Goal: Task Accomplishment & Management: Use online tool/utility

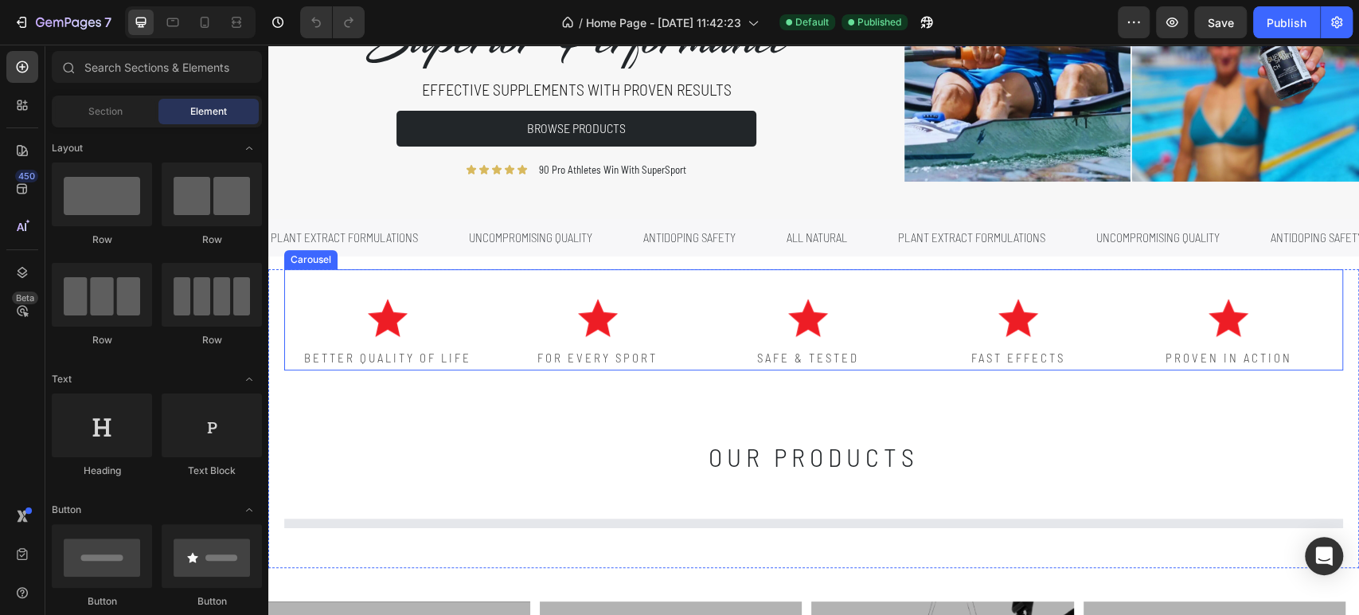
scroll to position [354, 0]
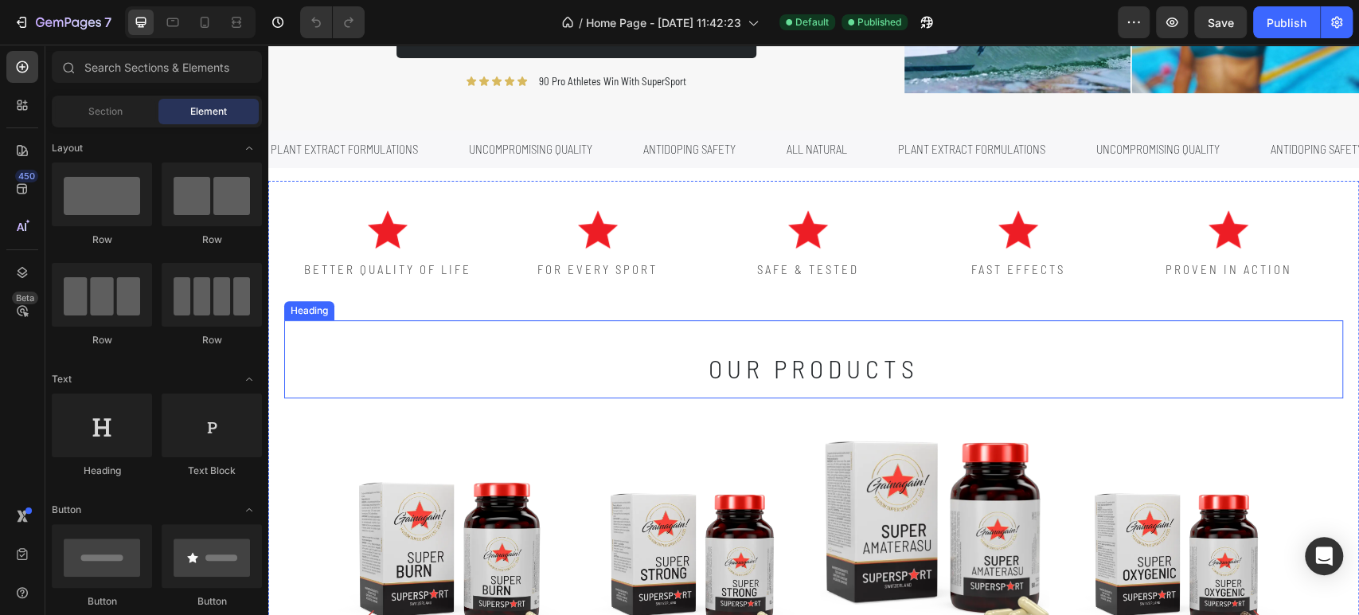
click at [666, 374] on h2 "our products" at bounding box center [813, 359] width 955 height 78
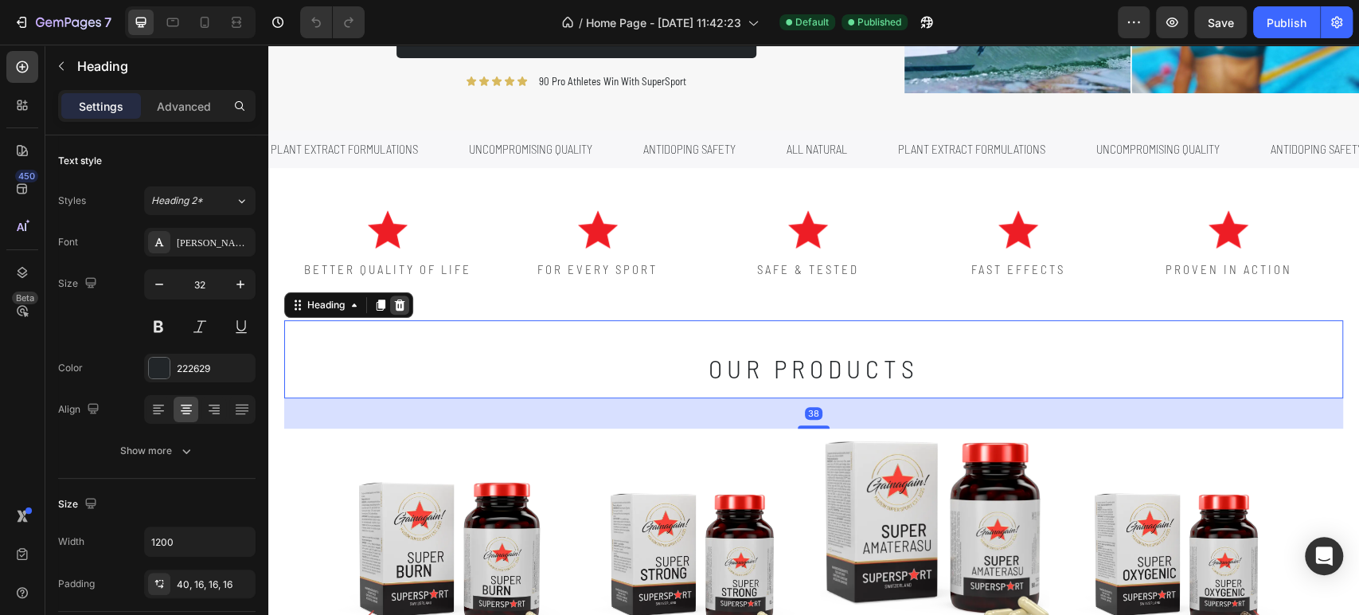
click at [396, 309] on icon at bounding box center [399, 305] width 13 height 13
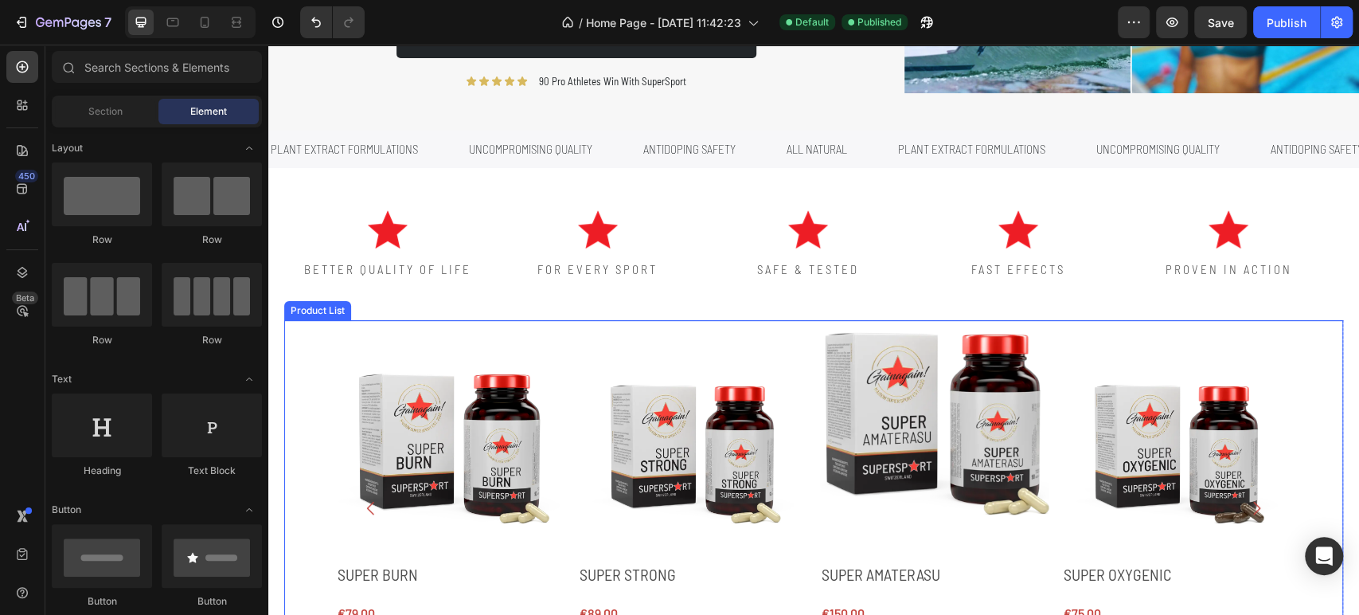
click at [567, 327] on div "Product Images SUPER BURN Product Title €79,00 Product Price Product Price Row …" at bounding box center [813, 507] width 955 height 375
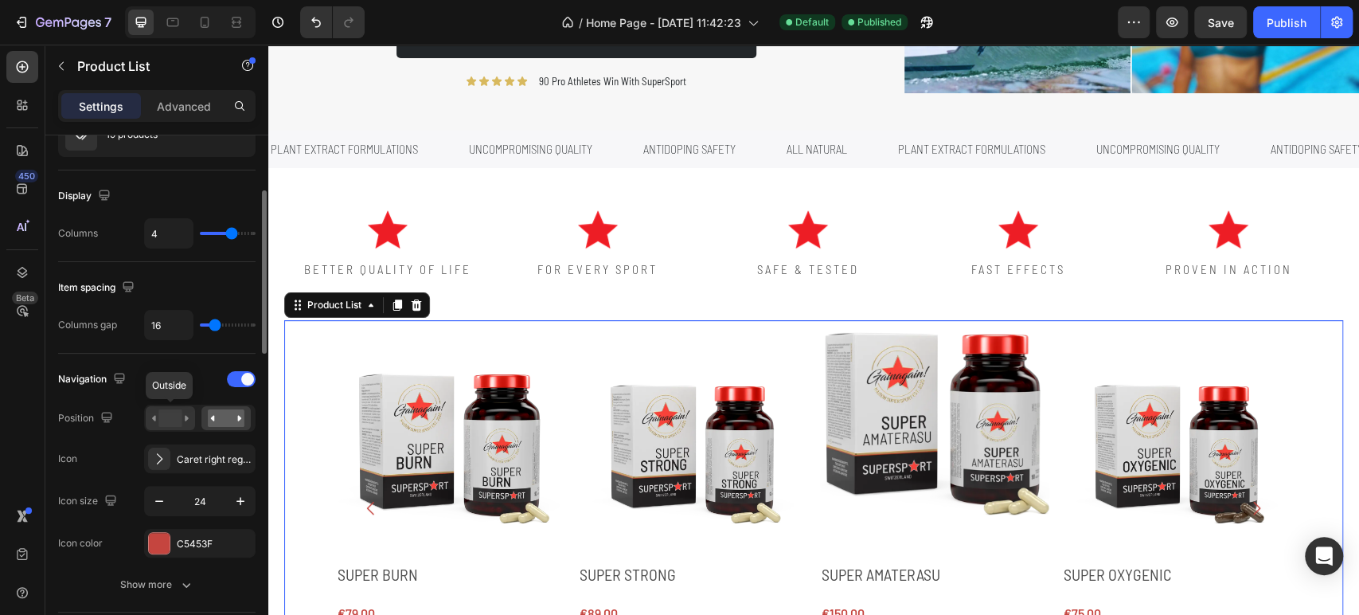
scroll to position [265, 0]
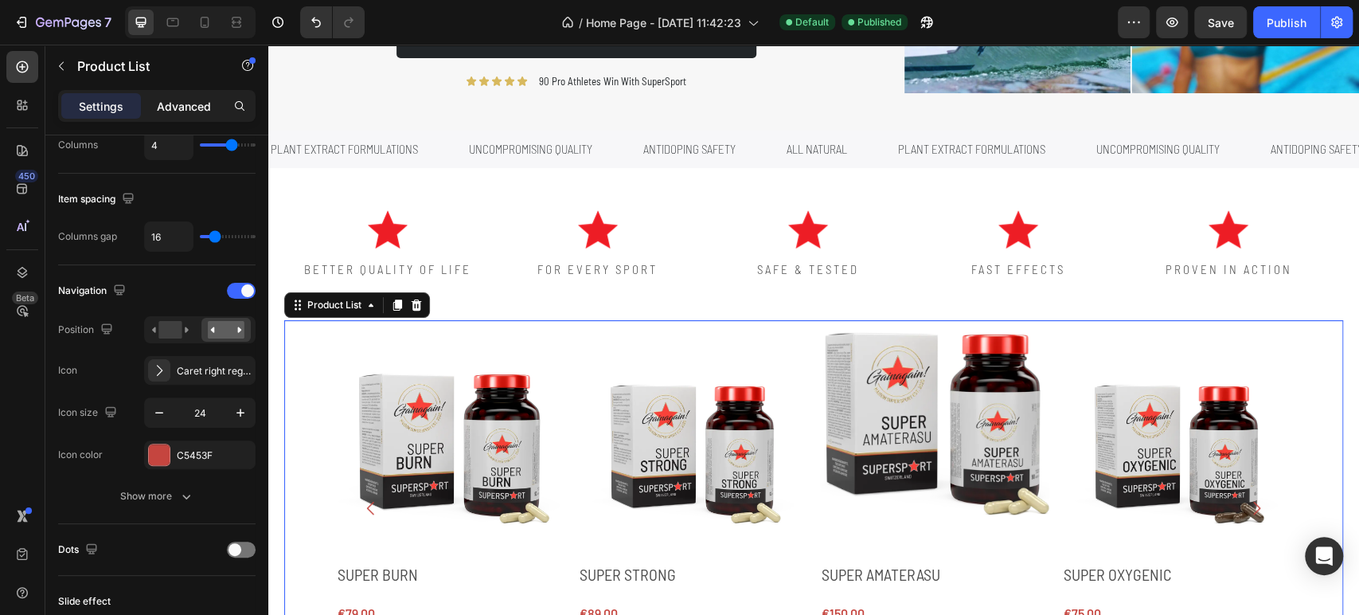
click at [196, 98] on p "Advanced" at bounding box center [184, 106] width 54 height 17
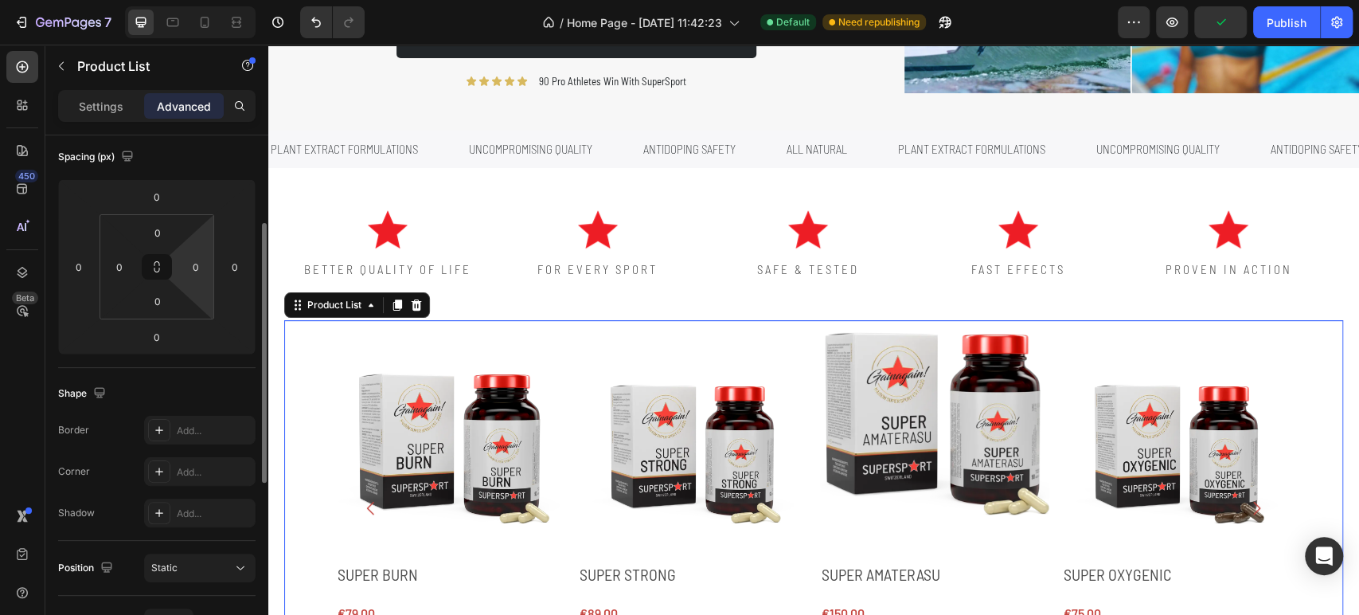
scroll to position [88, 0]
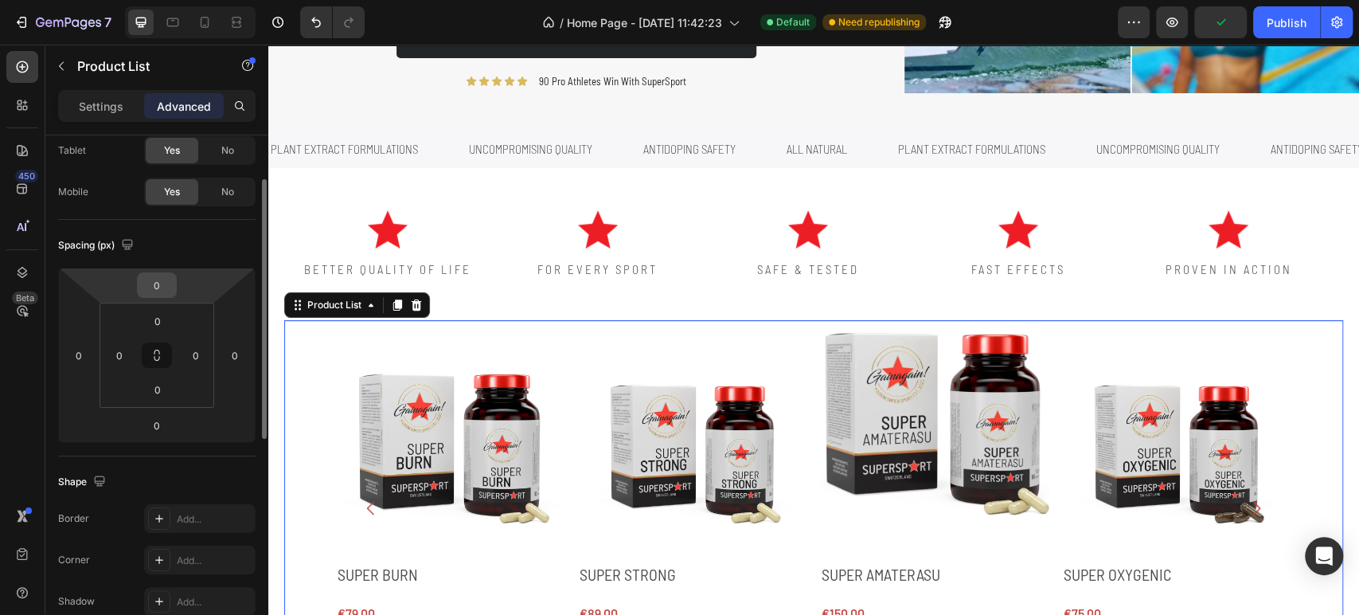
click at [166, 278] on input "0" at bounding box center [157, 285] width 32 height 24
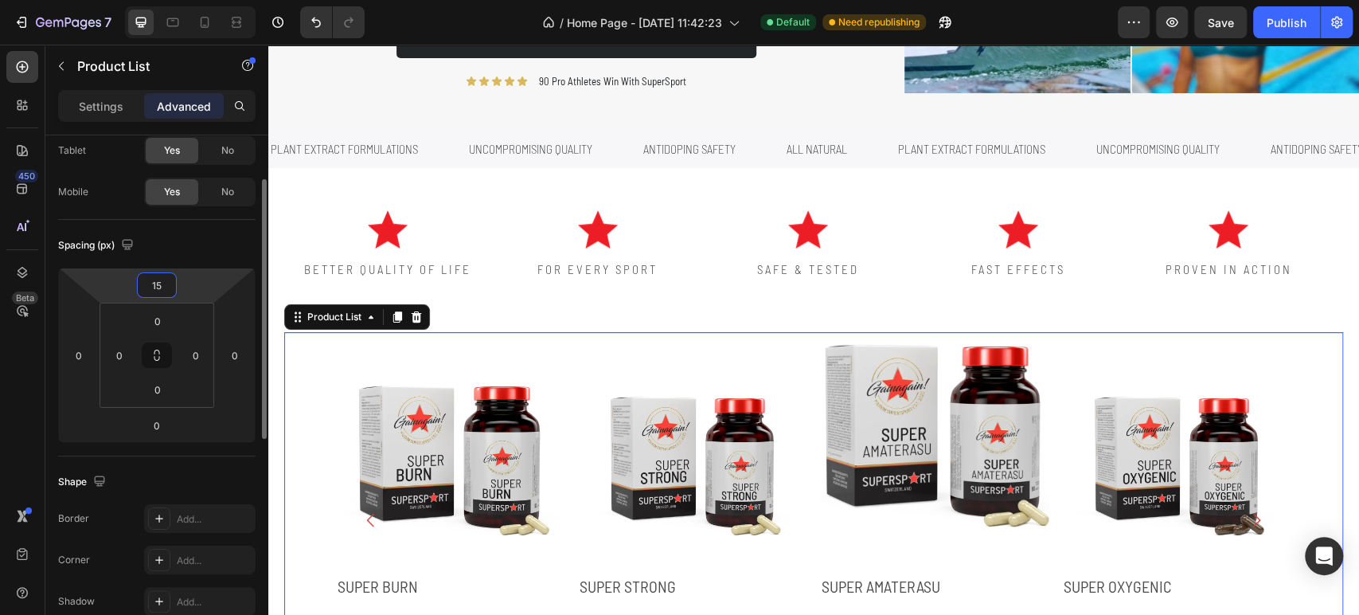
type input "1"
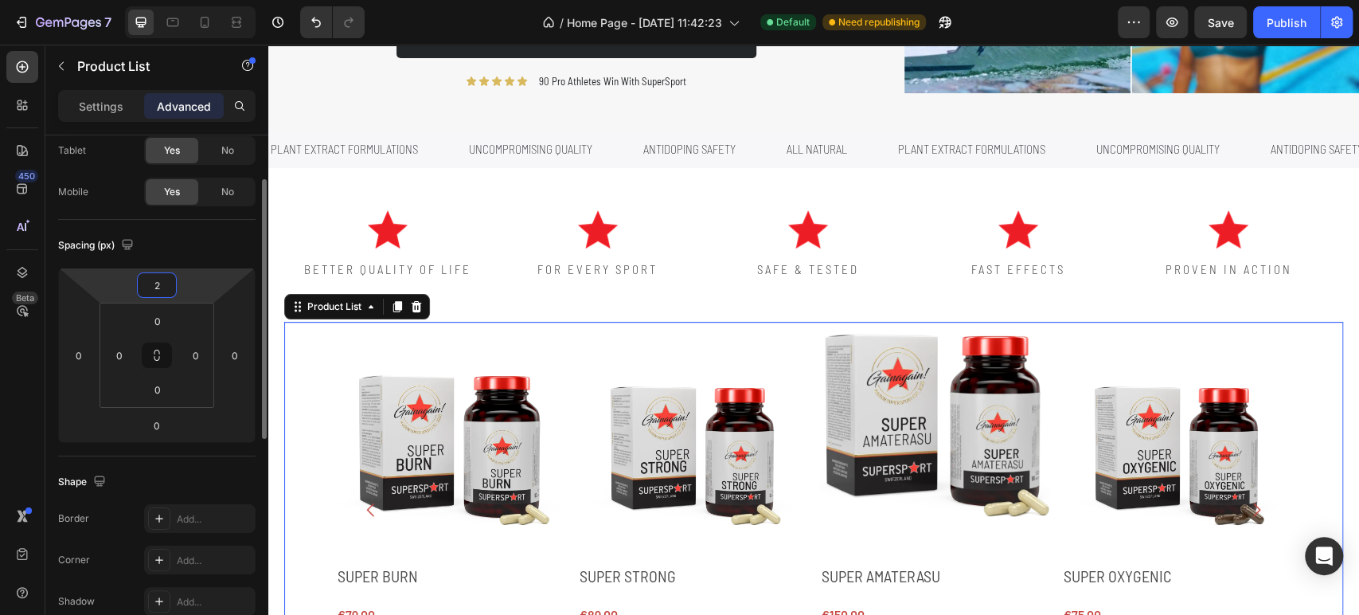
type input "20"
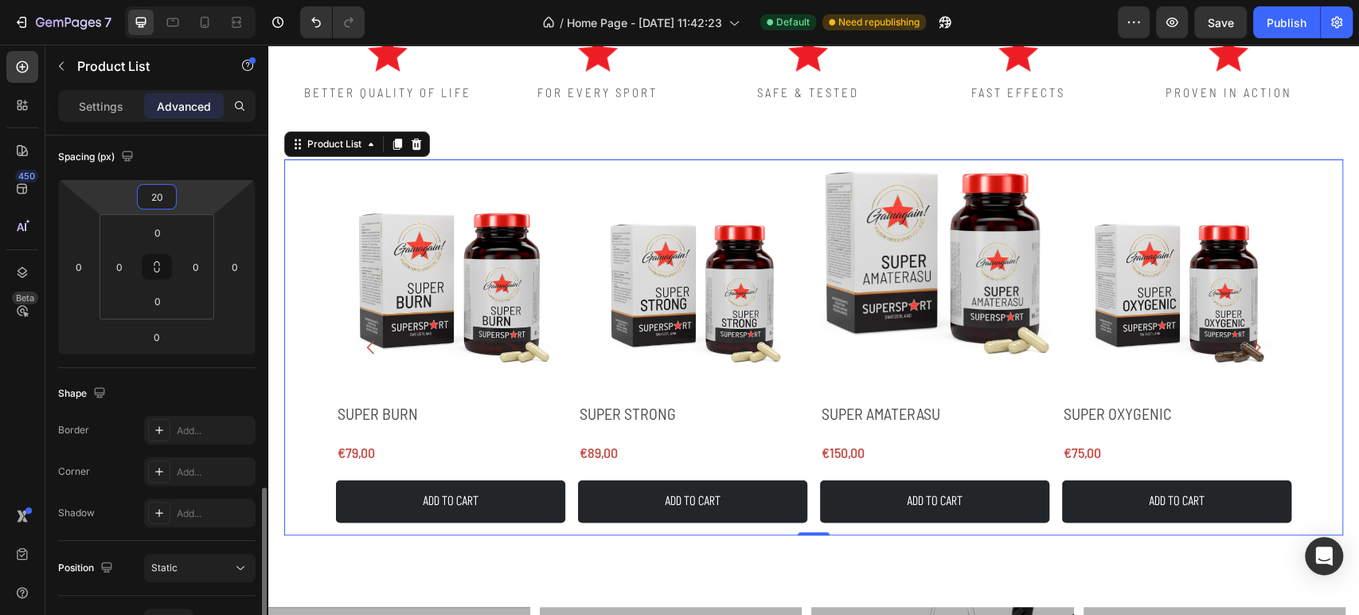
scroll to position [354, 0]
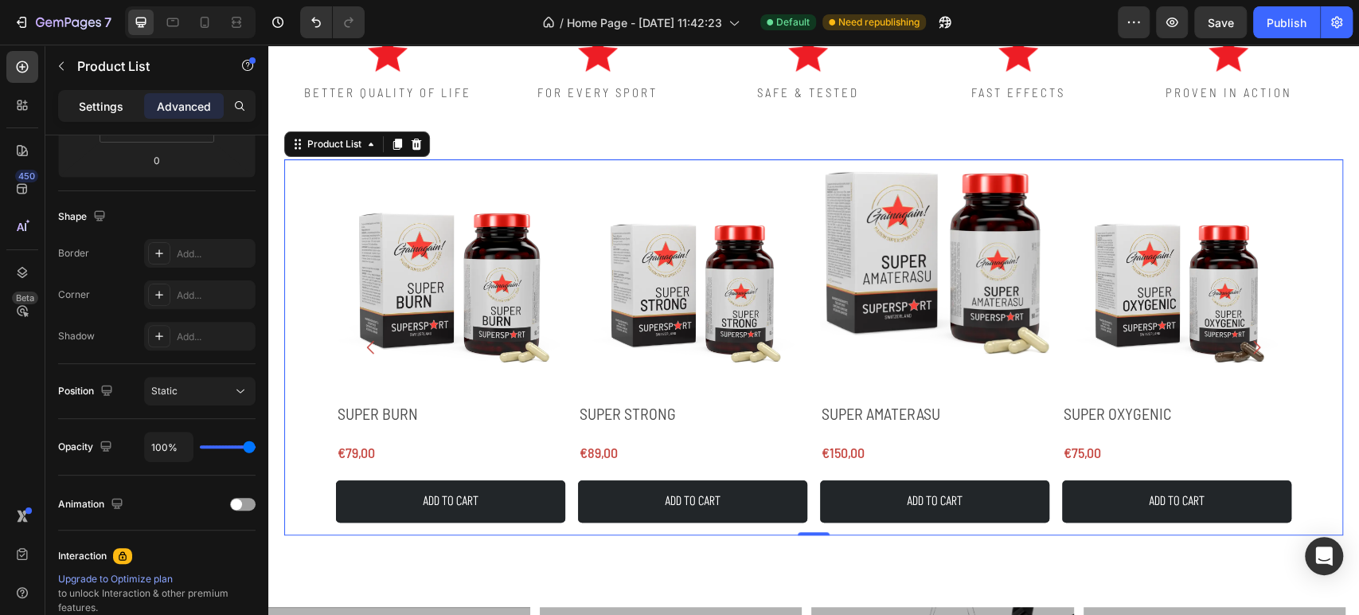
click at [83, 100] on p "Settings" at bounding box center [101, 106] width 45 height 17
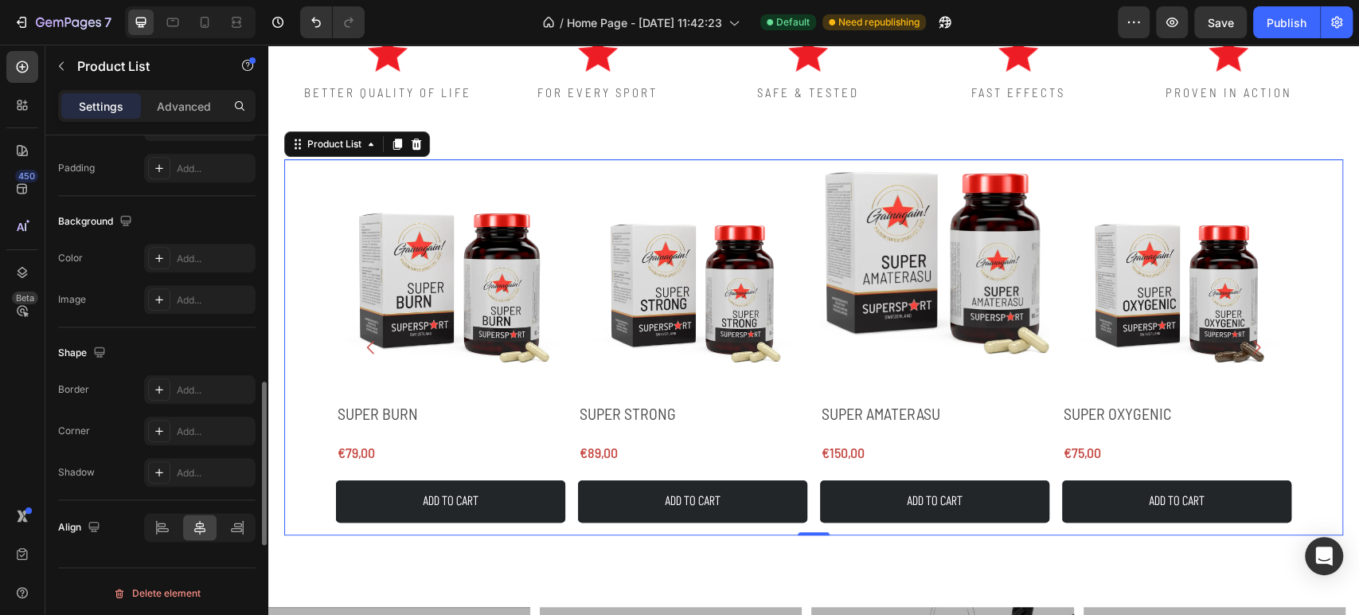
scroll to position [984, 0]
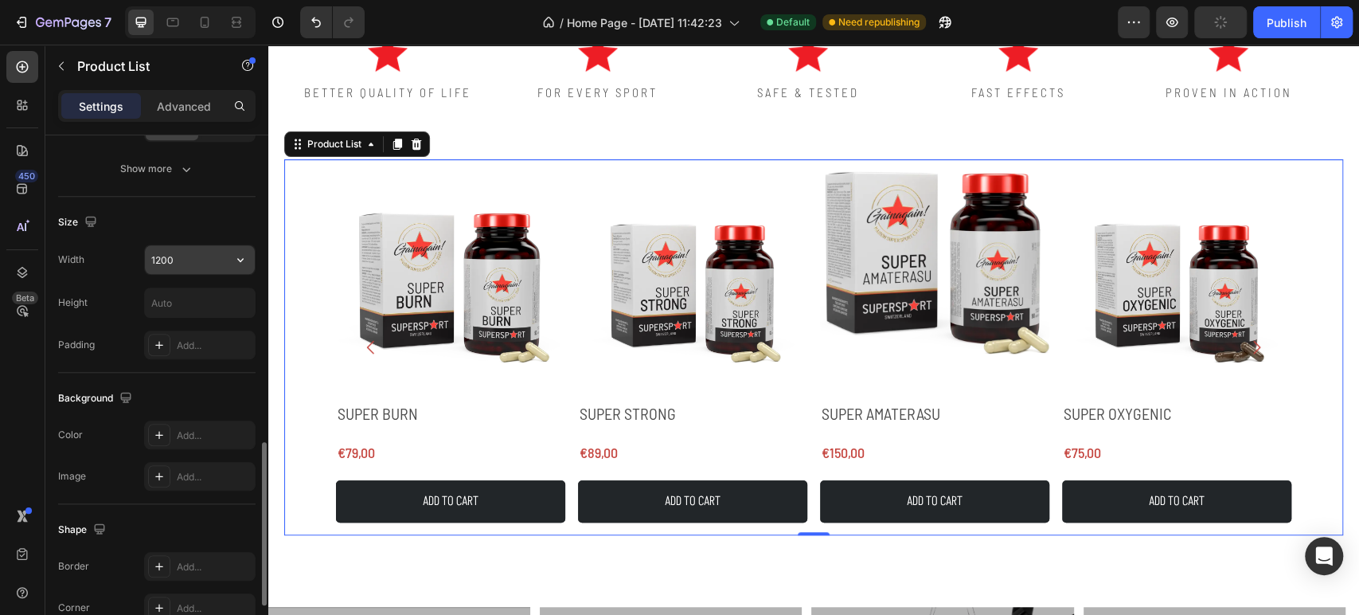
click at [176, 255] on input "1200" at bounding box center [200, 259] width 110 height 29
click at [239, 265] on icon "button" at bounding box center [241, 260] width 16 height 16
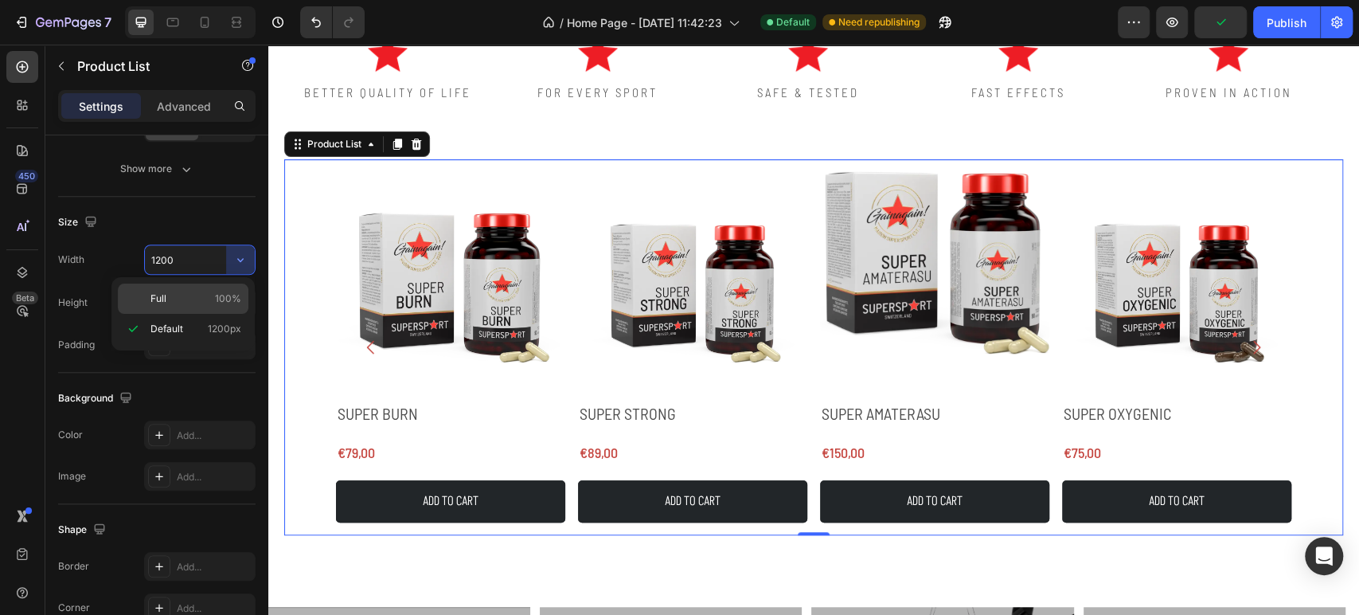
click at [218, 294] on span "100%" at bounding box center [228, 298] width 26 height 14
type input "100%"
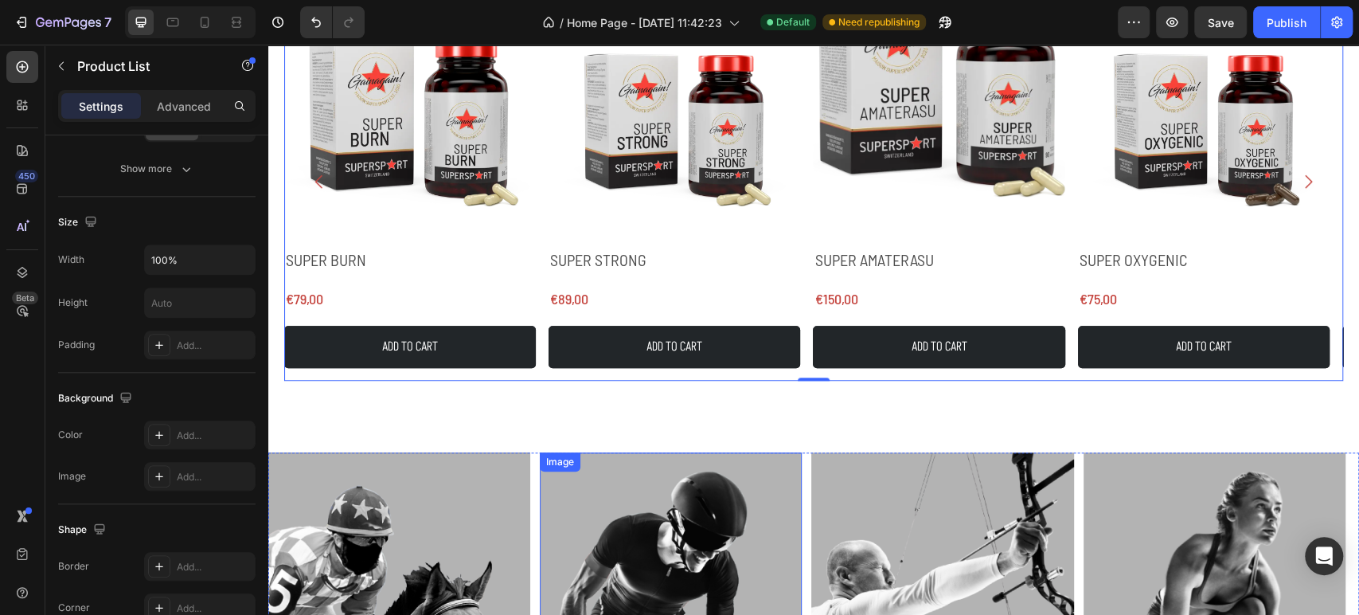
scroll to position [619, 0]
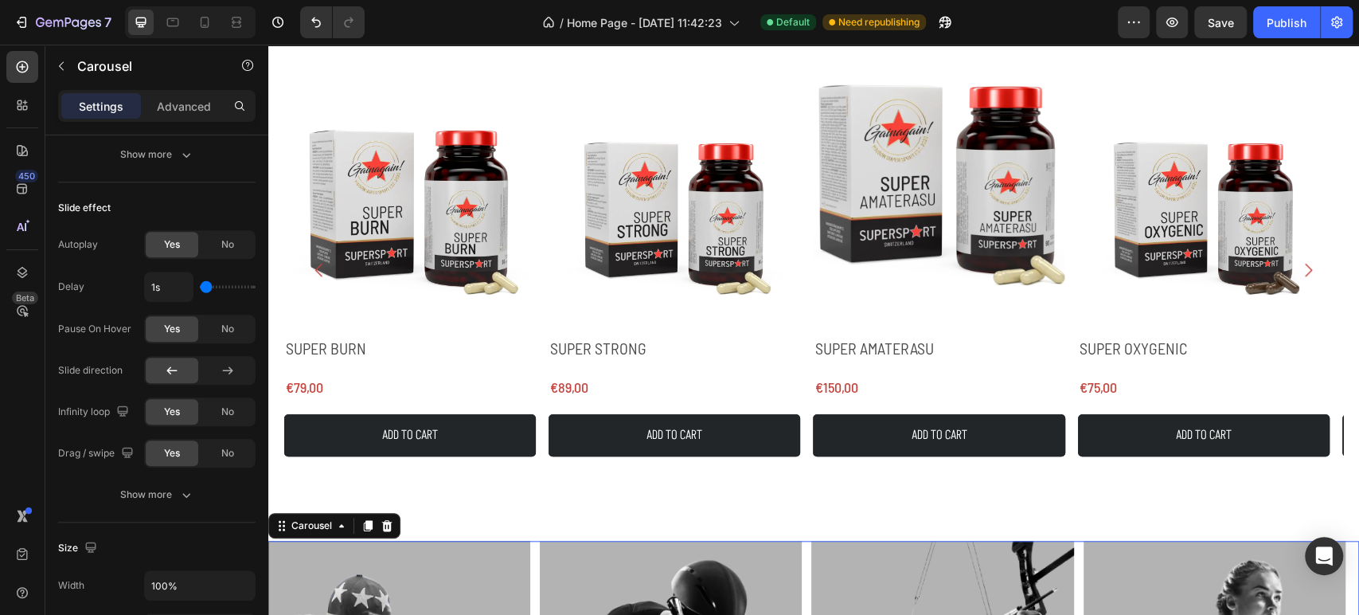
scroll to position [0, 0]
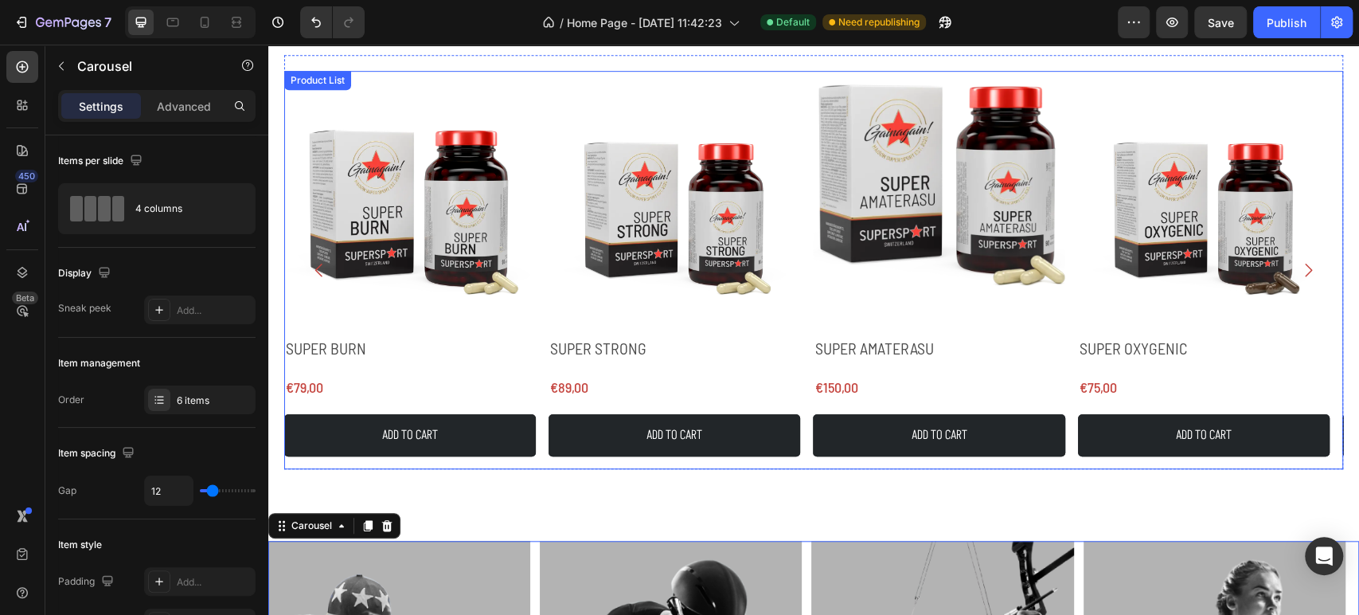
click at [541, 81] on div "Product Images SUPER BURN Product Title €79,00 Product Price Product Price Row …" at bounding box center [813, 269] width 1059 height 397
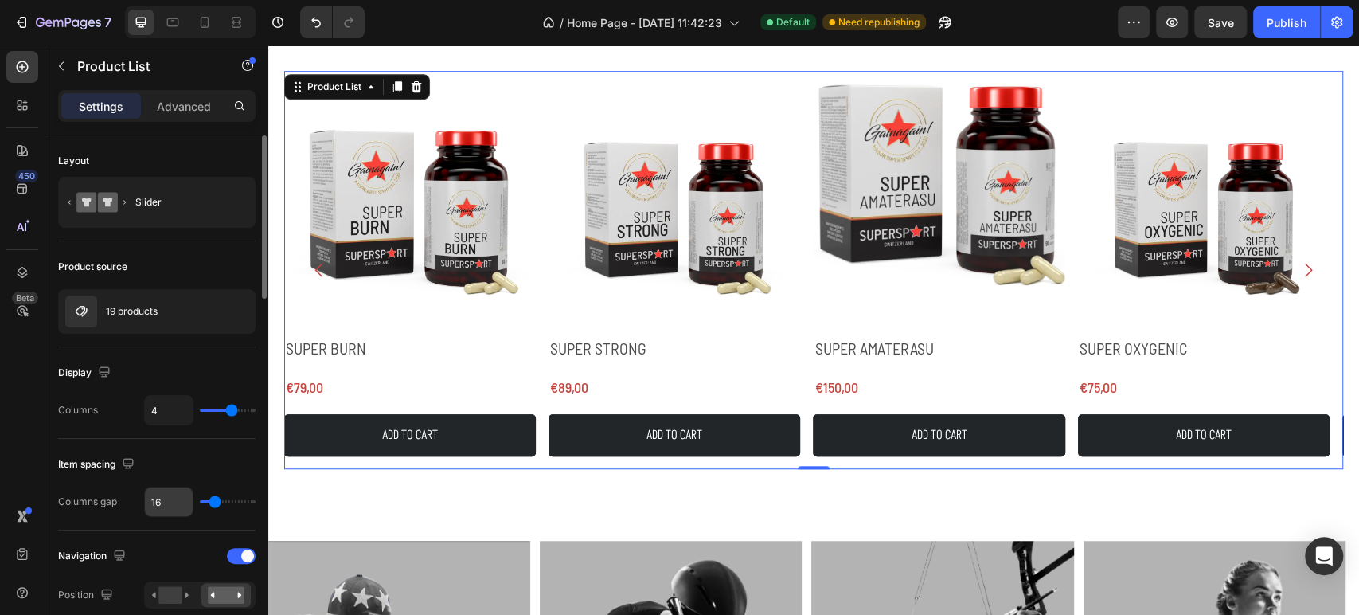
click at [170, 508] on input "16" at bounding box center [169, 501] width 48 height 29
type input "1"
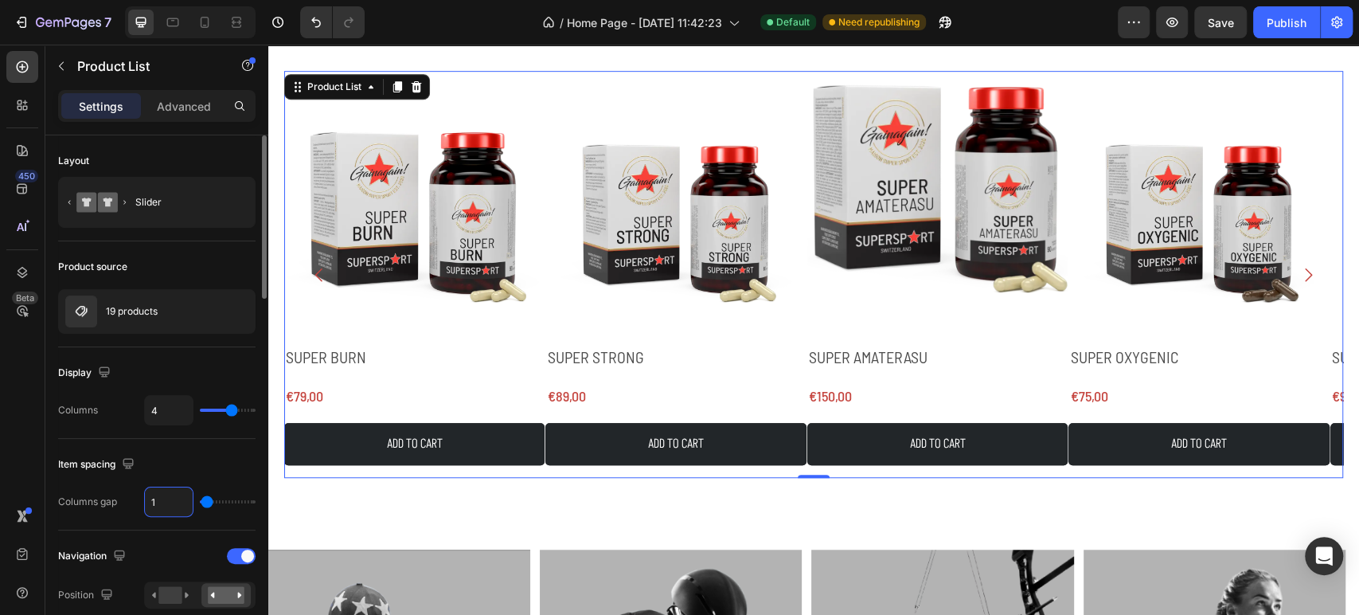
type input "12"
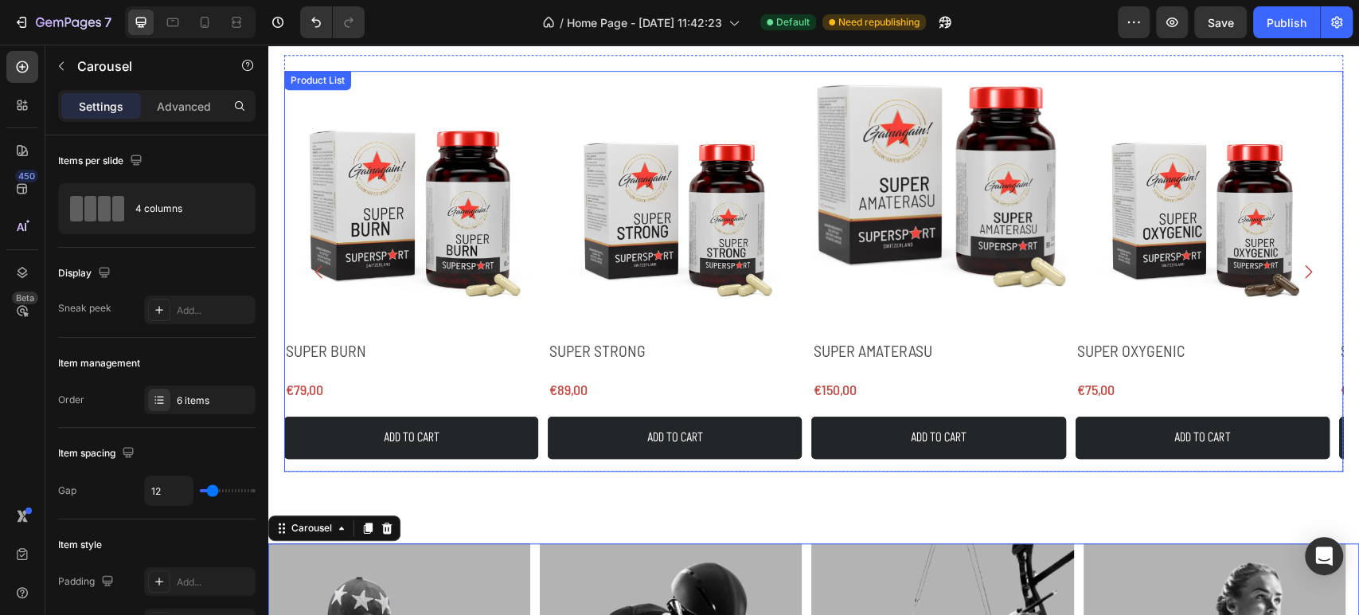
click at [545, 437] on div "Product Images SUPER BURN Product Title €79,00 Product Price Product Price Row …" at bounding box center [813, 271] width 1059 height 400
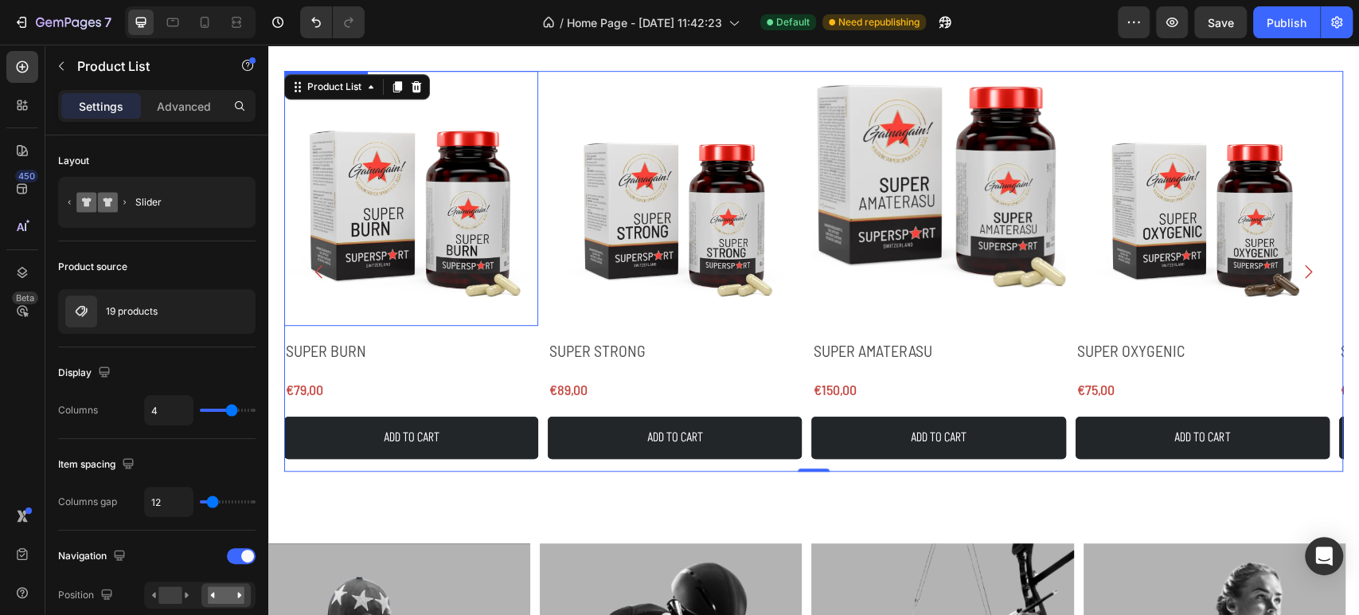
scroll to position [530, 0]
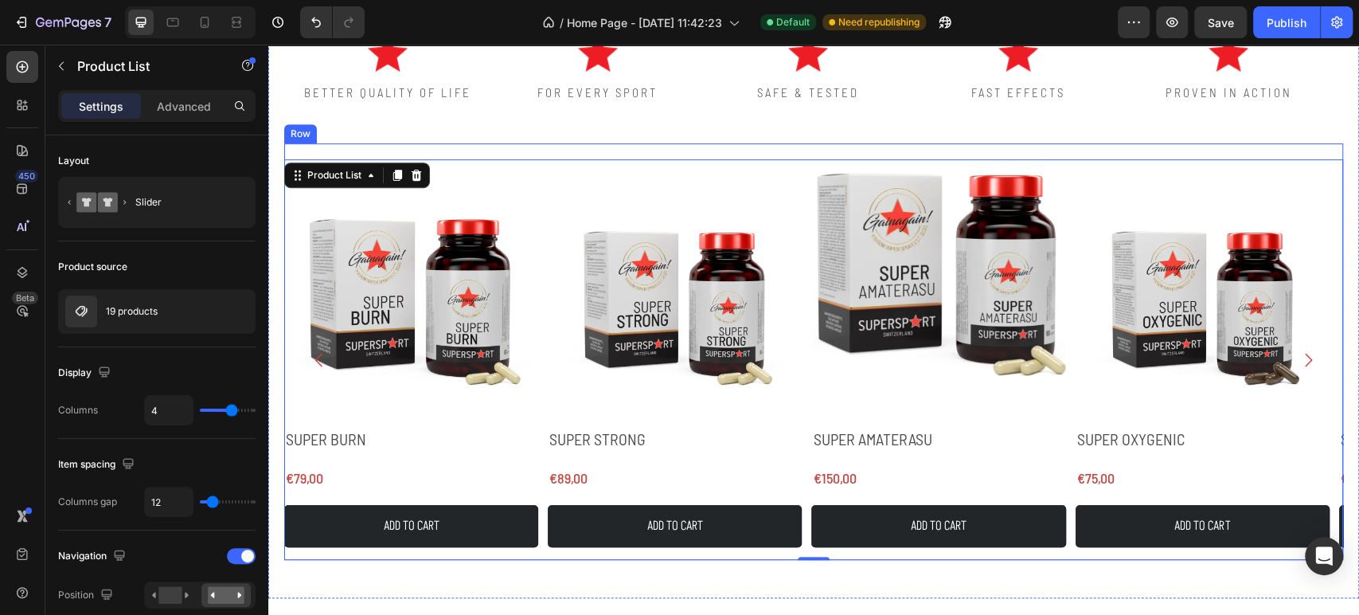
click at [540, 150] on div "Product Images SUPER BURN Product Title €79,00 Product Price Product Price Row …" at bounding box center [813, 351] width 1059 height 416
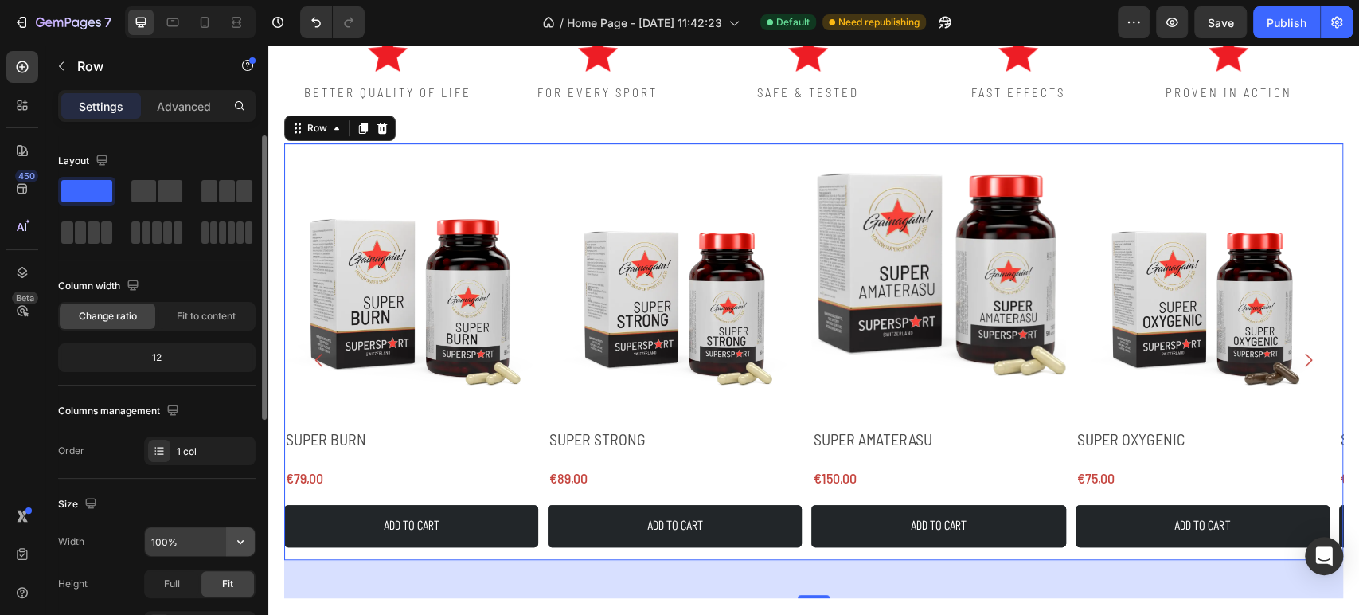
click at [242, 548] on icon "button" at bounding box center [241, 541] width 16 height 16
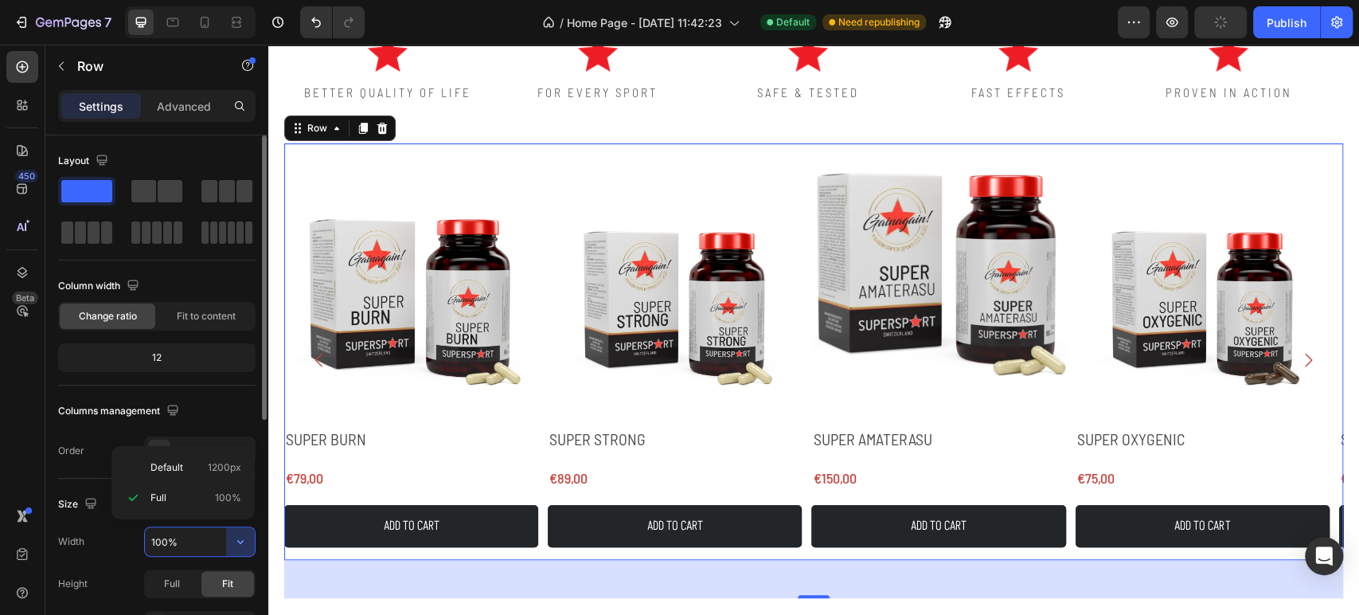
click at [206, 498] on p "Full 100%" at bounding box center [195, 497] width 91 height 14
click at [240, 550] on button "button" at bounding box center [240, 541] width 29 height 29
click at [197, 474] on p "Default 1200px" at bounding box center [195, 467] width 91 height 14
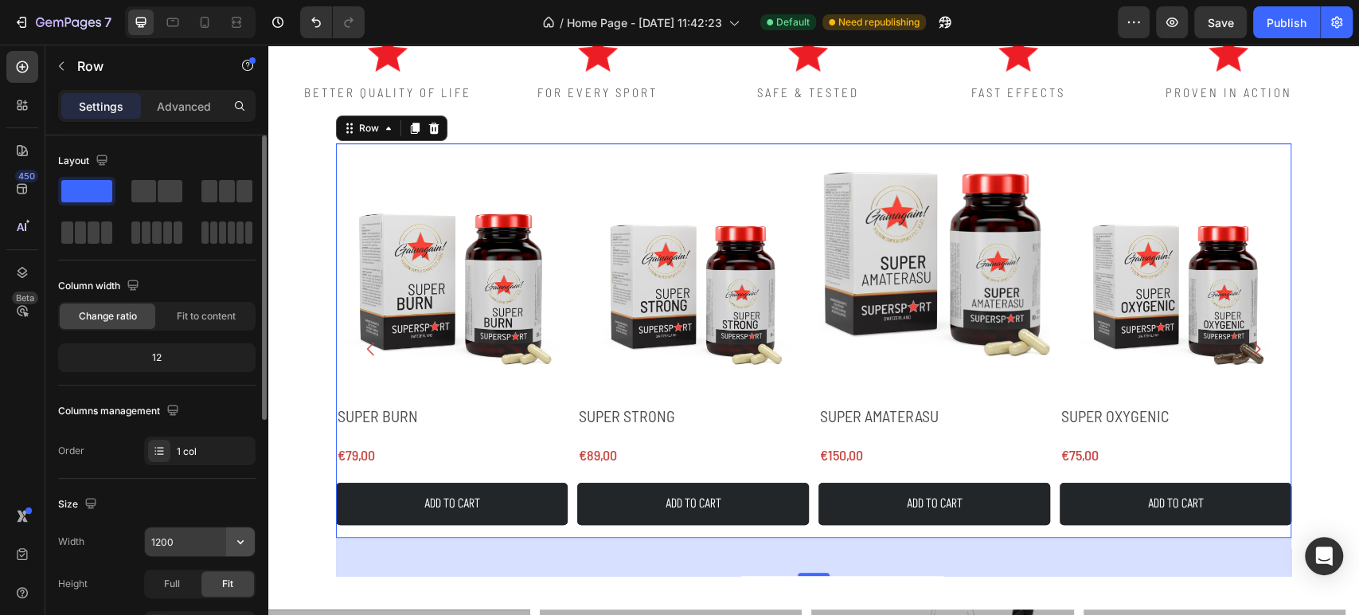
click at [248, 541] on button "button" at bounding box center [240, 541] width 29 height 29
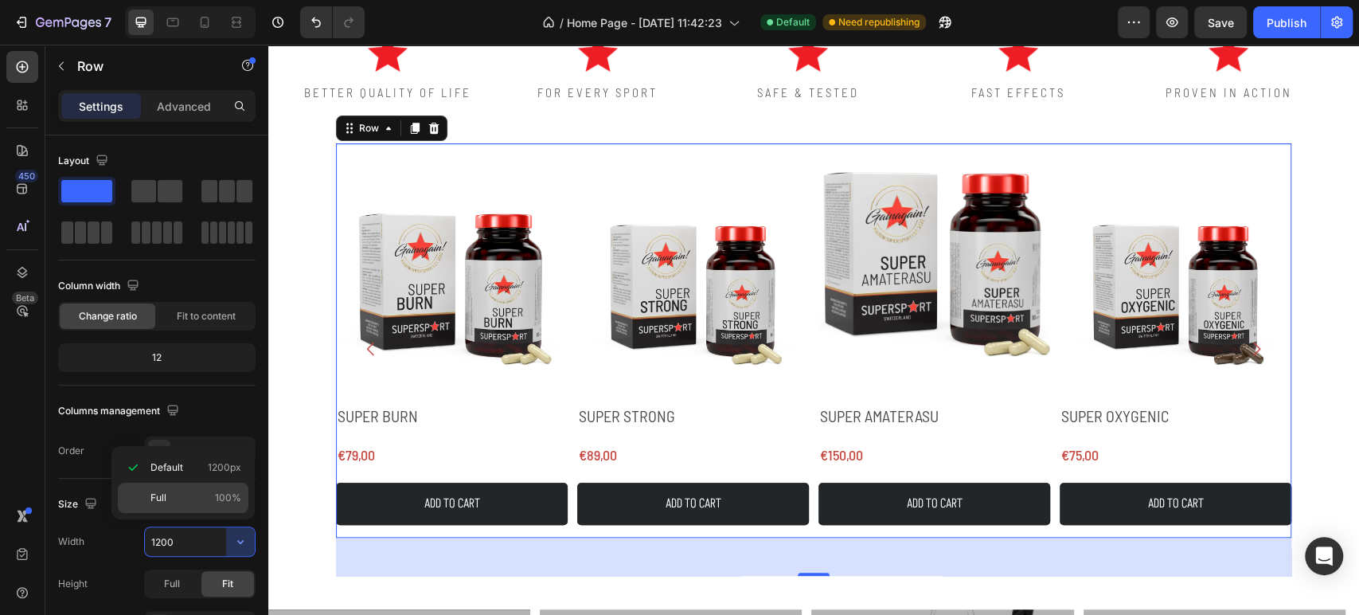
click at [211, 500] on p "Full 100%" at bounding box center [195, 497] width 91 height 14
type input "100%"
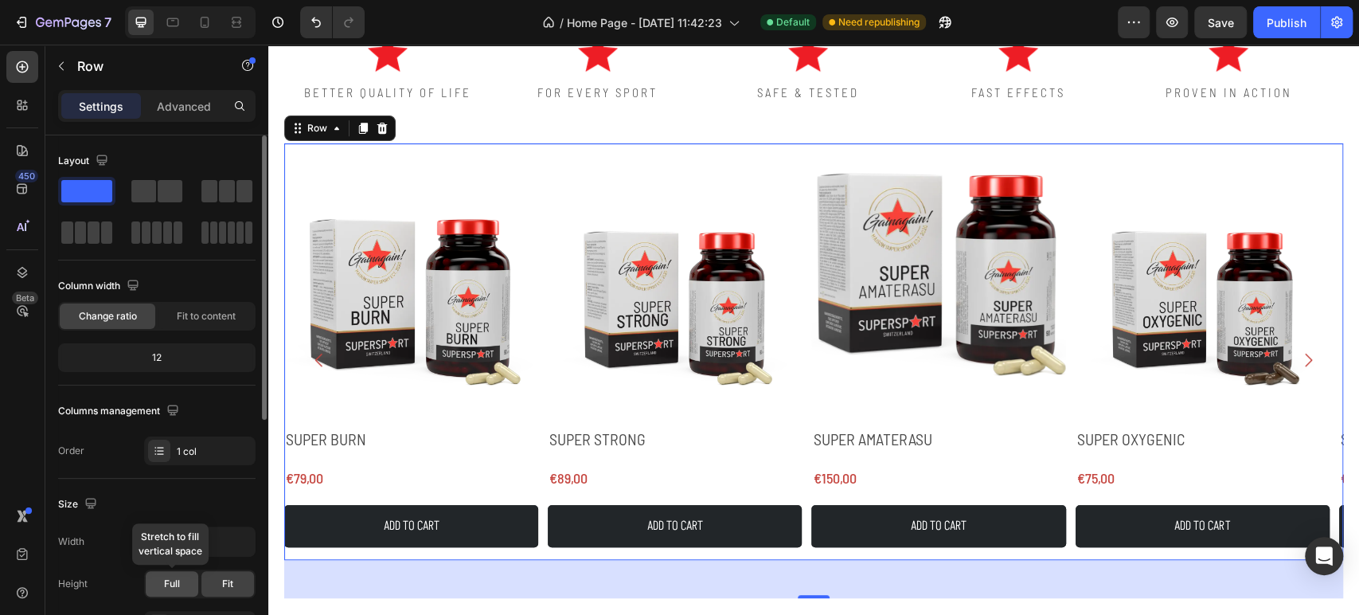
click at [177, 587] on span "Full" at bounding box center [172, 583] width 16 height 14
click at [213, 580] on div "Fit" at bounding box center [227, 583] width 53 height 25
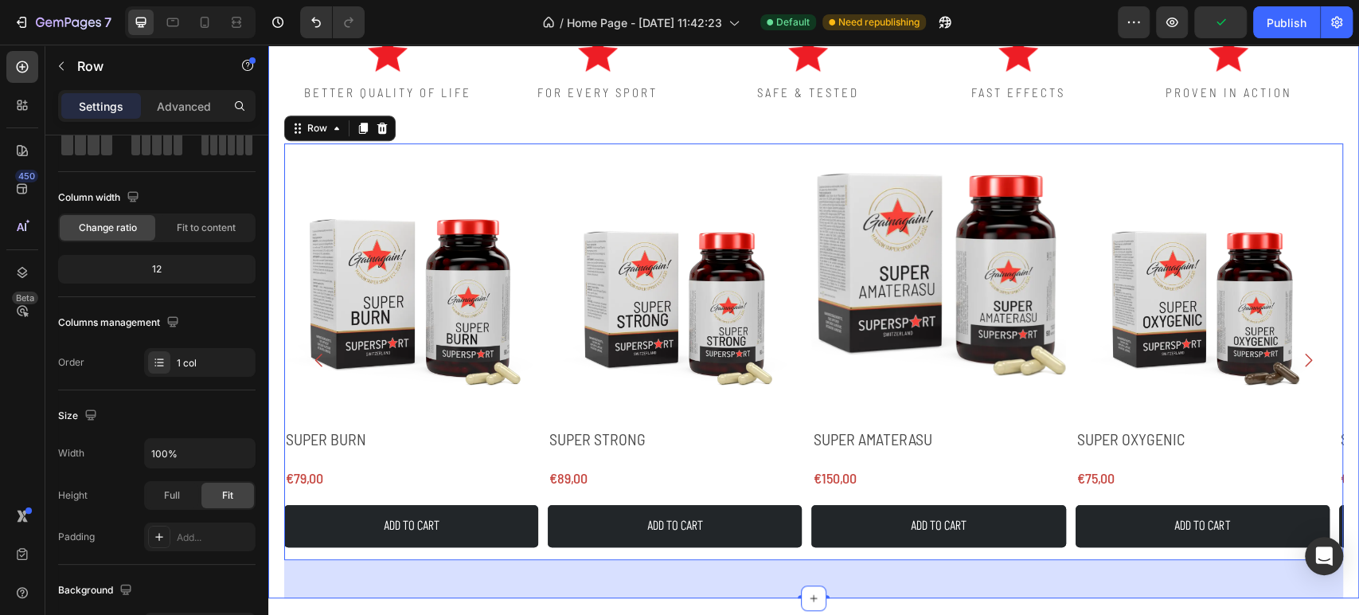
click at [278, 222] on div "Image BETTER QUALITY OF LIFE Text Block Image FOR EVERY SPORT Text Block Image …" at bounding box center [813, 300] width 1091 height 593
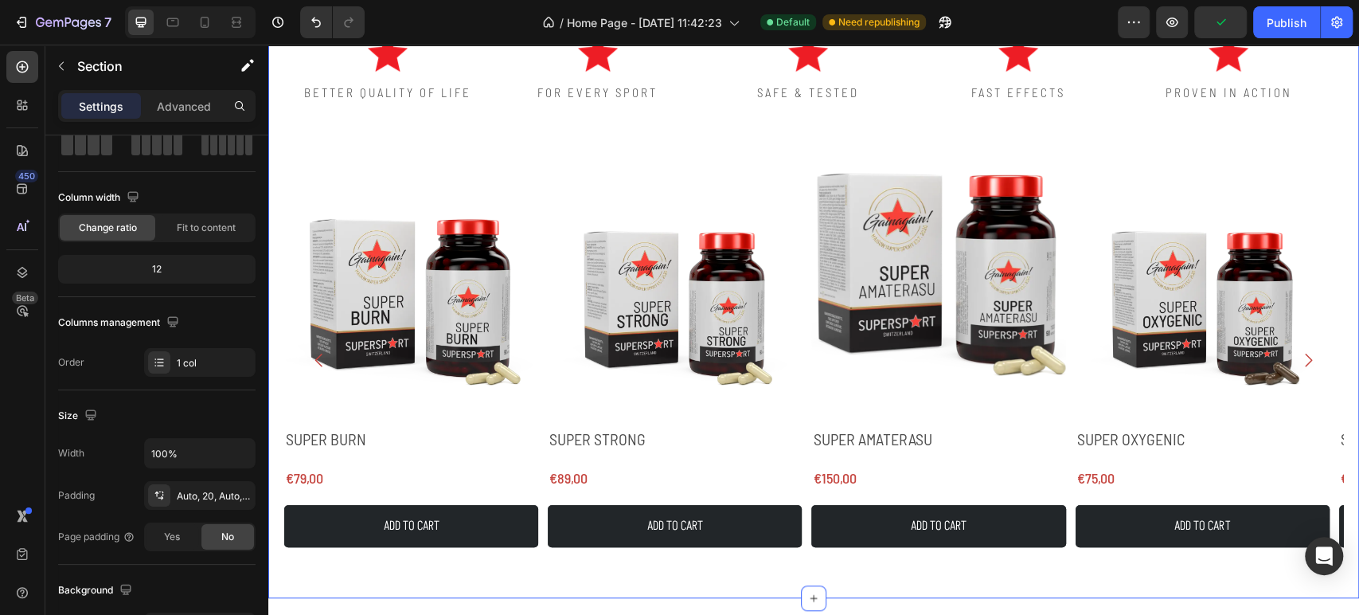
scroll to position [0, 0]
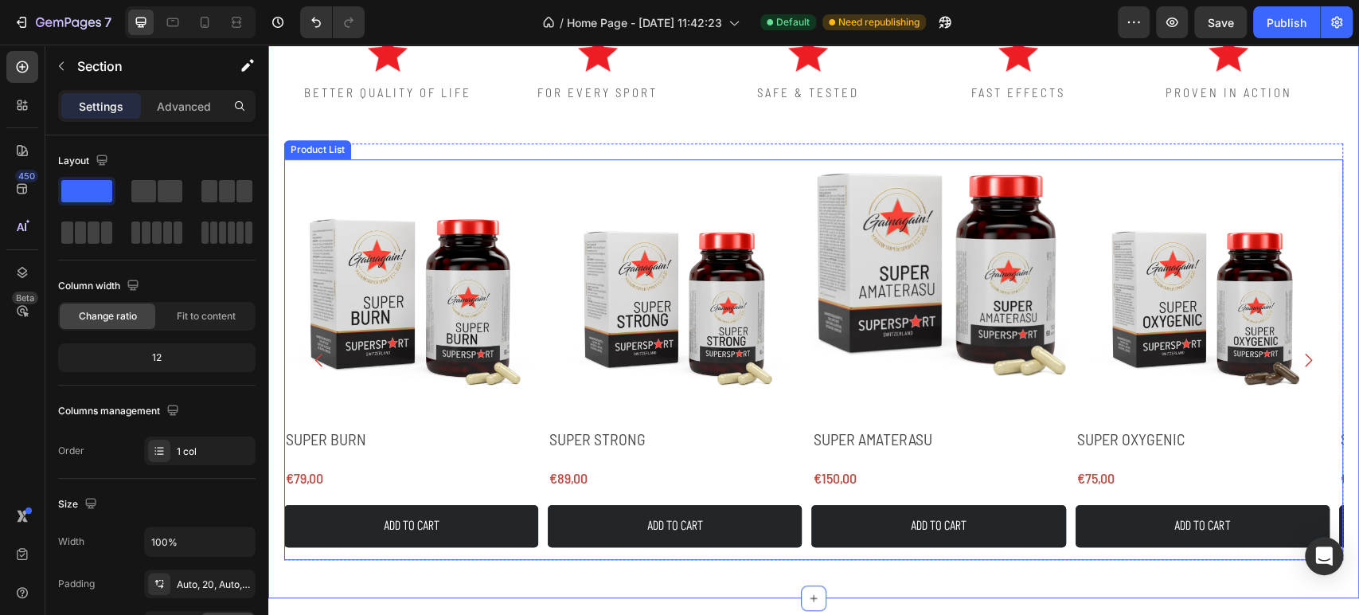
click at [539, 161] on div "Product Images SUPER BURN Product Title €79,00 Product Price Product Price Row …" at bounding box center [813, 359] width 1059 height 400
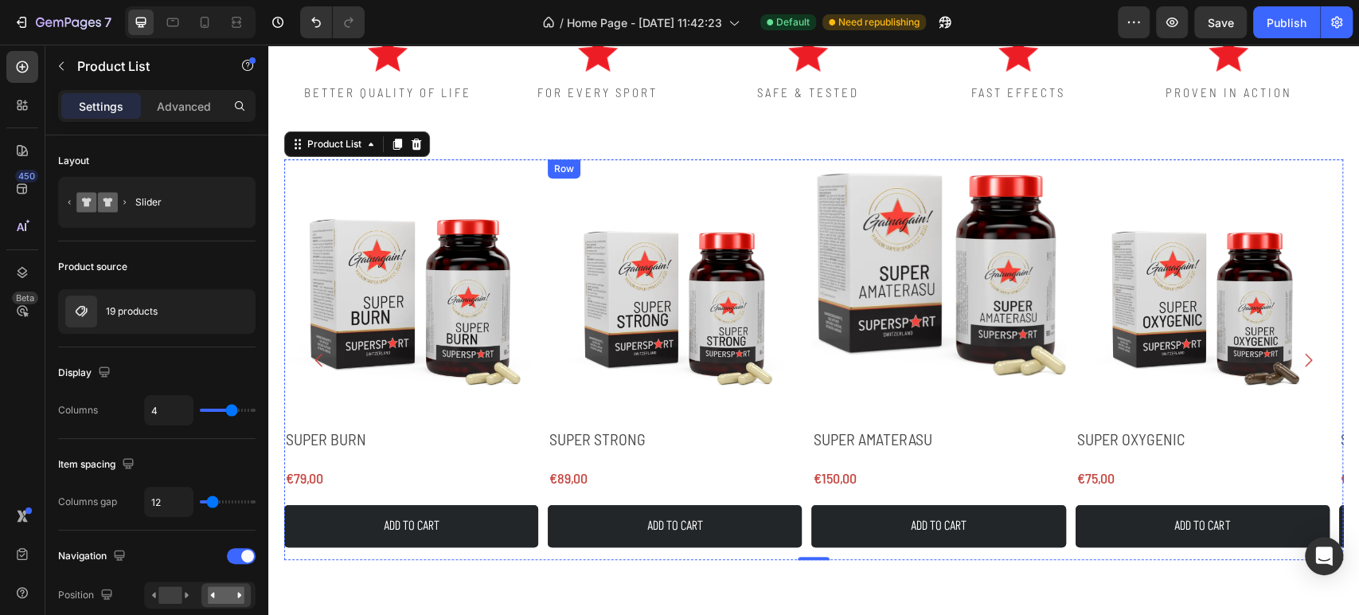
scroll to position [442, 0]
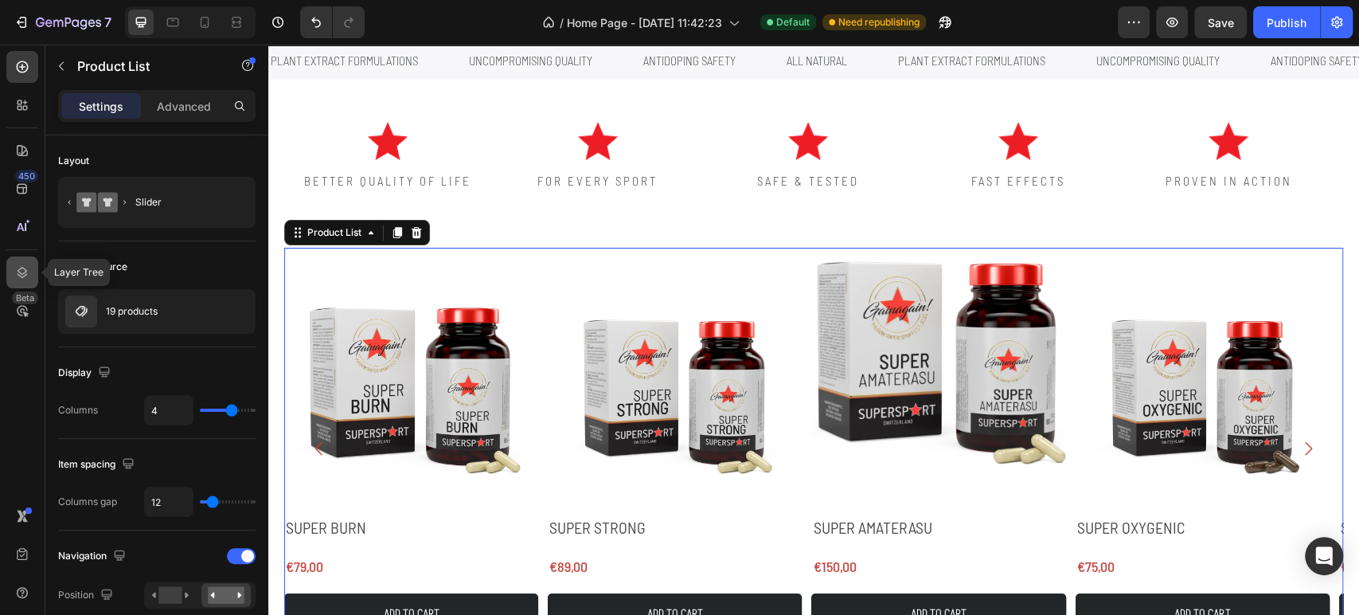
click at [28, 267] on icon at bounding box center [22, 272] width 16 height 16
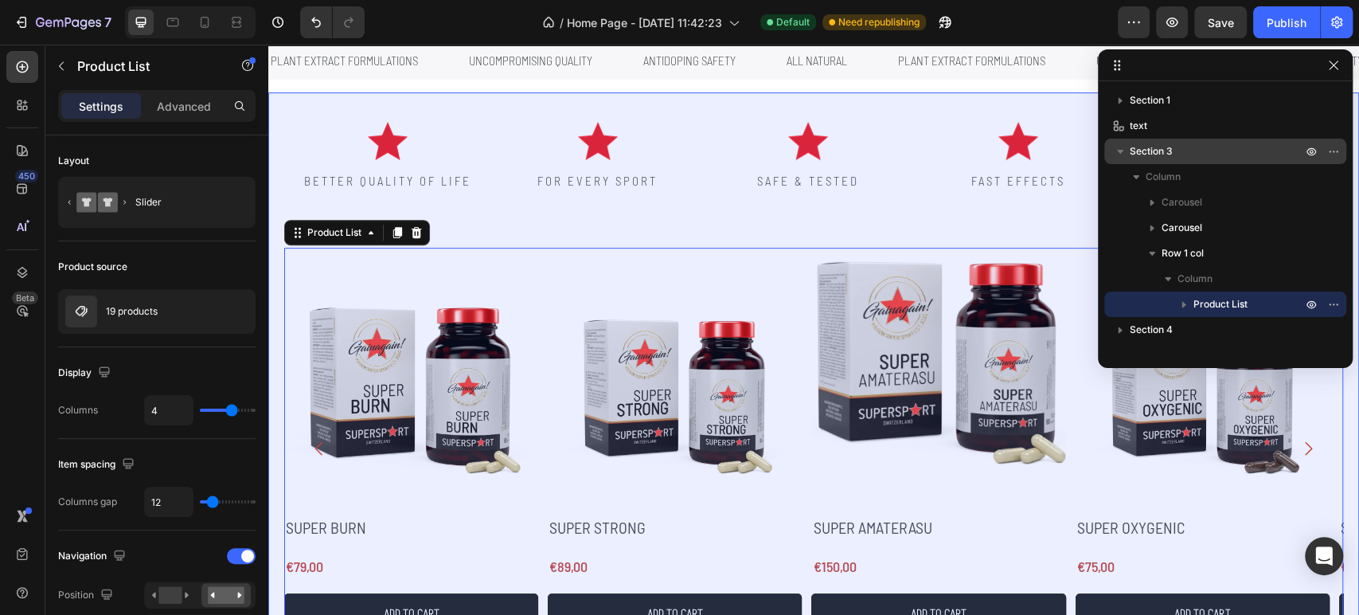
click at [1174, 159] on div "Section 3" at bounding box center [1225, 151] width 229 height 25
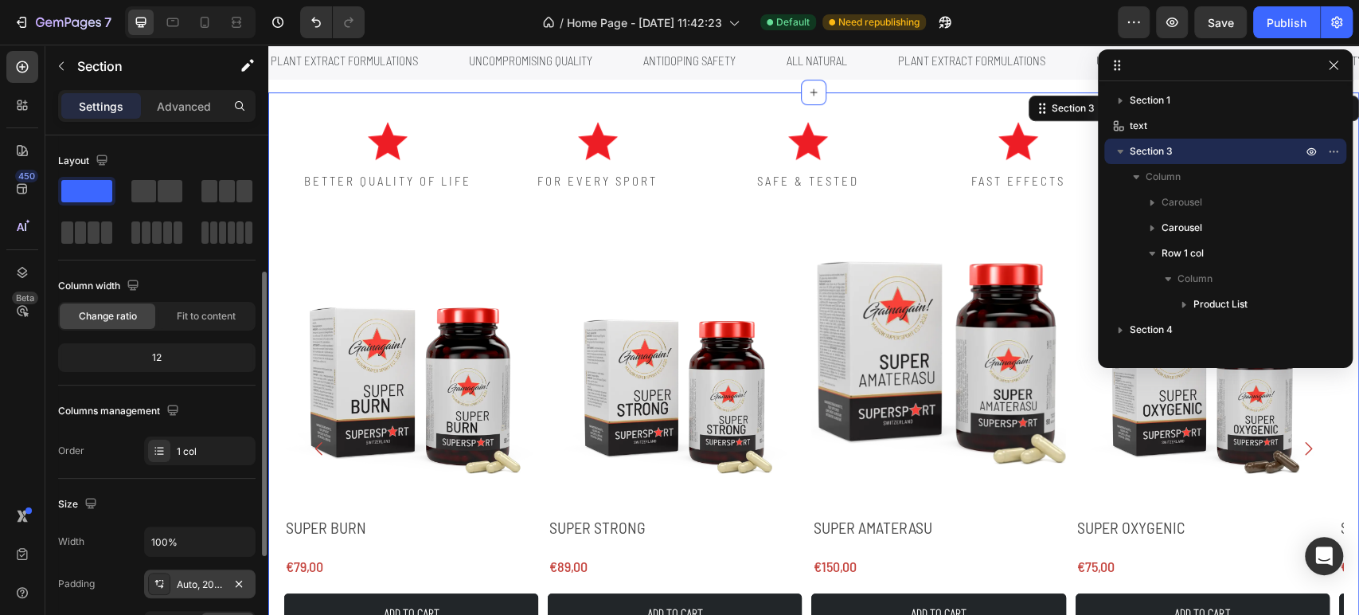
scroll to position [88, 0]
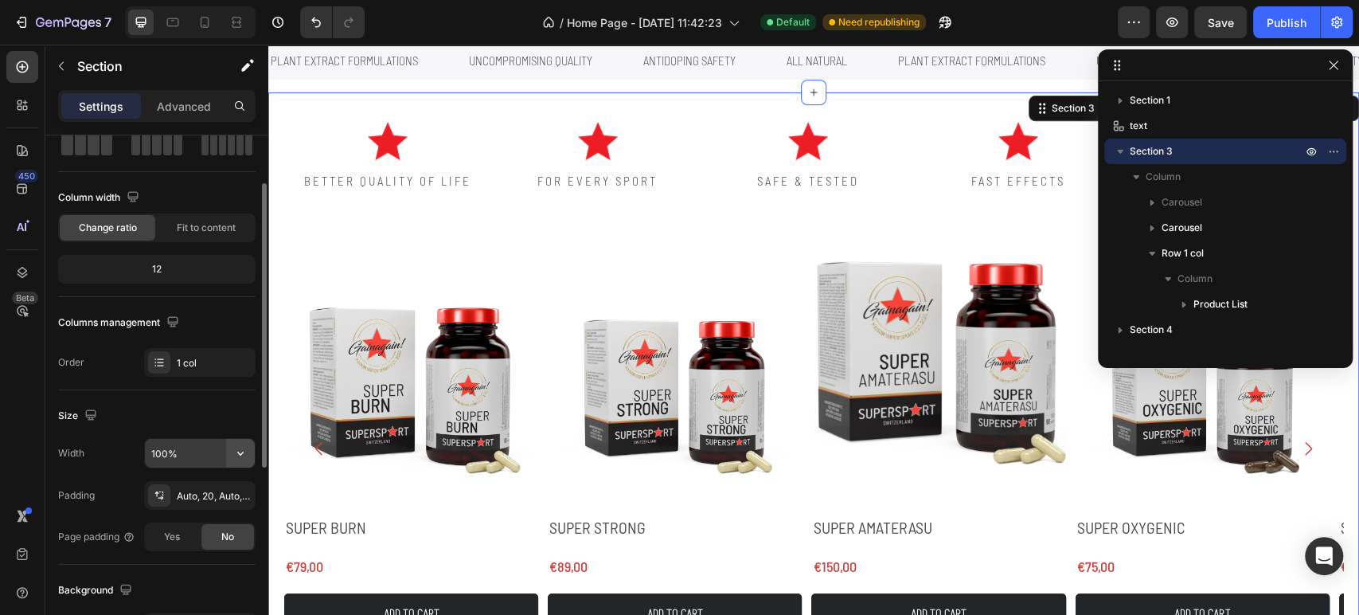
click at [235, 454] on icon "button" at bounding box center [241, 453] width 16 height 16
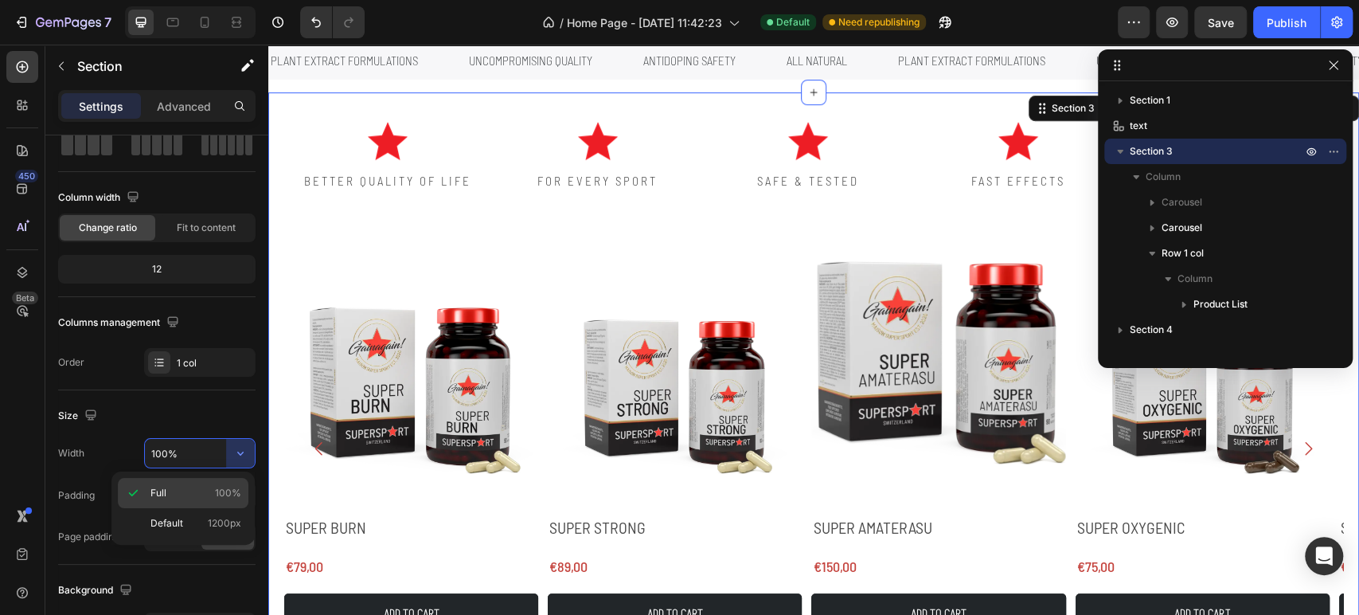
click at [200, 494] on p "Full 100%" at bounding box center [195, 493] width 91 height 14
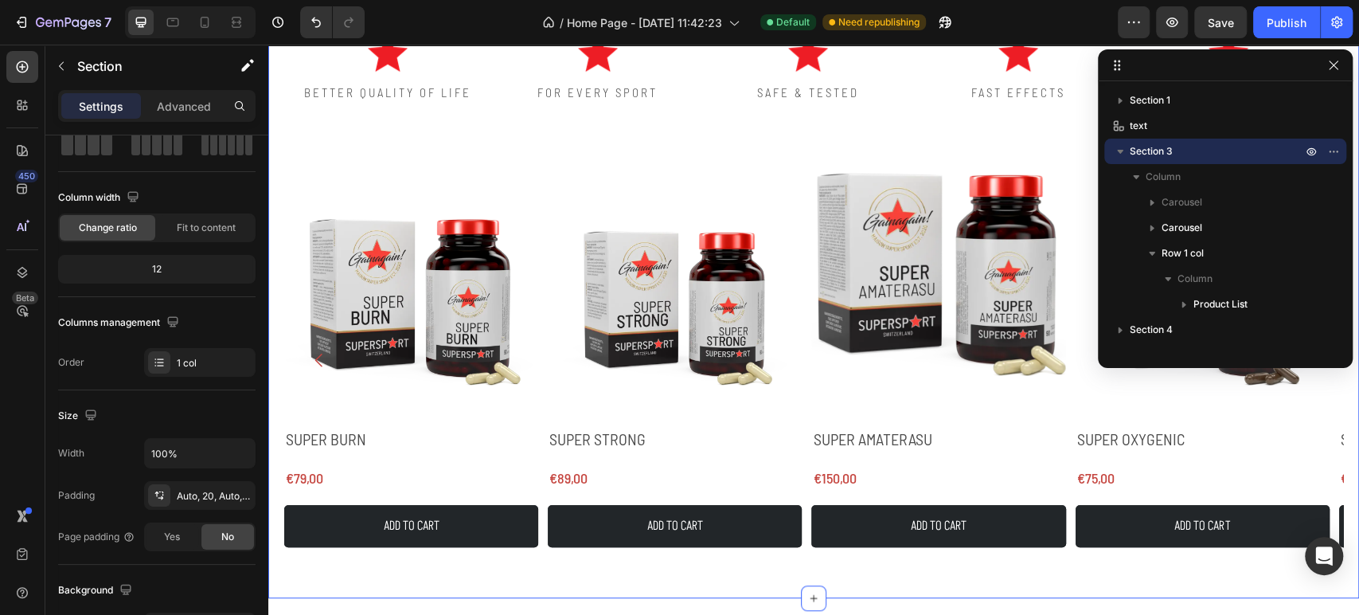
scroll to position [619, 0]
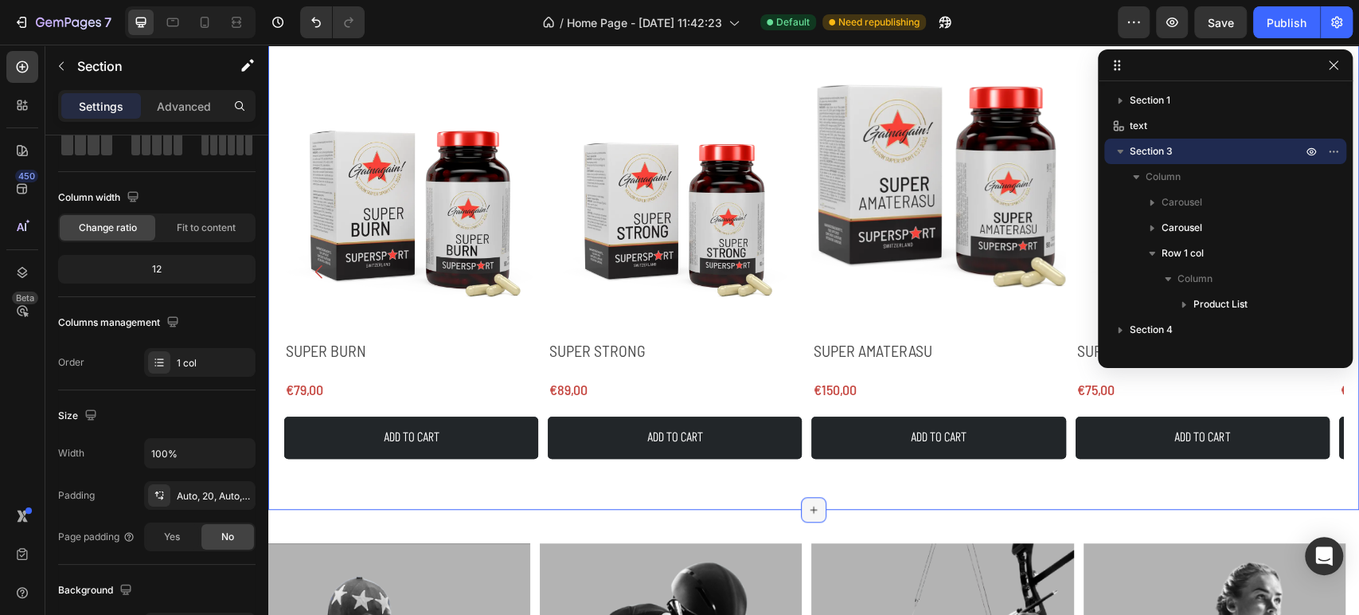
click at [813, 502] on div at bounding box center [813, 509] width 25 height 25
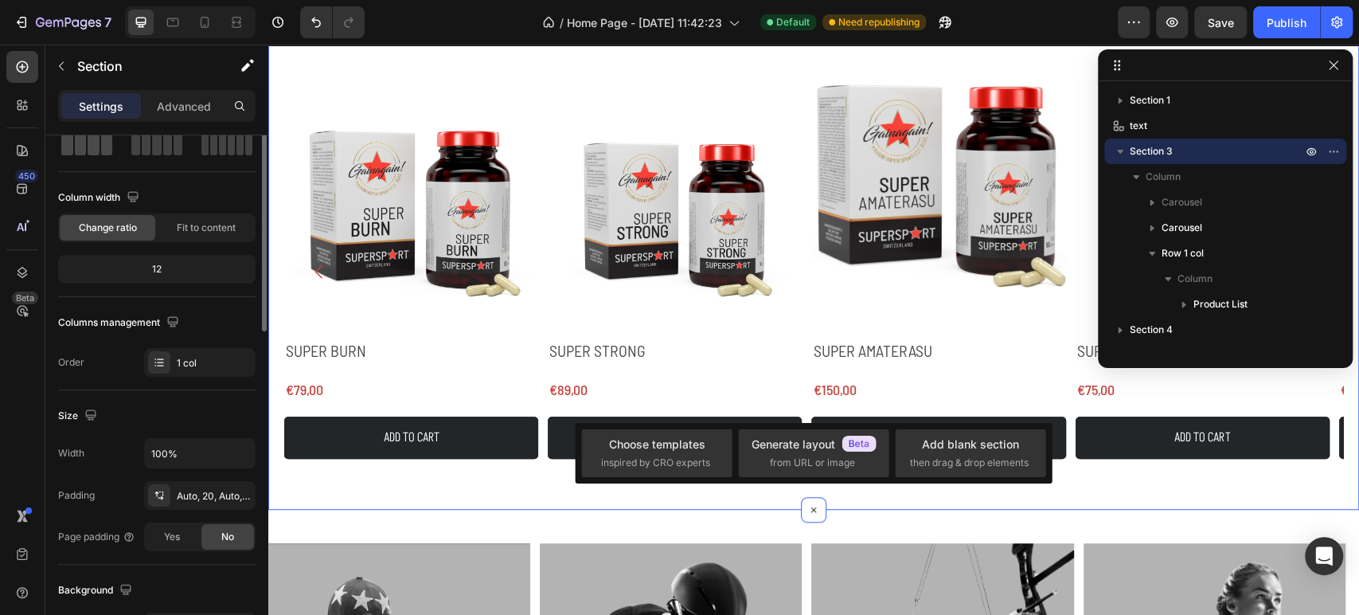
scroll to position [0, 0]
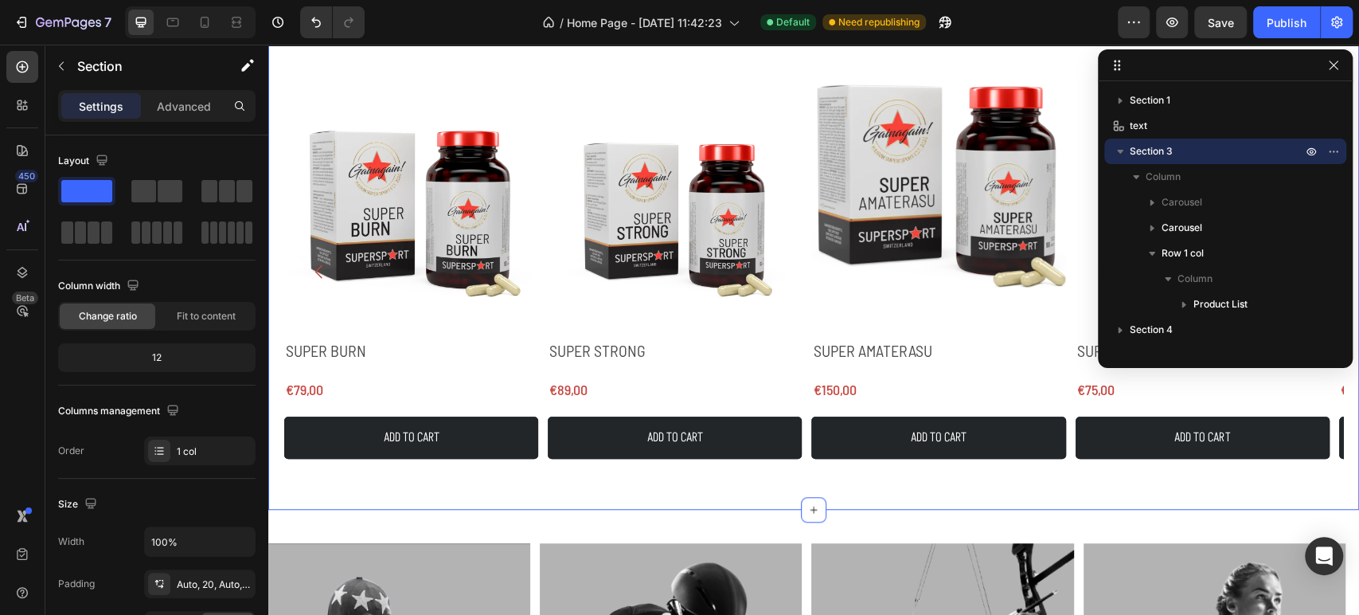
drag, startPoint x: 363, startPoint y: 242, endPoint x: 725, endPoint y: 502, distance: 445.0
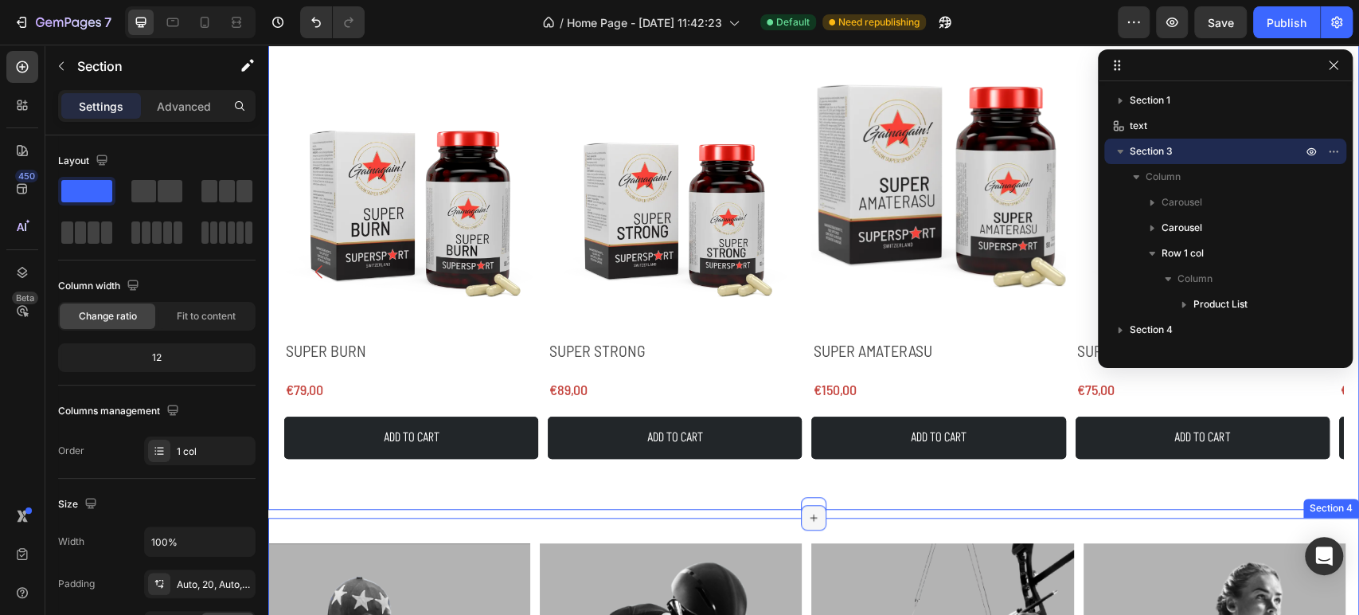
click at [801, 506] on div at bounding box center [813, 517] width 25 height 25
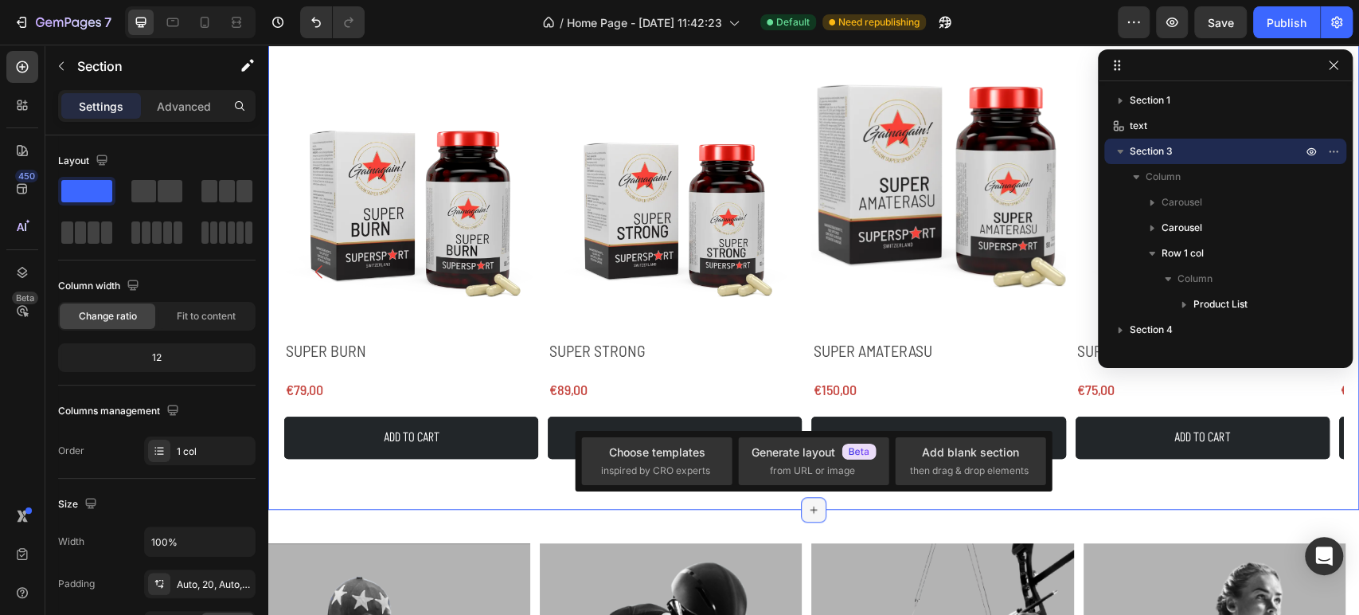
click at [815, 497] on div at bounding box center [813, 509] width 25 height 25
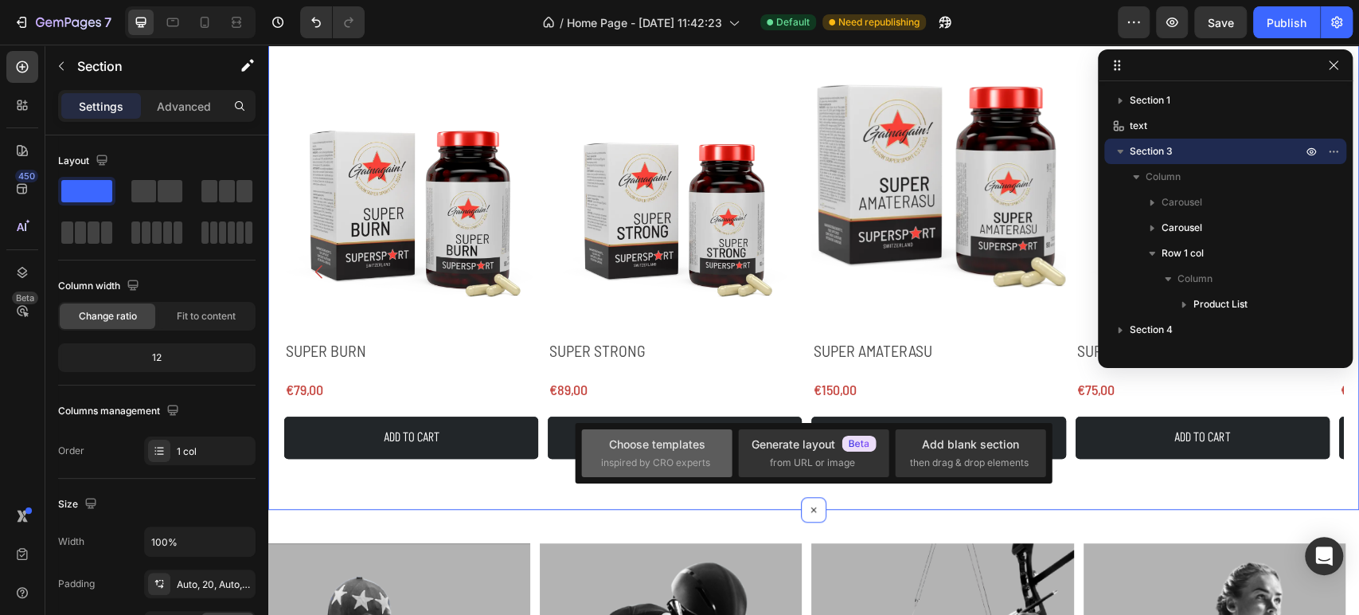
click at [678, 457] on span "inspired by CRO experts" at bounding box center [655, 462] width 109 height 14
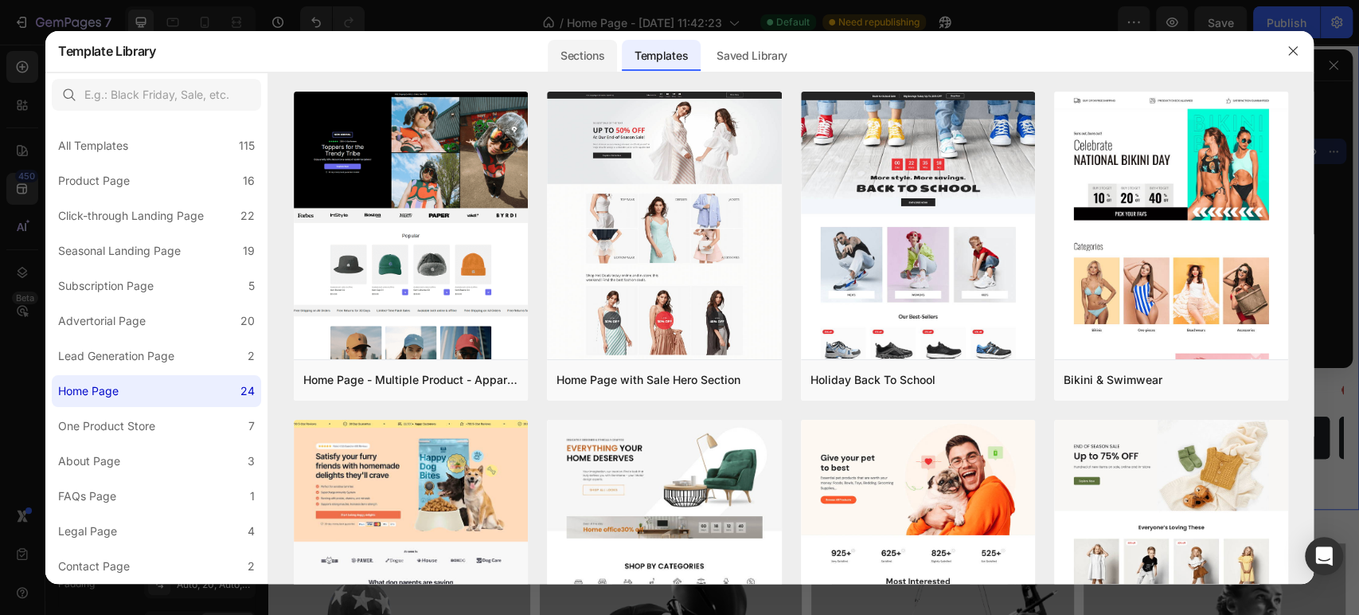
click at [574, 54] on div "Sections" at bounding box center [582, 56] width 69 height 32
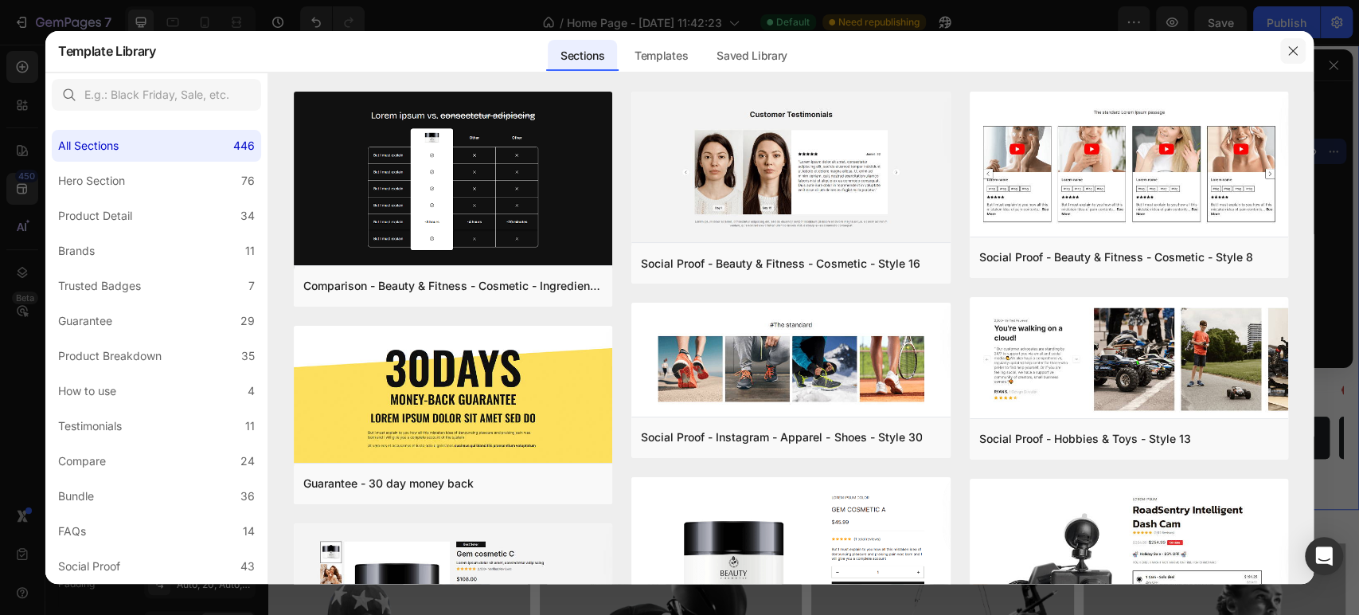
click at [1296, 57] on icon "button" at bounding box center [1293, 51] width 13 height 13
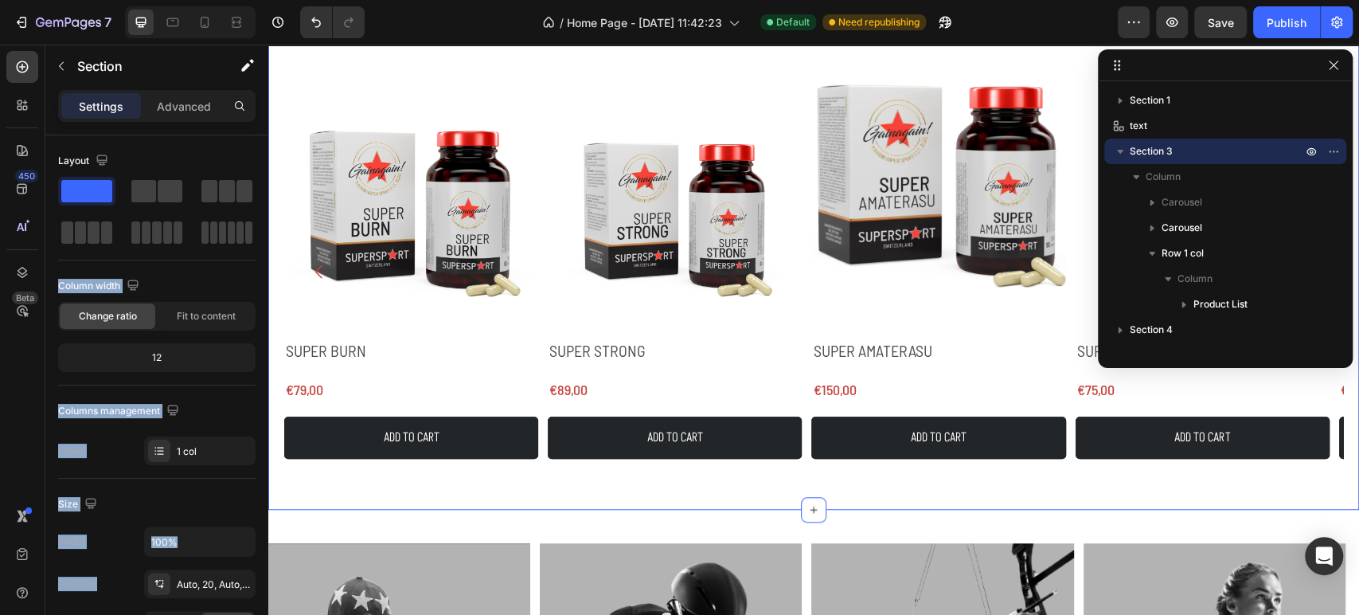
drag, startPoint x: 345, startPoint y: 236, endPoint x: 694, endPoint y: 504, distance: 439.5
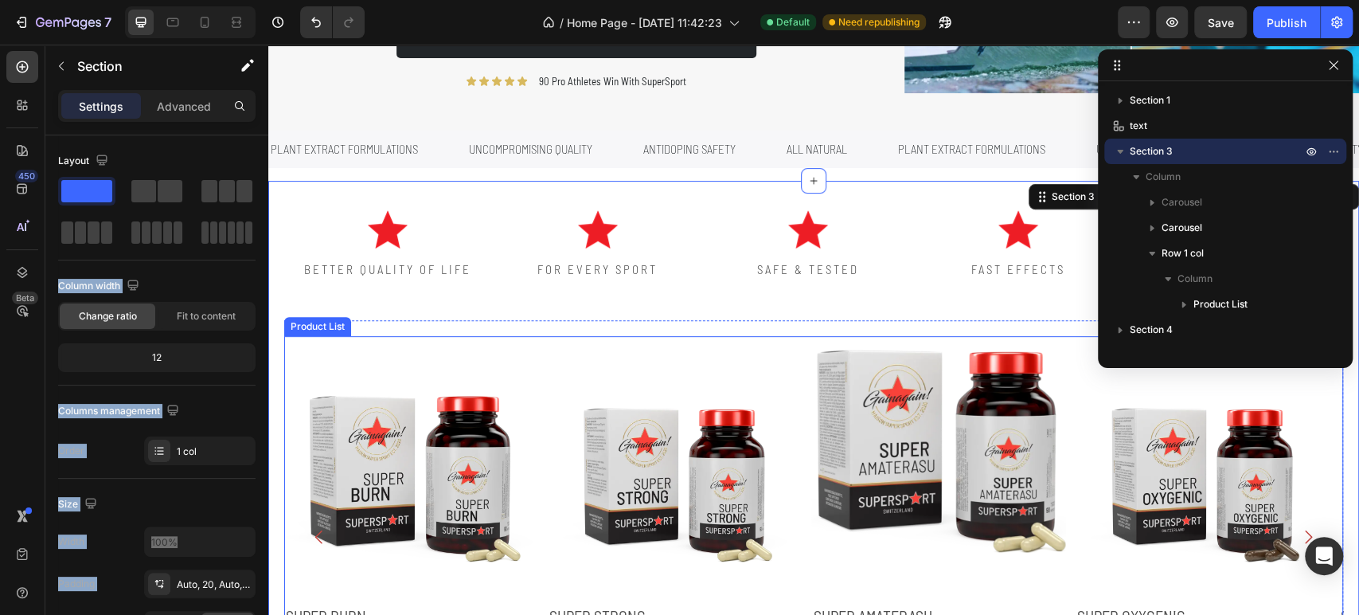
click at [543, 341] on div "Product Images SUPER BURN Product Title €79,00 Product Price Product Price Row …" at bounding box center [813, 536] width 1059 height 400
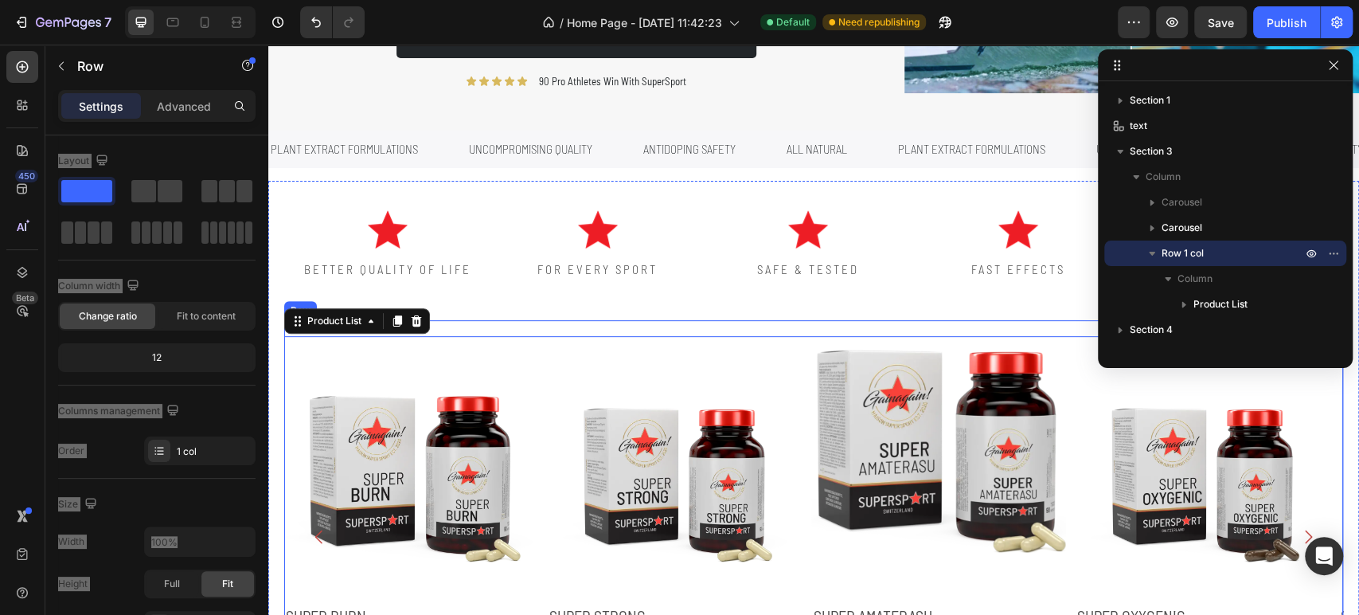
click at [564, 326] on div "Product Images SUPER BURN Product Title €79,00 Product Price Product Price Row …" at bounding box center [813, 528] width 1059 height 416
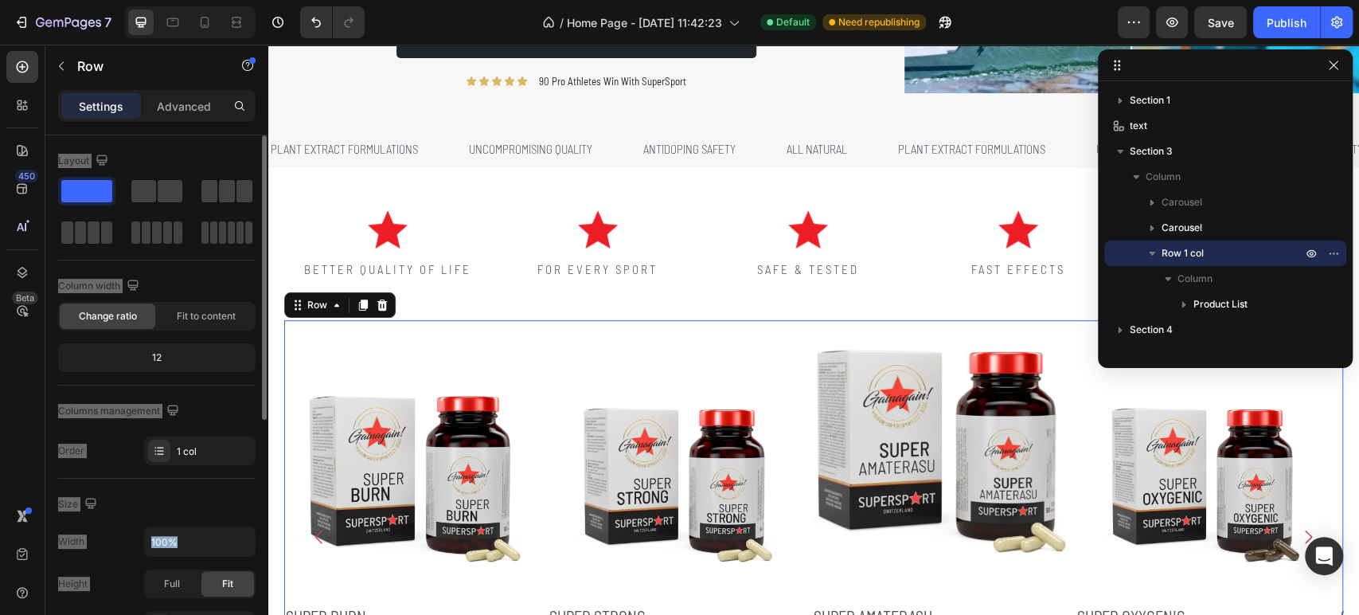
click at [236, 291] on div "Column width" at bounding box center [156, 285] width 197 height 25
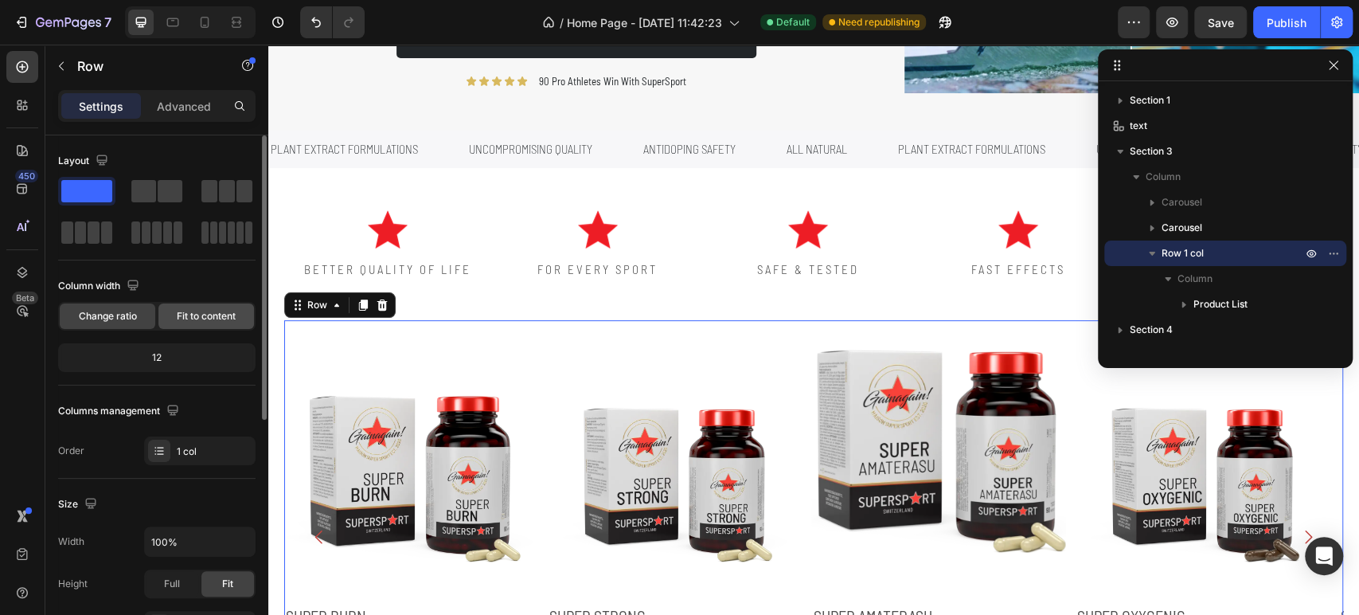
click at [232, 311] on span "Fit to content" at bounding box center [206, 316] width 59 height 14
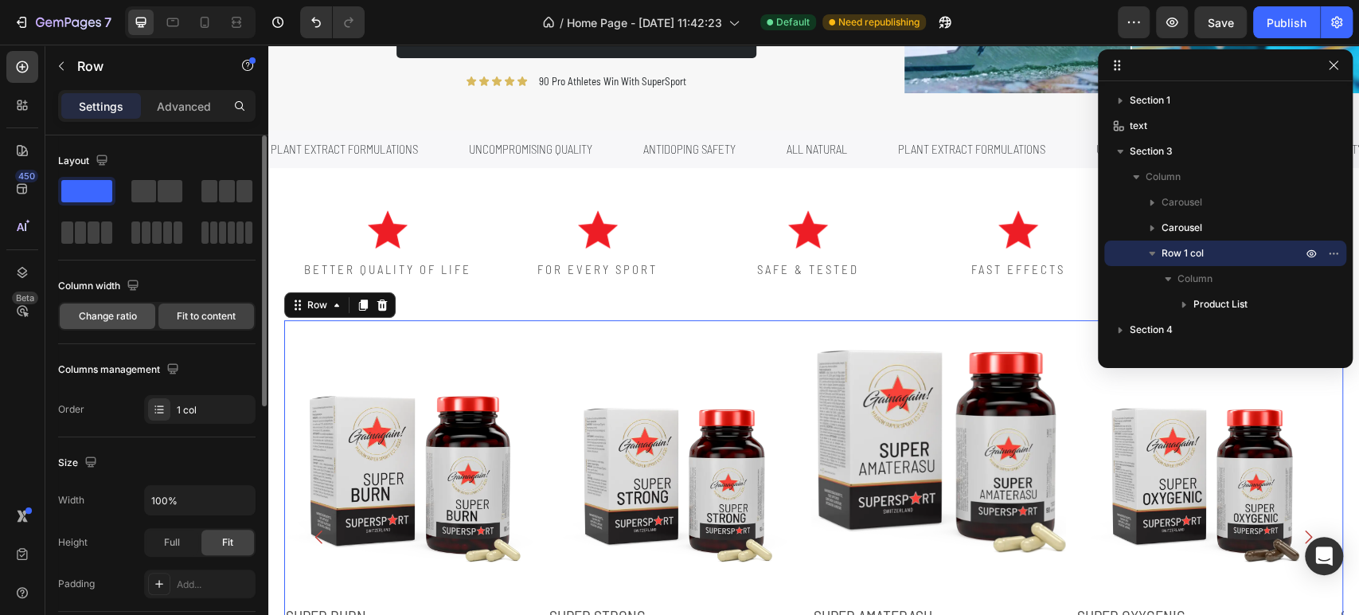
click at [128, 311] on span "Change ratio" at bounding box center [108, 316] width 58 height 14
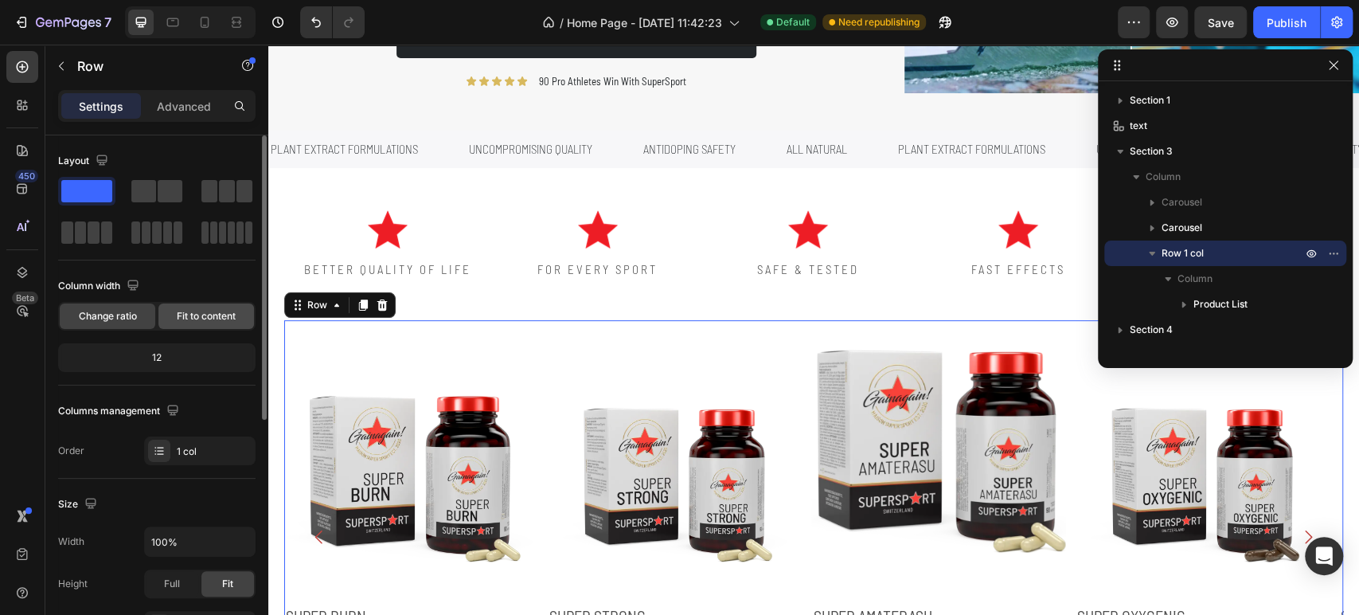
click at [196, 326] on div "Fit to content" at bounding box center [206, 315] width 96 height 25
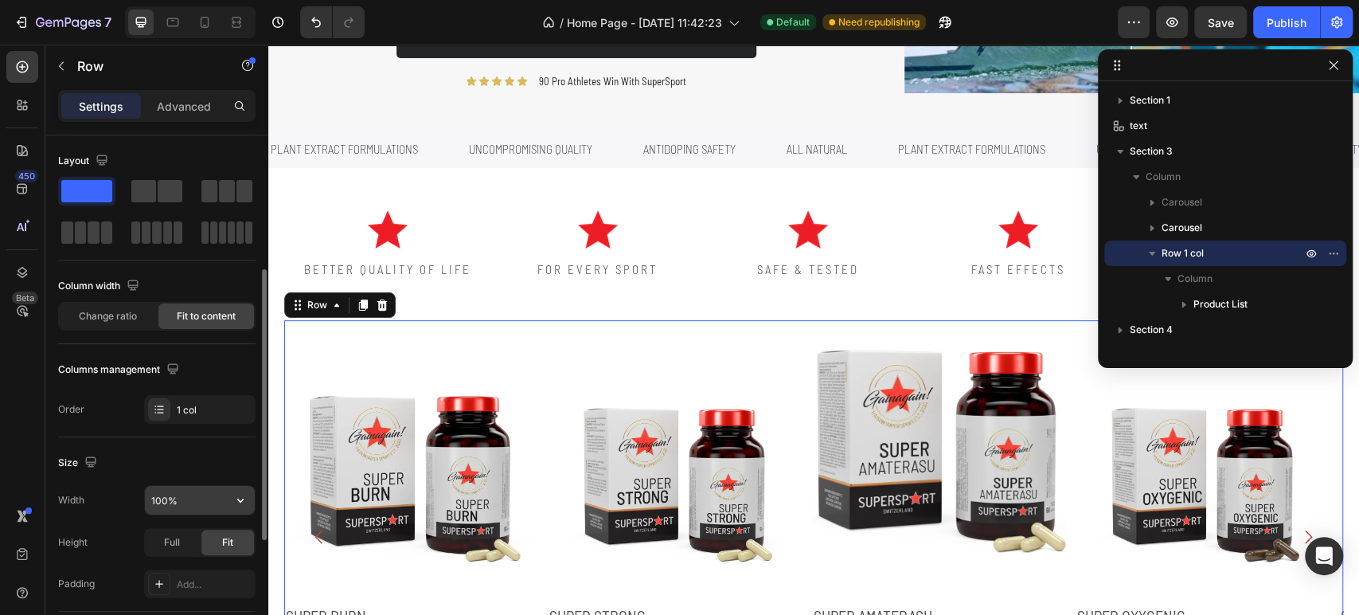
scroll to position [88, 0]
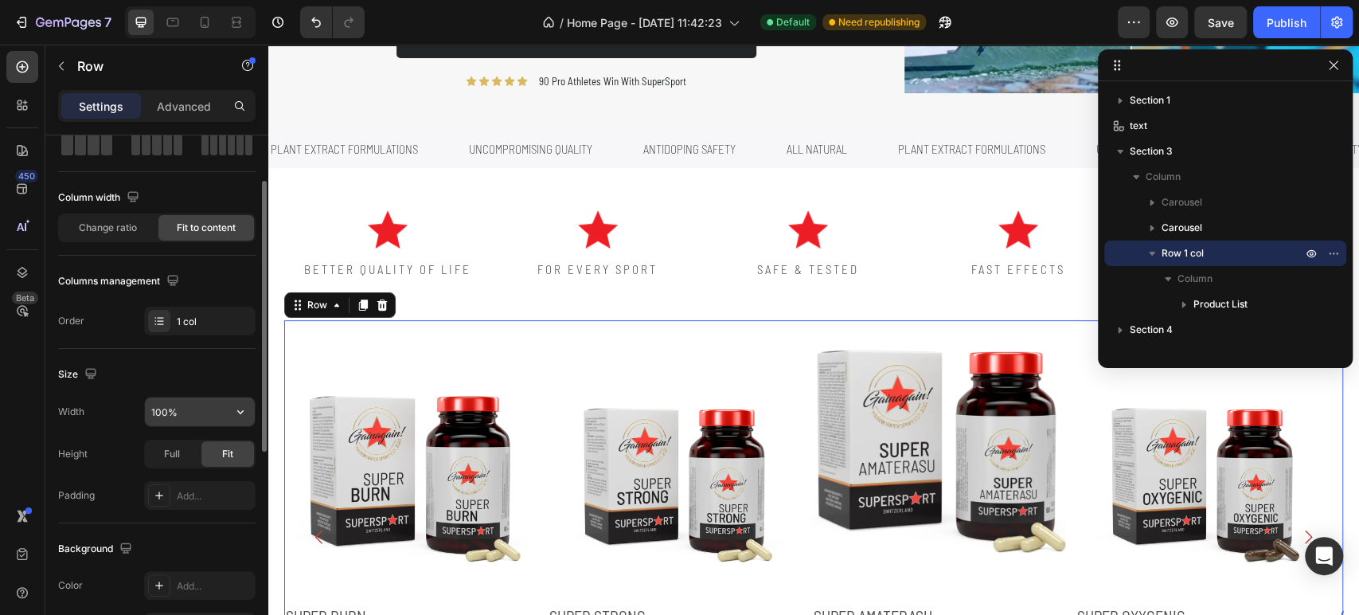
click at [222, 417] on input "100%" at bounding box center [200, 411] width 110 height 29
click at [248, 413] on icon "button" at bounding box center [241, 412] width 16 height 16
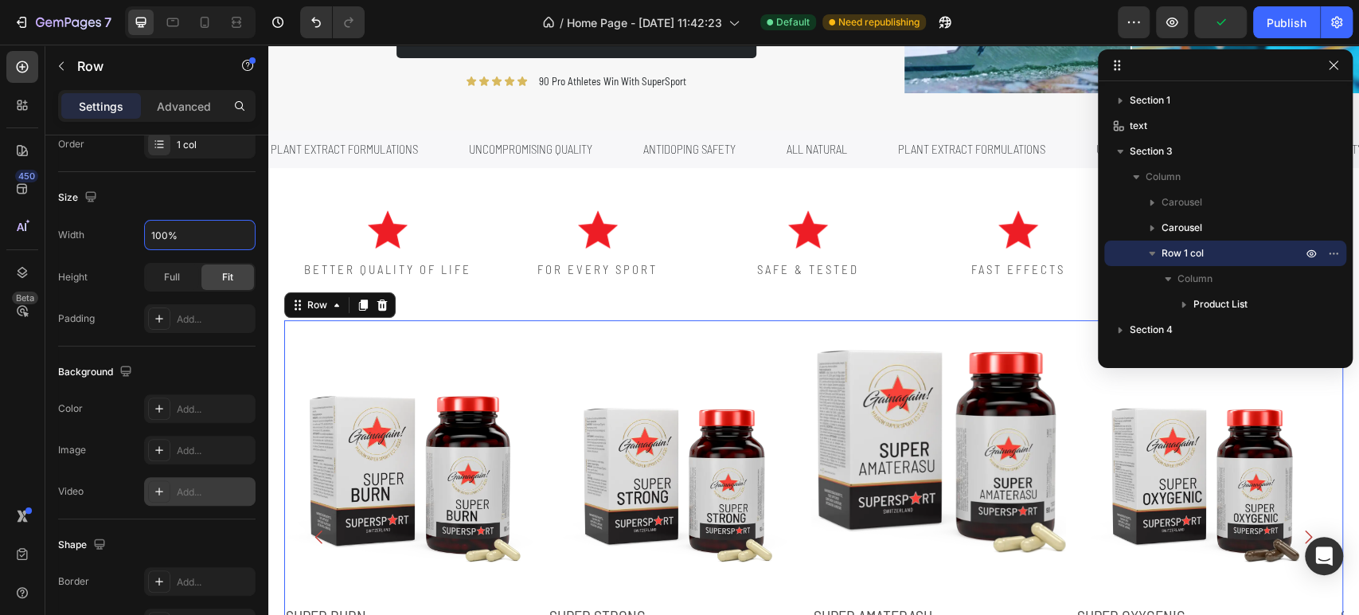
scroll to position [494, 0]
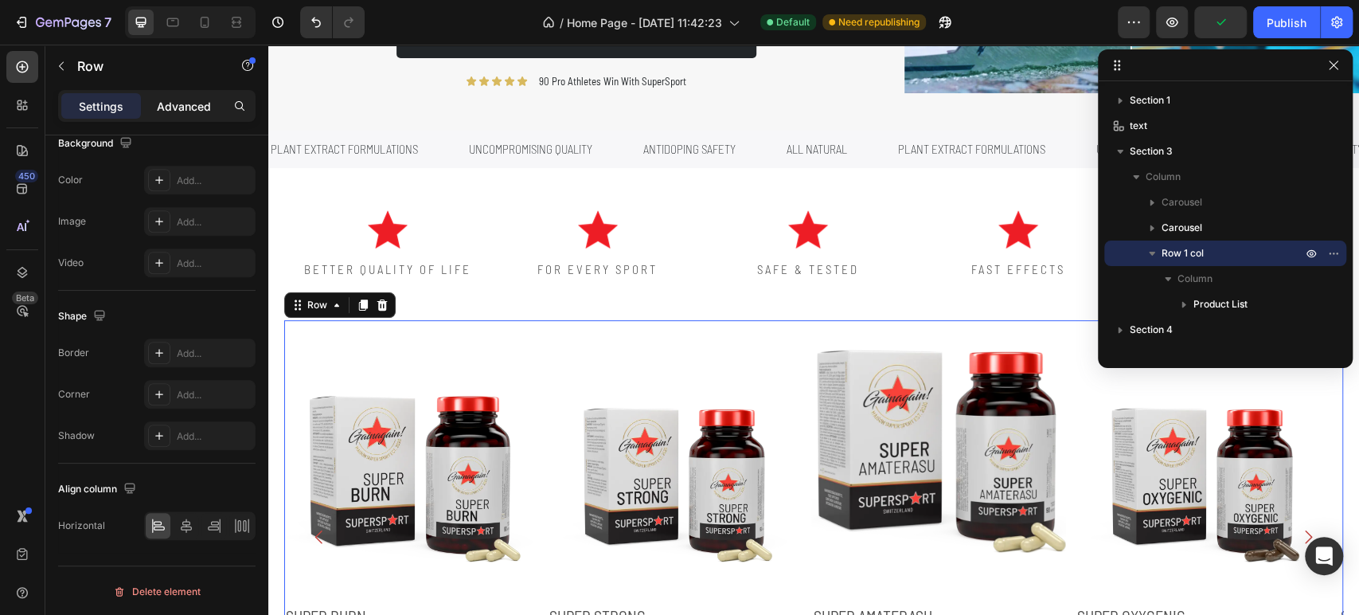
click at [178, 110] on p "Advanced" at bounding box center [184, 106] width 54 height 17
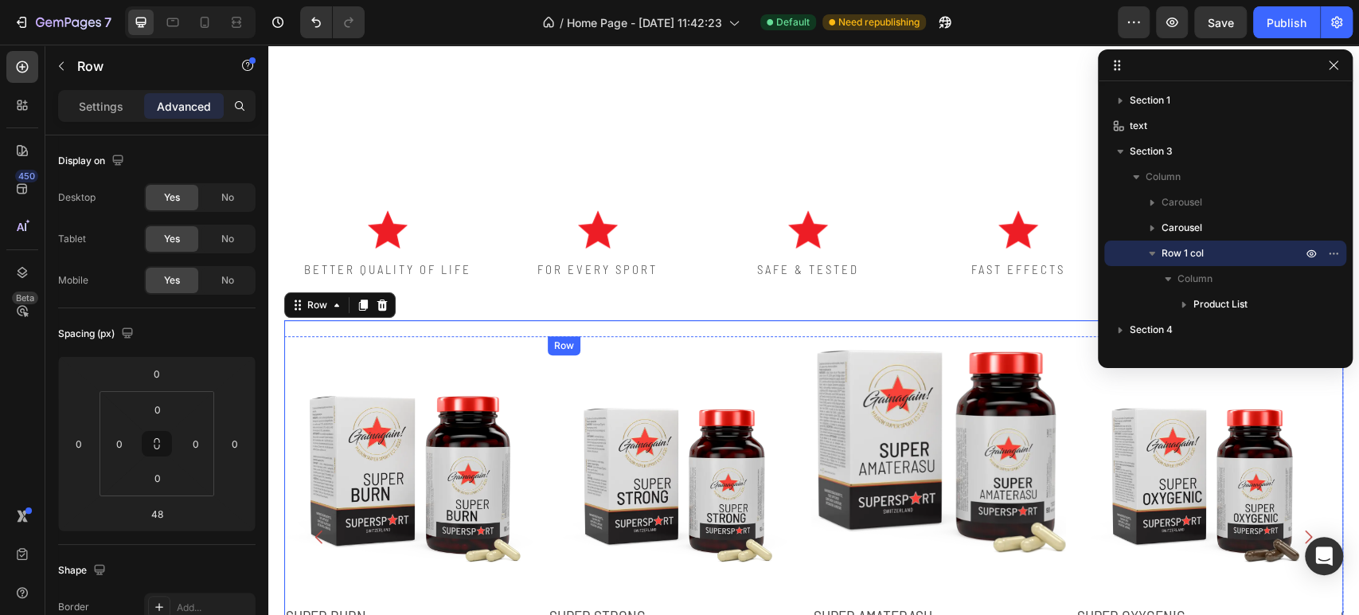
scroll to position [707, 0]
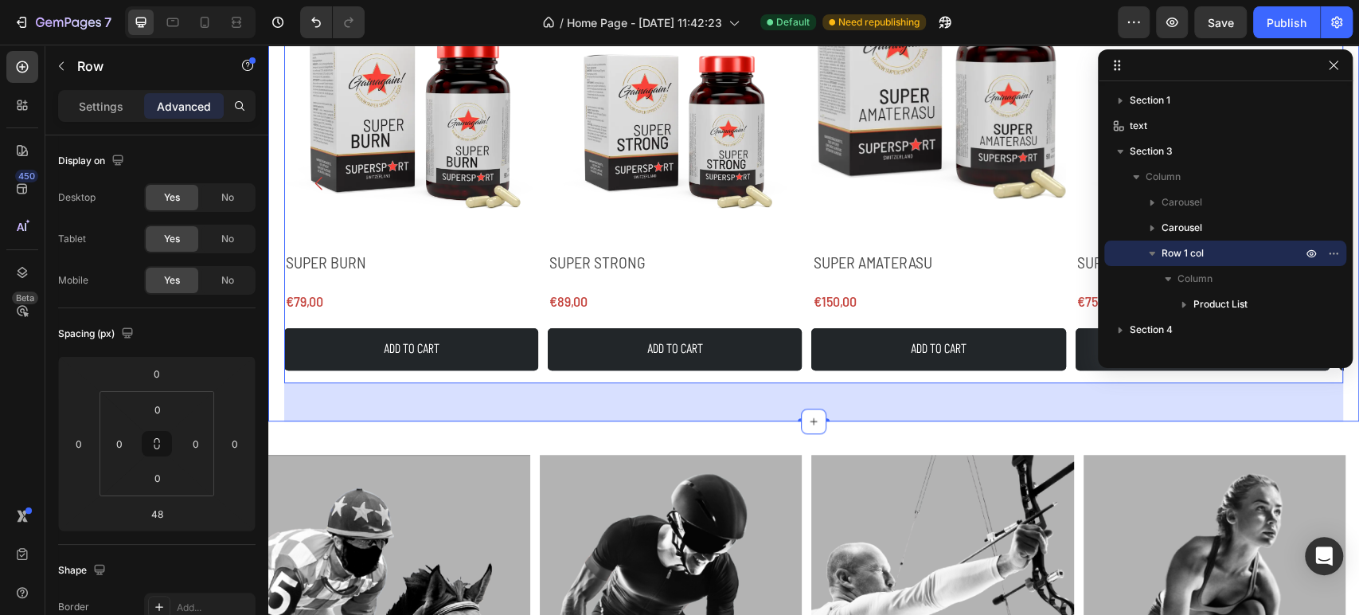
click at [281, 338] on div "Image BETTER QUALITY OF LIFE Text Block Image FOR EVERY SPORT Text Block Image …" at bounding box center [813, 123] width 1091 height 593
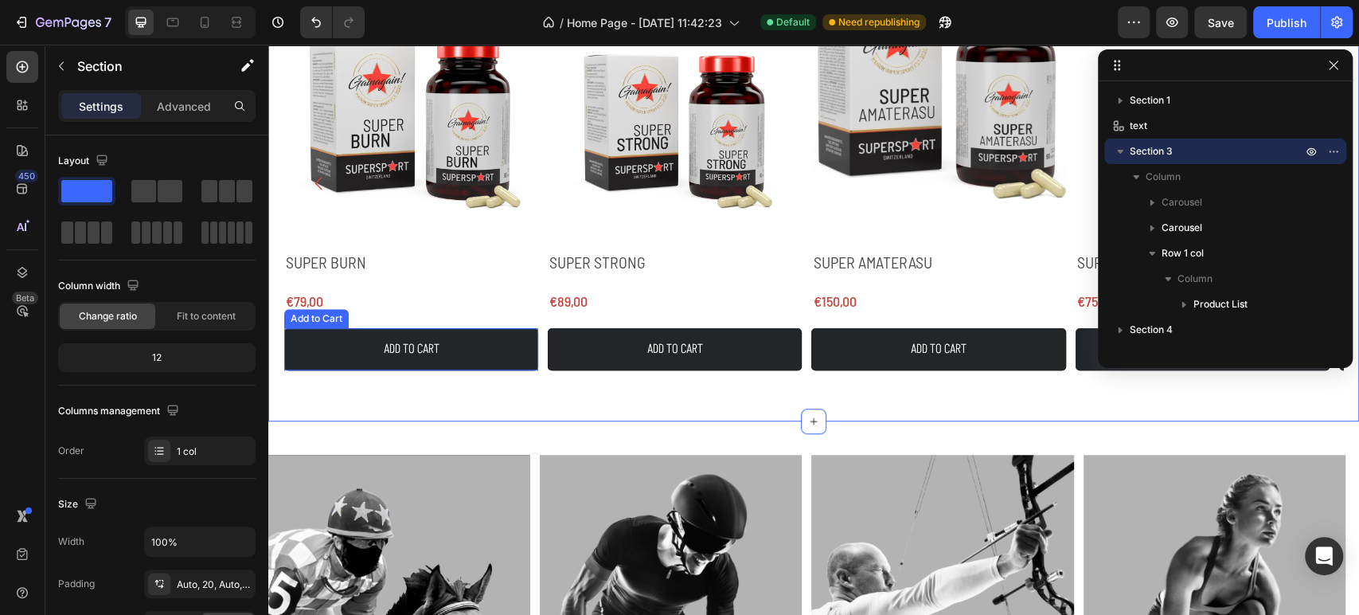
scroll to position [619, 0]
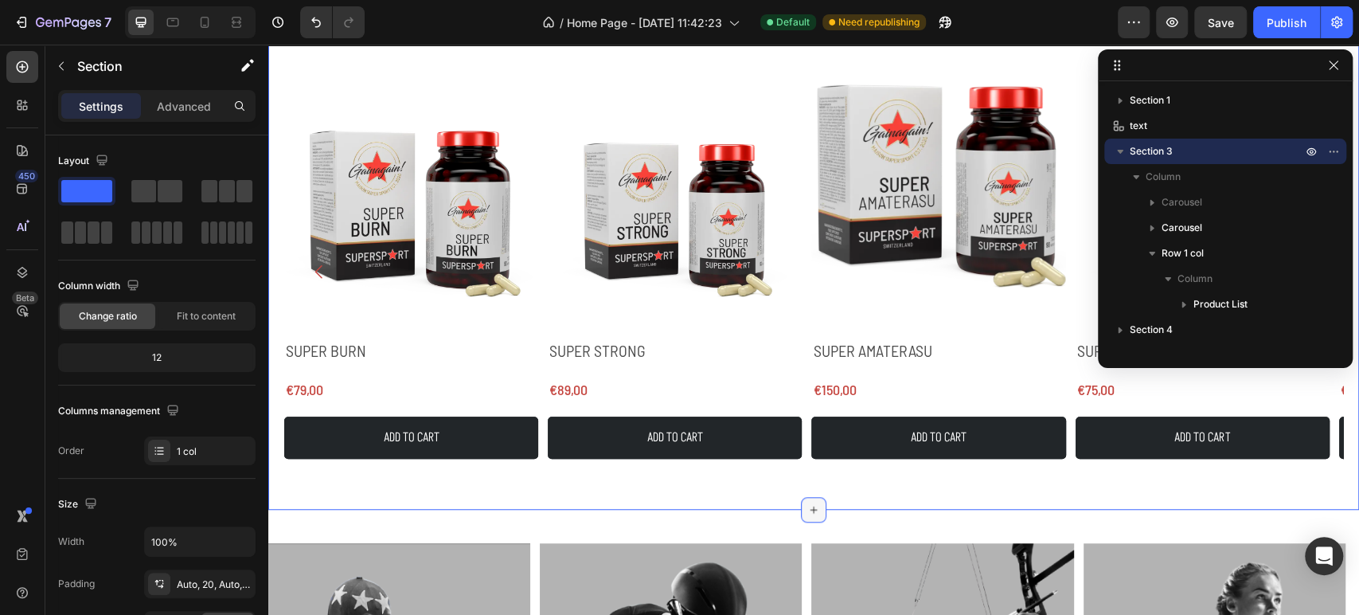
click at [807, 514] on icon at bounding box center [813, 509] width 13 height 13
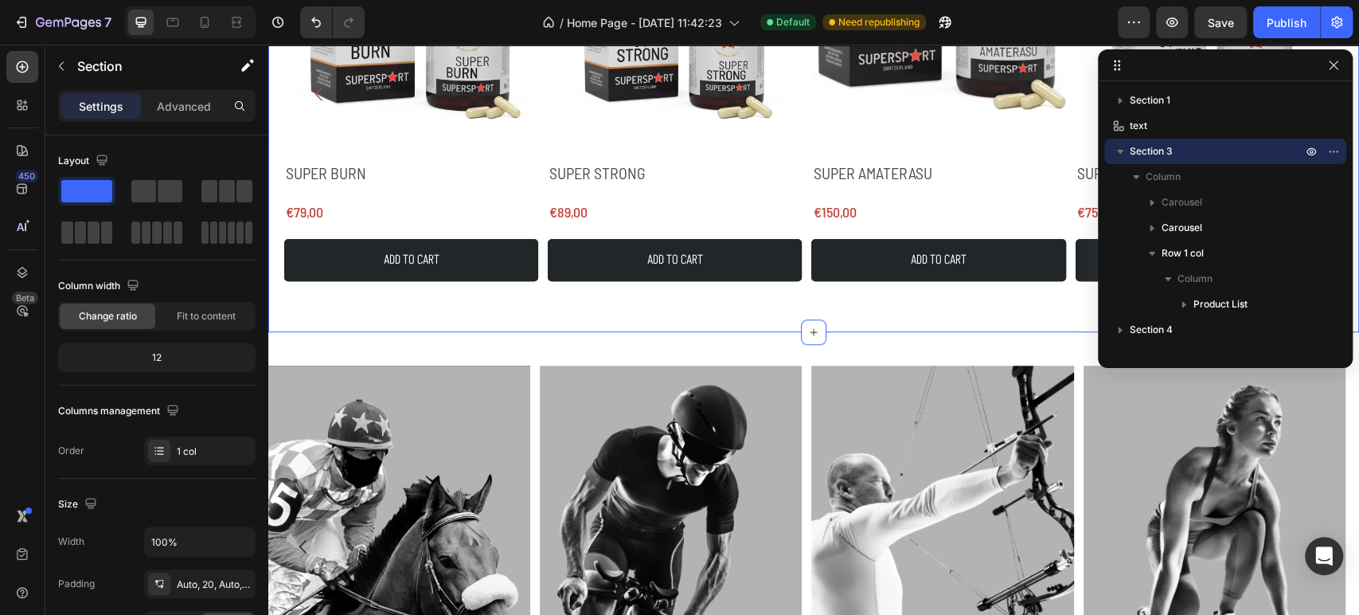
scroll to position [707, 0]
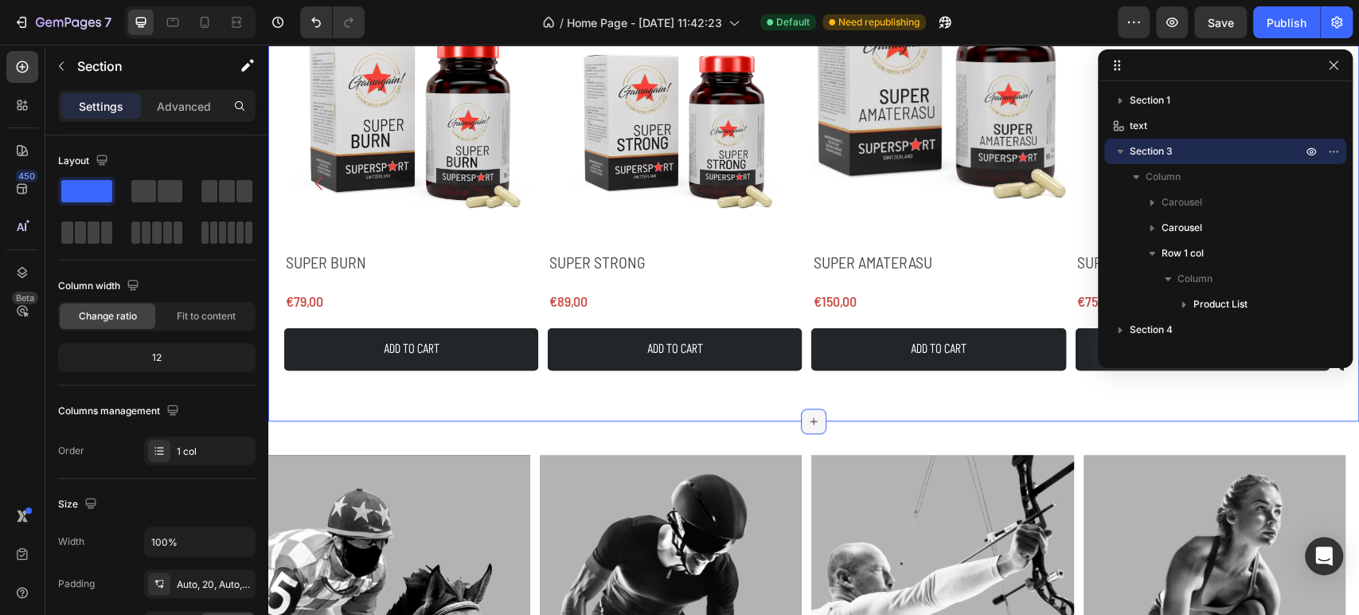
click at [811, 420] on icon at bounding box center [814, 420] width 7 height 7
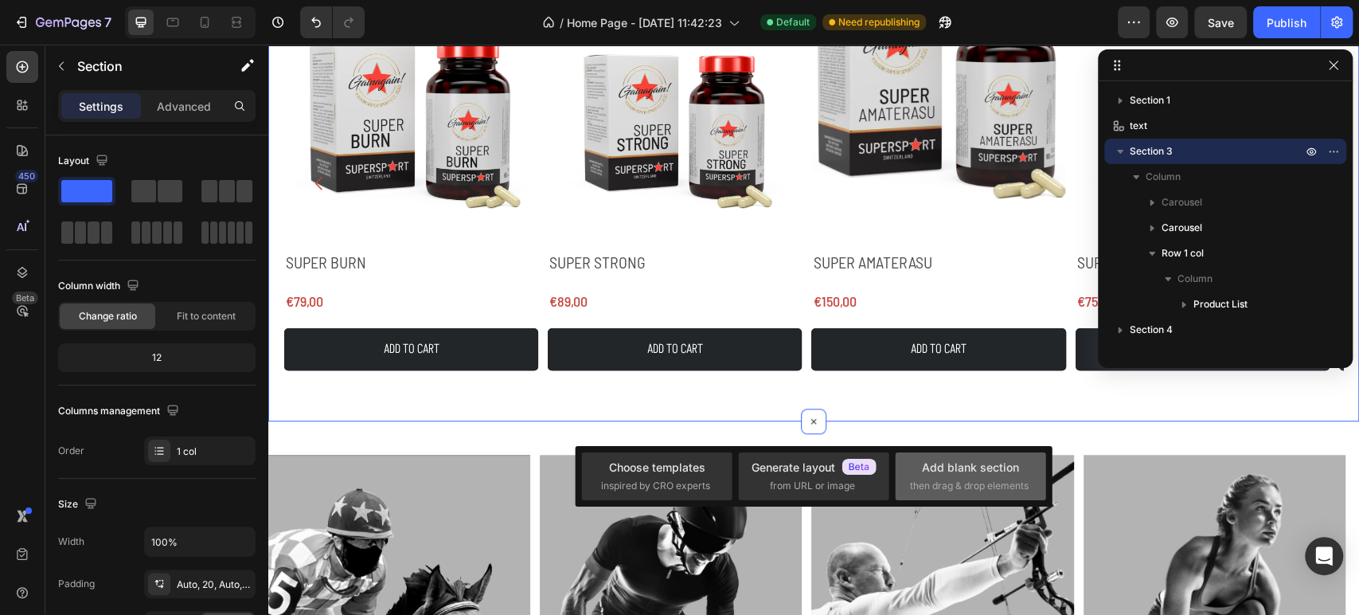
click at [967, 483] on span "then drag & drop elements" at bounding box center [969, 486] width 119 height 14
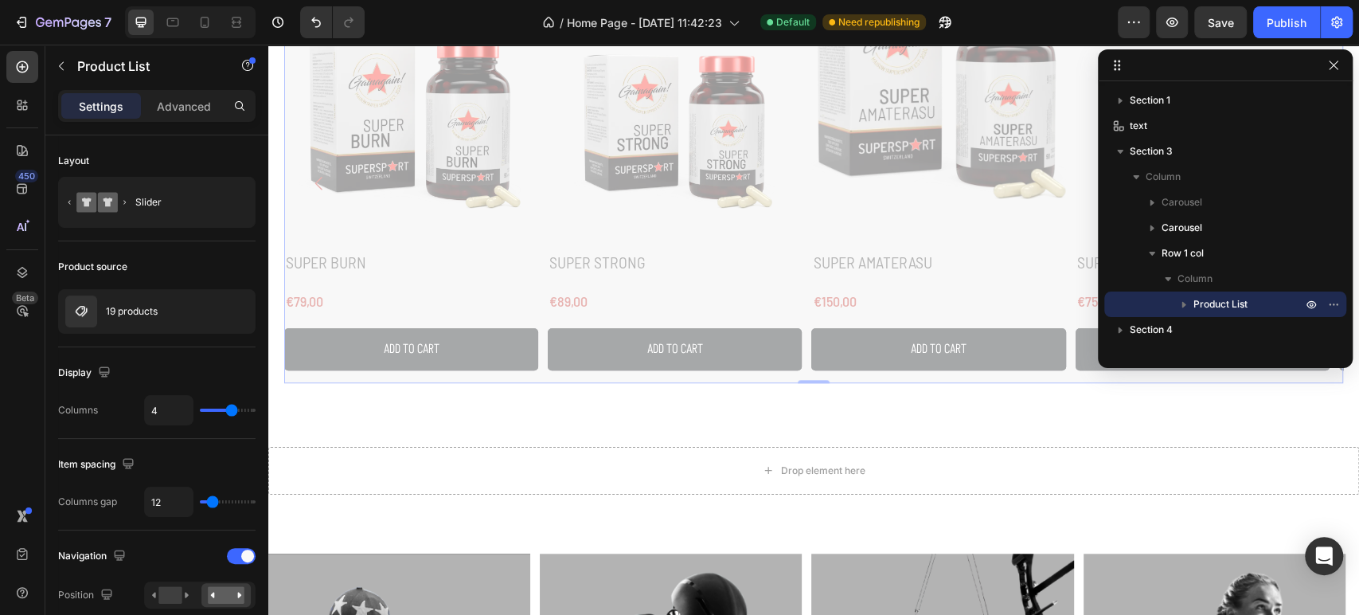
drag, startPoint x: 545, startPoint y: 161, endPoint x: 600, endPoint y: 472, distance: 316.0
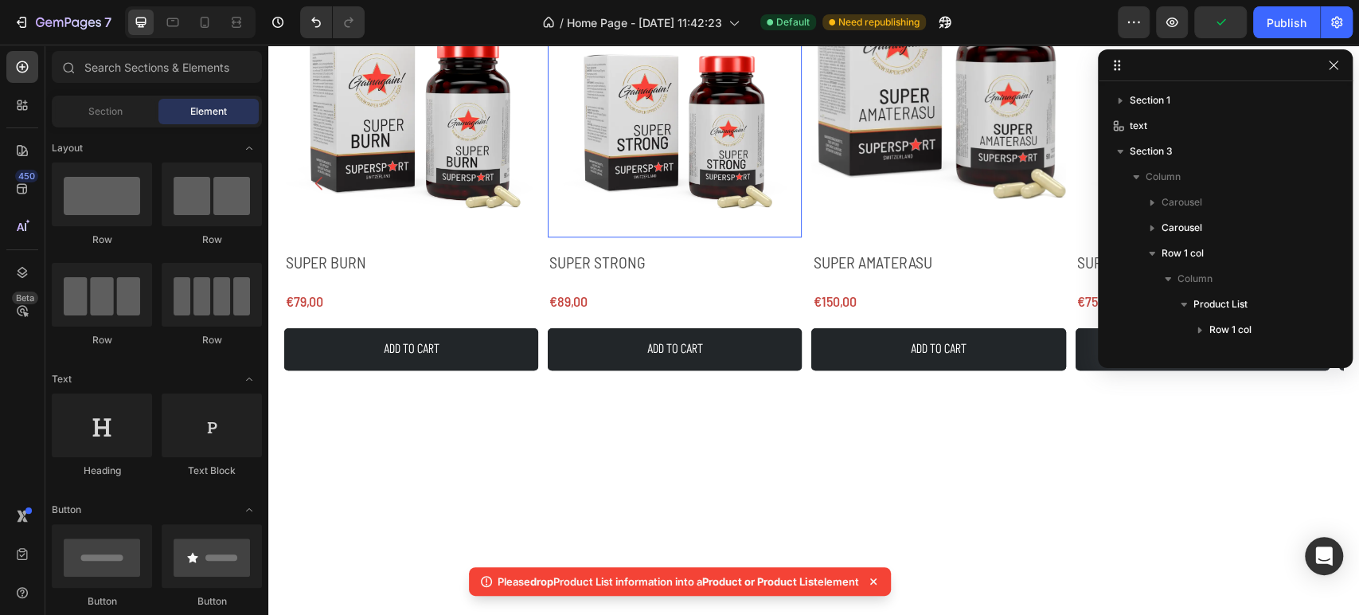
scroll to position [442, 0]
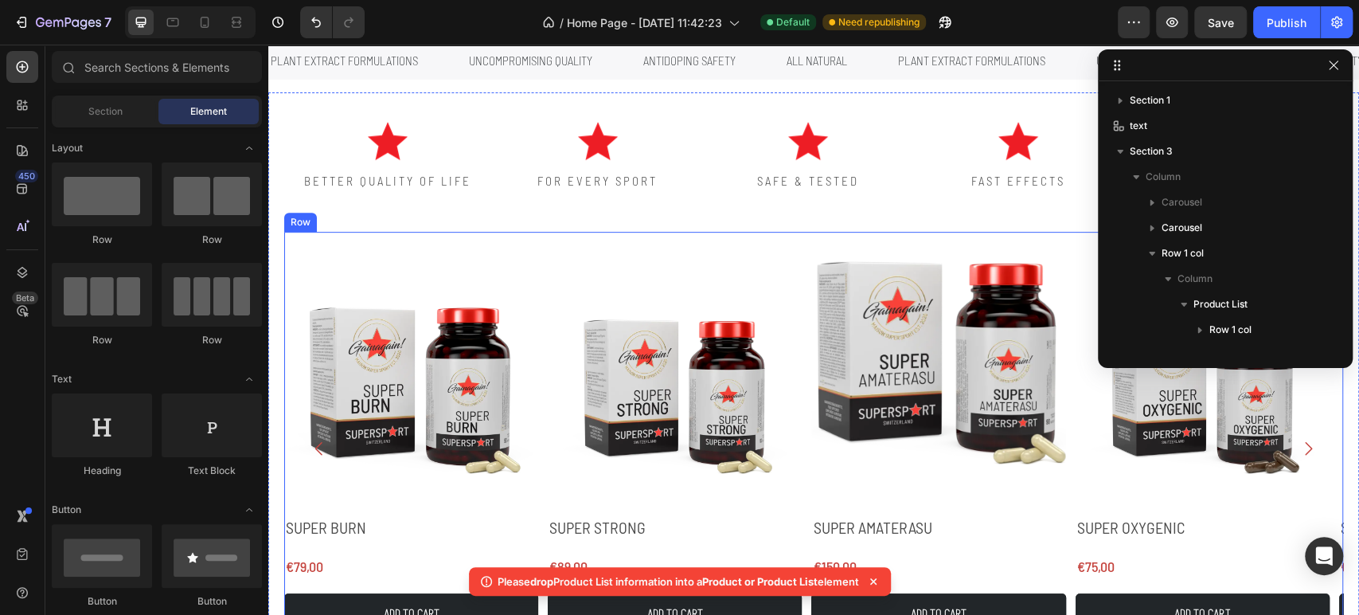
click at [545, 234] on div "Product Images SUPER BURN Product Title €79,00 Product Price Product Price Row …" at bounding box center [813, 440] width 1059 height 416
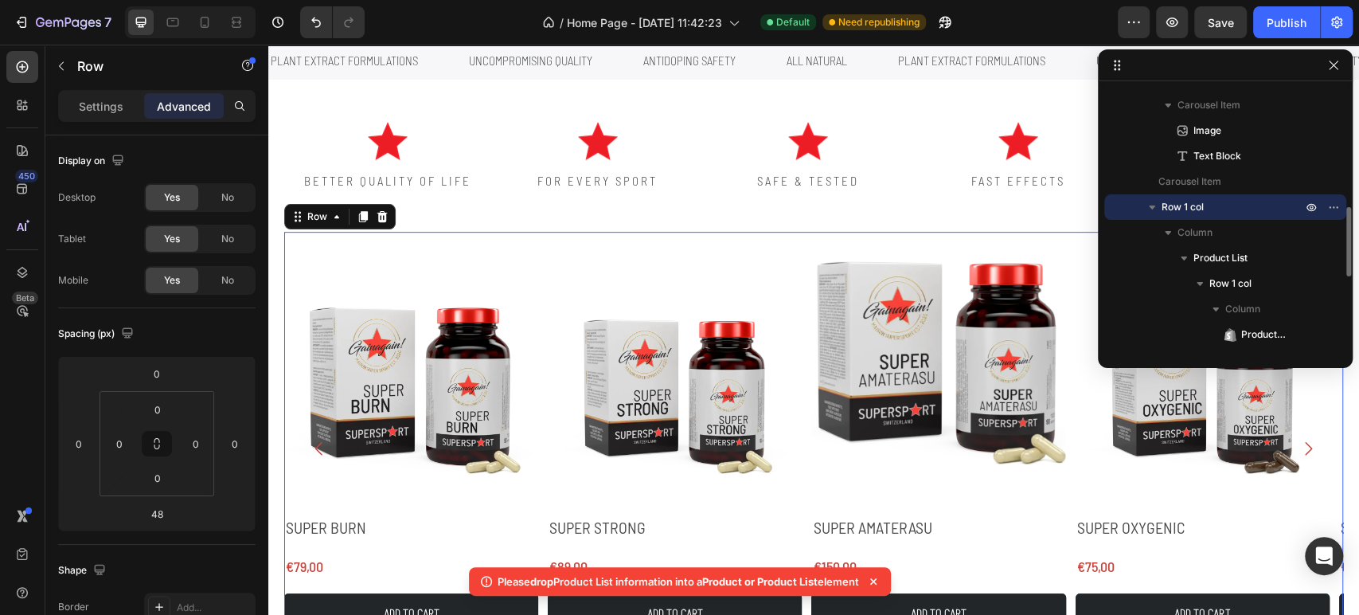
scroll to position [530, 0]
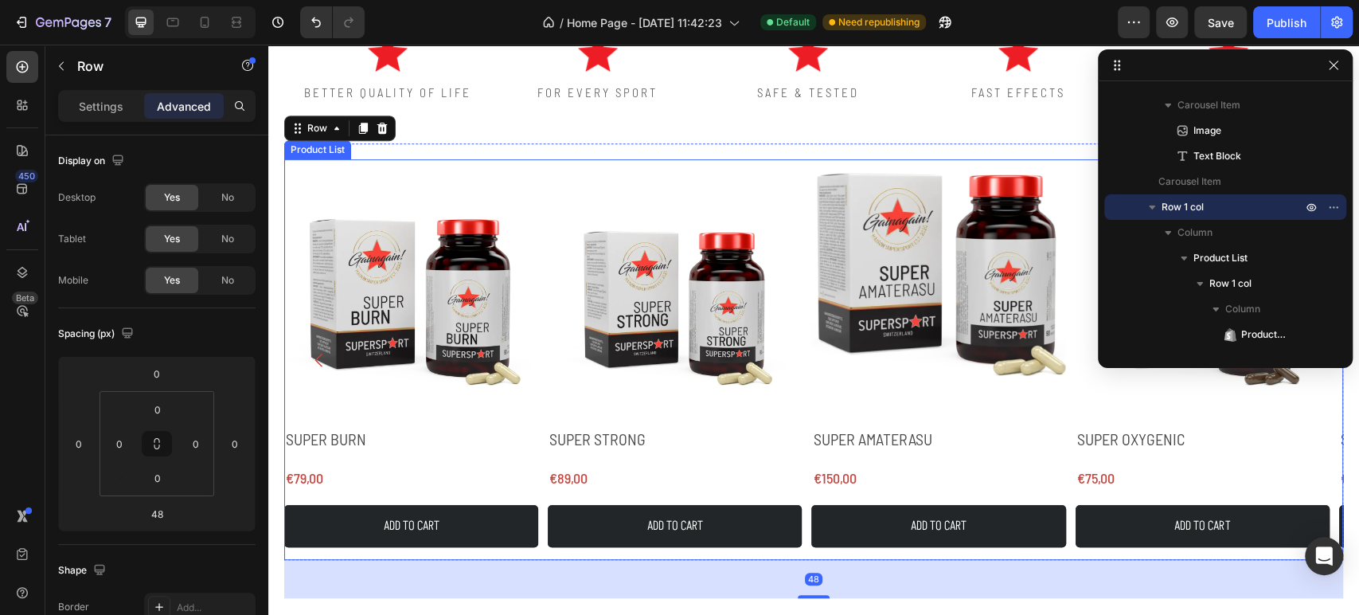
click at [544, 182] on div "Product Images SUPER BURN Product Title €79,00 Product Price Product Price Row …" at bounding box center [813, 359] width 1059 height 400
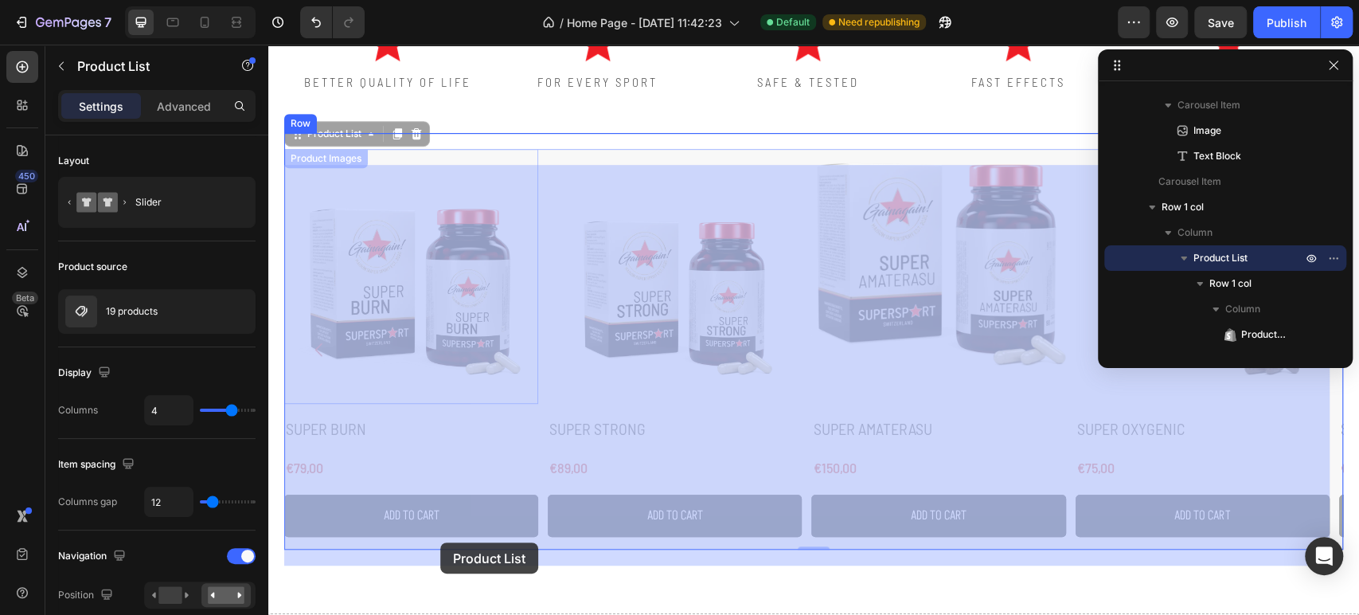
scroll to position [742, 0]
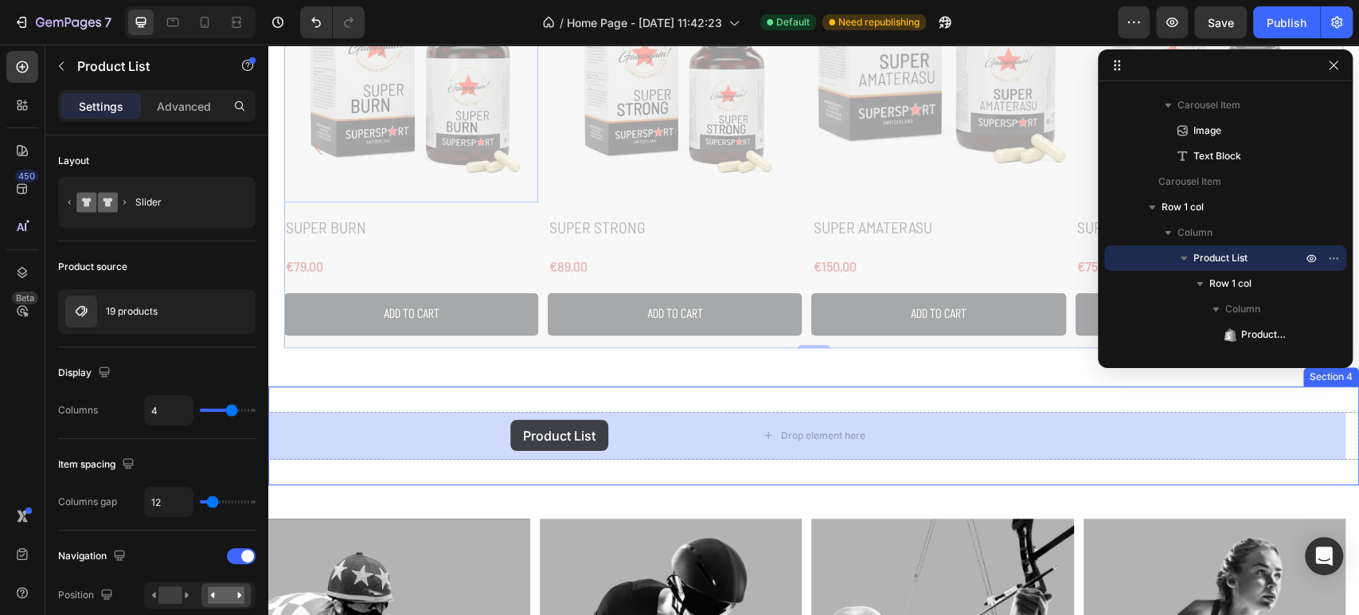
drag, startPoint x: 300, startPoint y: 143, endPoint x: 510, endPoint y: 420, distance: 347.2
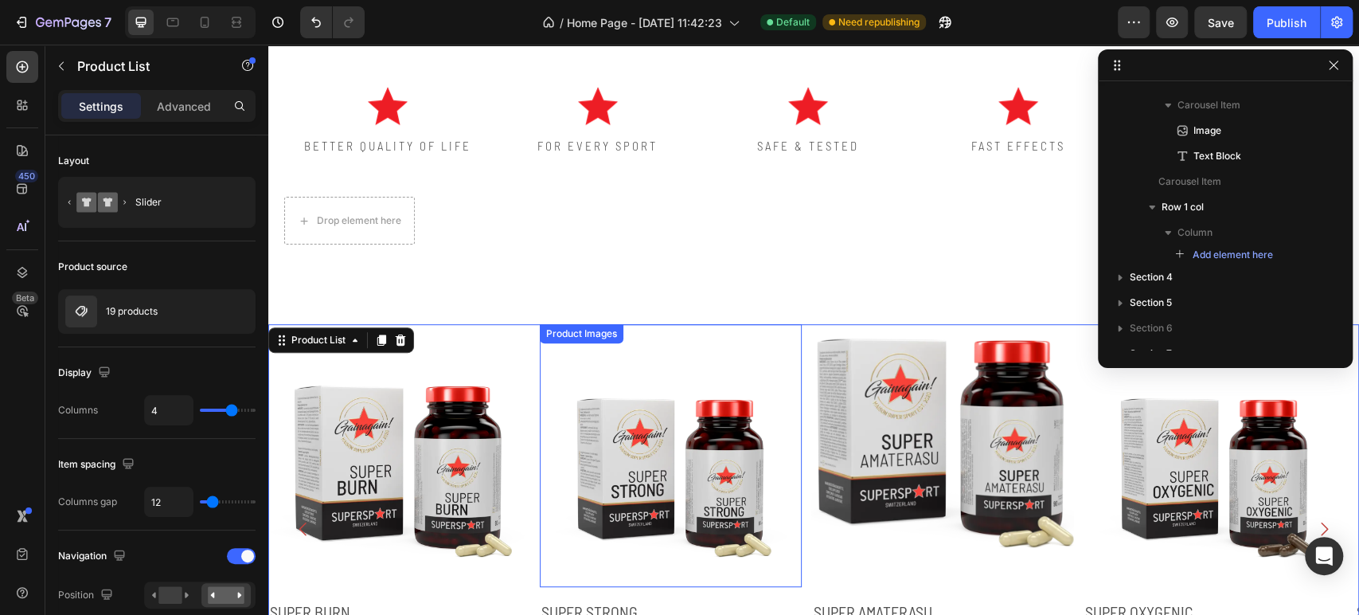
scroll to position [389, 0]
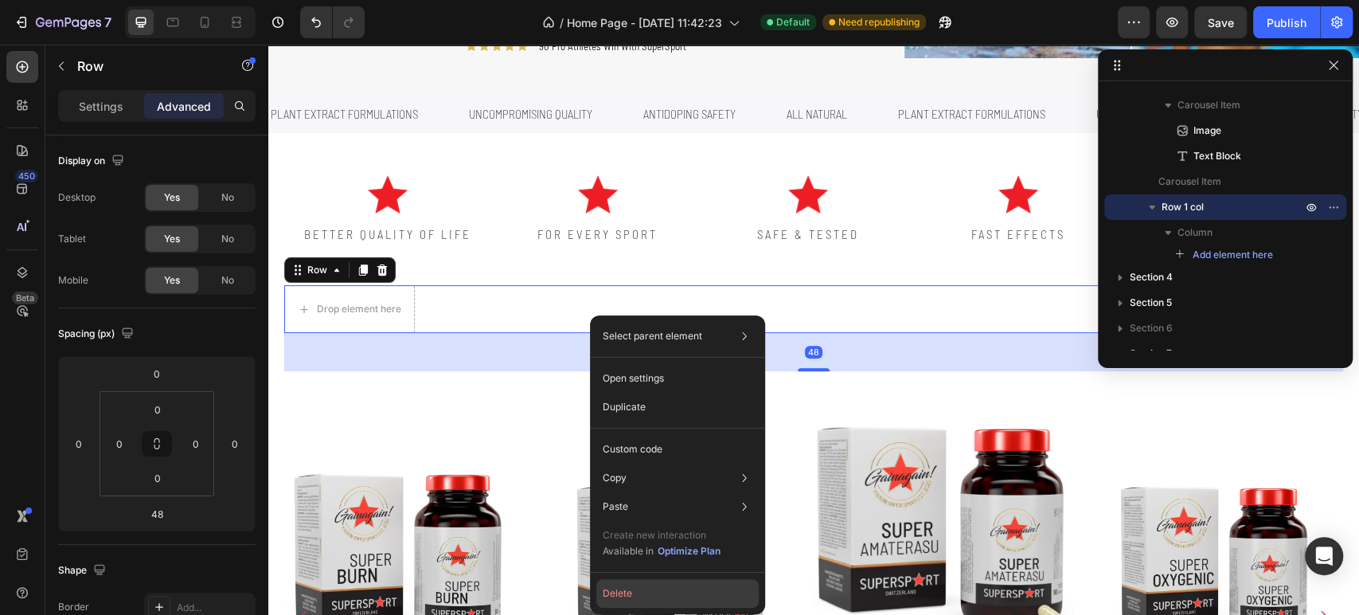
click at [634, 589] on button "Delete" at bounding box center [677, 593] width 162 height 29
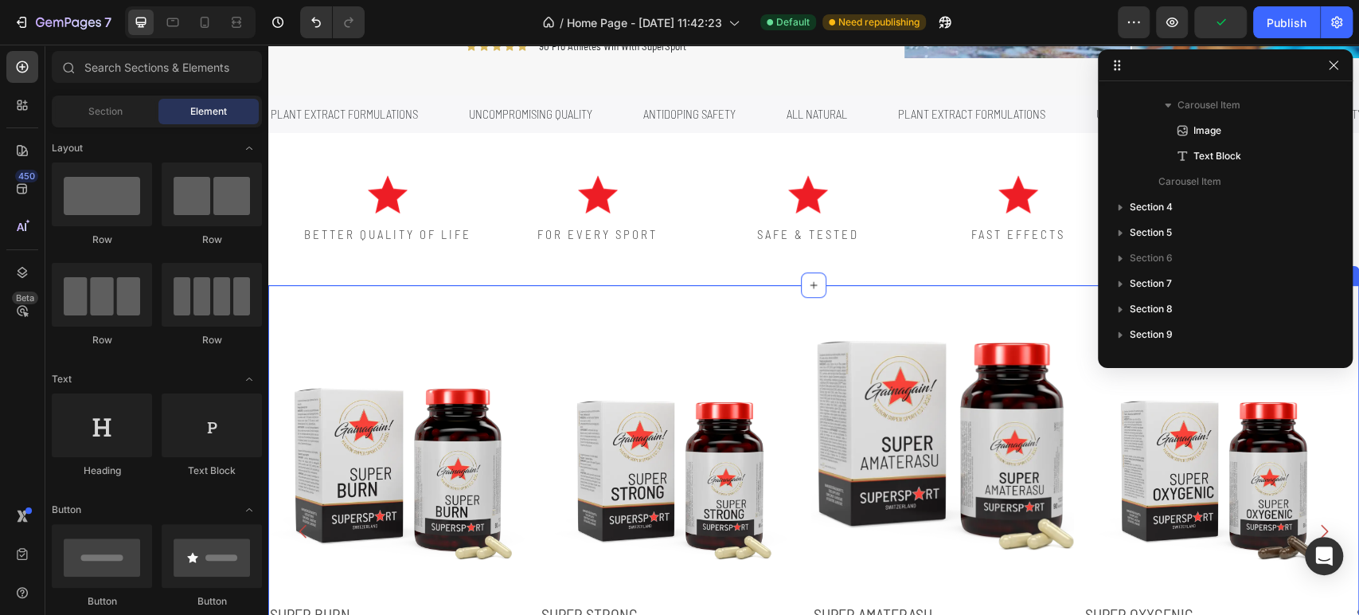
click at [646, 311] on div "Product Images SUPER BURN Product Title €79,00 Product Price Product Price Row …" at bounding box center [813, 523] width 1091 height 424
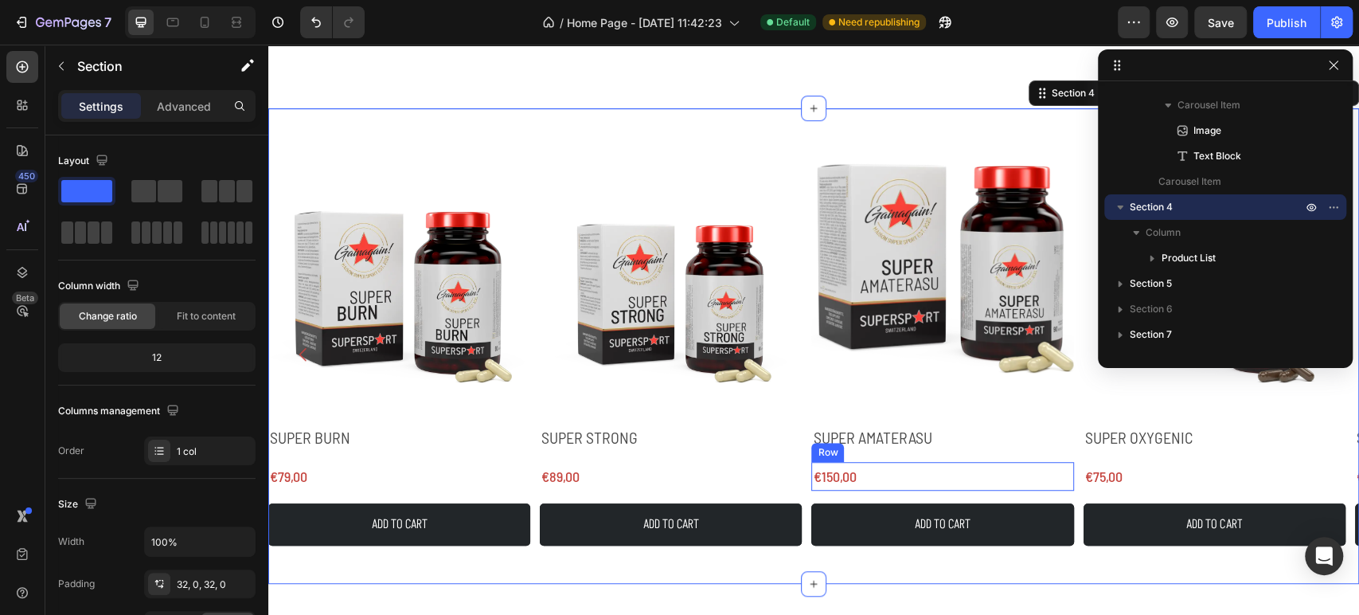
scroll to position [742, 0]
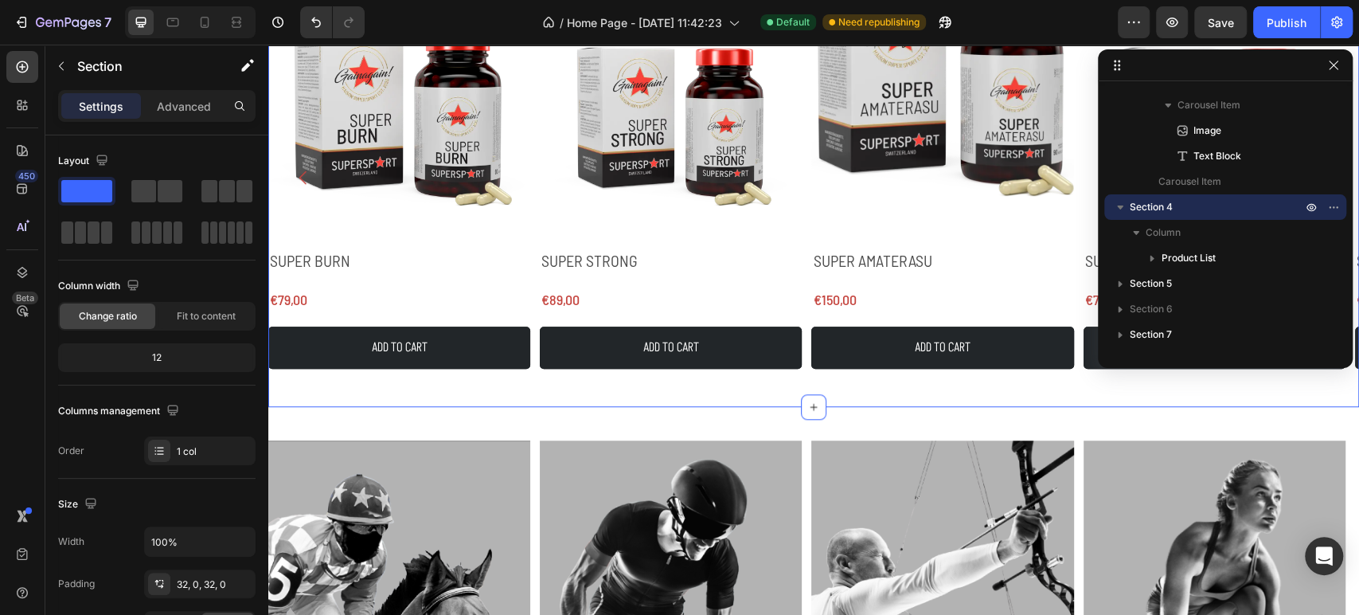
click at [1287, 29] on div "Publish" at bounding box center [1287, 22] width 40 height 17
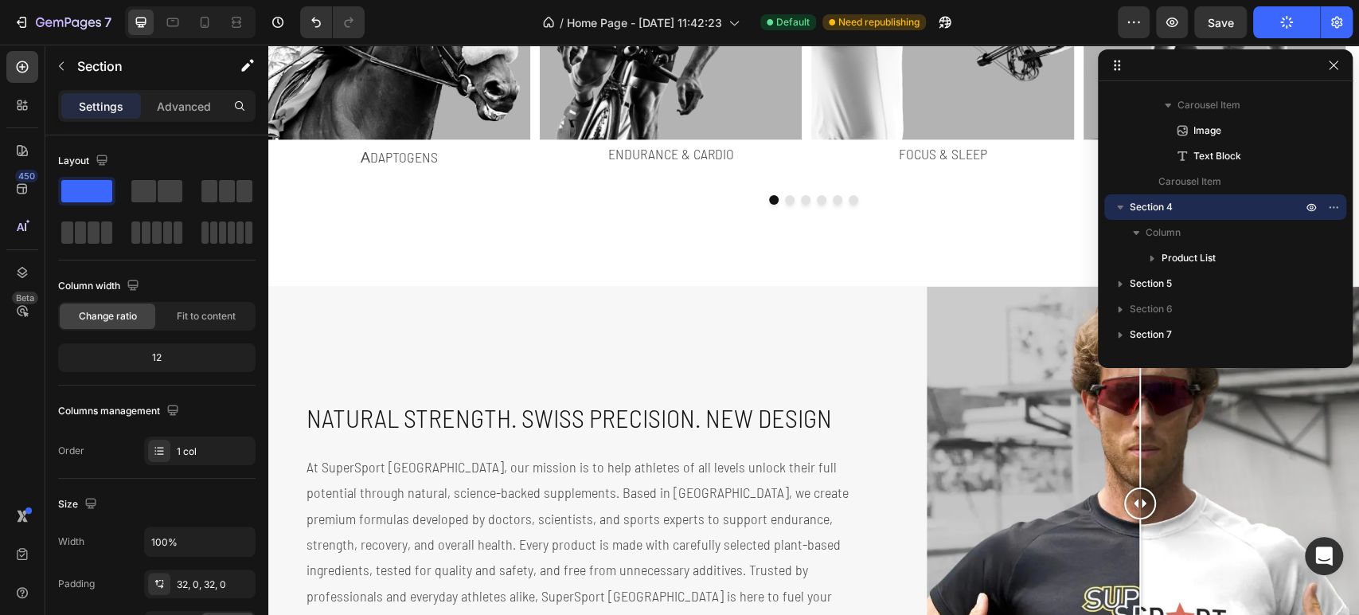
scroll to position [1981, 0]
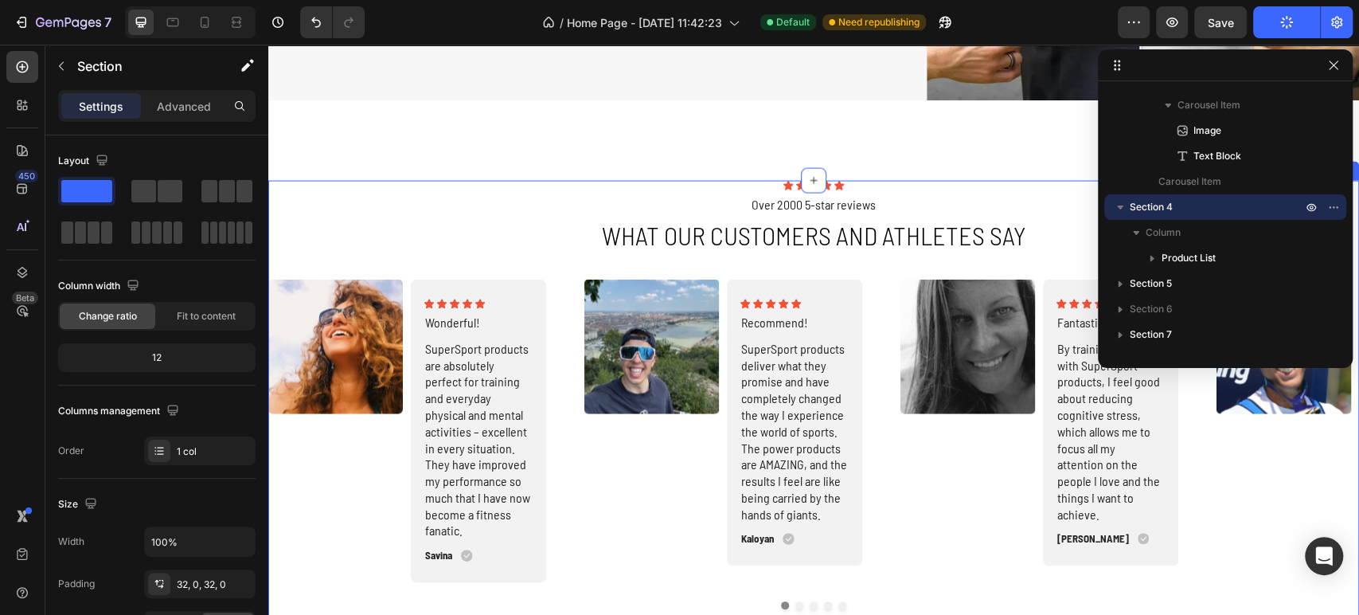
click at [561, 270] on div "Icon Icon Icon Icon Icon Icon List Over 2000 5-star reviews Text Block What our…" at bounding box center [813, 564] width 1091 height 768
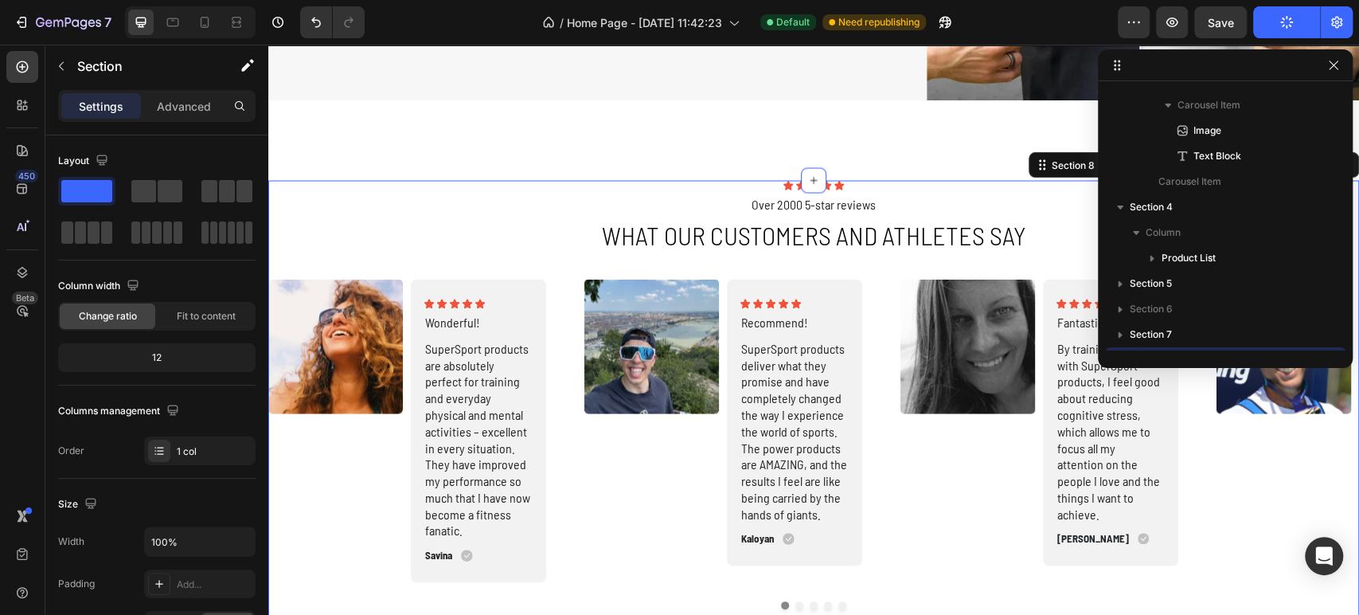
scroll to position [607, 0]
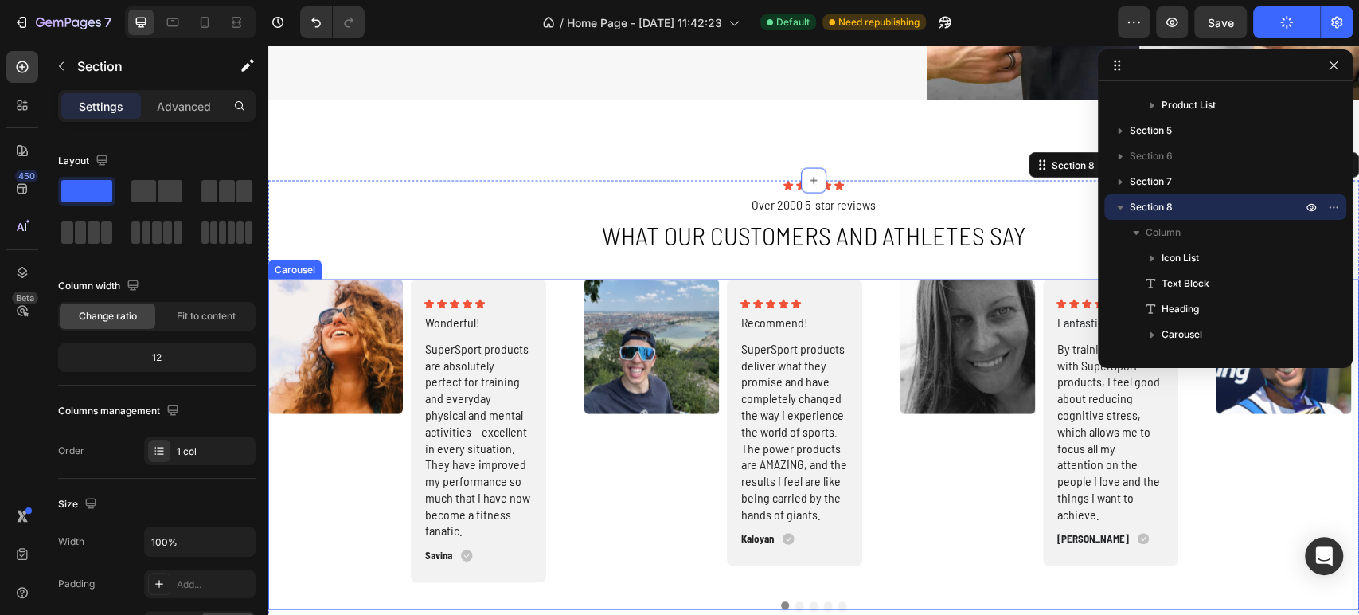
click at [563, 292] on div "Image Icon Icon Icon Icon Icon Icon List Wonderful! Text Block SuperSport produ…" at bounding box center [813, 430] width 1091 height 303
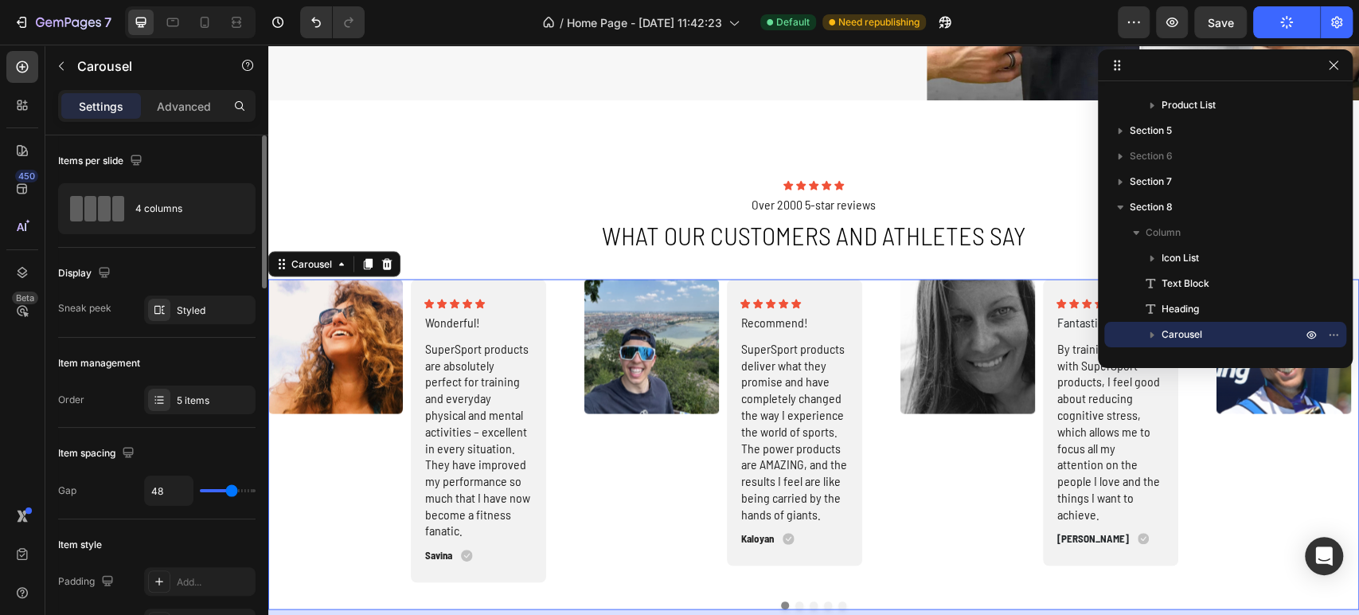
scroll to position [88, 0]
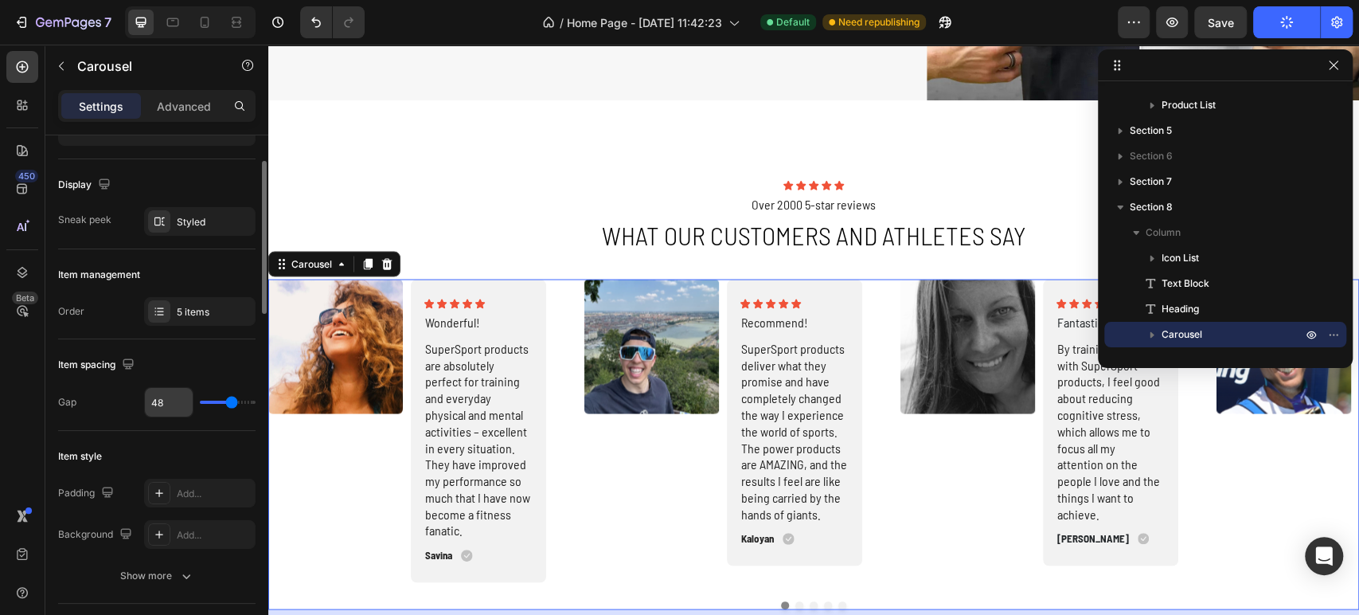
click at [167, 405] on input "48" at bounding box center [169, 402] width 48 height 29
type input "1"
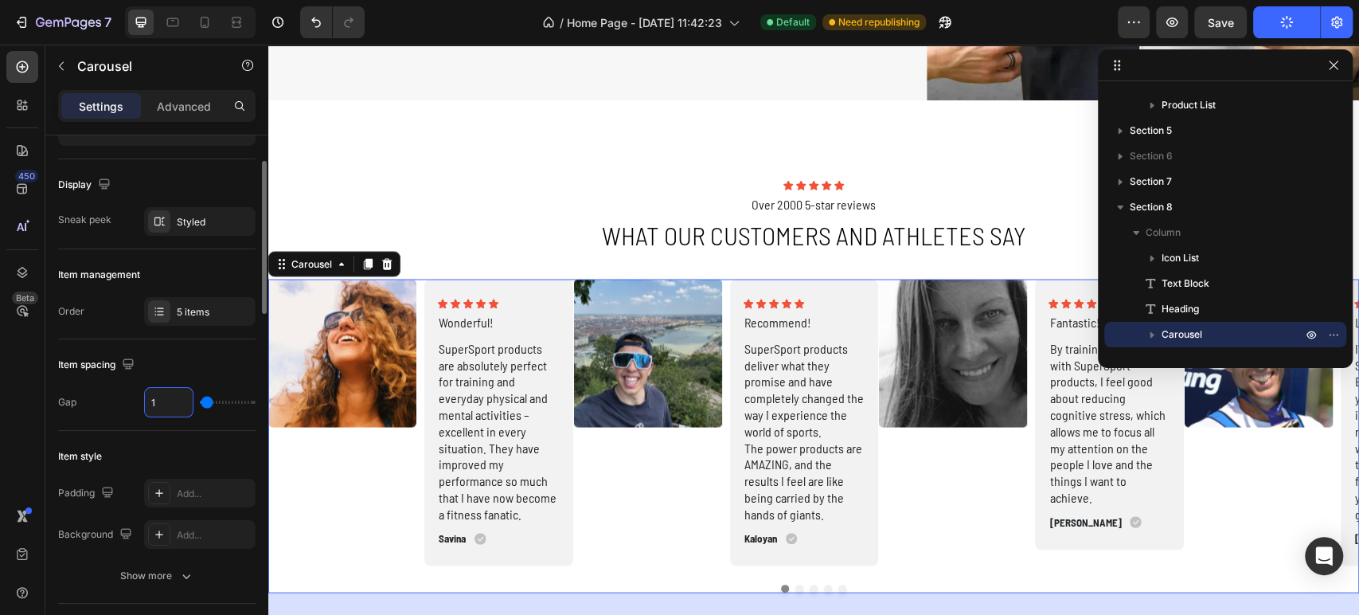
type input "12"
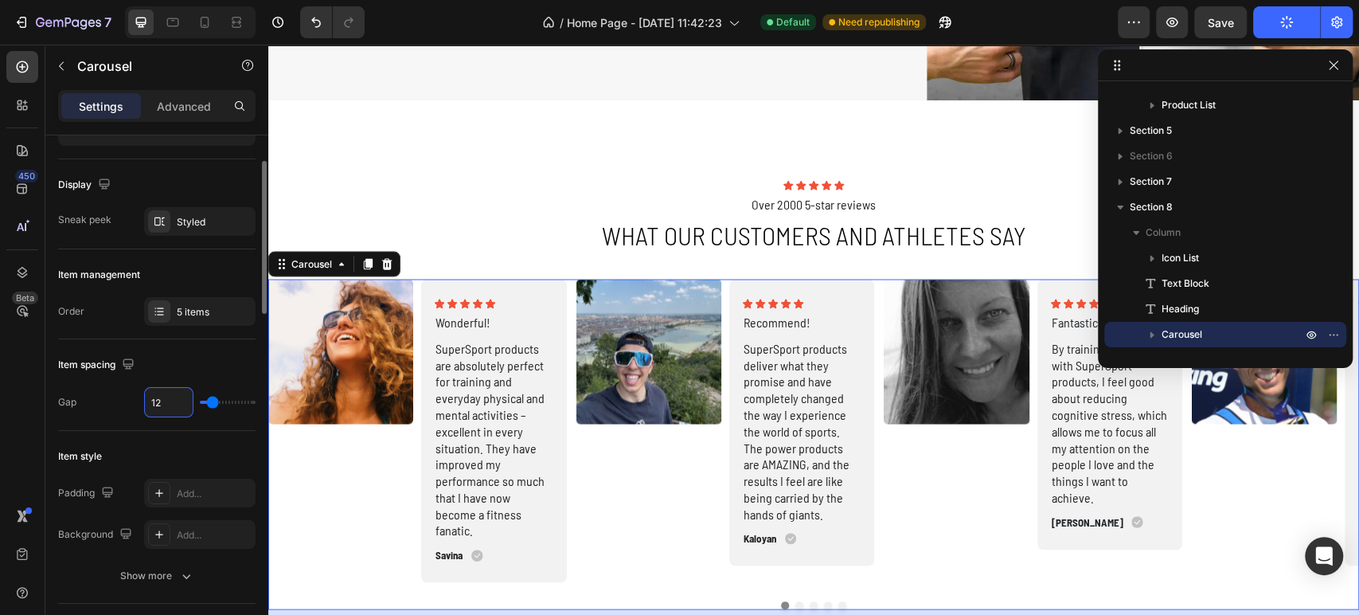
type input "12"
click at [248, 373] on div "Item spacing" at bounding box center [156, 364] width 197 height 25
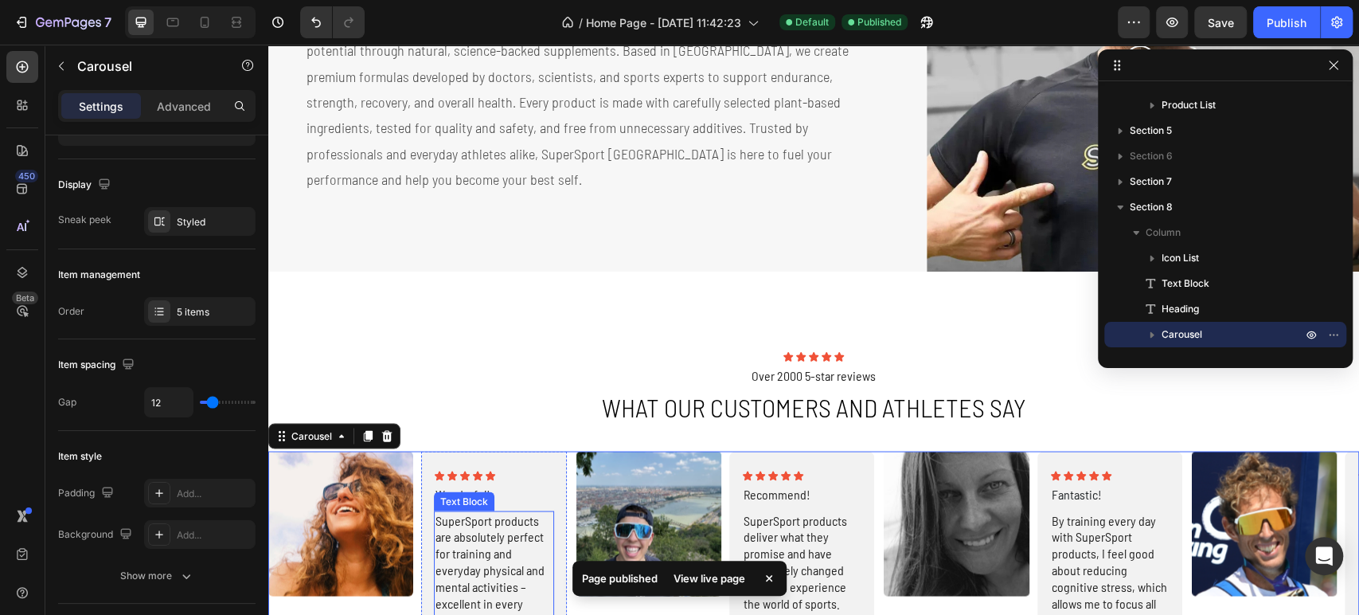
scroll to position [1627, 0]
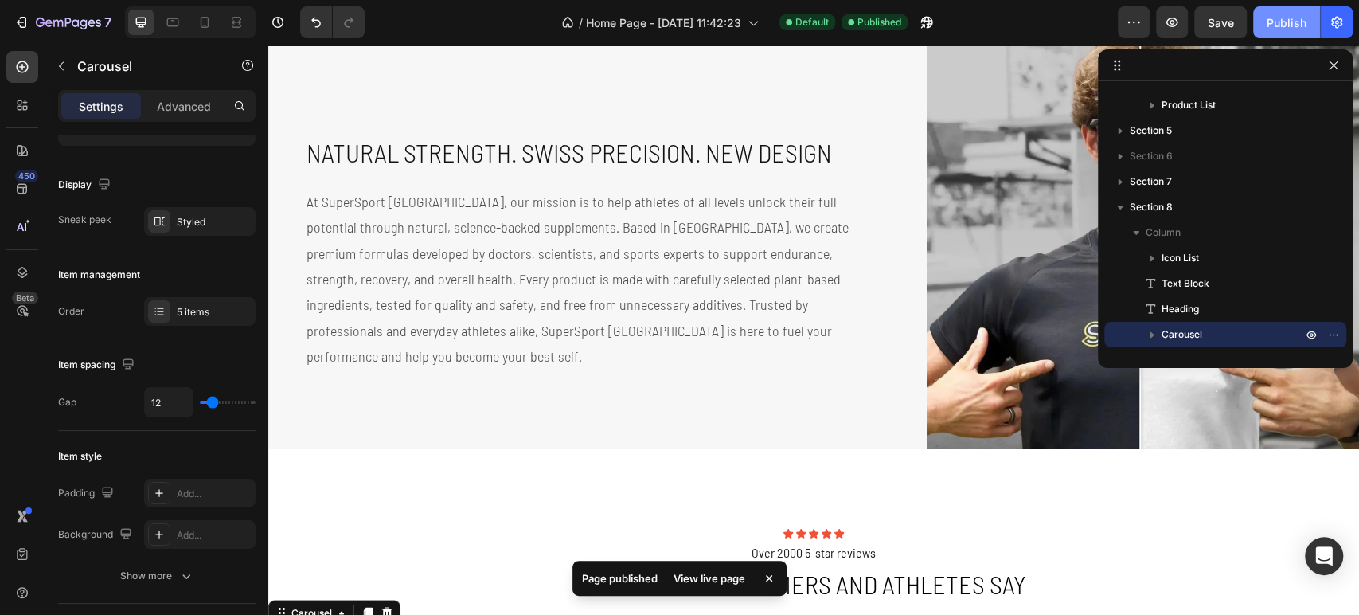
click at [1295, 25] on div "Publish" at bounding box center [1287, 22] width 40 height 17
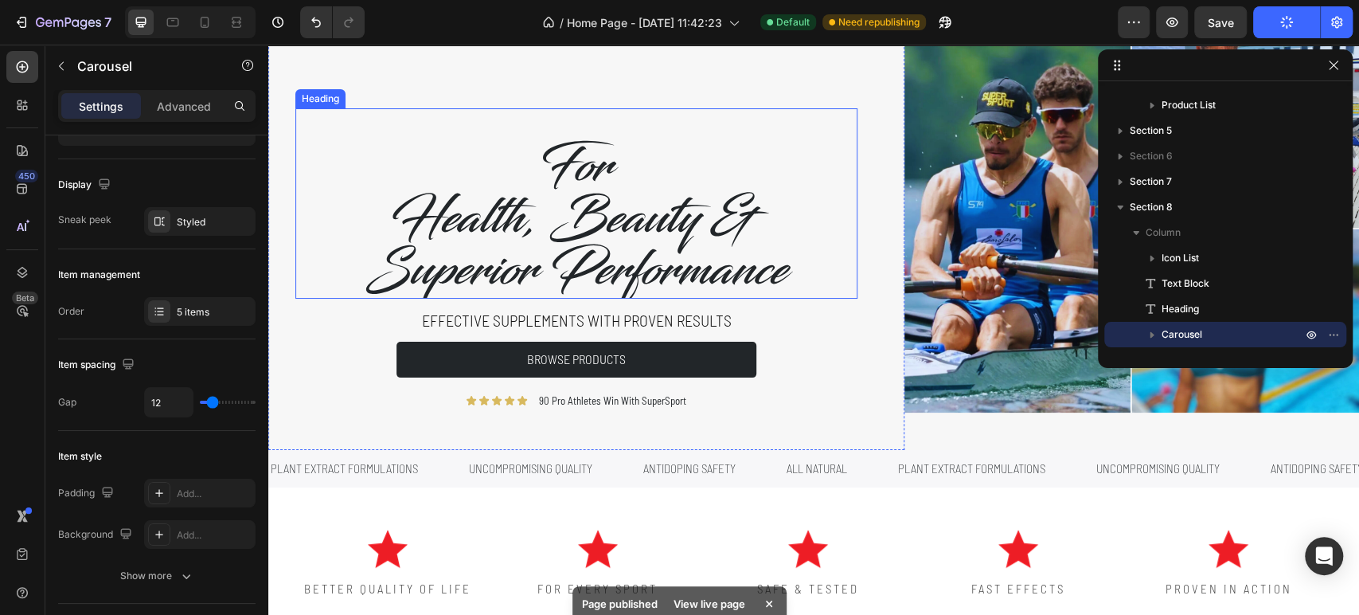
scroll to position [0, 0]
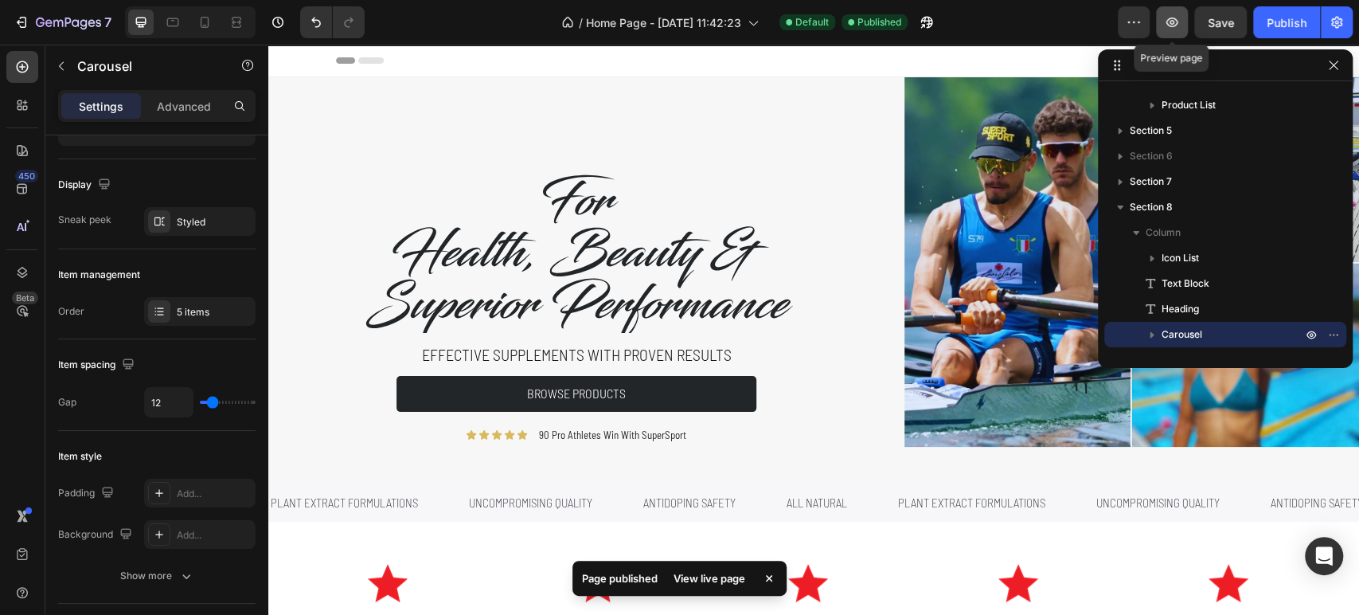
click at [1172, 29] on icon "button" at bounding box center [1172, 22] width 16 height 16
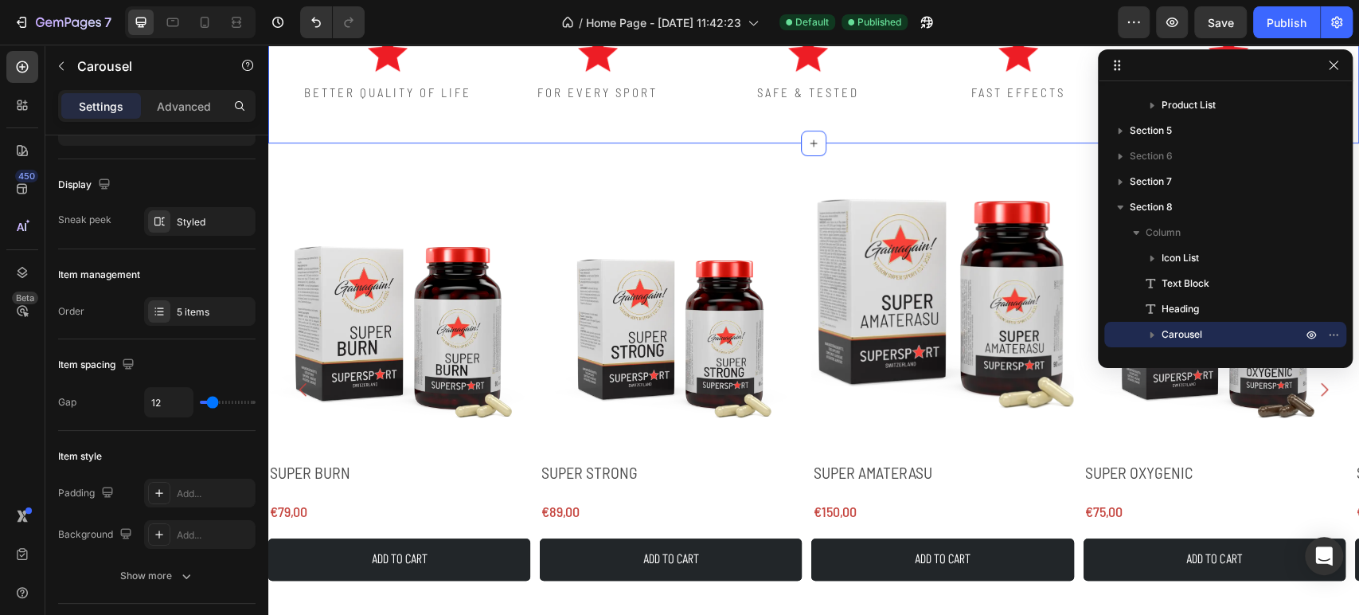
scroll to position [619, 0]
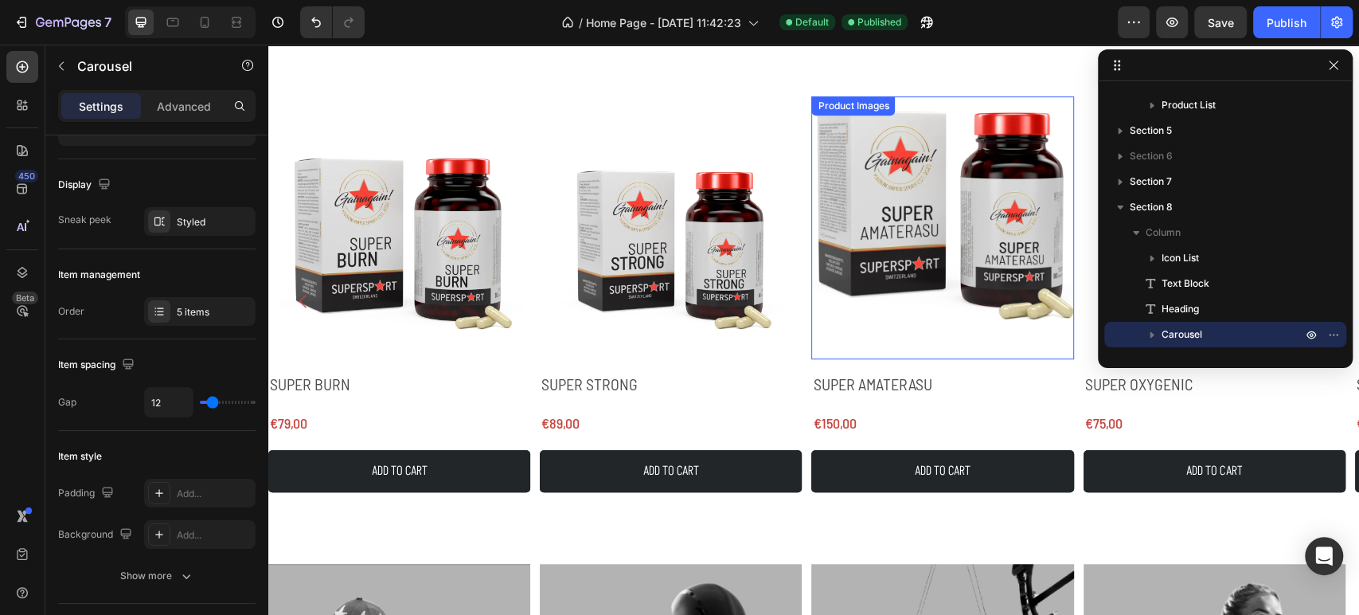
click at [892, 330] on img at bounding box center [942, 227] width 262 height 262
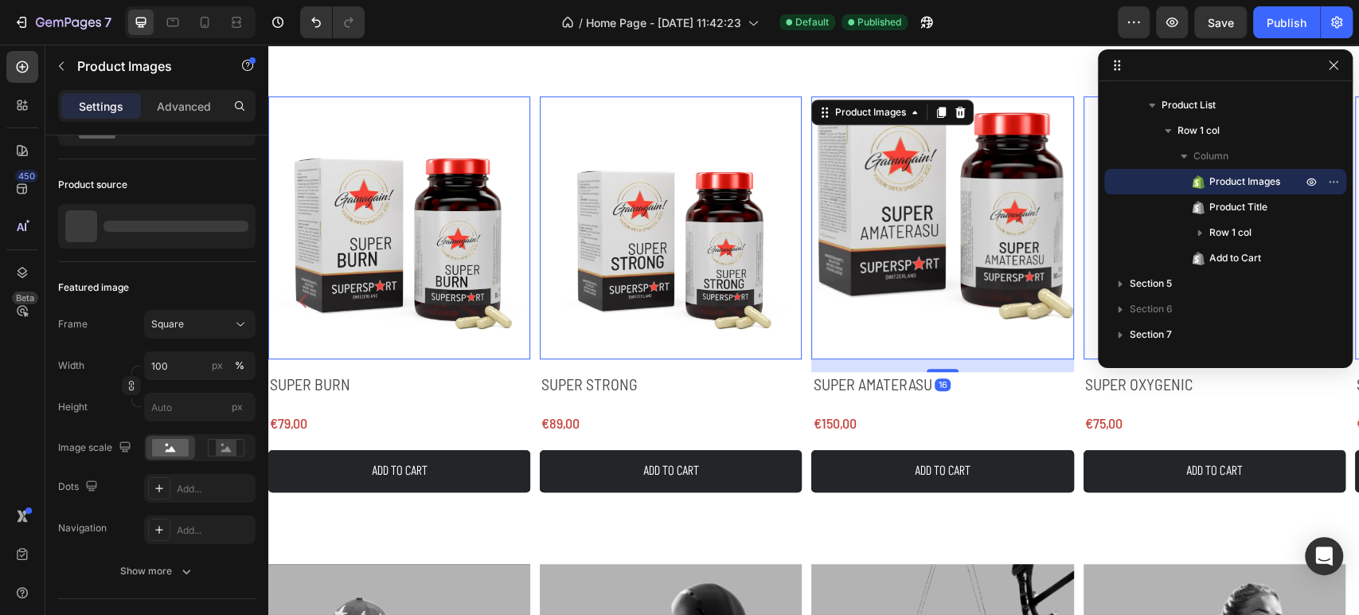
scroll to position [0, 0]
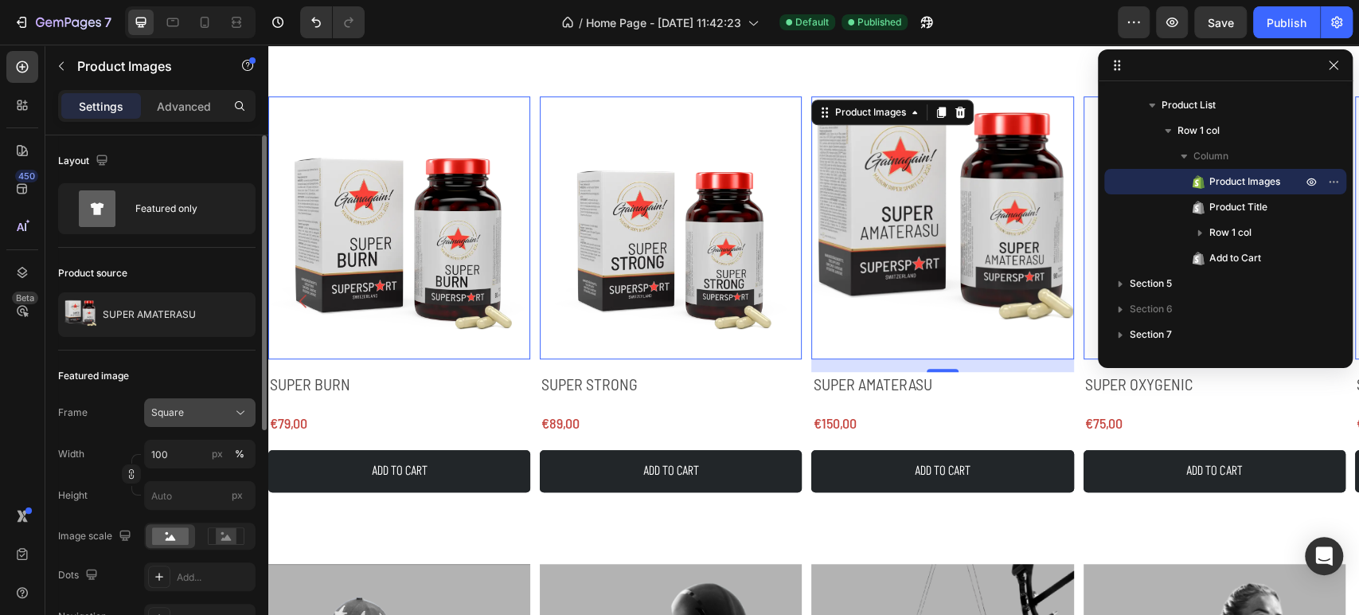
click at [200, 415] on div "Square" at bounding box center [190, 412] width 78 height 14
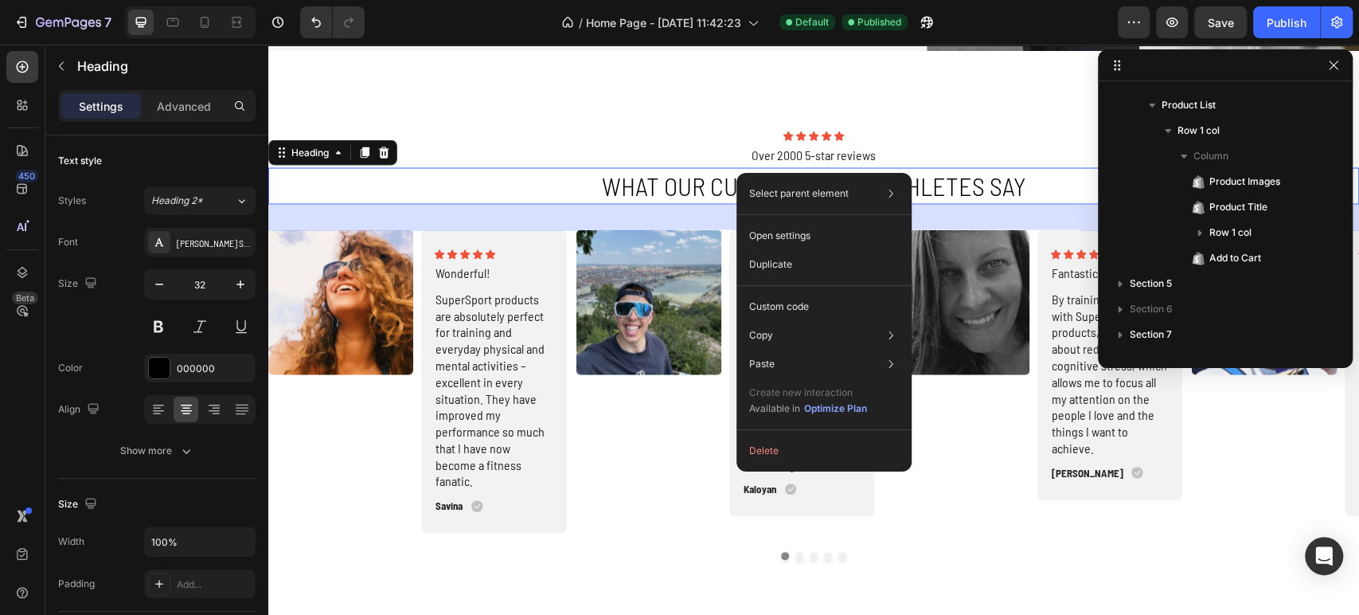
scroll to position [1116, 0]
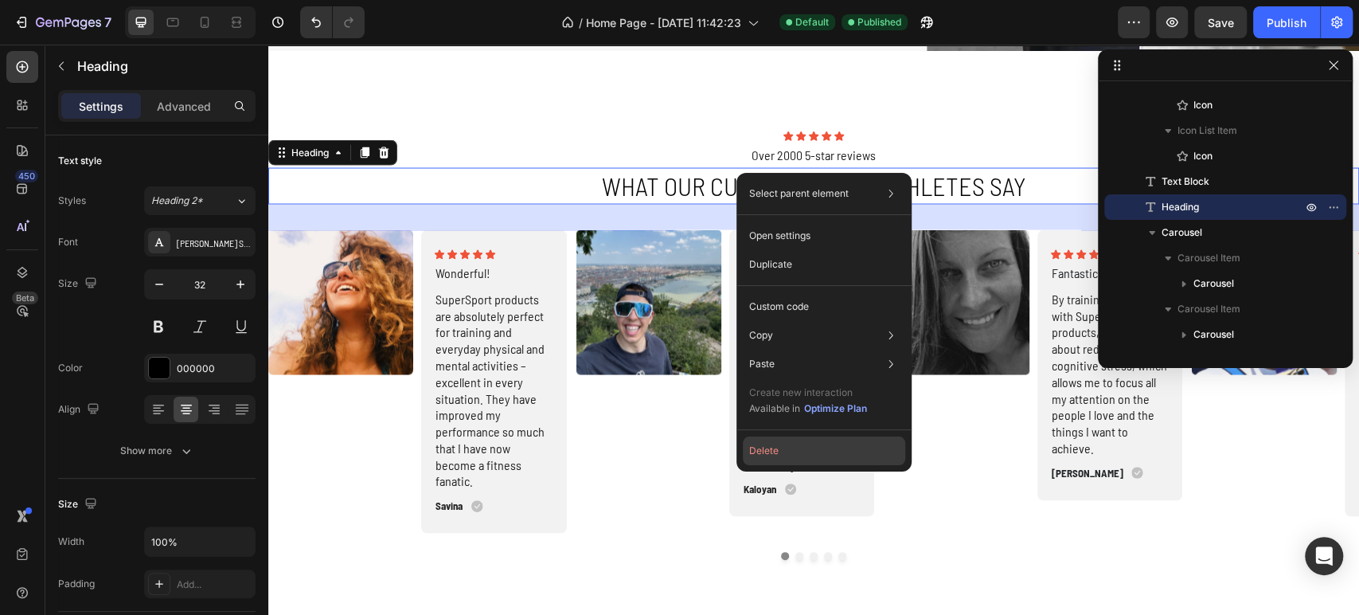
click at [768, 450] on button "Delete" at bounding box center [824, 450] width 162 height 29
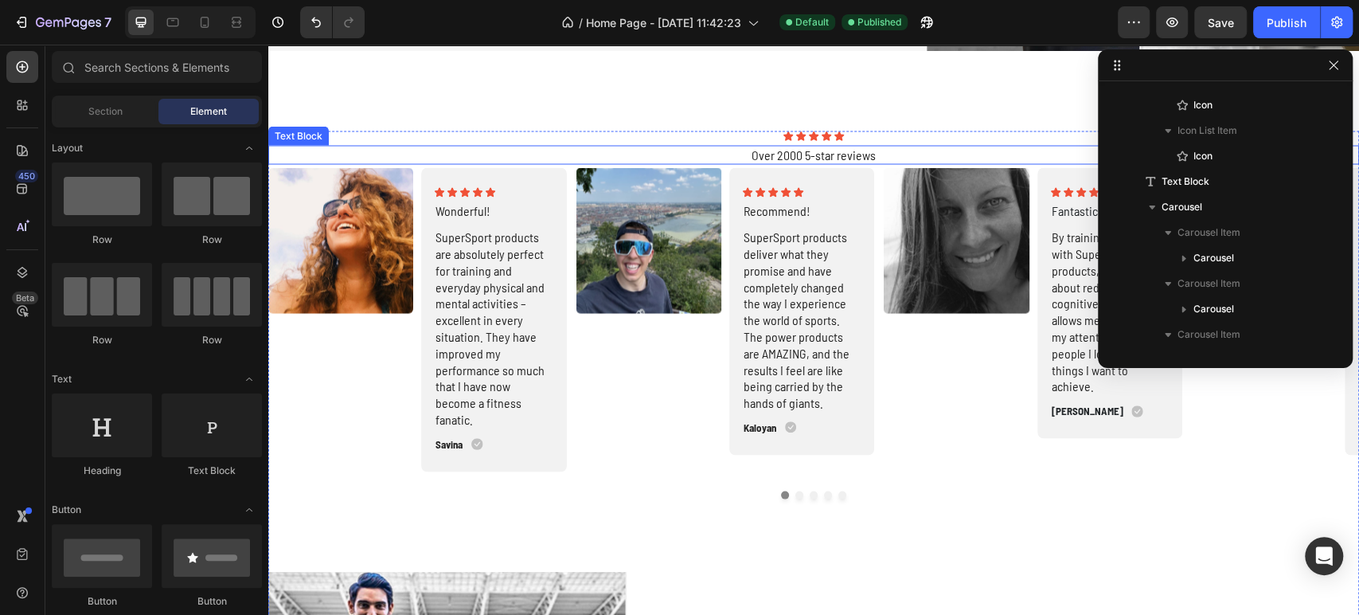
click at [876, 147] on p "Over 2000 5-star reviews" at bounding box center [814, 155] width 1088 height 17
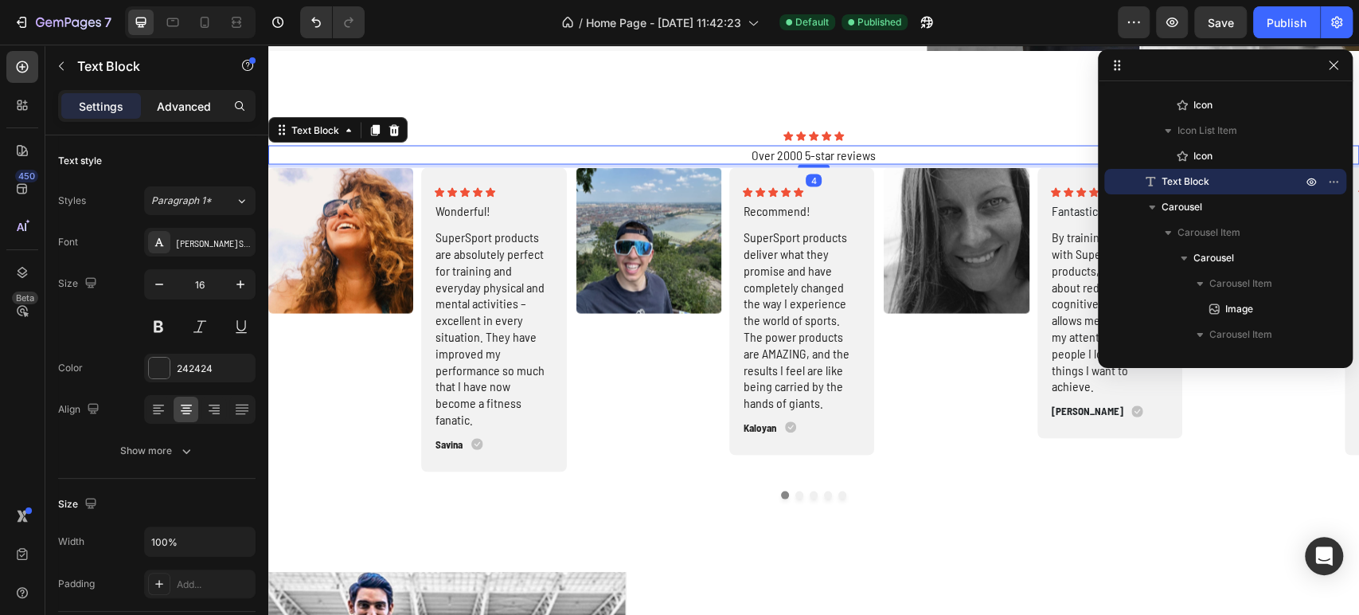
click at [170, 107] on p "Advanced" at bounding box center [184, 106] width 54 height 17
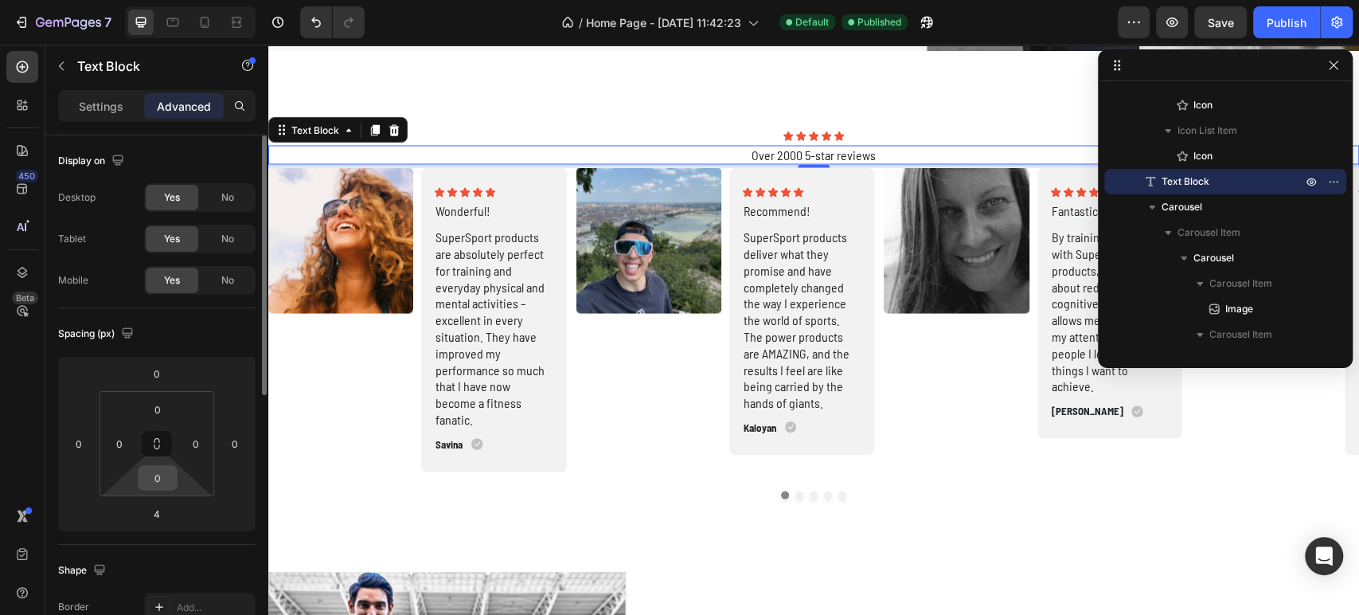
click at [159, 489] on div "0" at bounding box center [158, 477] width 40 height 25
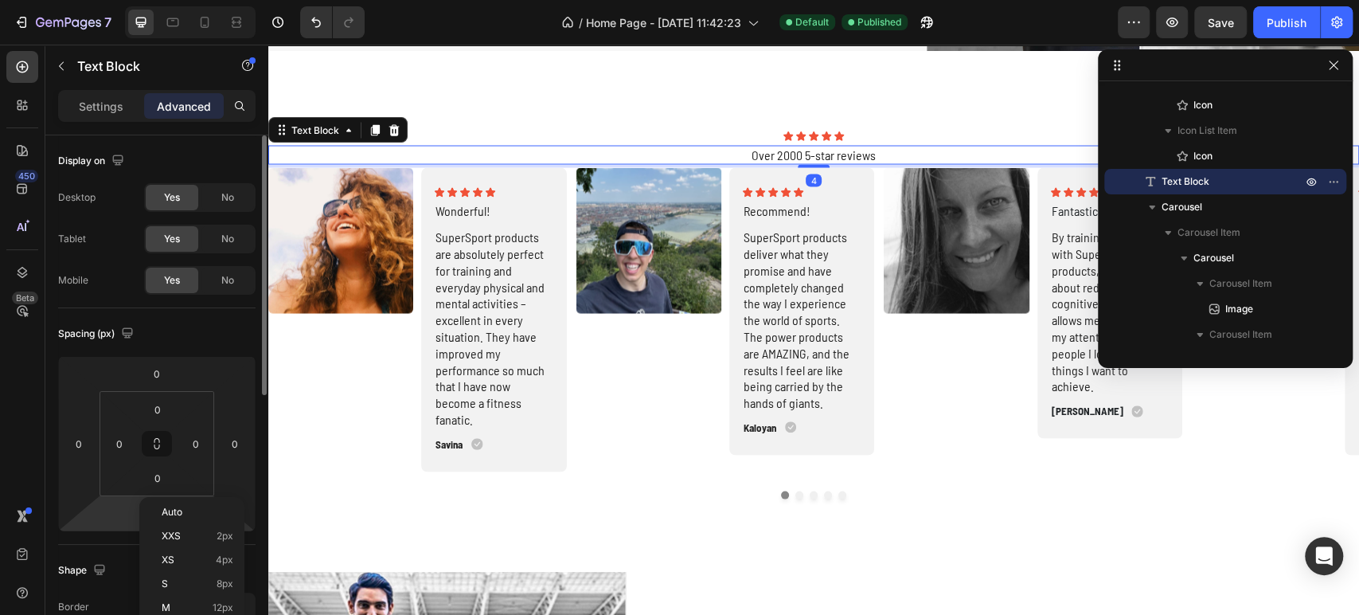
click at [108, 0] on html "7 Version history / Home Page - Sep 22, 11:42:23 Default Published Preview Save…" at bounding box center [679, 0] width 1359 height 0
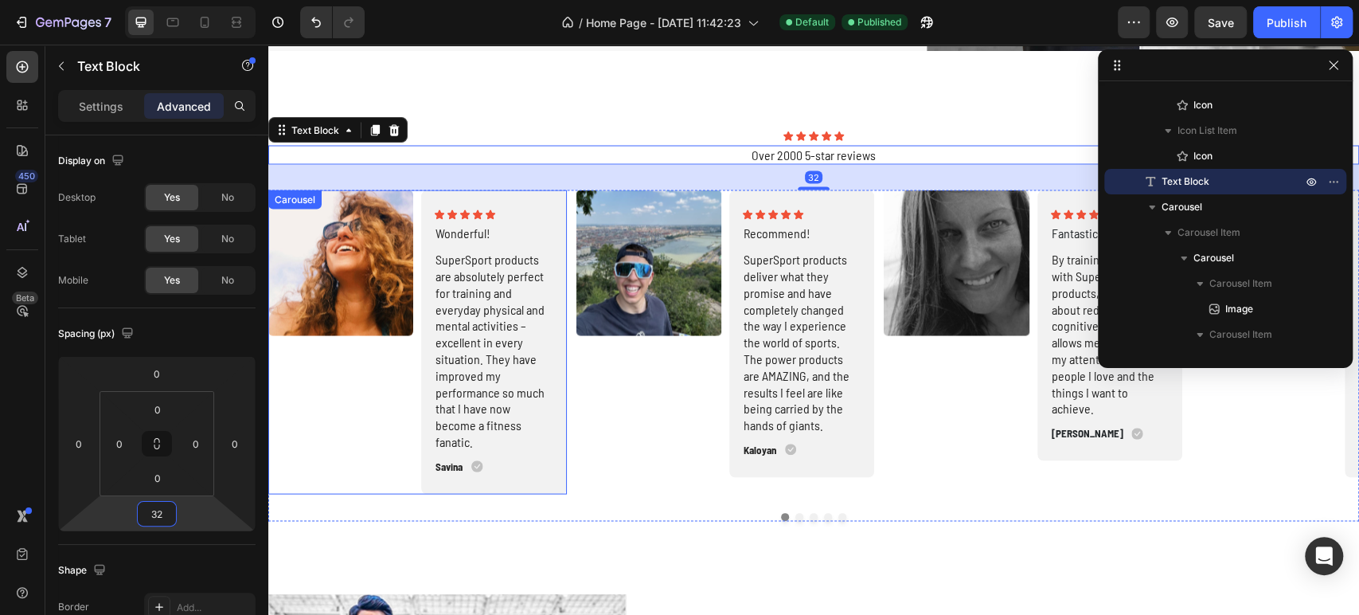
type input "3"
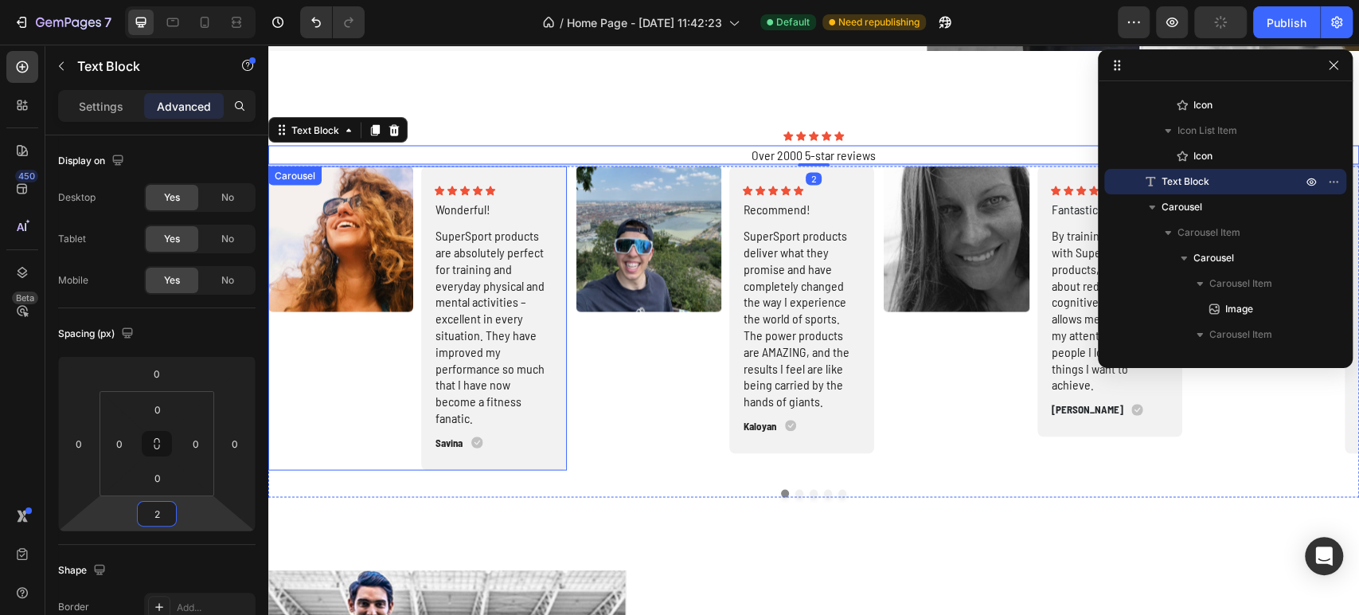
type input "20"
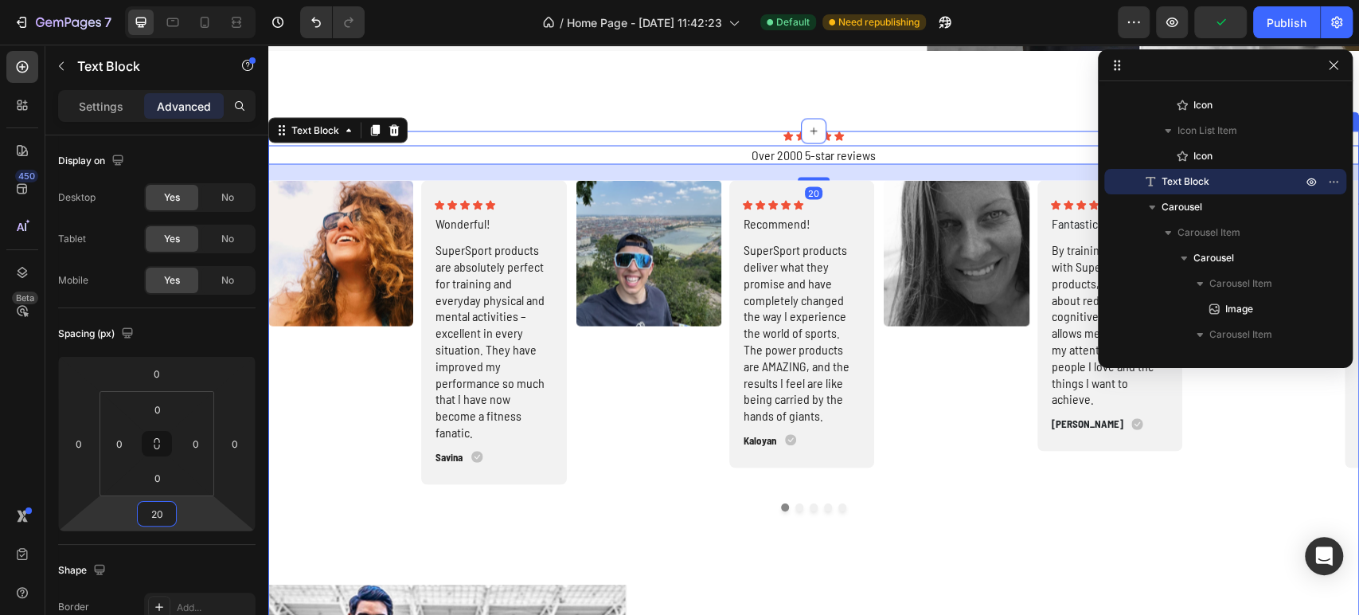
click at [1209, 538] on div "Image Icon Icon Icon Icon Icon Icon List Wonderful! Text Block SuperSport produ…" at bounding box center [813, 382] width 1091 height 404
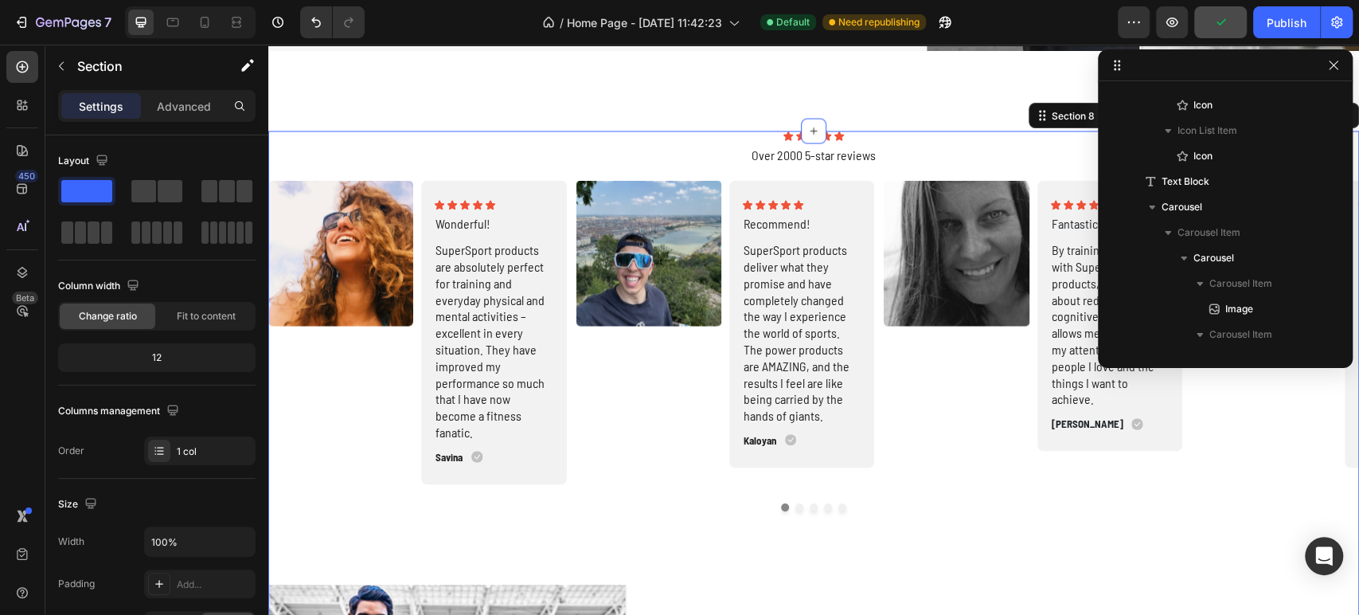
scroll to position [760, 0]
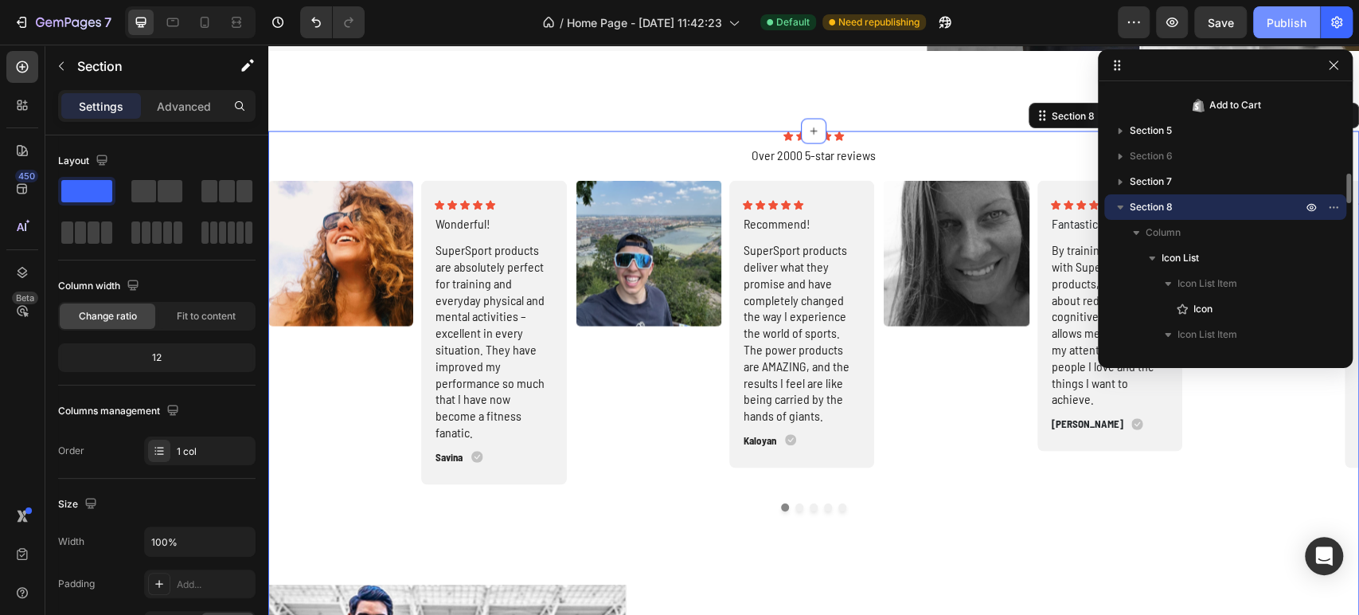
click at [1285, 13] on button "Publish" at bounding box center [1286, 22] width 67 height 32
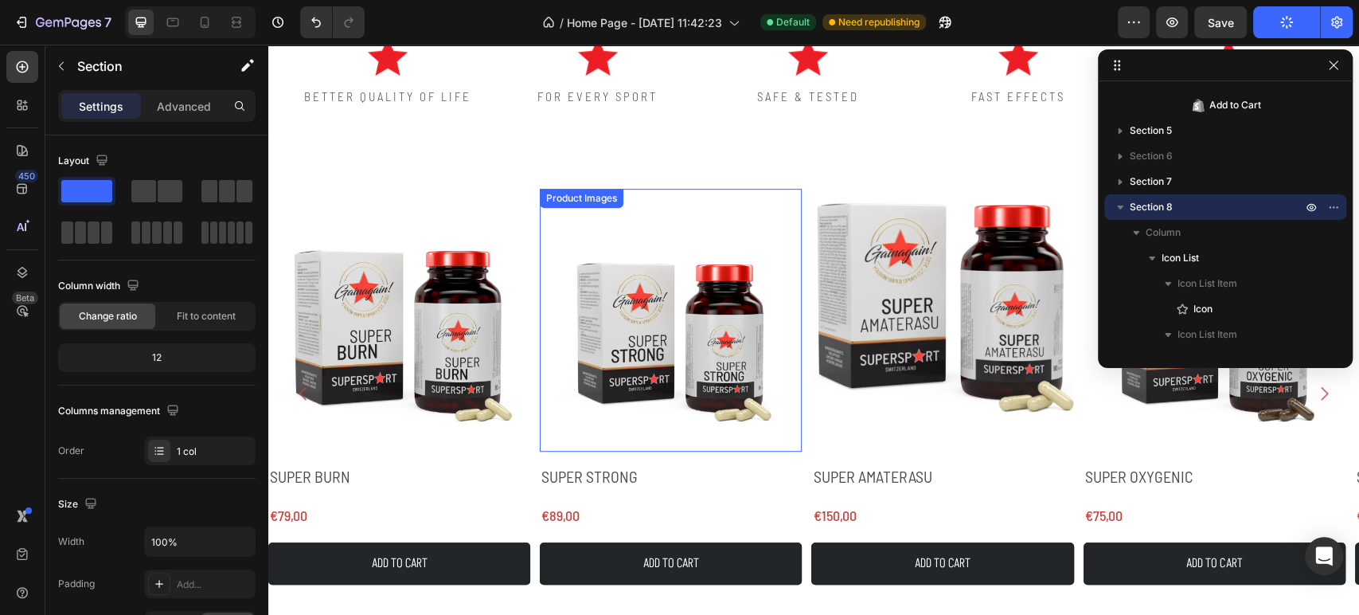
scroll to position [172, 0]
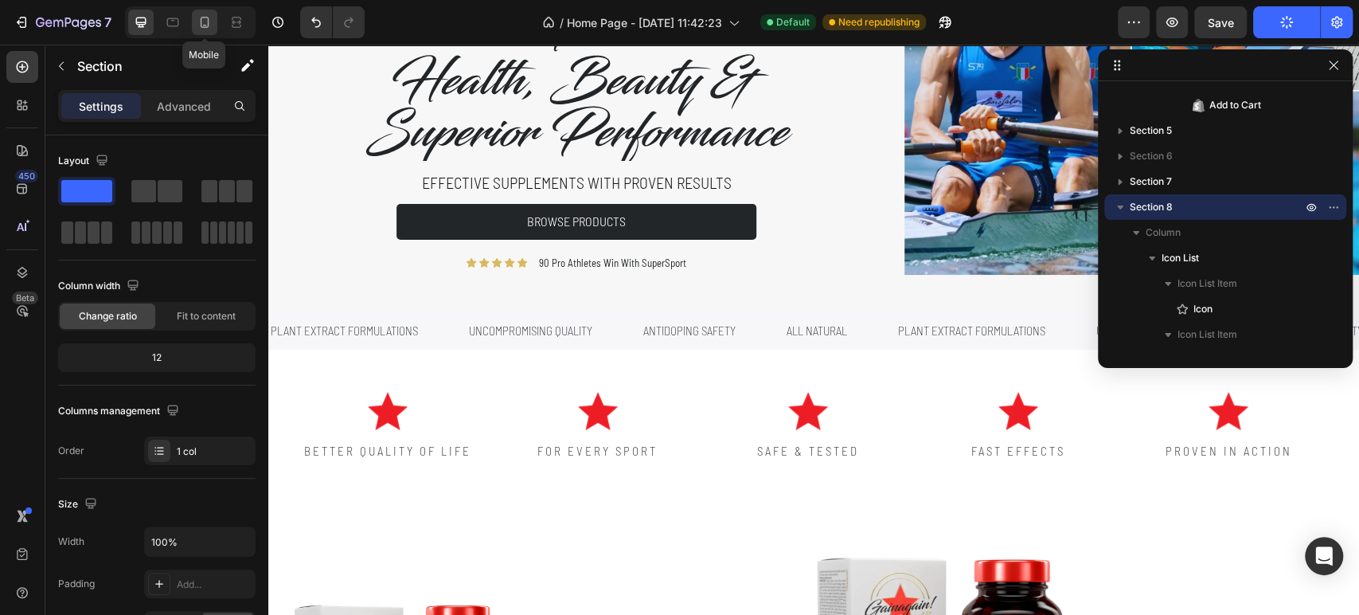
click at [212, 21] on div at bounding box center [204, 22] width 25 height 25
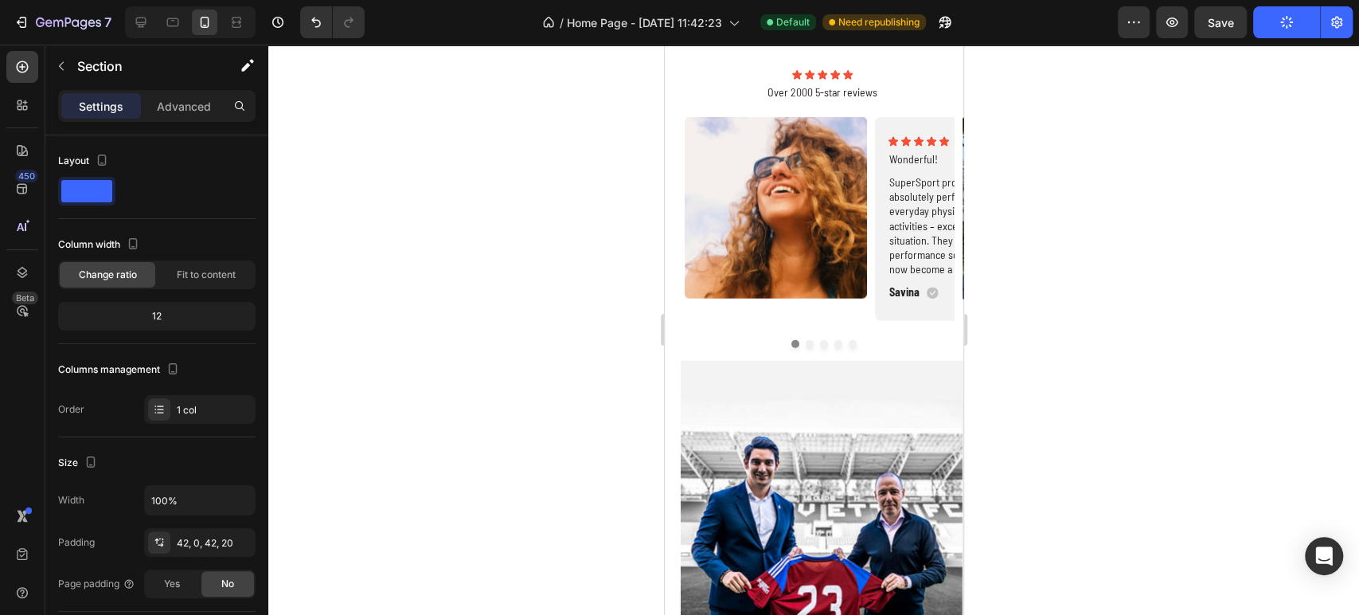
scroll to position [2742, 0]
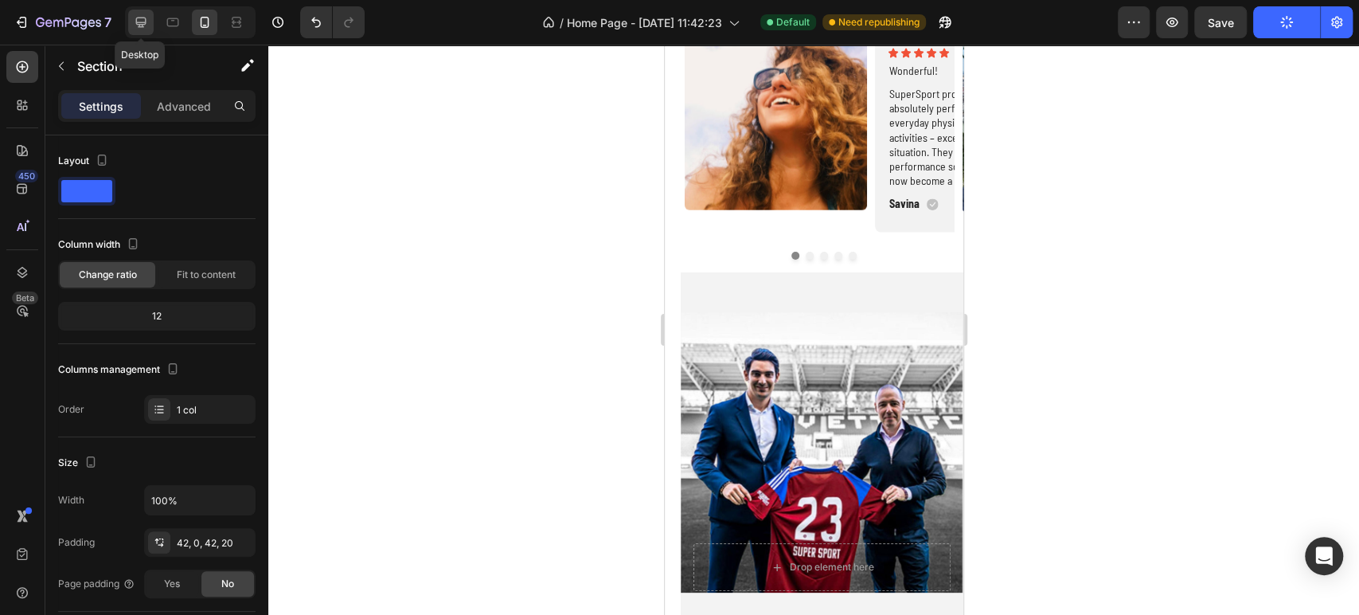
click at [136, 20] on icon at bounding box center [141, 23] width 10 height 10
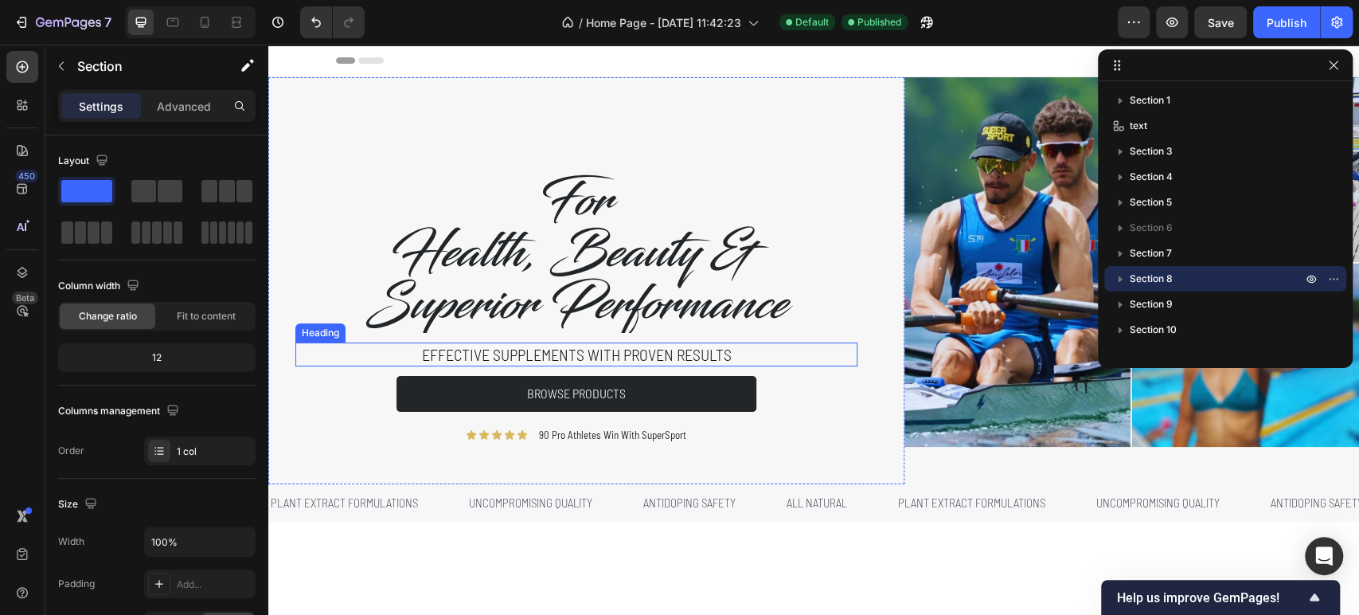
click at [527, 359] on h2 "Effective supplements with proven results" at bounding box center [576, 354] width 562 height 24
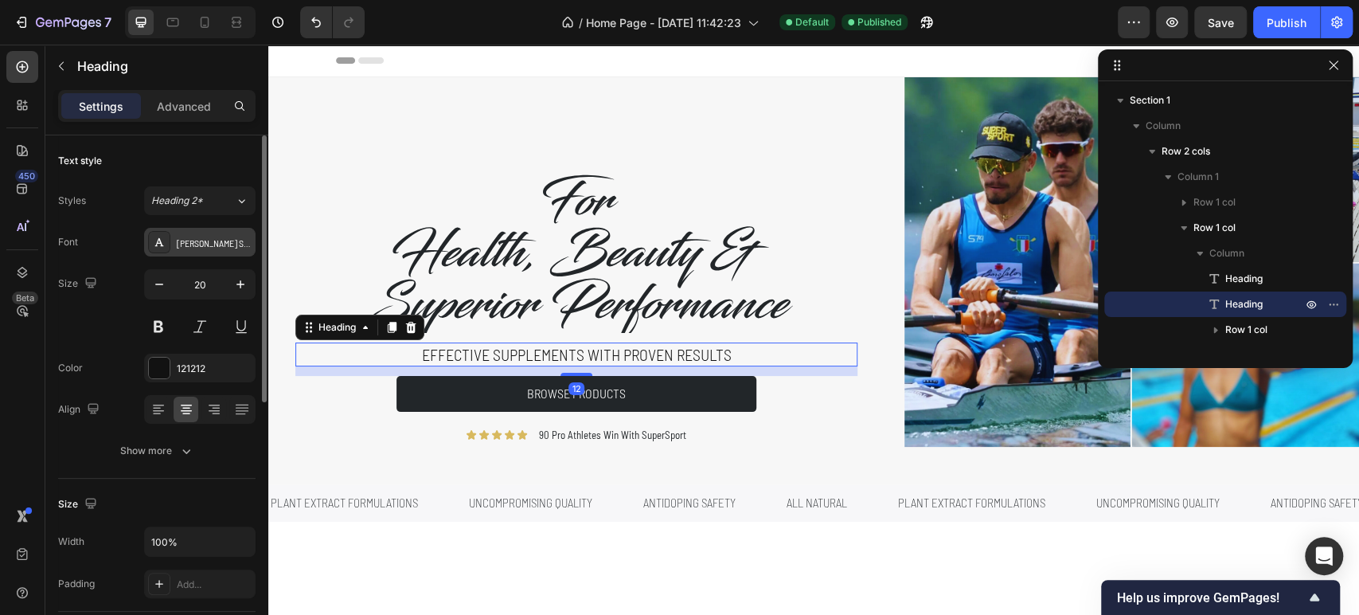
click at [210, 244] on div "[PERSON_NAME] Semi Condensed" at bounding box center [214, 243] width 75 height 14
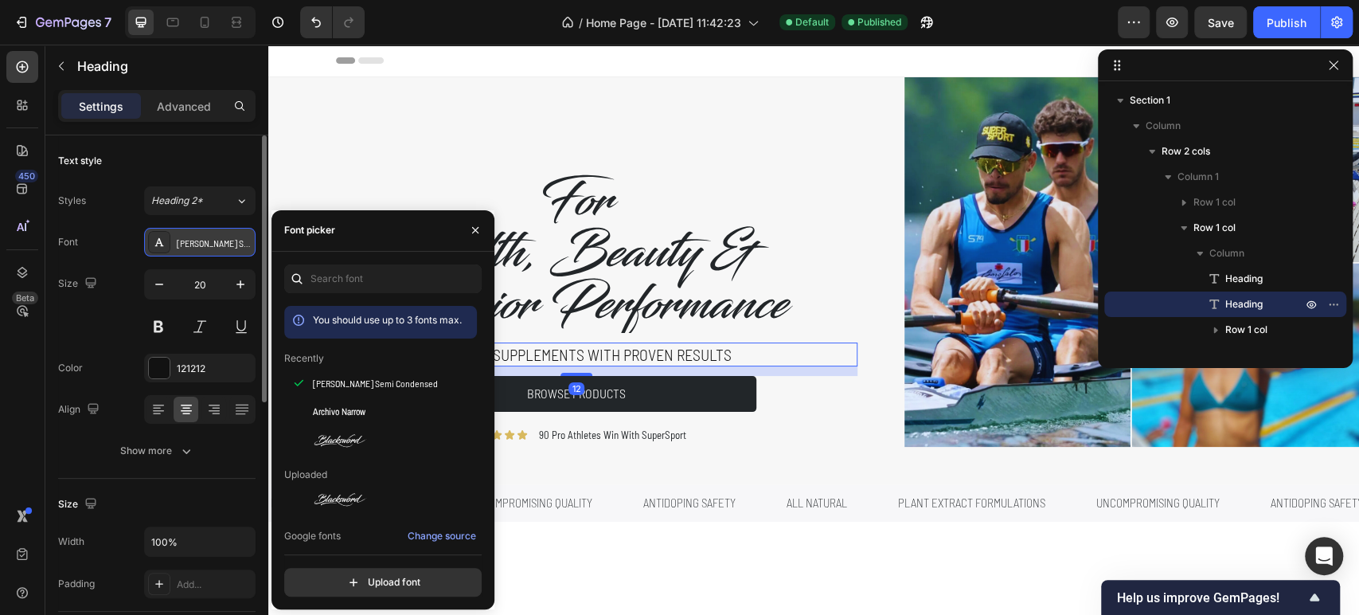
click at [210, 247] on div "[PERSON_NAME] Semi Condensed" at bounding box center [214, 243] width 75 height 14
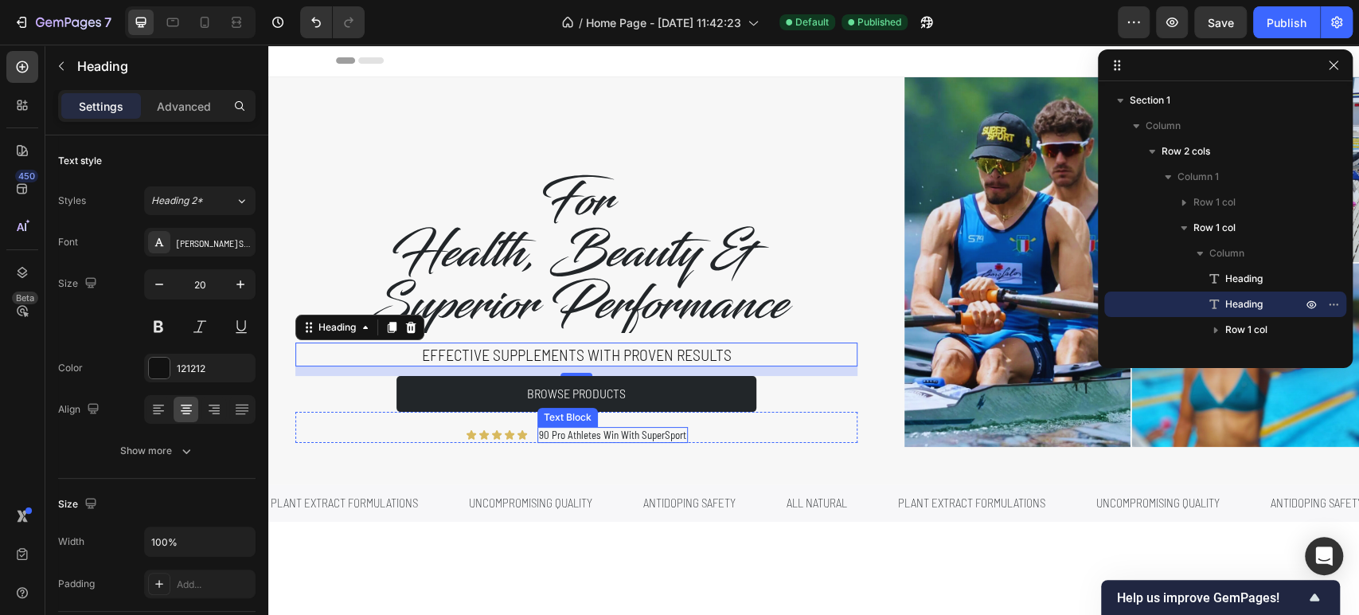
click at [543, 437] on p "90 Pro Athletes Win With SuperSport" at bounding box center [612, 435] width 147 height 14
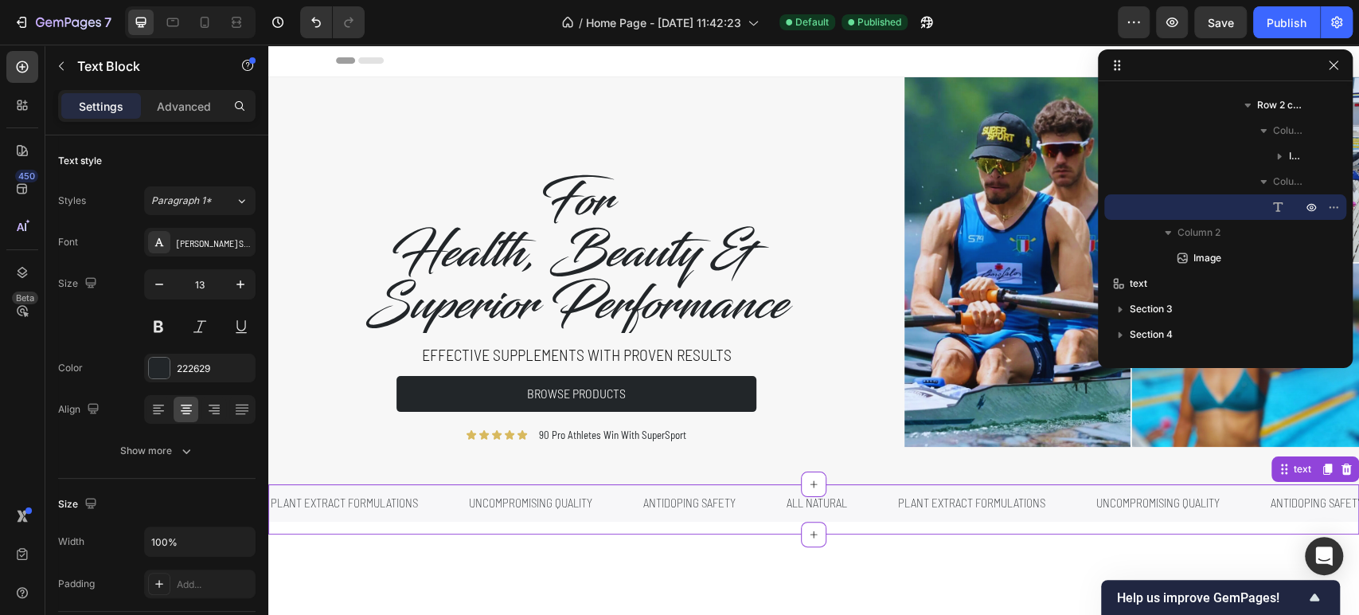
click at [377, 507] on p "plant extract formulations" at bounding box center [344, 502] width 147 height 21
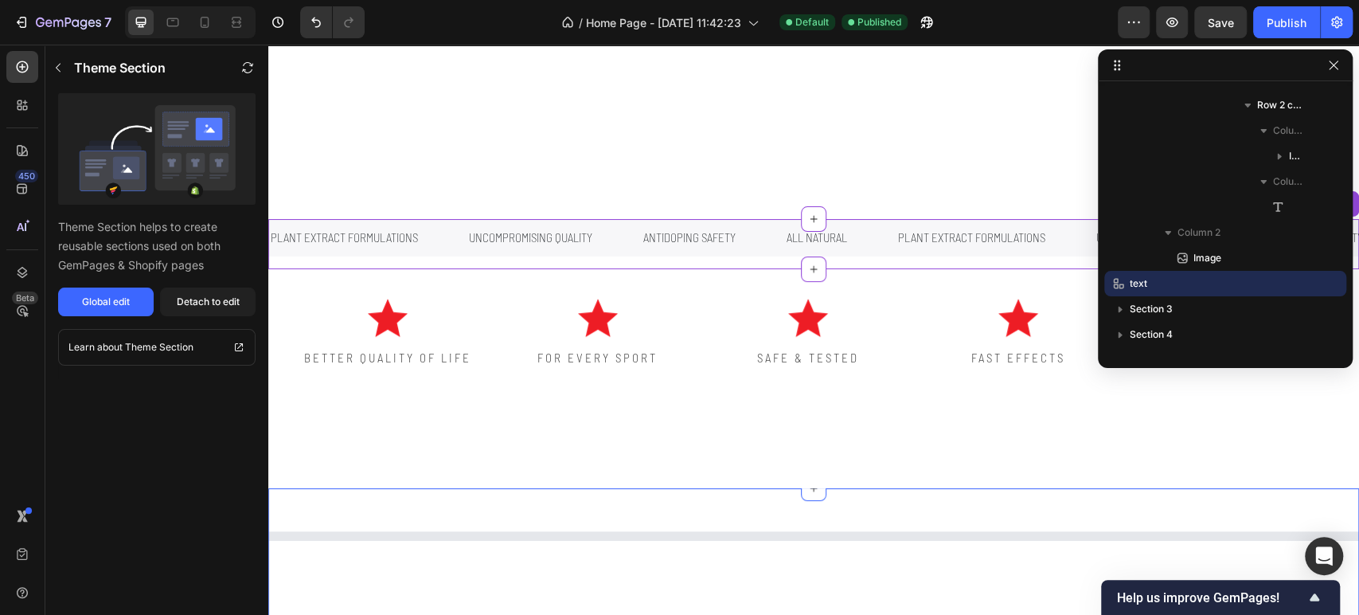
scroll to position [442, 0]
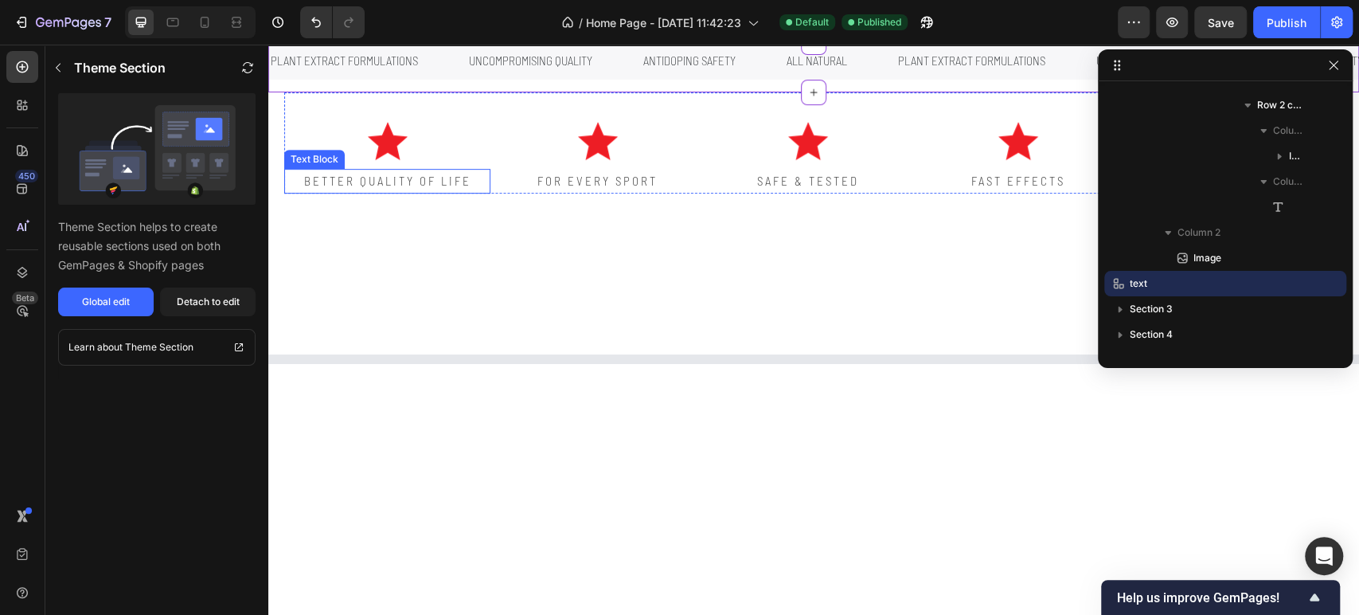
click at [405, 182] on p "BETTER QUALITY OF LIFE" at bounding box center [387, 180] width 203 height 21
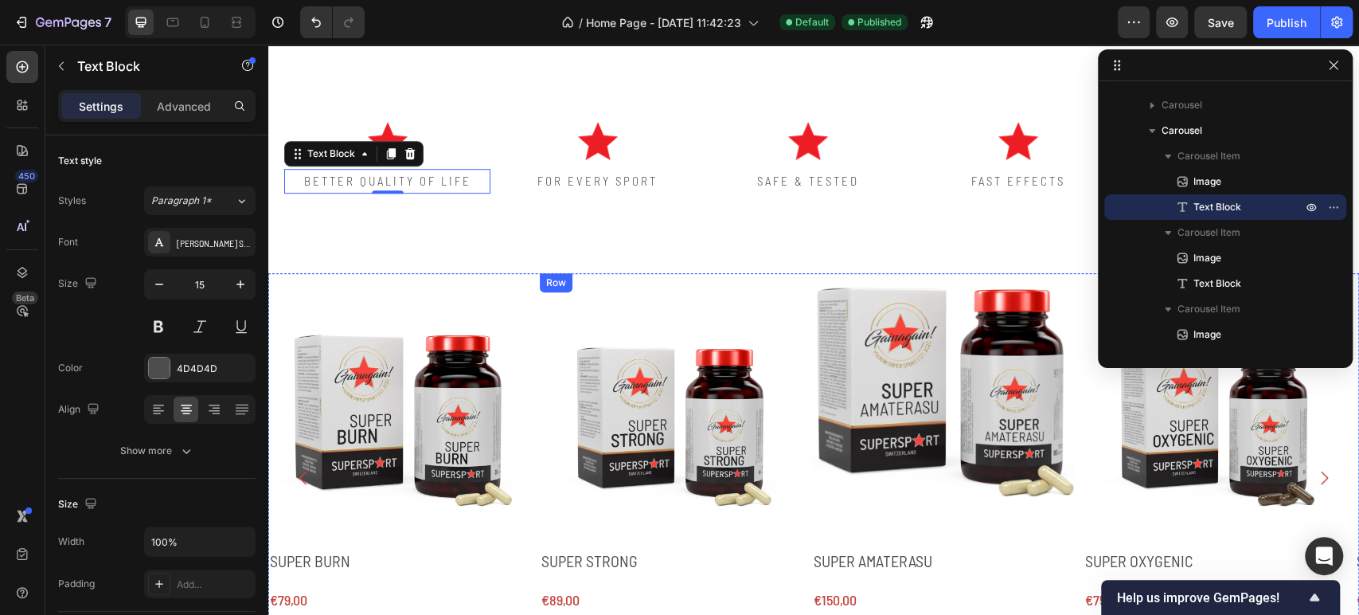
scroll to position [530, 0]
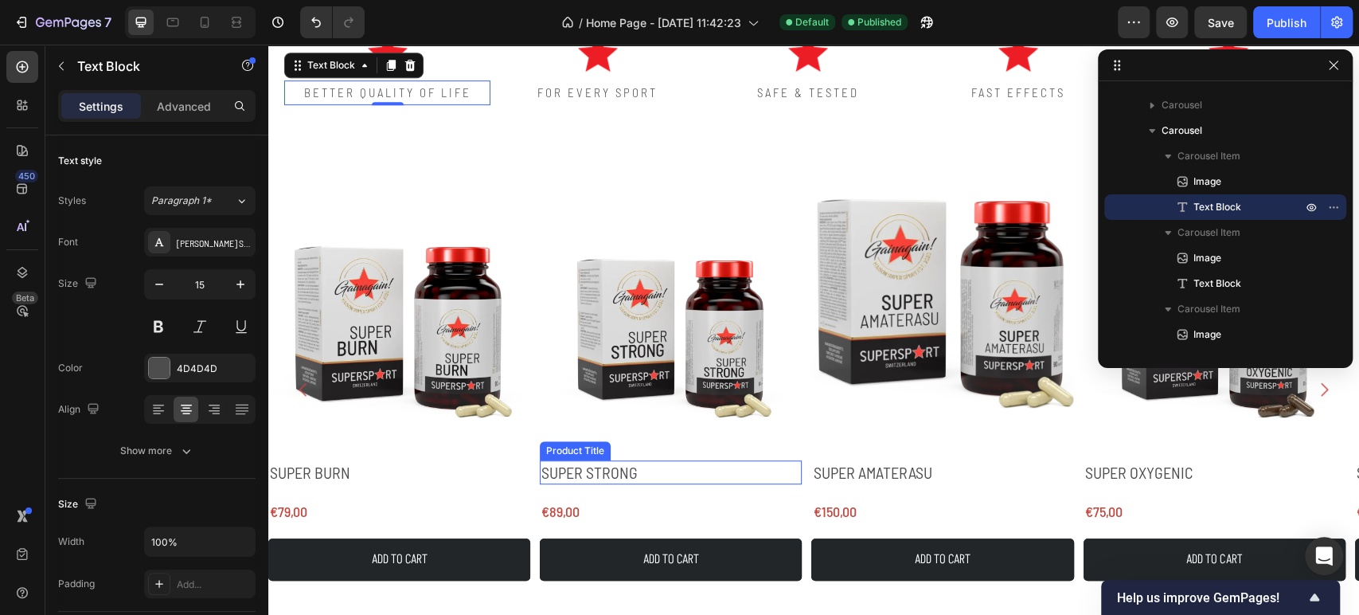
click at [596, 467] on h2 "SUPER STRONG" at bounding box center [671, 472] width 262 height 24
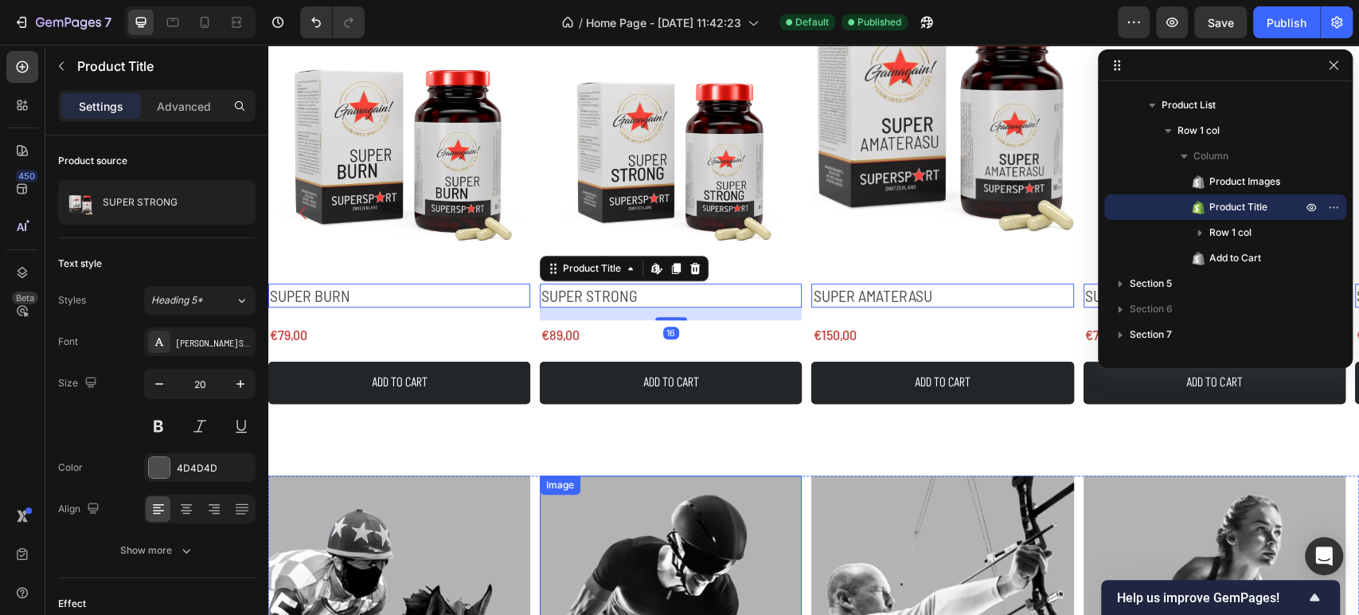
scroll to position [1061, 0]
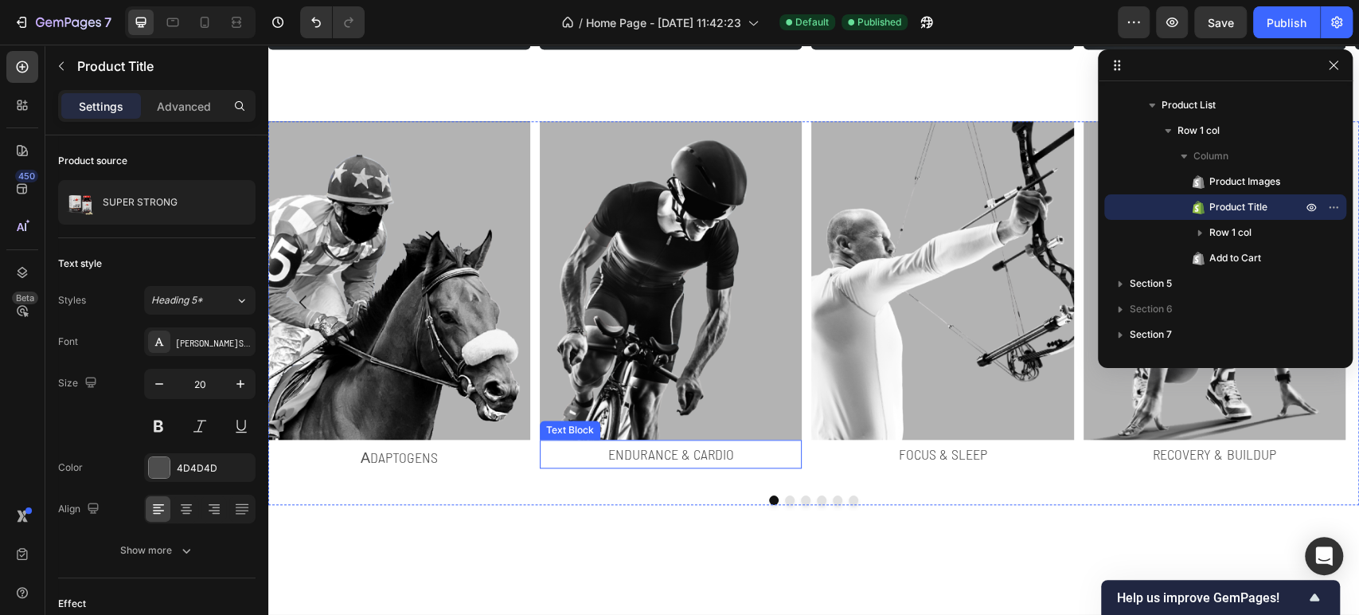
click at [619, 455] on p "Endurance & Cardio" at bounding box center [670, 453] width 259 height 25
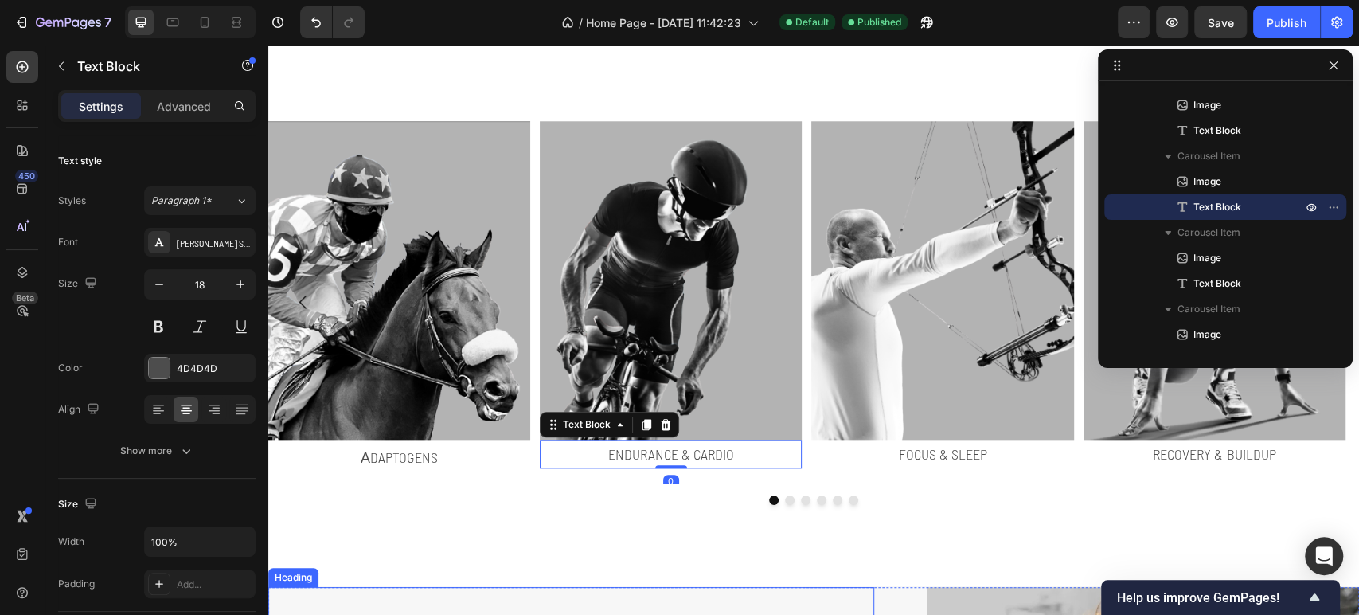
scroll to position [1327, 0]
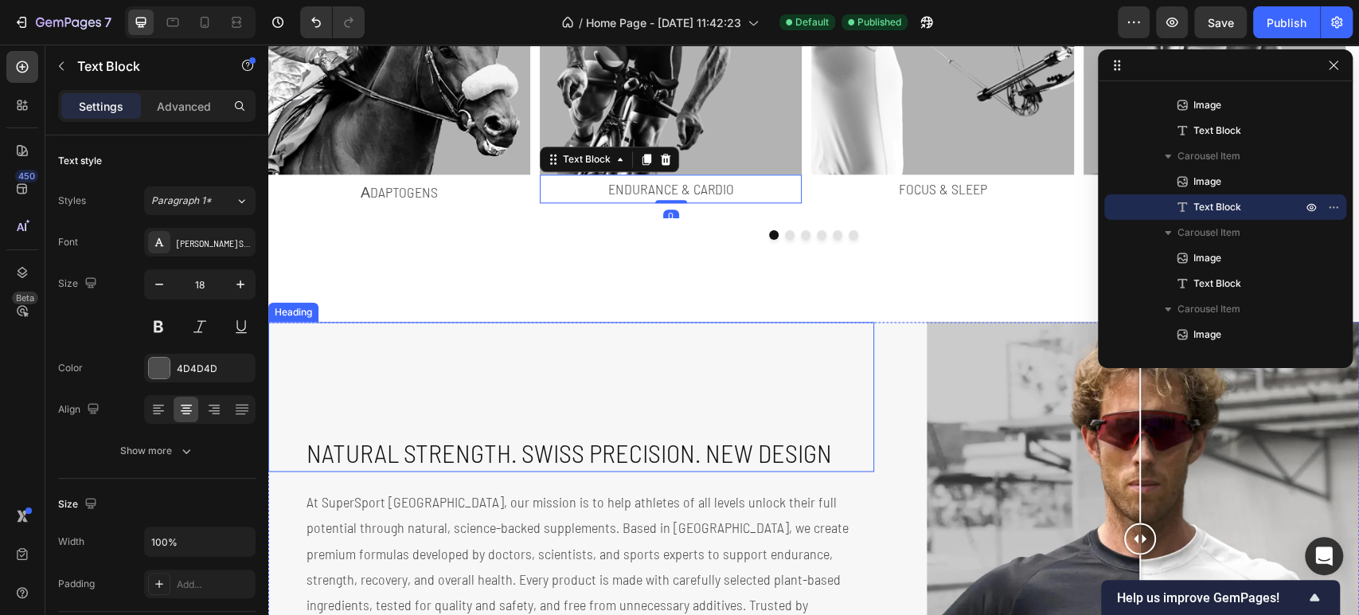
click at [612, 455] on h2 "Natural Strength. Swiss Precision. NEW DESIGN" at bounding box center [589, 453] width 569 height 37
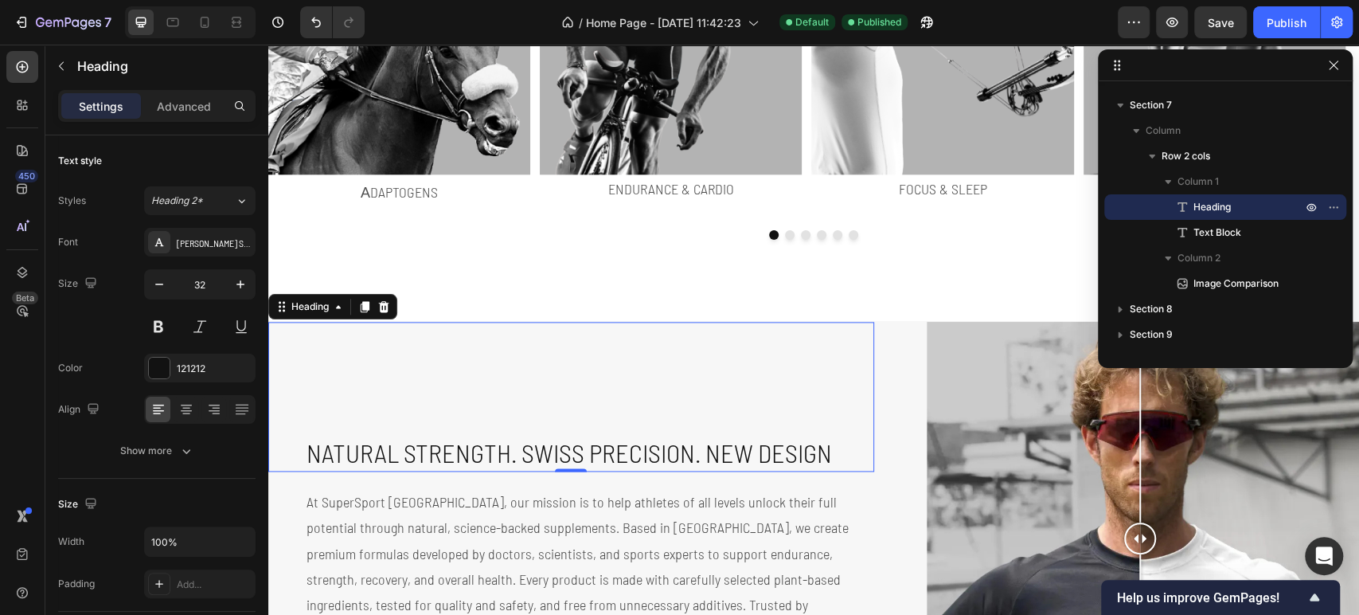
scroll to position [1415, 0]
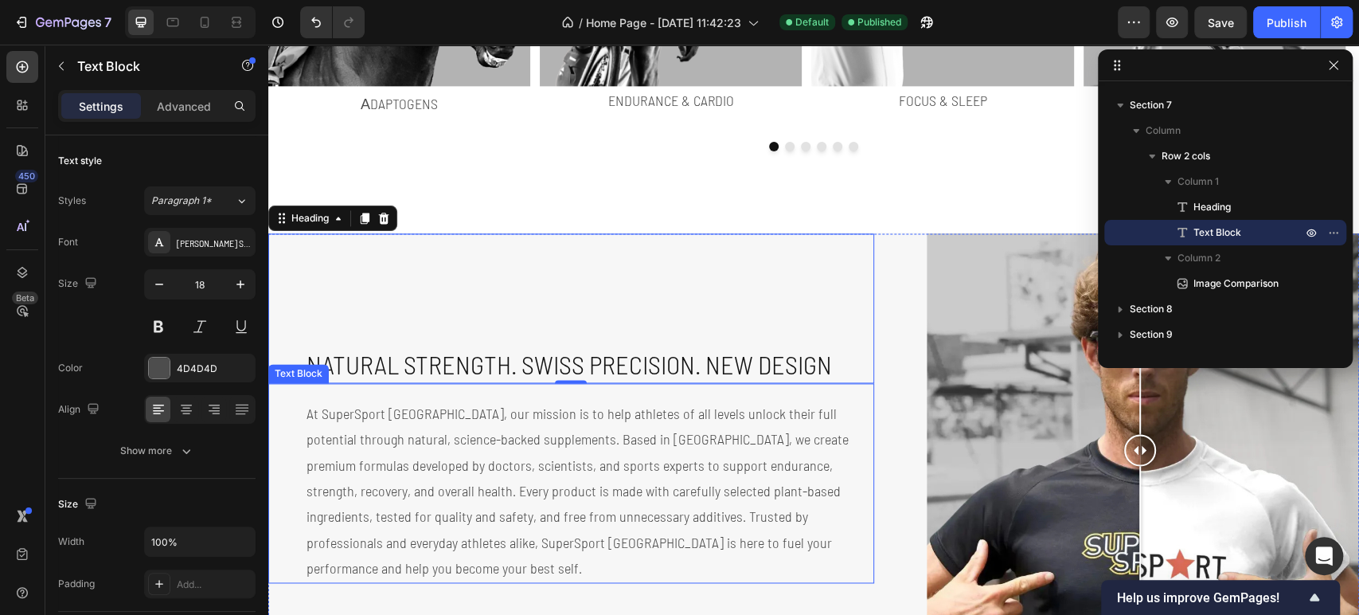
click at [603, 455] on p "At SuperSport [GEOGRAPHIC_DATA], our mission is to help athletes of all levels …" at bounding box center [590, 491] width 566 height 181
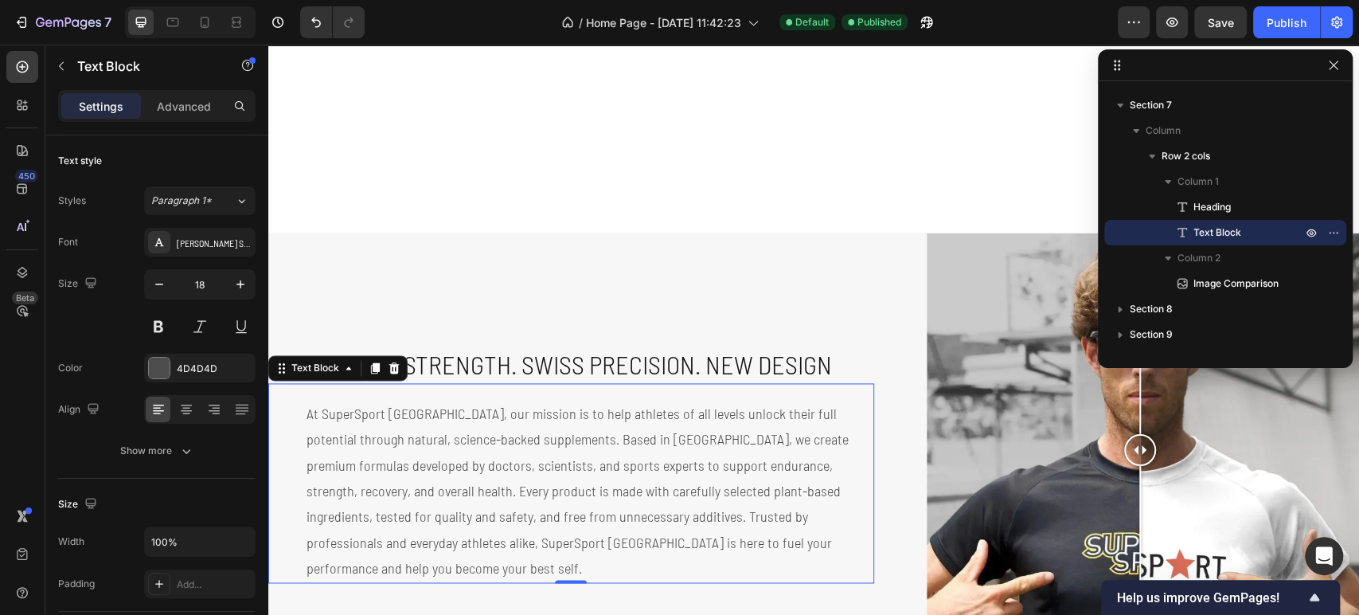
scroll to position [1681, 0]
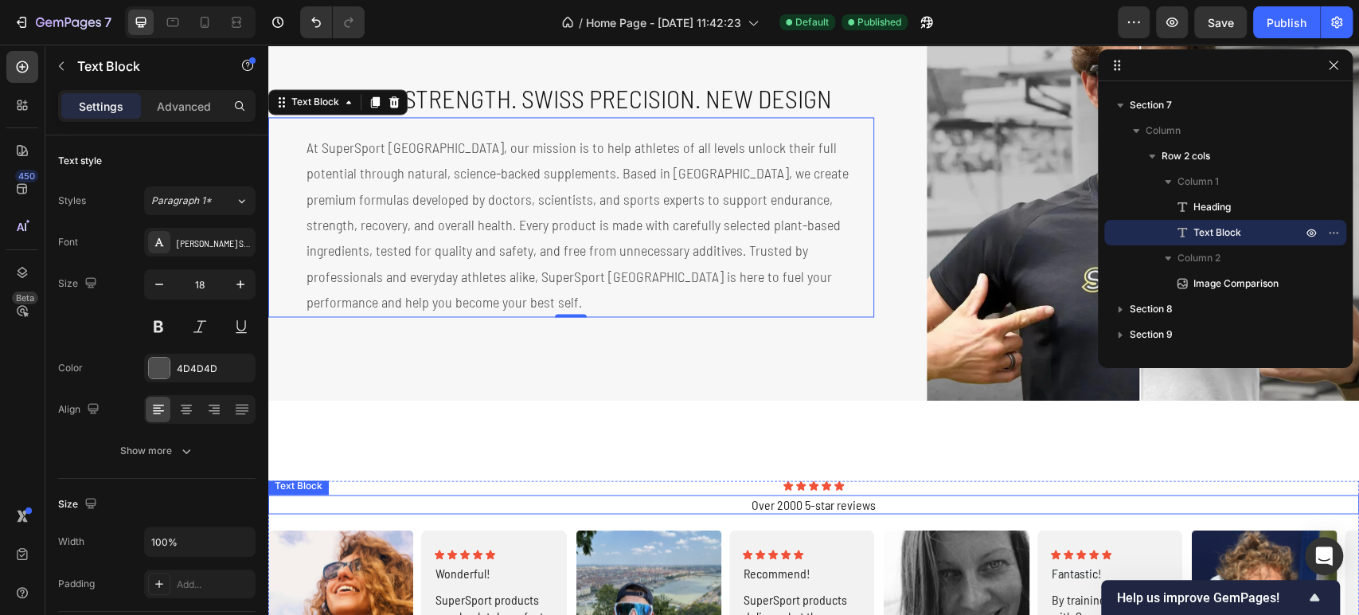
click at [764, 496] on p "Over 2000 5-star reviews" at bounding box center [814, 504] width 1088 height 17
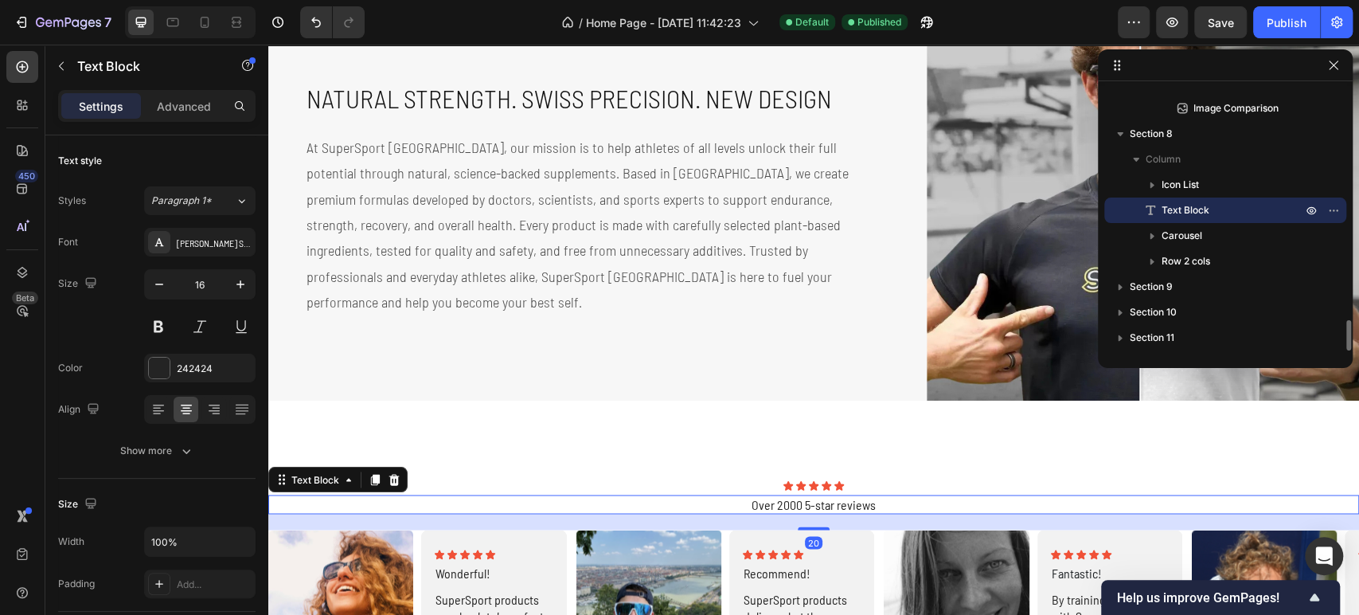
scroll to position [1858, 0]
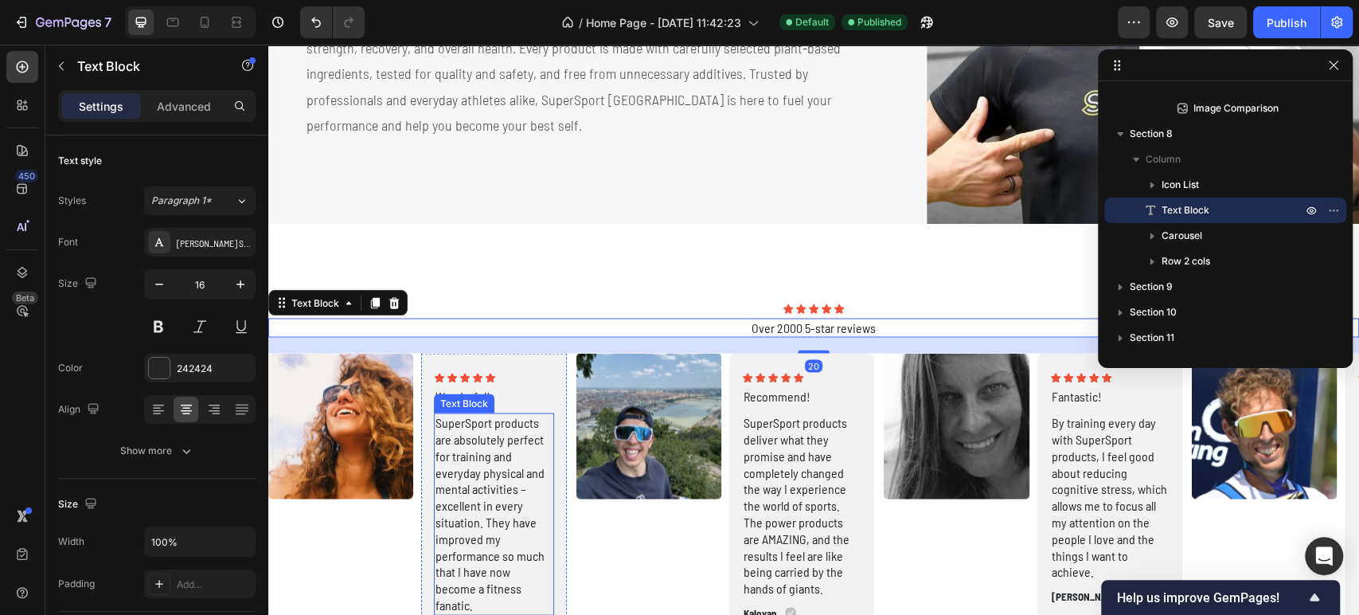
click at [529, 470] on p "SuperSport products are absolutely perfect for training and everyday physical a…" at bounding box center [494, 513] width 116 height 199
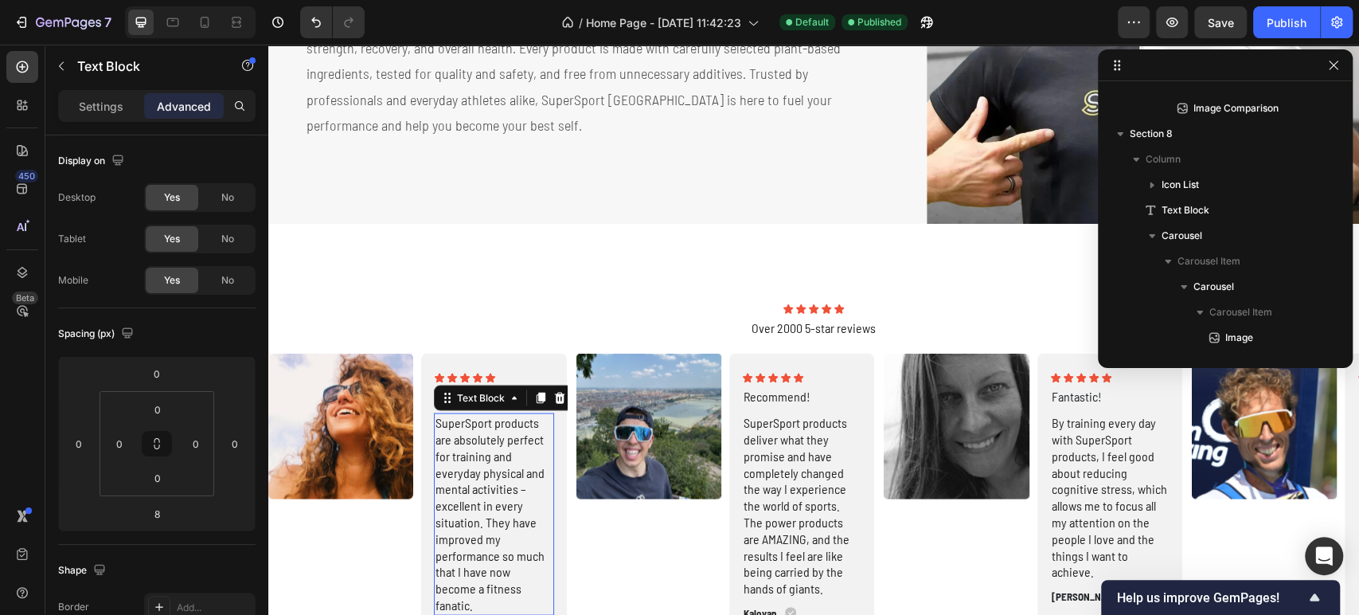
scroll to position [2288, 0]
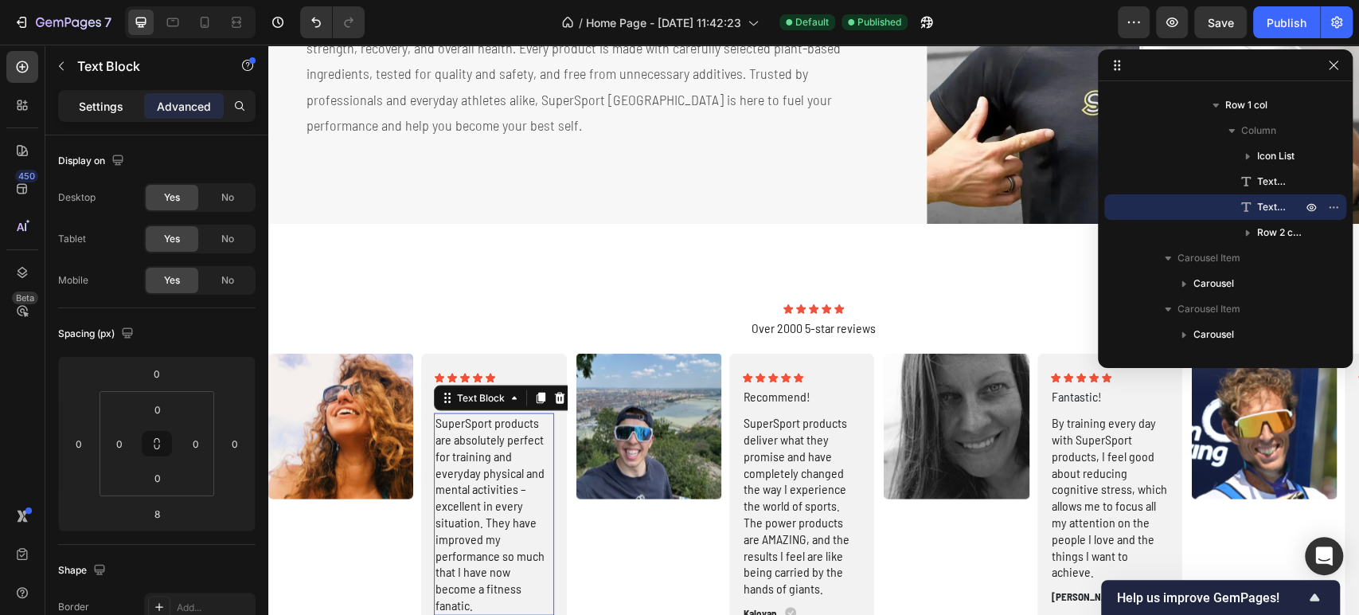
click at [121, 111] on p "Settings" at bounding box center [101, 106] width 45 height 17
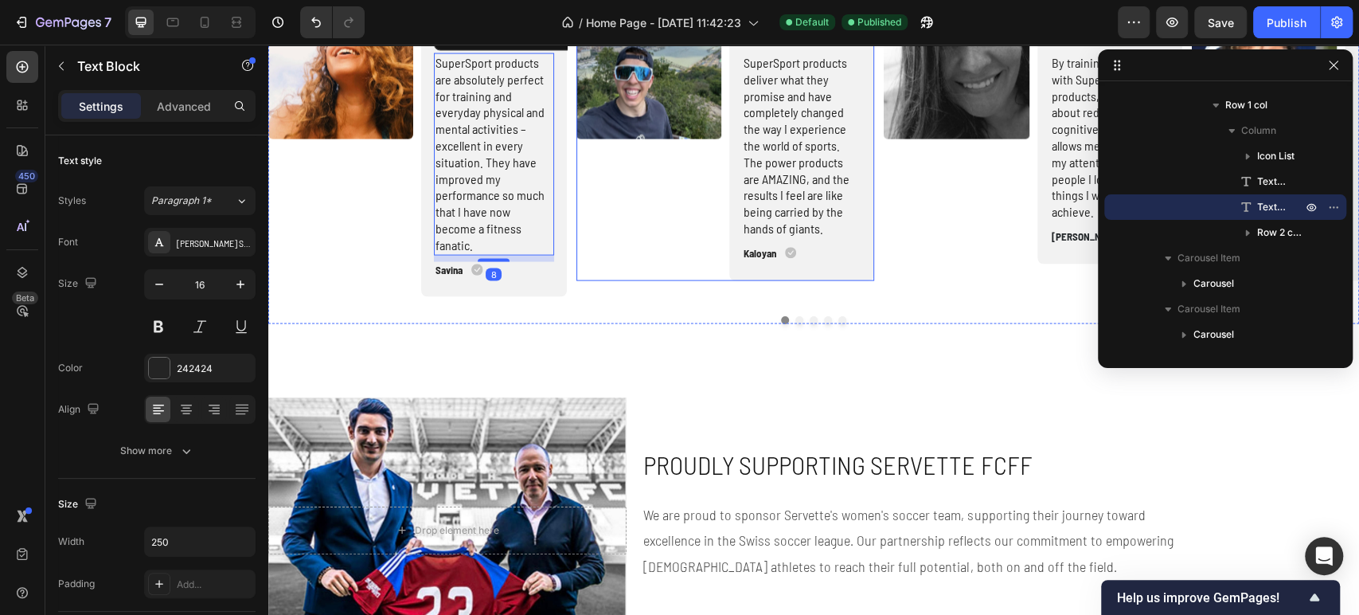
scroll to position [2300, 0]
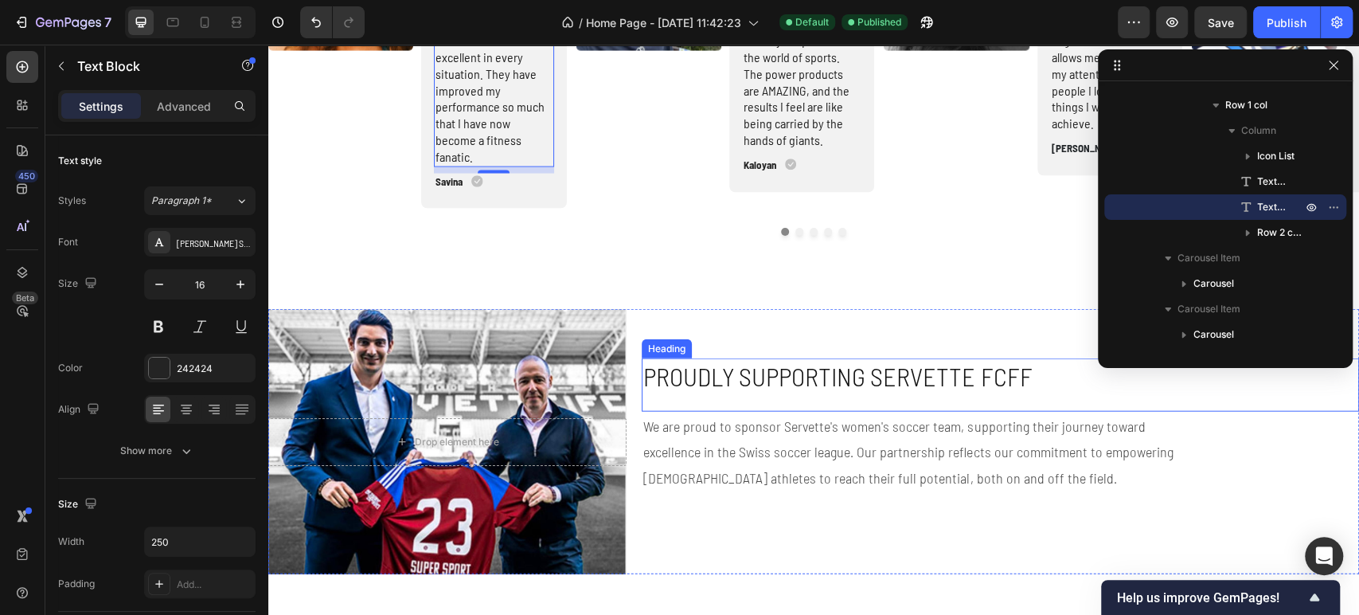
click at [704, 372] on h2 "Proudly Supporting Servette FCFF" at bounding box center [1000, 376] width 717 height 37
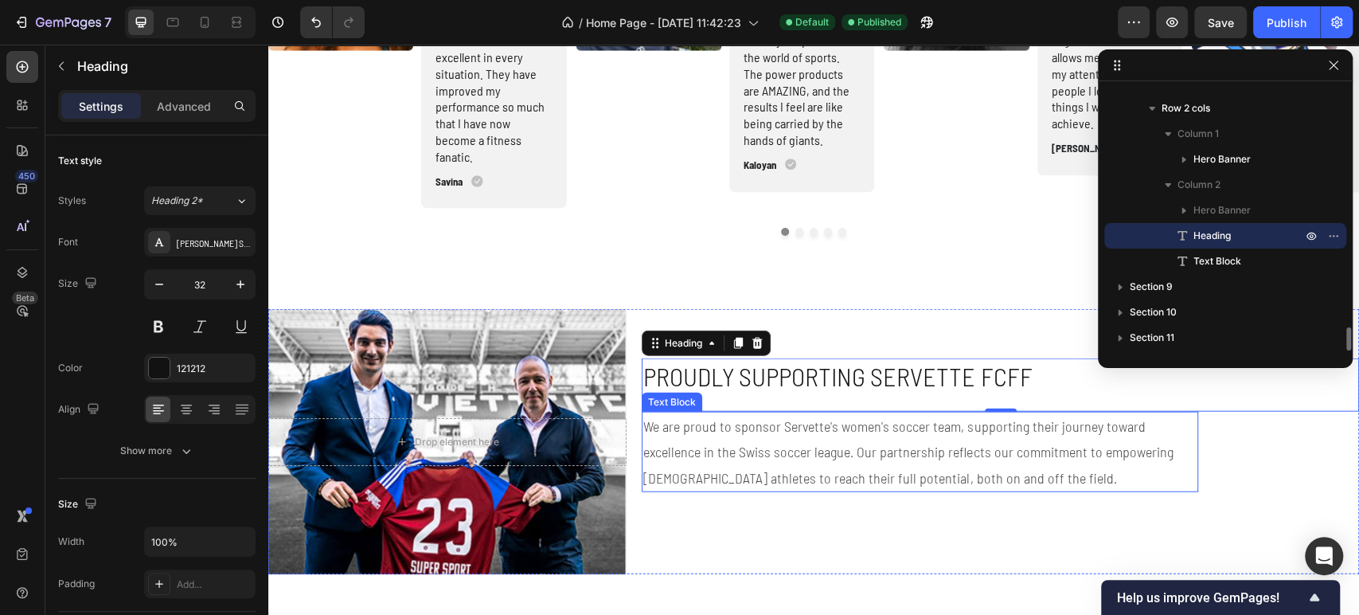
click at [717, 443] on p "We are proud to sponsor Servette's women's soccer team, supporting their journe…" at bounding box center [912, 451] width 538 height 77
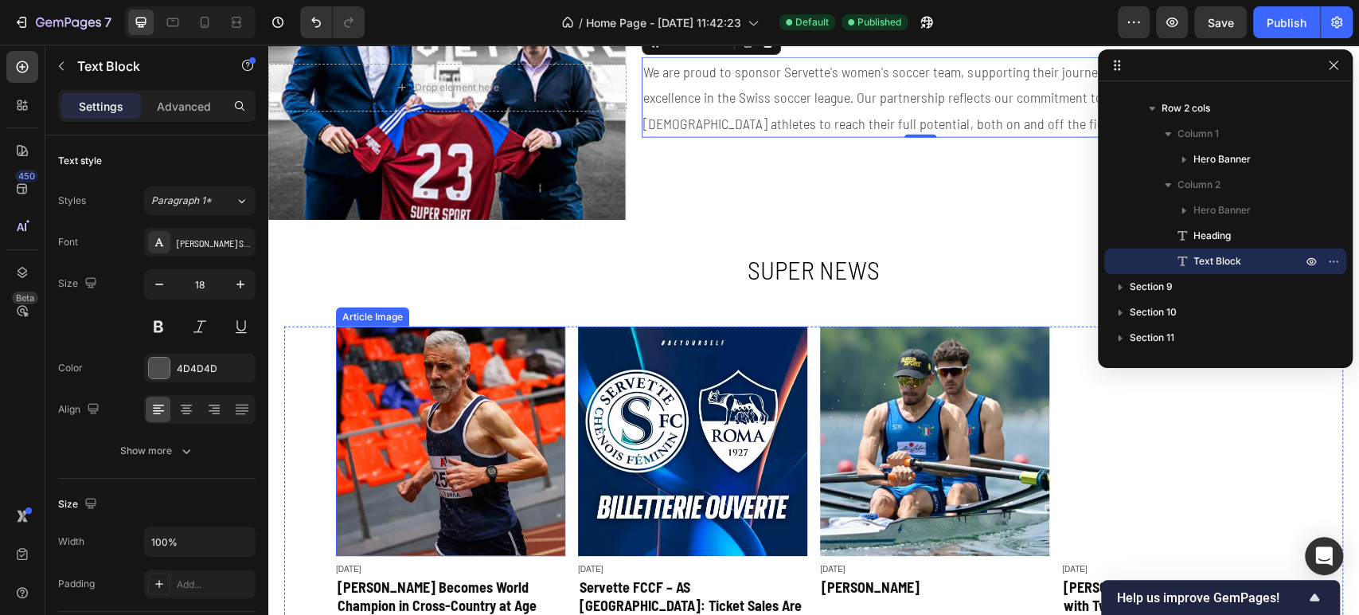
scroll to position [2742, 0]
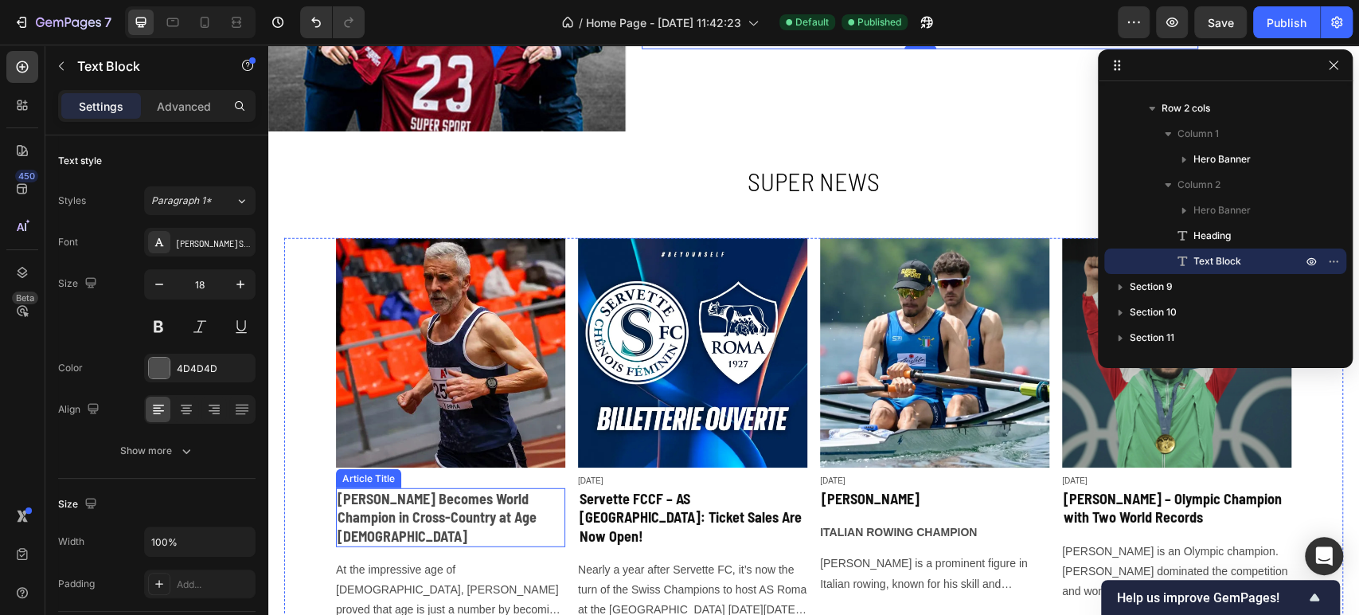
click at [445, 506] on h2 "[PERSON_NAME] Becomes World Champion in Cross-Country at Age [DEMOGRAPHIC_DATA]" at bounding box center [450, 517] width 229 height 59
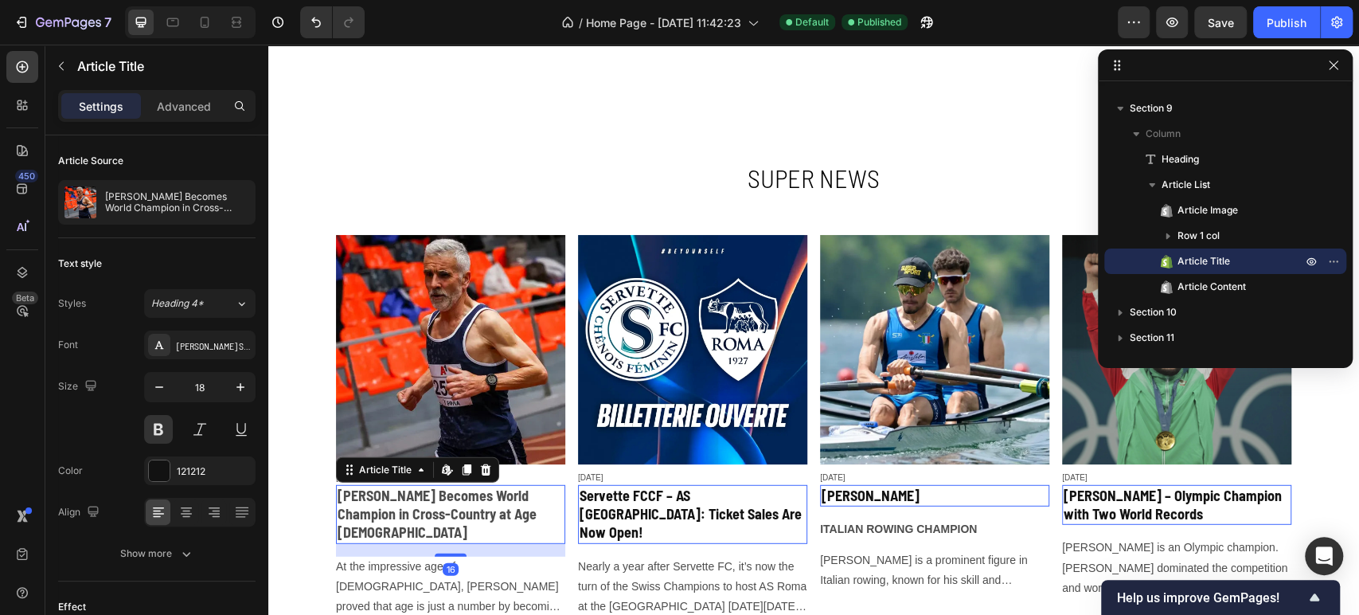
scroll to position [2831, 0]
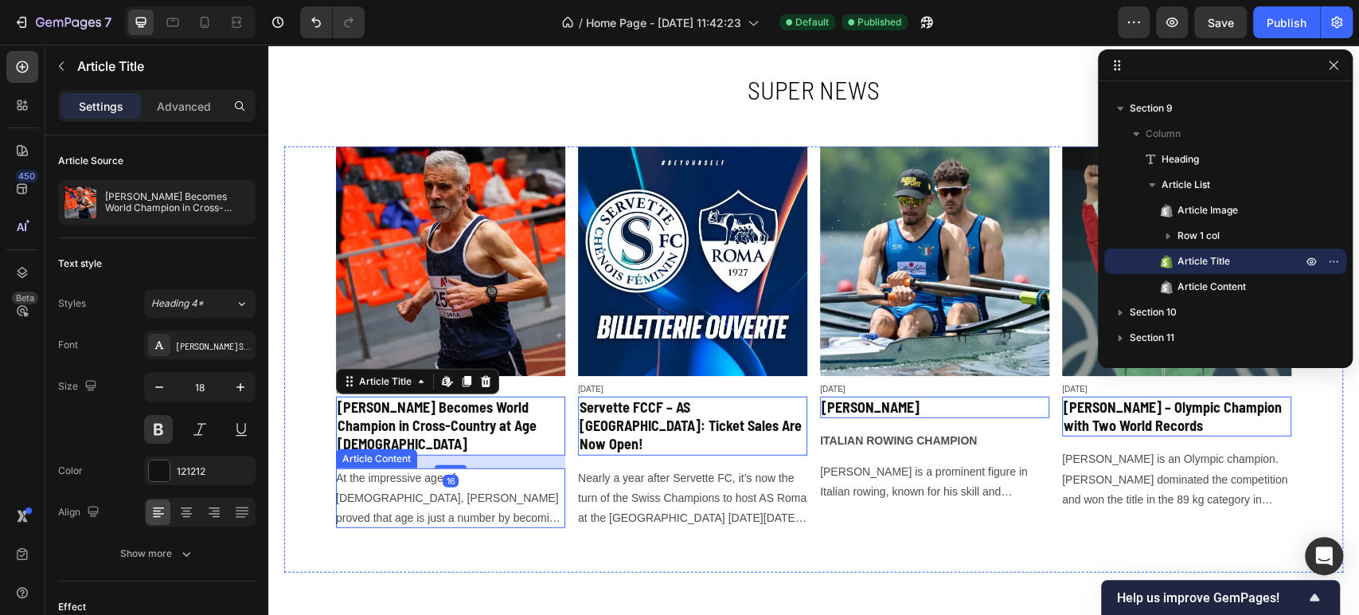
click at [480, 486] on p "At the impressive age of [DEMOGRAPHIC_DATA], [PERSON_NAME] proved that age is j…" at bounding box center [450, 498] width 229 height 61
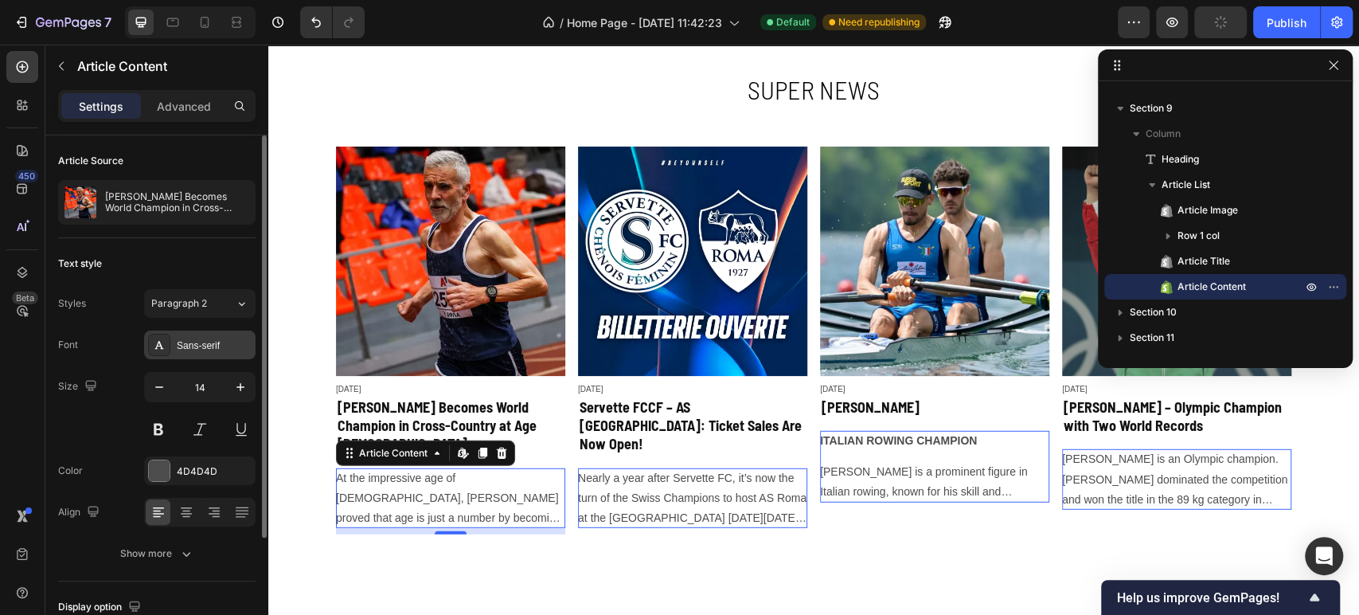
click at [201, 349] on div "Sans-serif" at bounding box center [214, 345] width 75 height 14
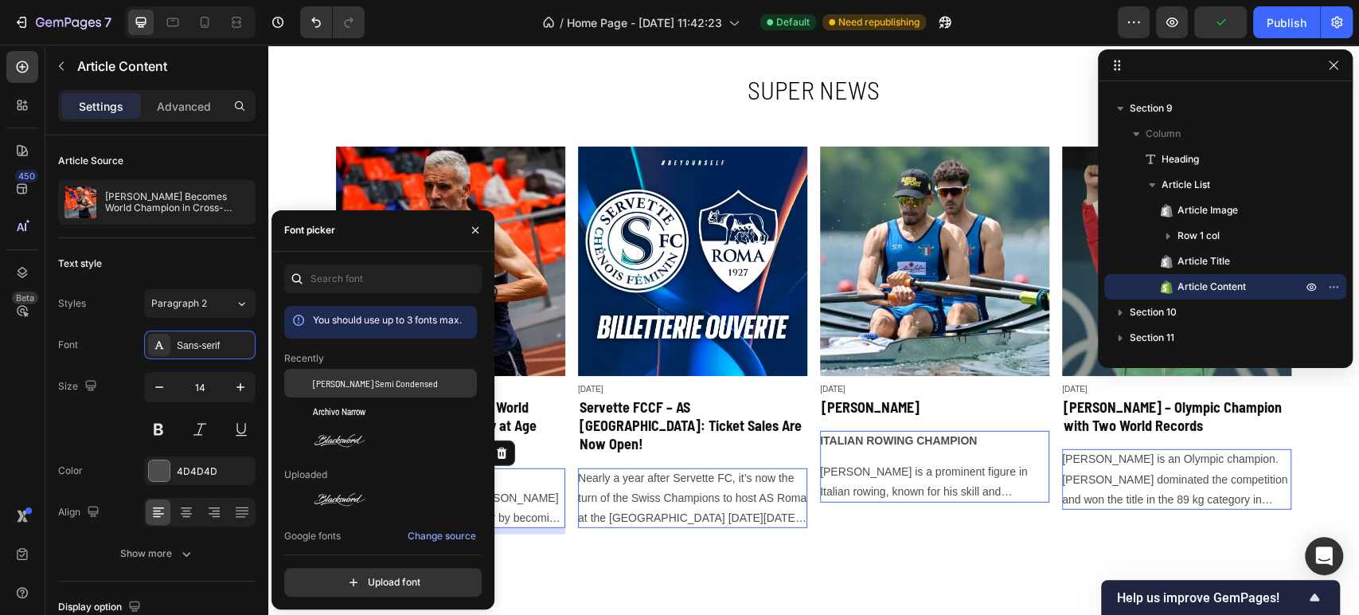
click at [414, 390] on div "[PERSON_NAME] Semi Condensed" at bounding box center [393, 383] width 161 height 14
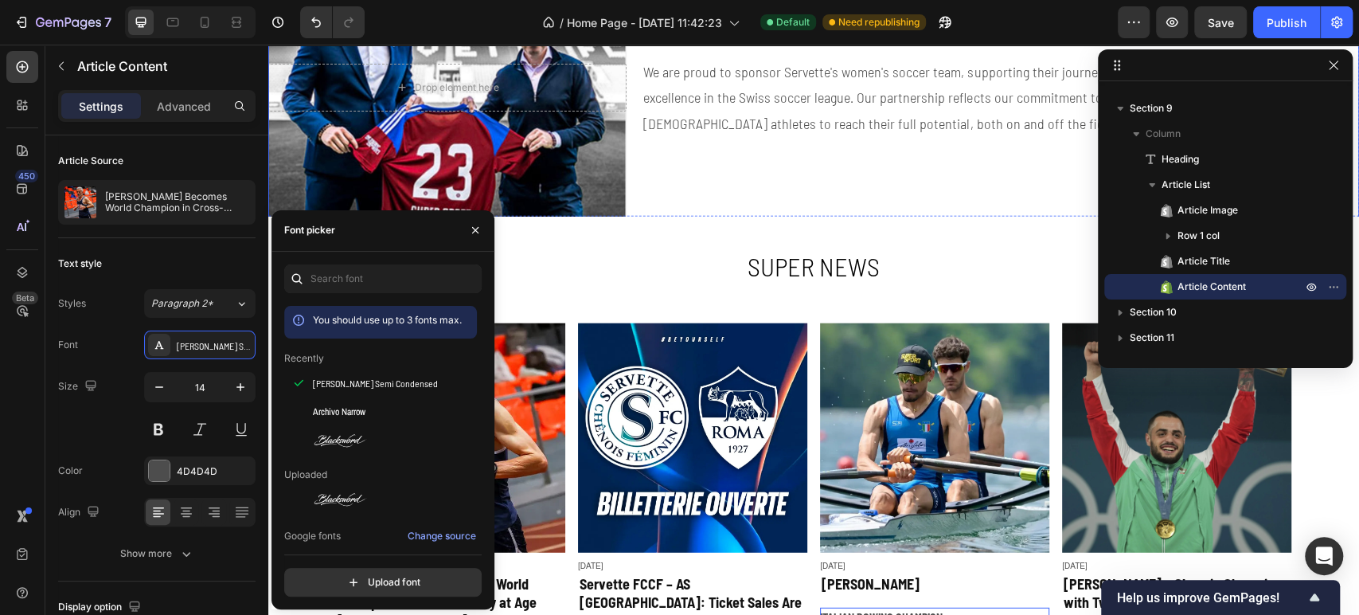
scroll to position [2742, 0]
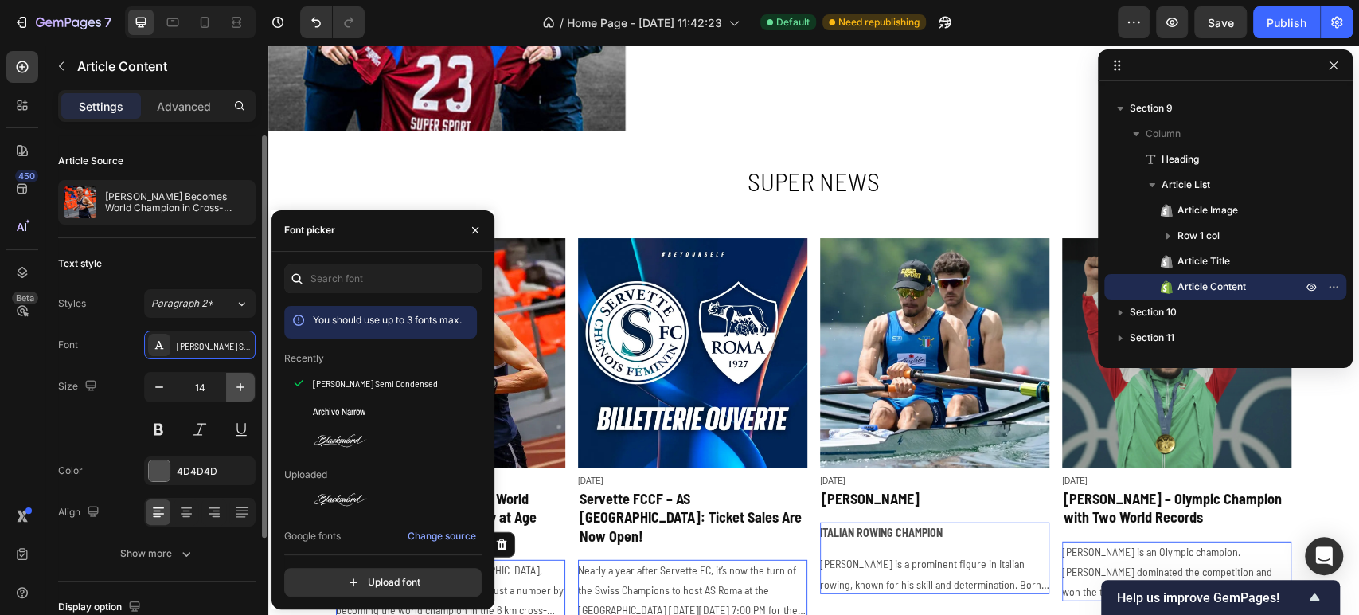
click at [246, 397] on button "button" at bounding box center [240, 387] width 29 height 29
type input "15"
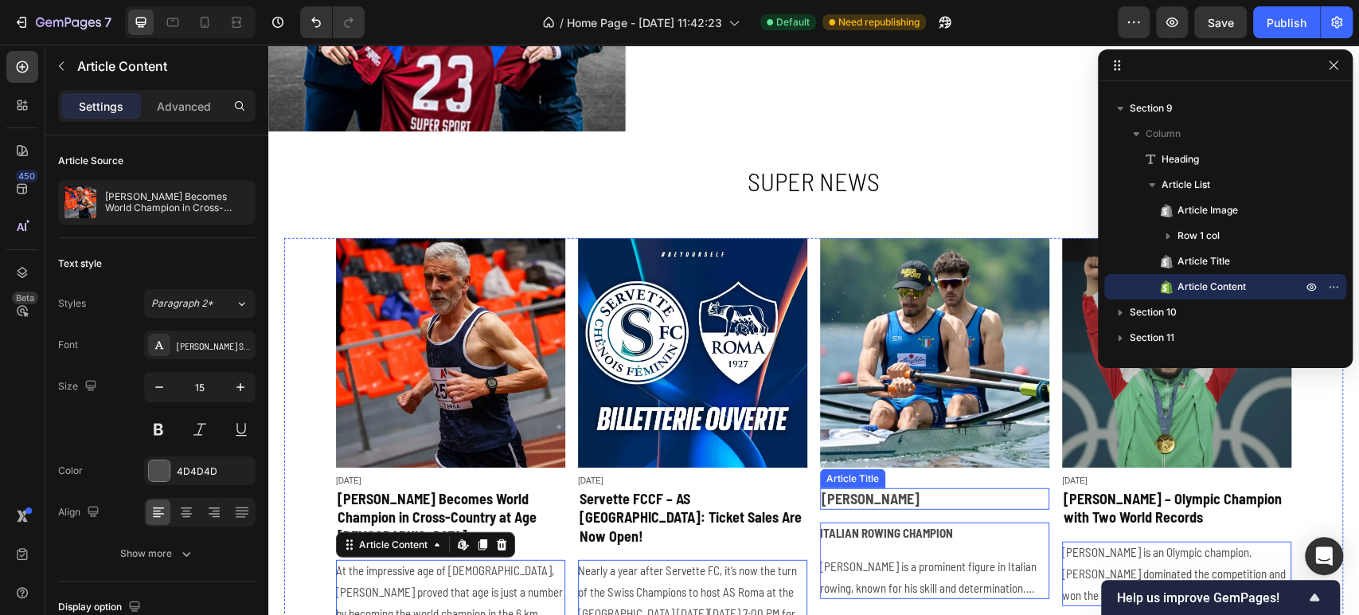
click at [912, 506] on h2 "[PERSON_NAME]" at bounding box center [934, 498] width 229 height 21
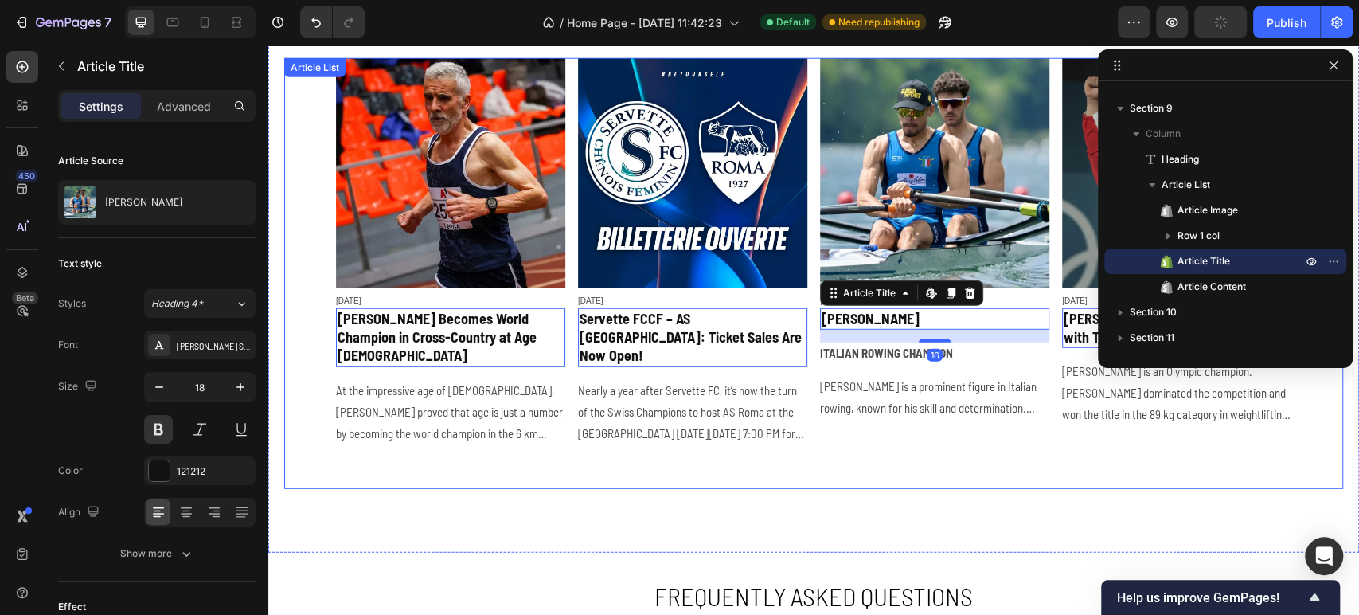
scroll to position [3096, 0]
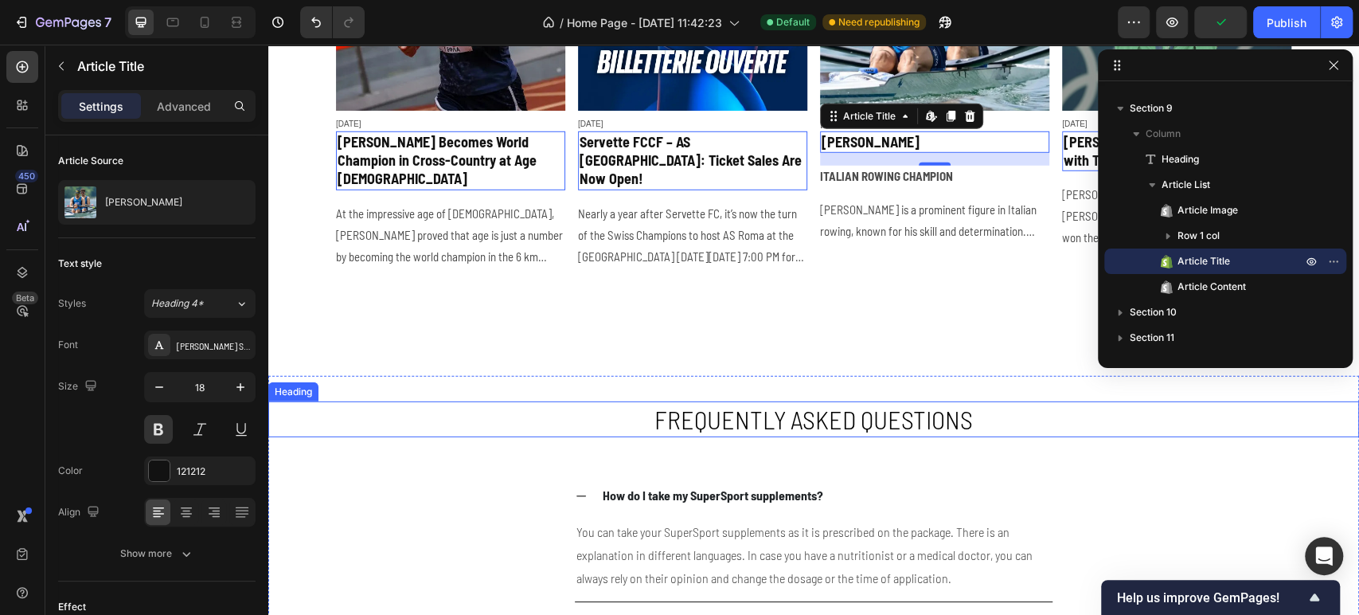
click at [768, 401] on h2 "Frequently asked questions" at bounding box center [813, 419] width 955 height 37
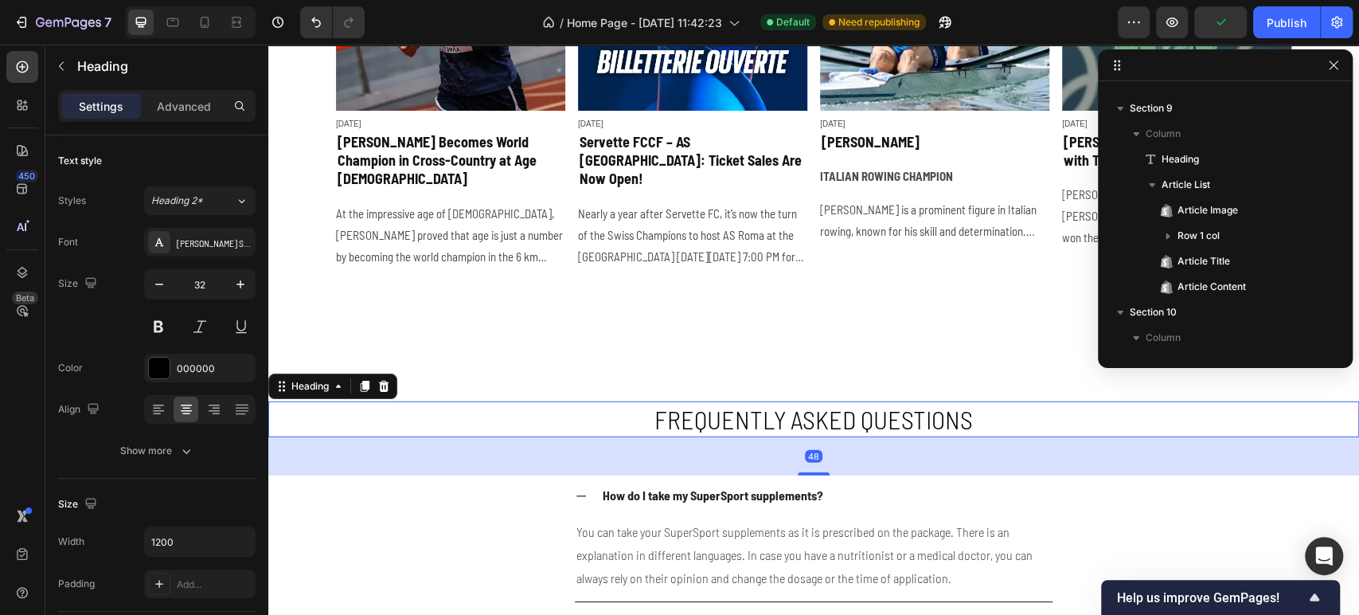
scroll to position [2897, 0]
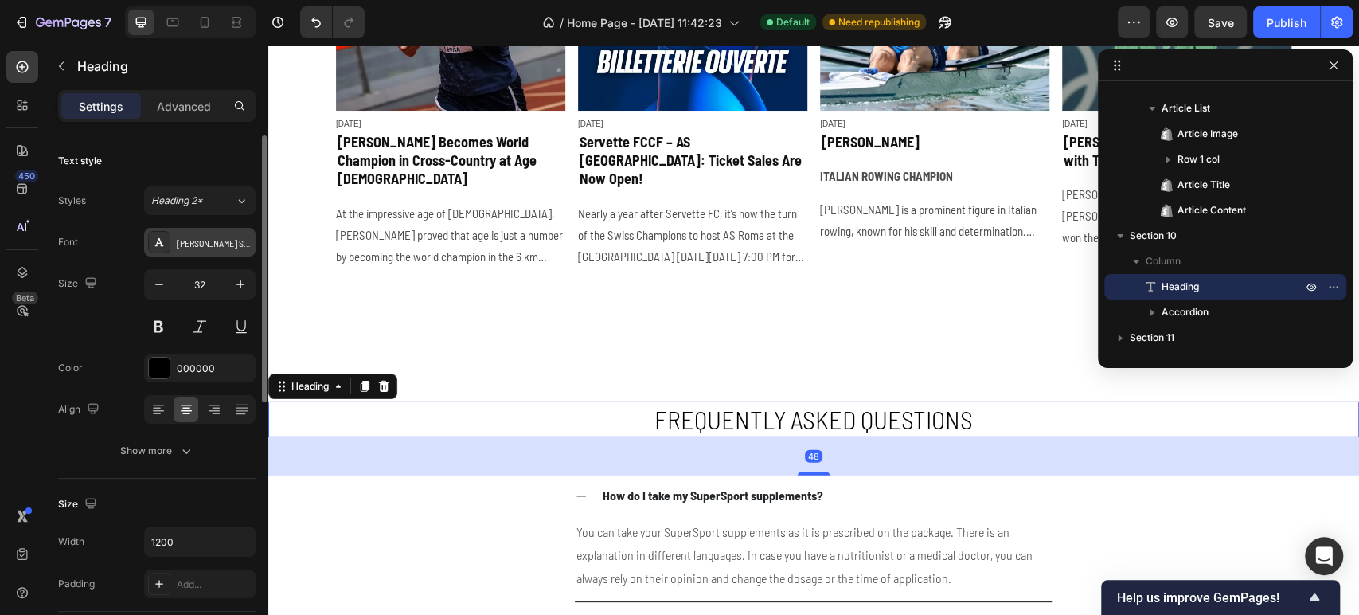
click at [212, 239] on div "[PERSON_NAME] Semi Condensed" at bounding box center [214, 243] width 75 height 14
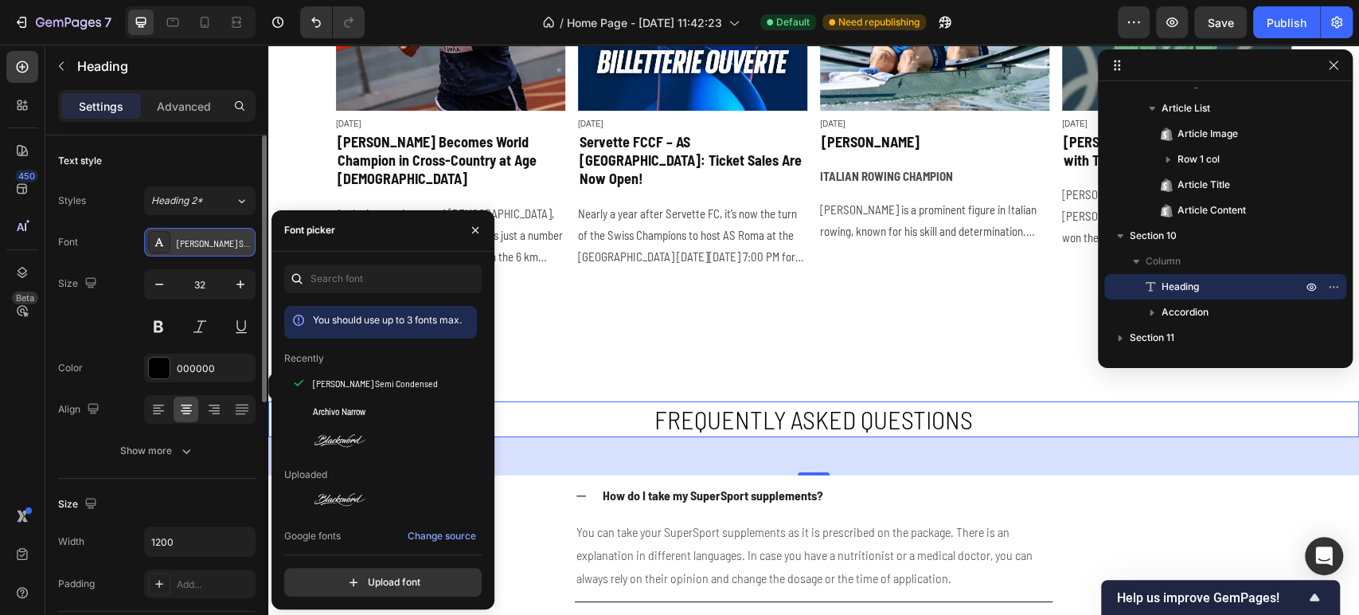
click at [212, 239] on div "[PERSON_NAME] Semi Condensed" at bounding box center [214, 243] width 75 height 14
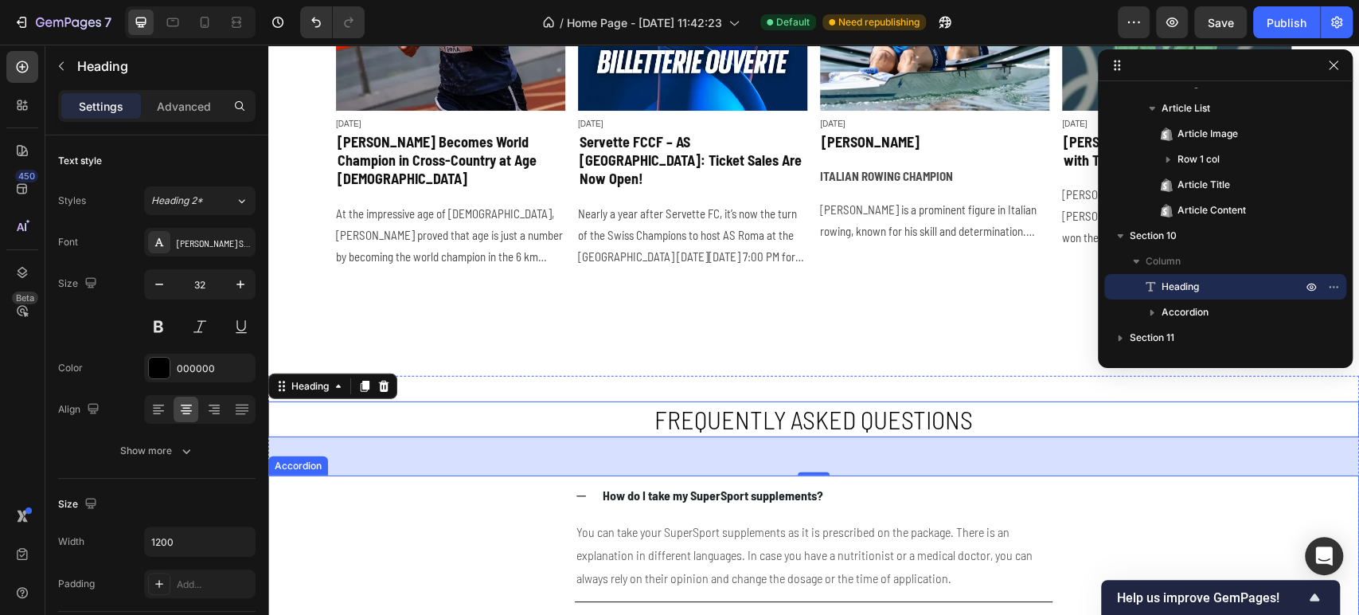
click at [752, 486] on p "How do I take my SuperSport supplements?" at bounding box center [713, 495] width 221 height 23
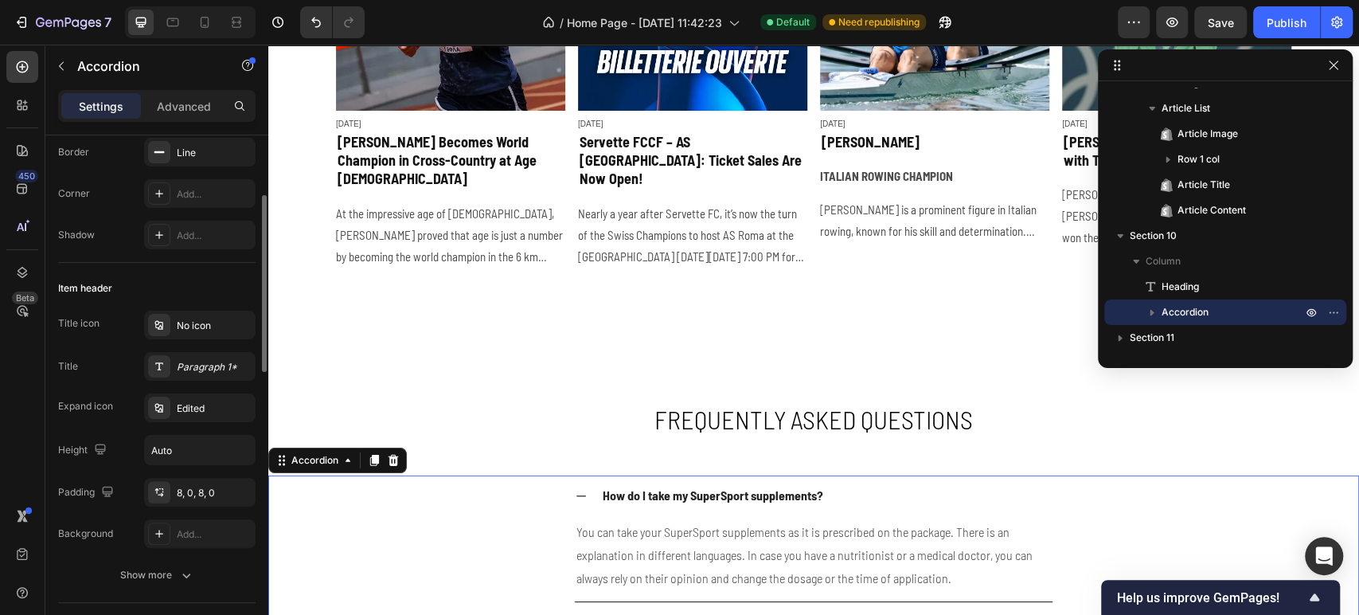
scroll to position [265, 0]
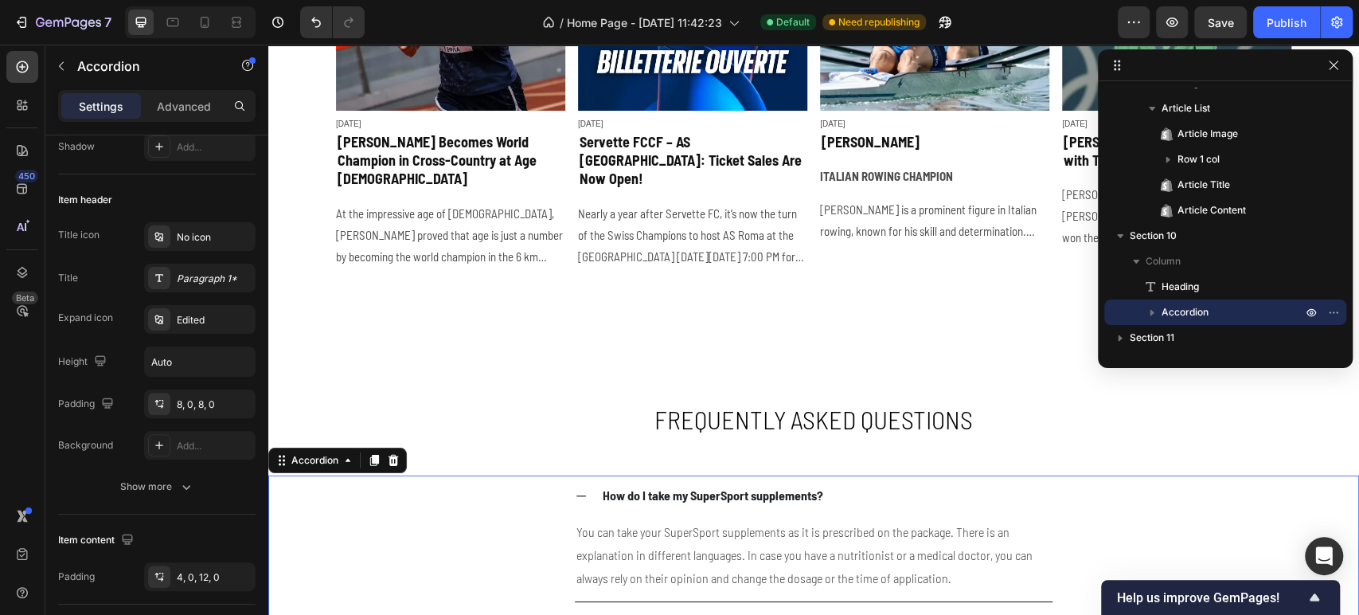
click at [618, 487] on strong "How do I take my SuperSport supplements?" at bounding box center [713, 494] width 221 height 15
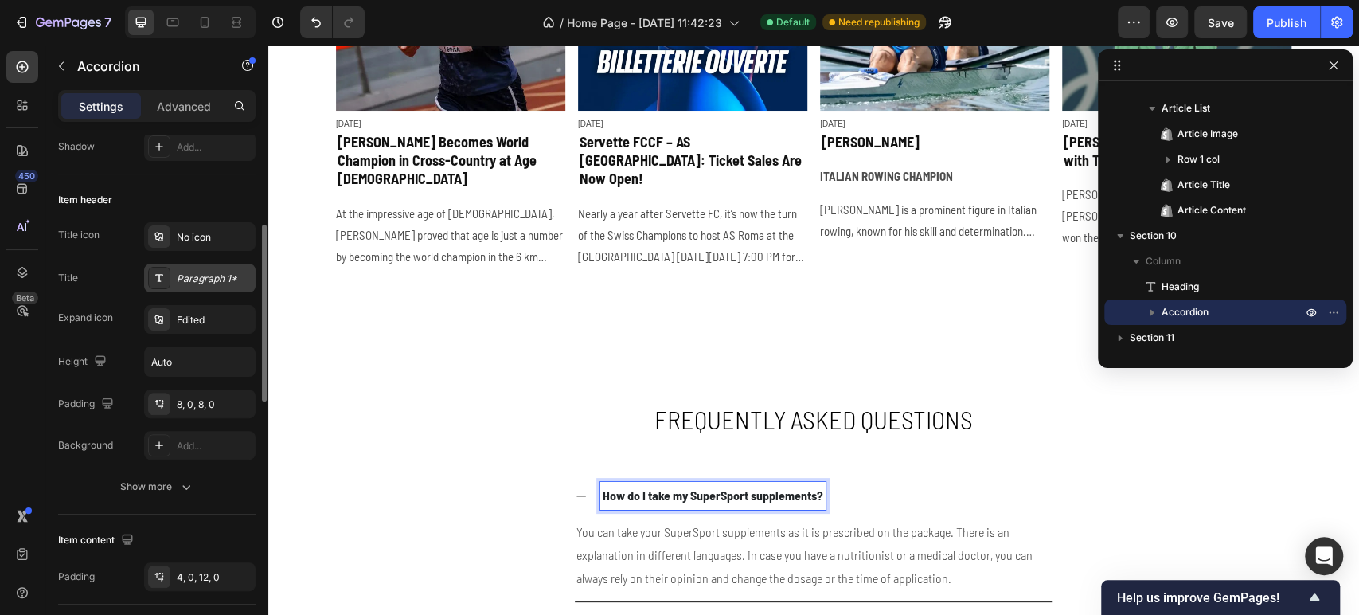
click at [225, 279] on div "Paragraph 1*" at bounding box center [214, 279] width 75 height 14
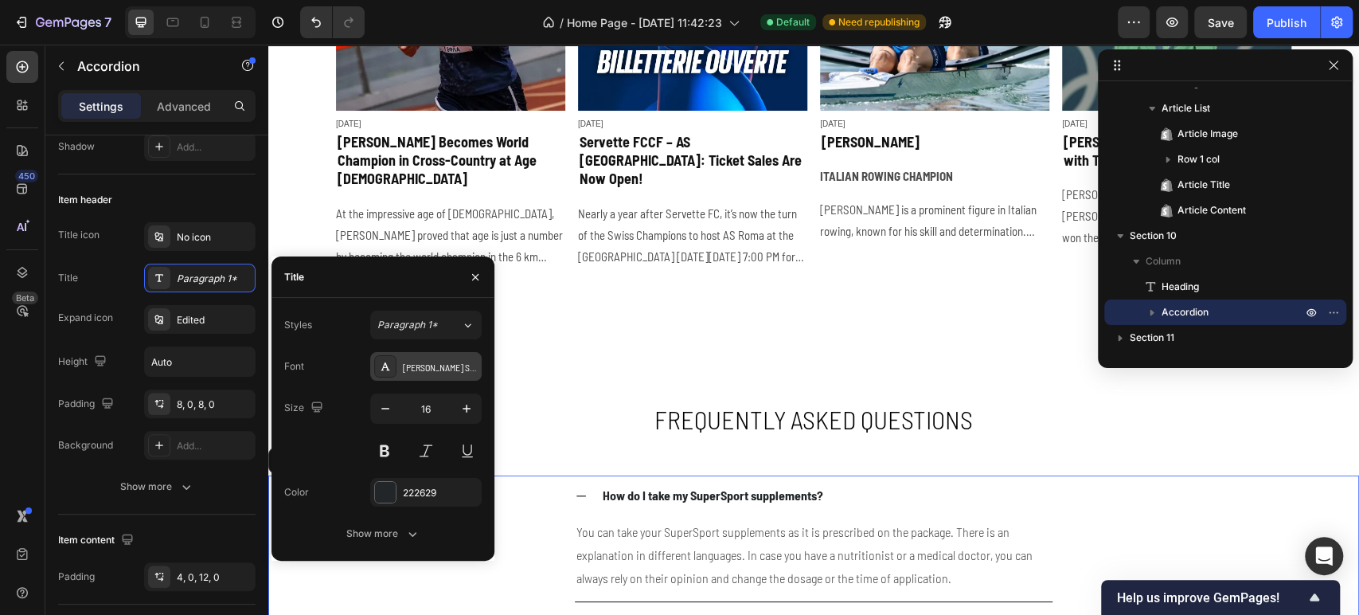
click at [475, 370] on div "[PERSON_NAME] Semi Condensed" at bounding box center [440, 367] width 75 height 14
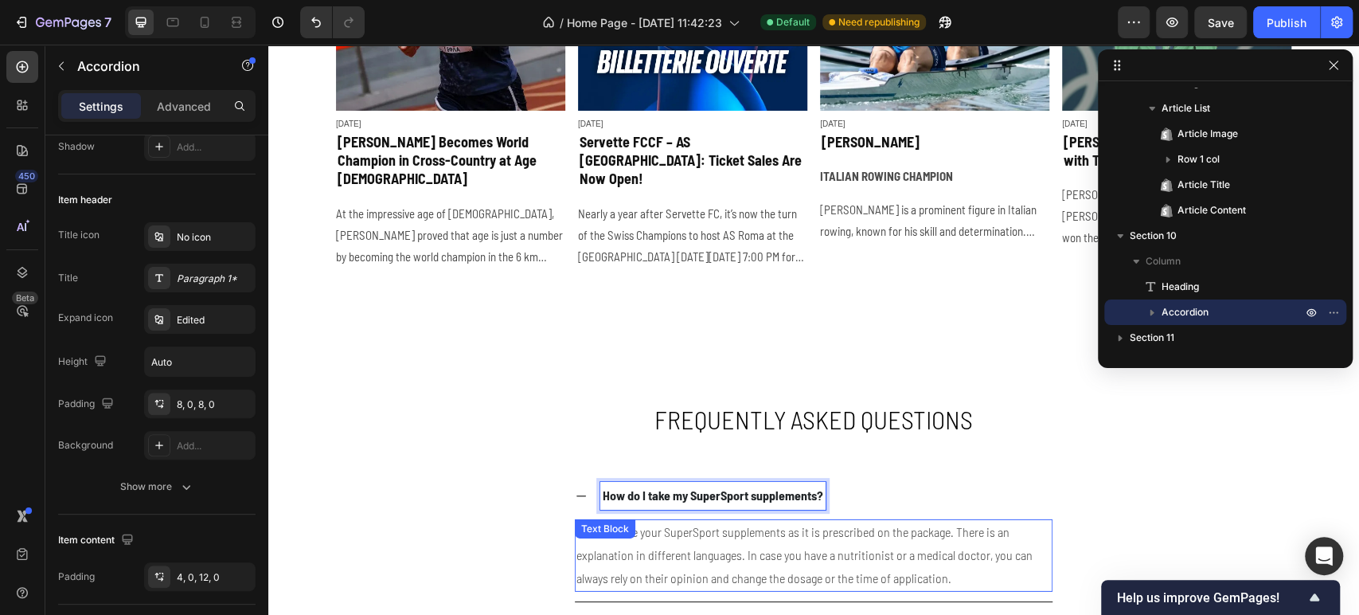
click at [735, 540] on p "You can take your SuperSport supplements as it is prescribed on the package. Th…" at bounding box center [813, 555] width 475 height 68
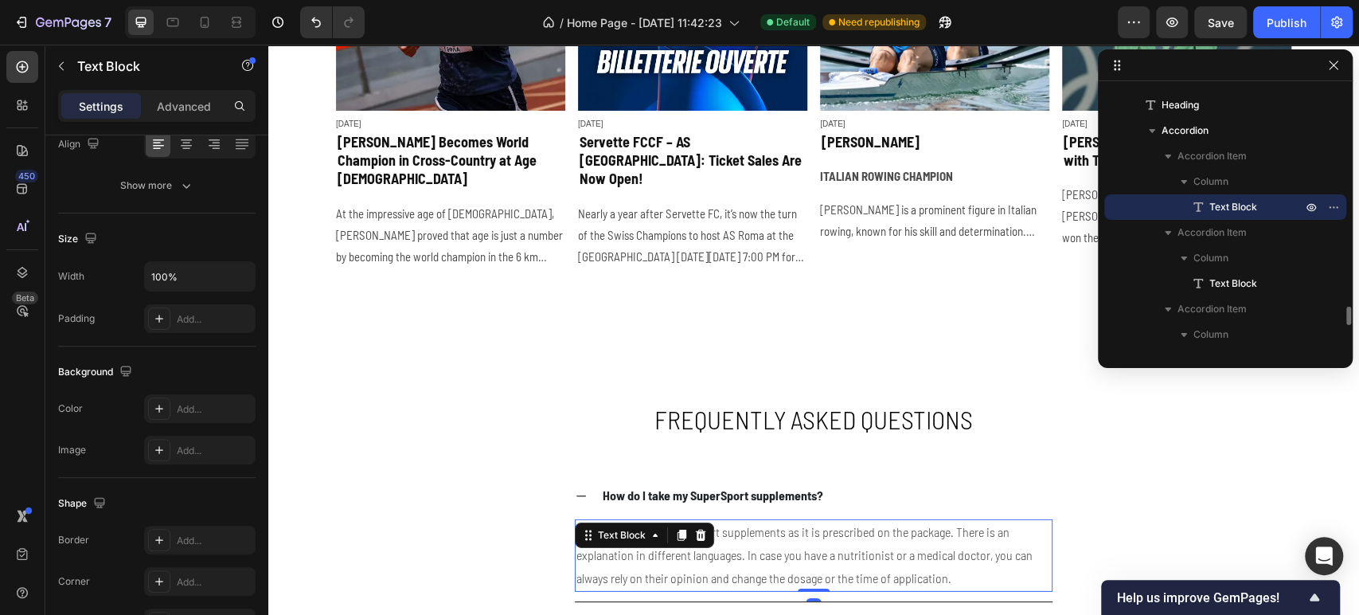
scroll to position [0, 0]
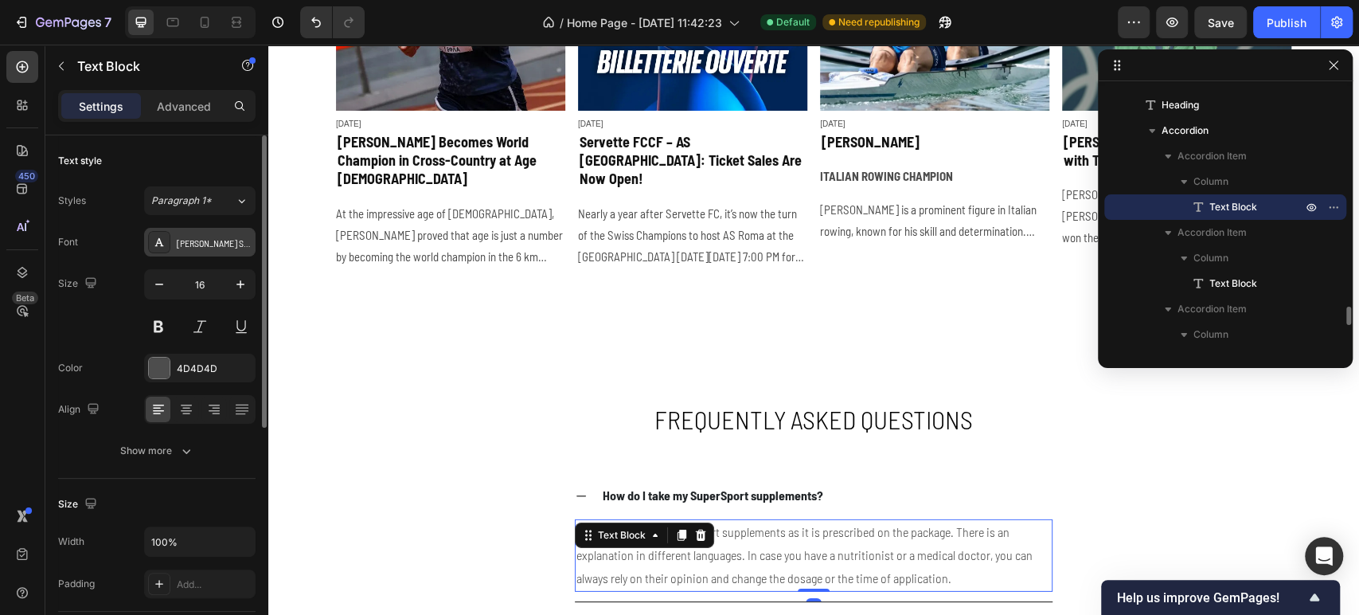
click at [218, 246] on div "[PERSON_NAME] Semi Condensed" at bounding box center [214, 243] width 75 height 14
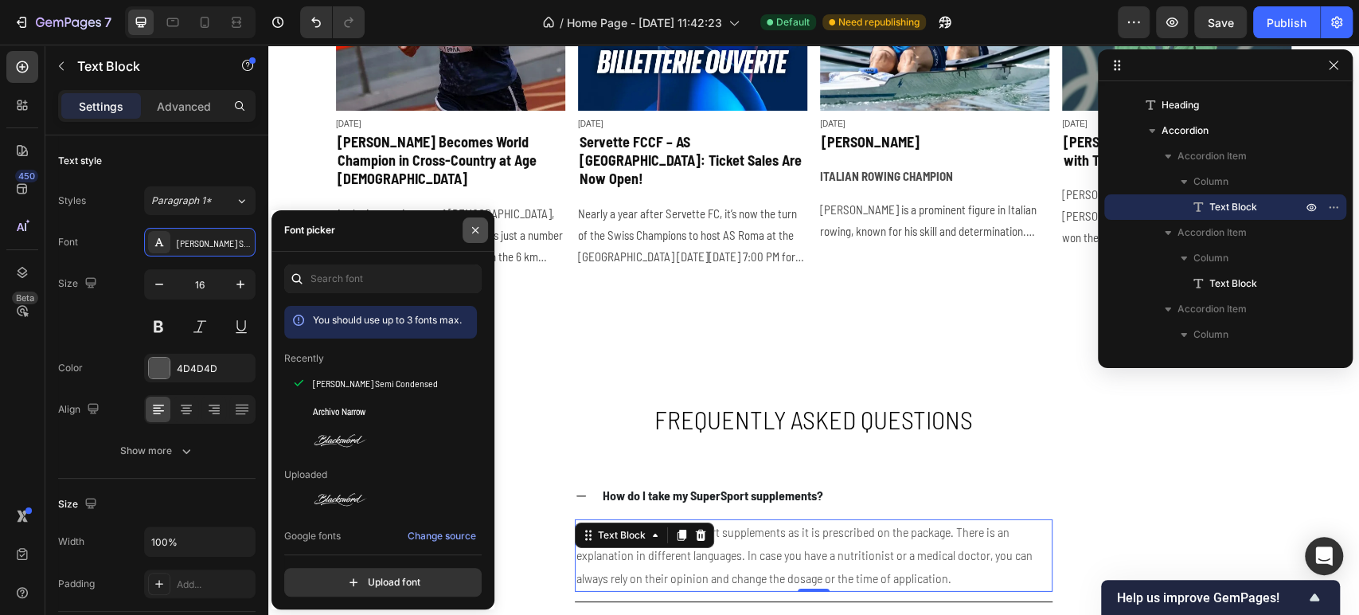
click at [467, 231] on button "button" at bounding box center [475, 229] width 25 height 25
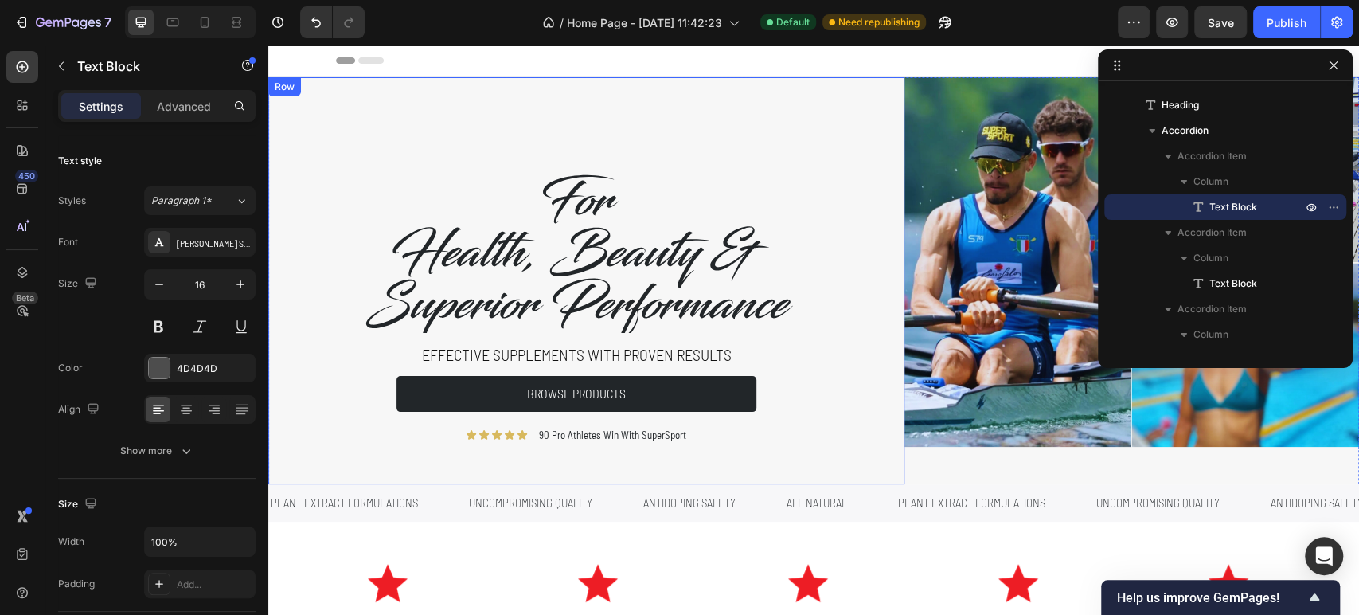
click at [651, 88] on div "For Health, Beauty & Superior Performance Heading Effective supplements with pr…" at bounding box center [586, 280] width 636 height 407
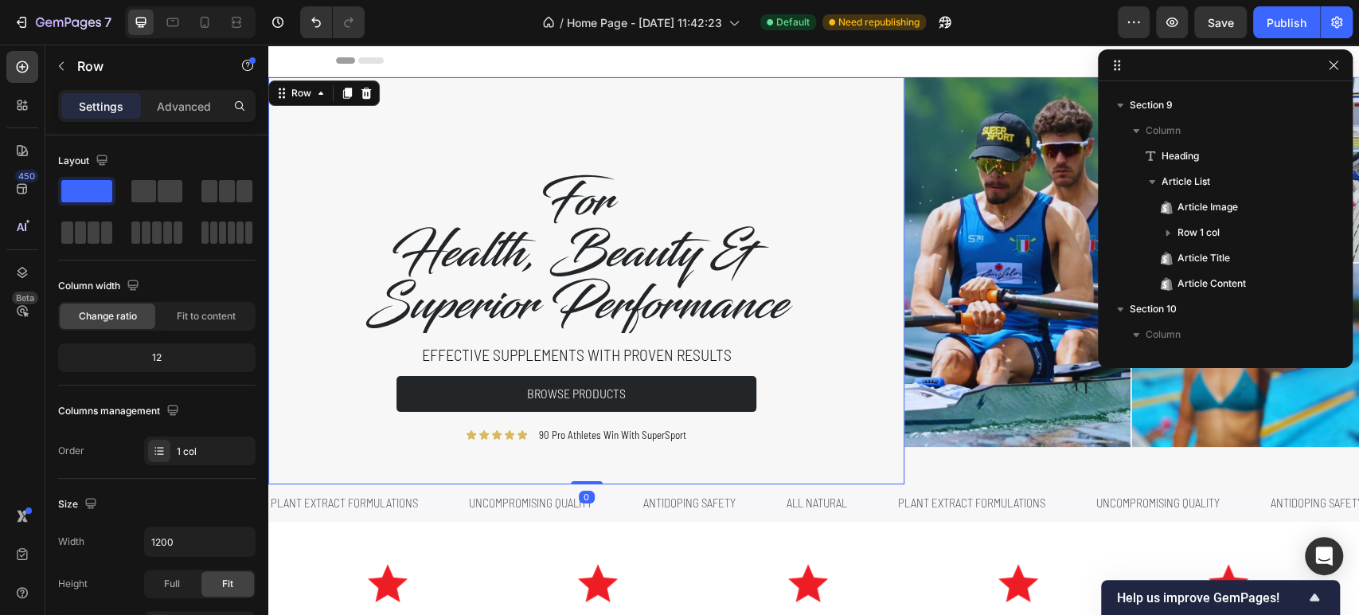
scroll to position [21, 0]
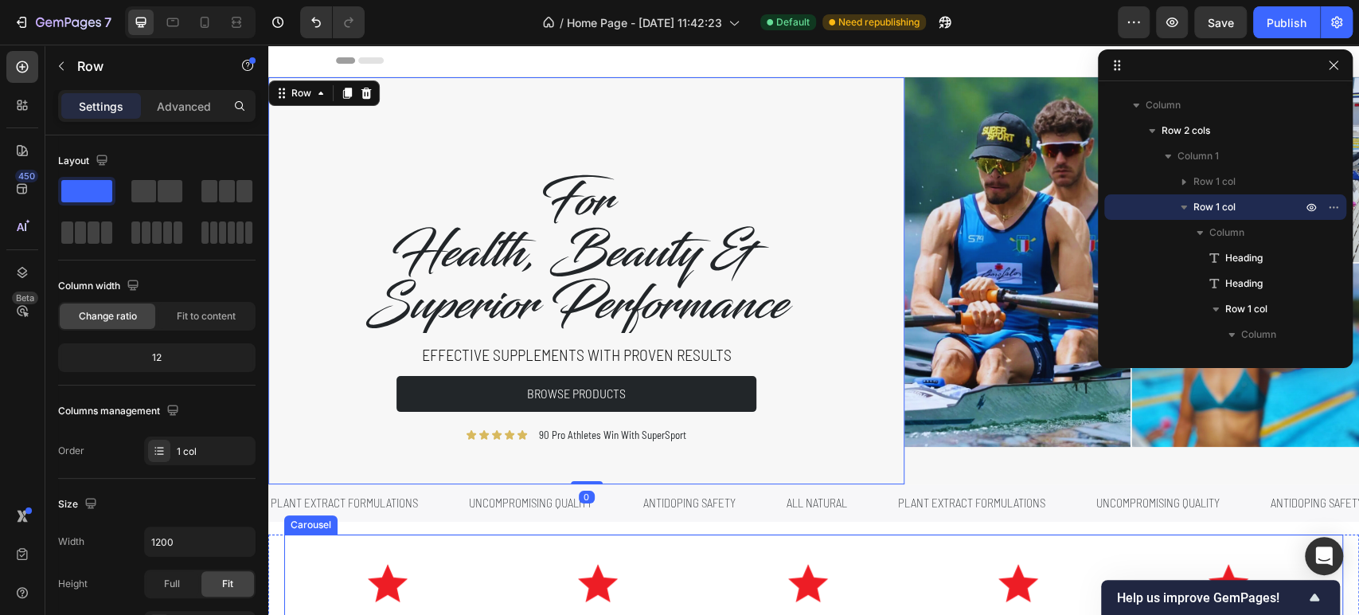
click at [932, 540] on div "Image FAST EFFECTS Text Block" at bounding box center [1018, 584] width 206 height 101
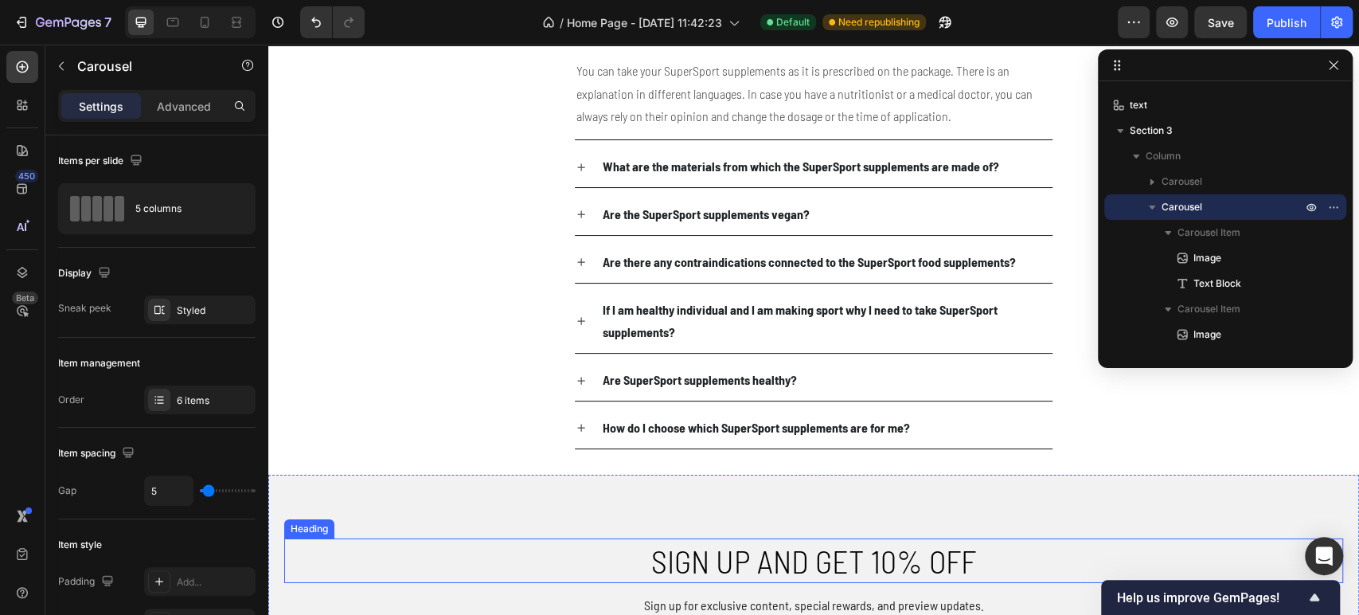
scroll to position [3627, 0]
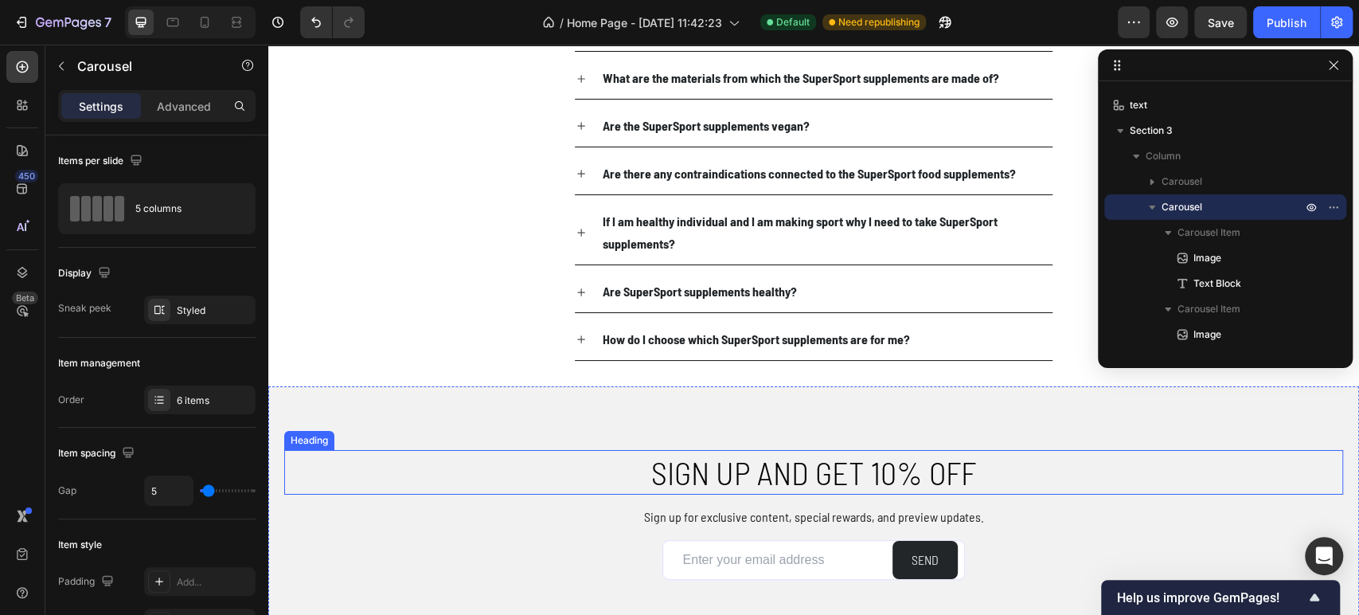
click at [764, 462] on h2 "Sign up and get 10% off" at bounding box center [813, 472] width 955 height 45
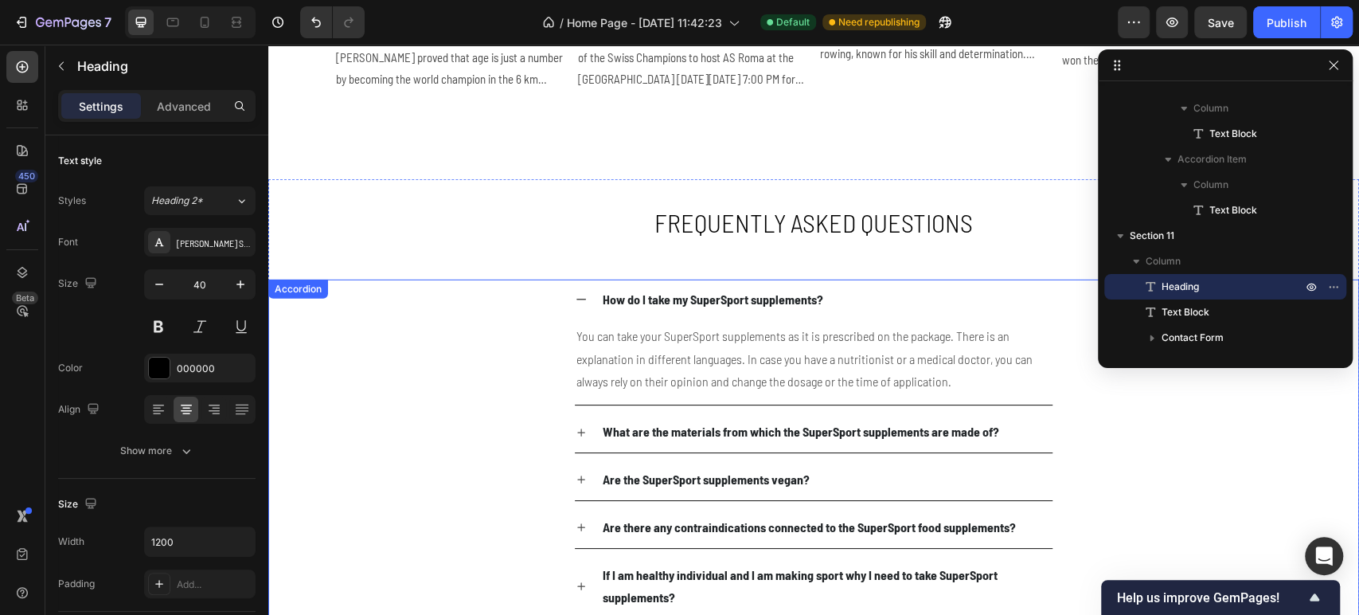
scroll to position [3185, 0]
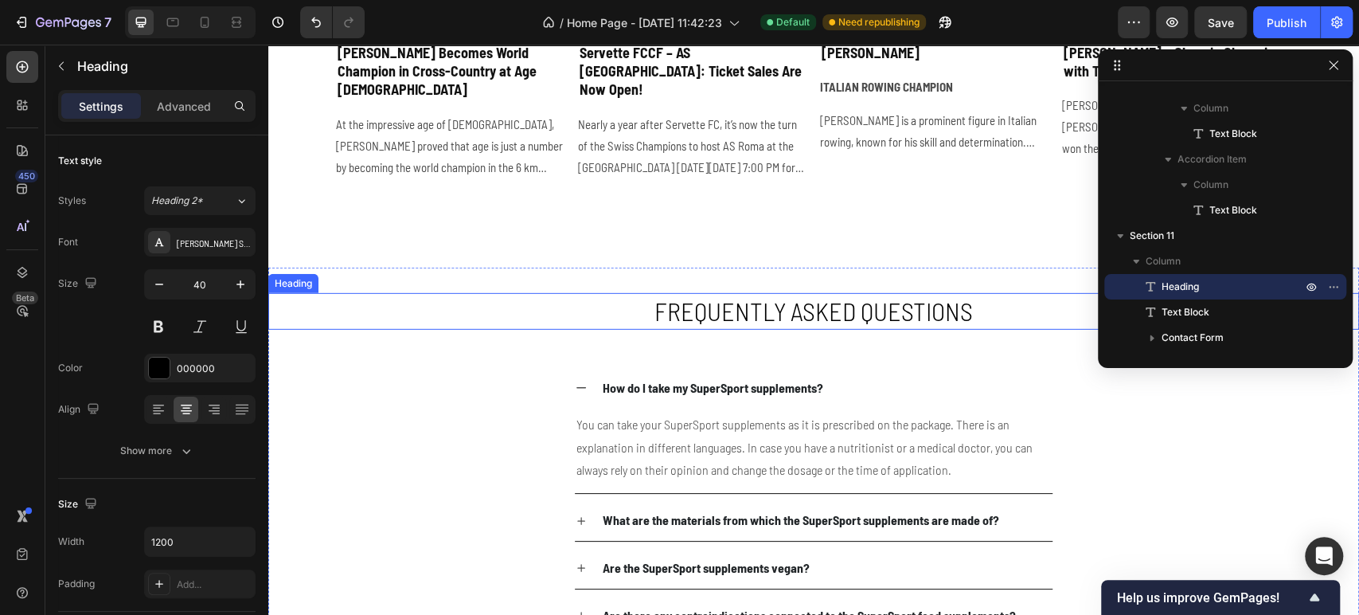
click at [681, 311] on h2 "Frequently asked questions" at bounding box center [813, 311] width 955 height 37
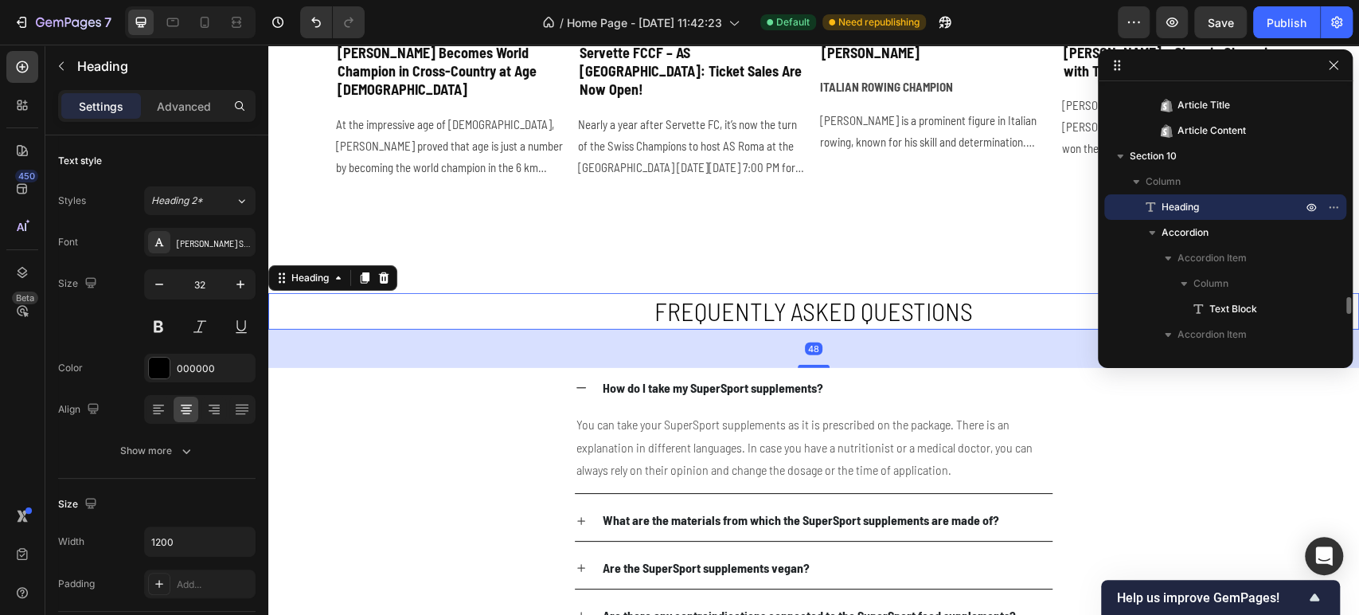
scroll to position [3715, 0]
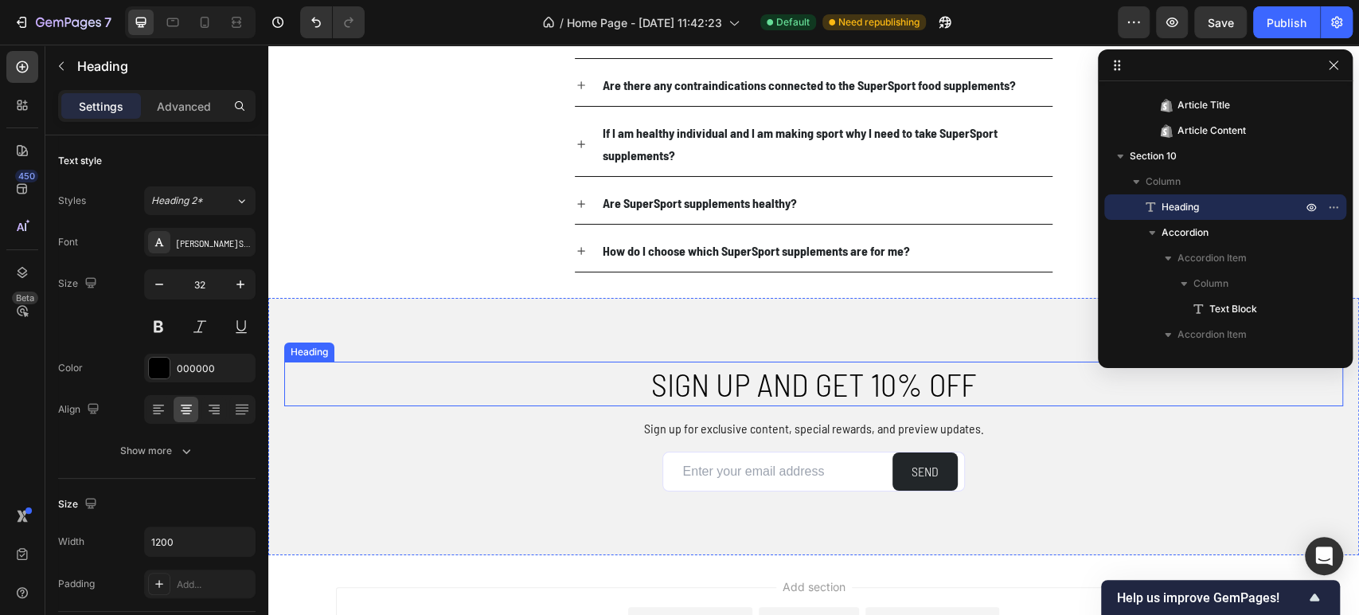
click at [704, 397] on h2 "Sign up and get 10% off" at bounding box center [813, 383] width 955 height 45
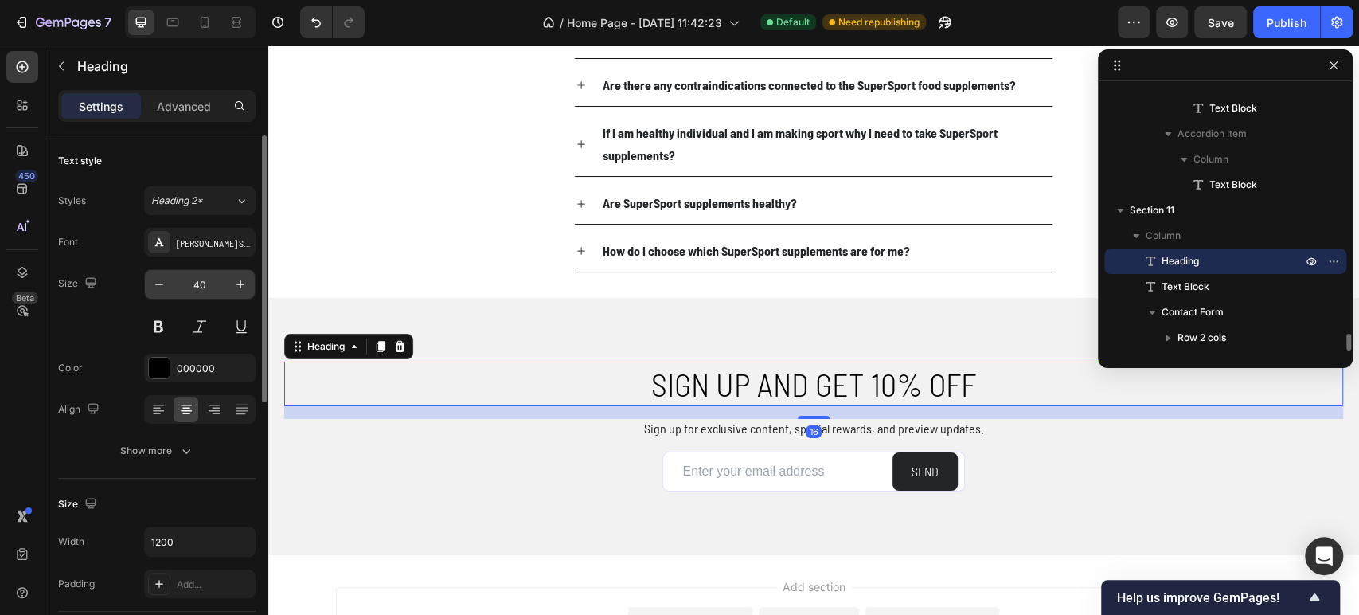
click at [196, 283] on input "40" at bounding box center [200, 284] width 53 height 29
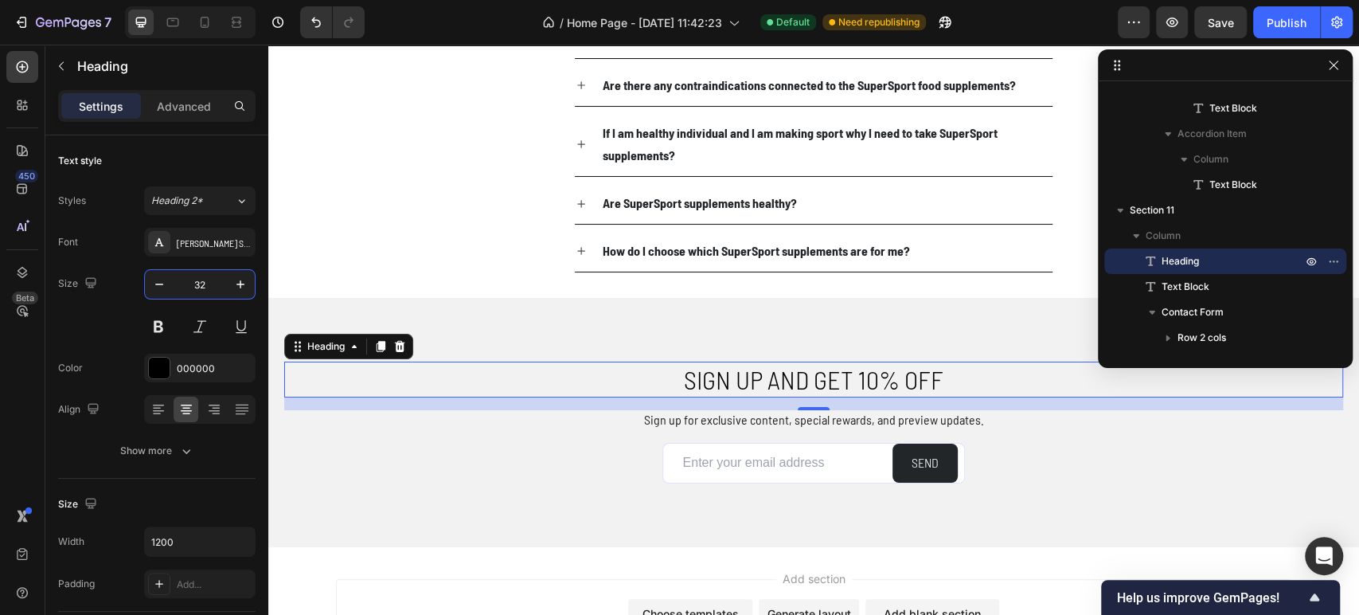
type input "32"
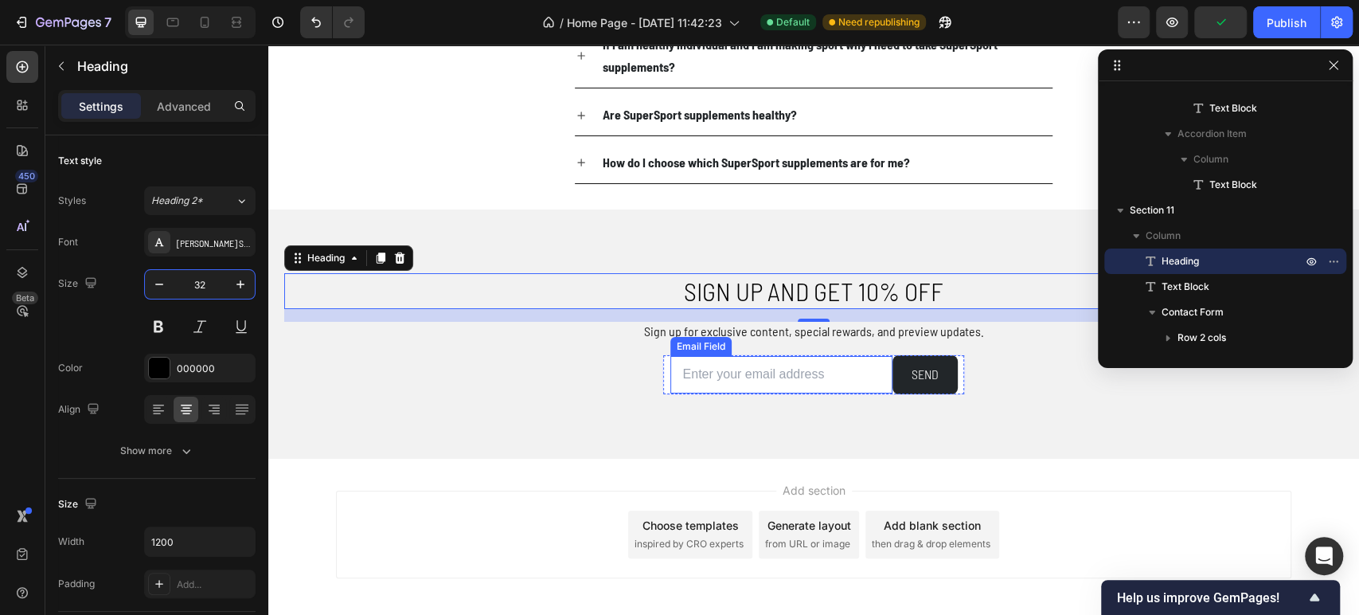
scroll to position [3874, 0]
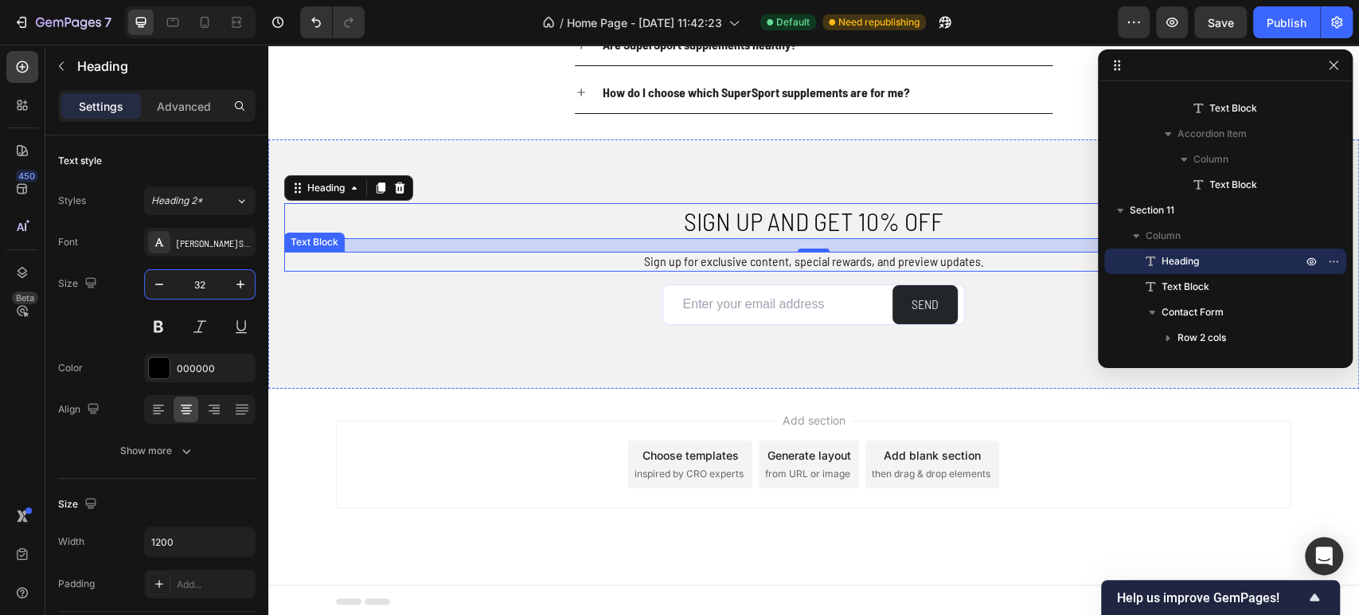
click at [845, 260] on p "Sign up for exclusive content, special rewards, and preview updates." at bounding box center [814, 261] width 1056 height 17
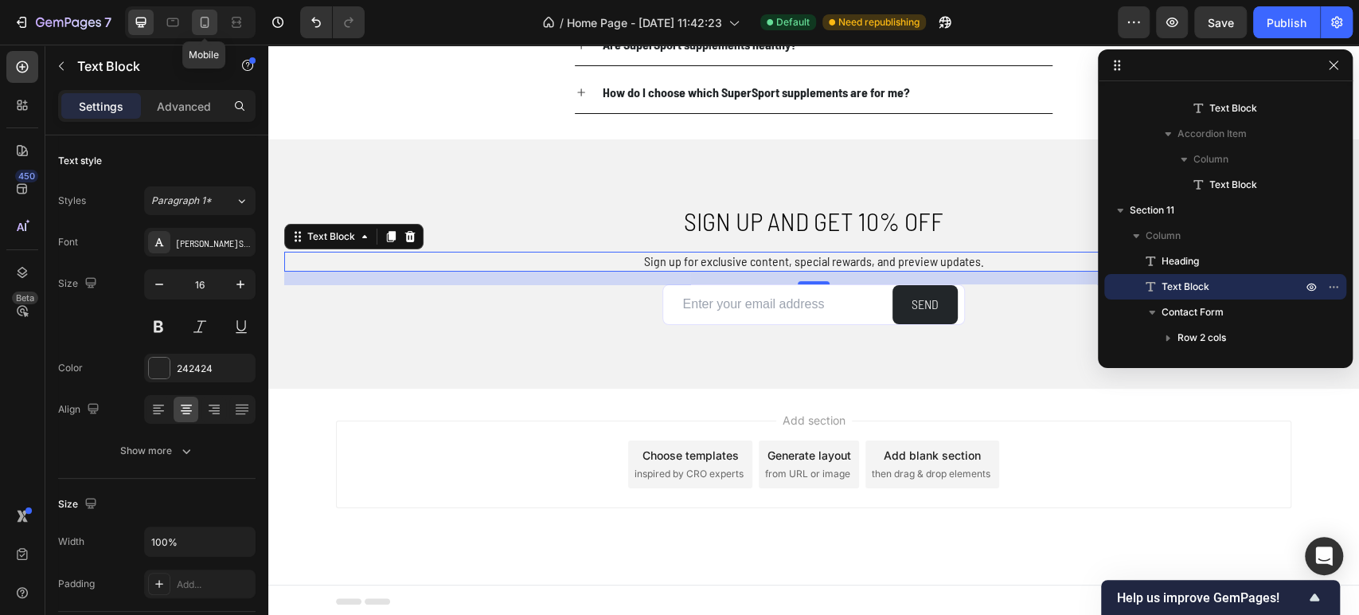
click at [202, 21] on icon at bounding box center [205, 22] width 16 height 16
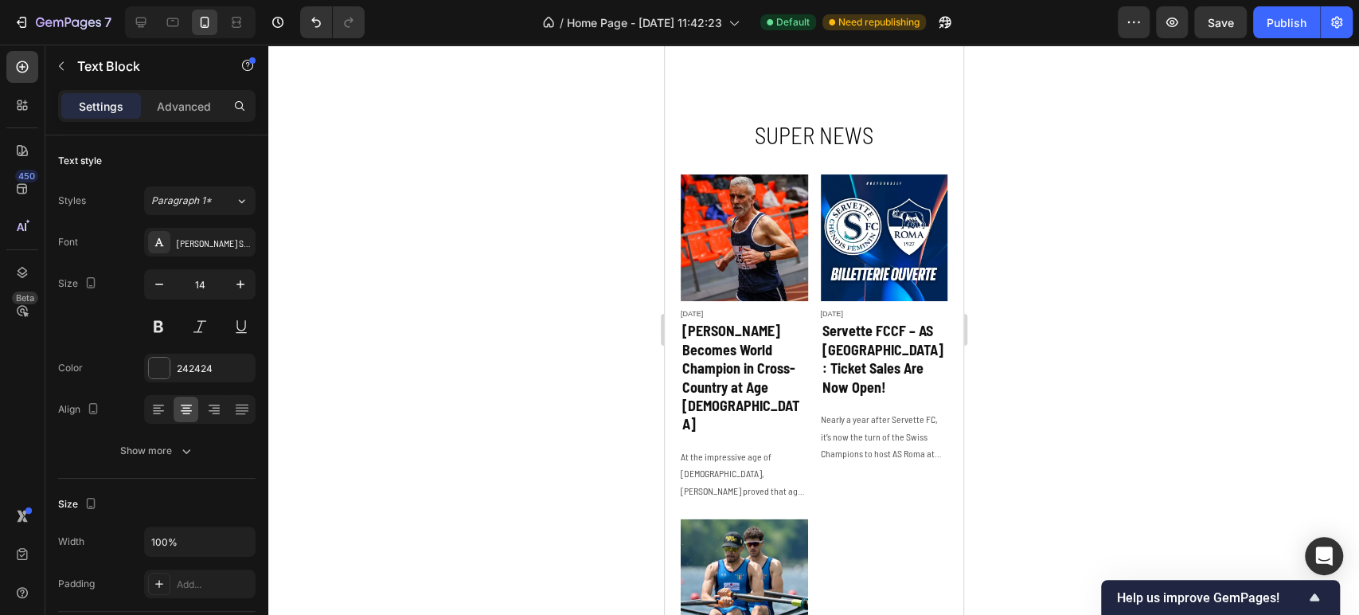
scroll to position [3366, 0]
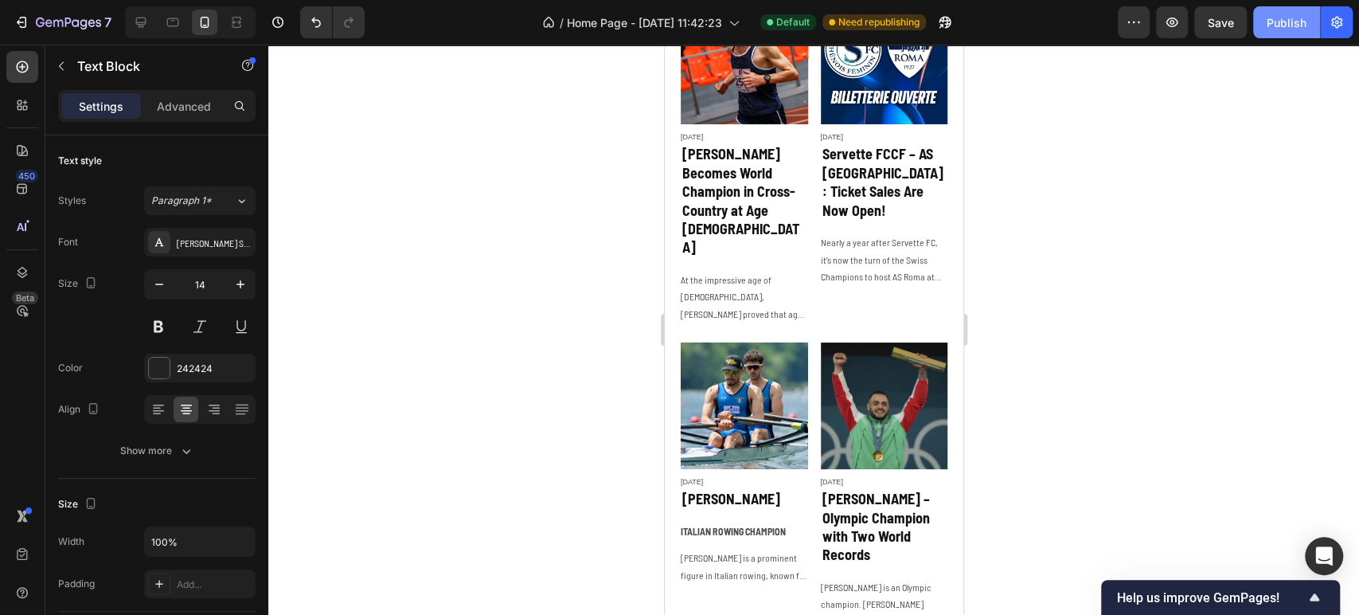
click at [1272, 19] on div "Publish" at bounding box center [1287, 22] width 40 height 17
click at [147, 18] on icon at bounding box center [141, 22] width 16 height 16
type input "16"
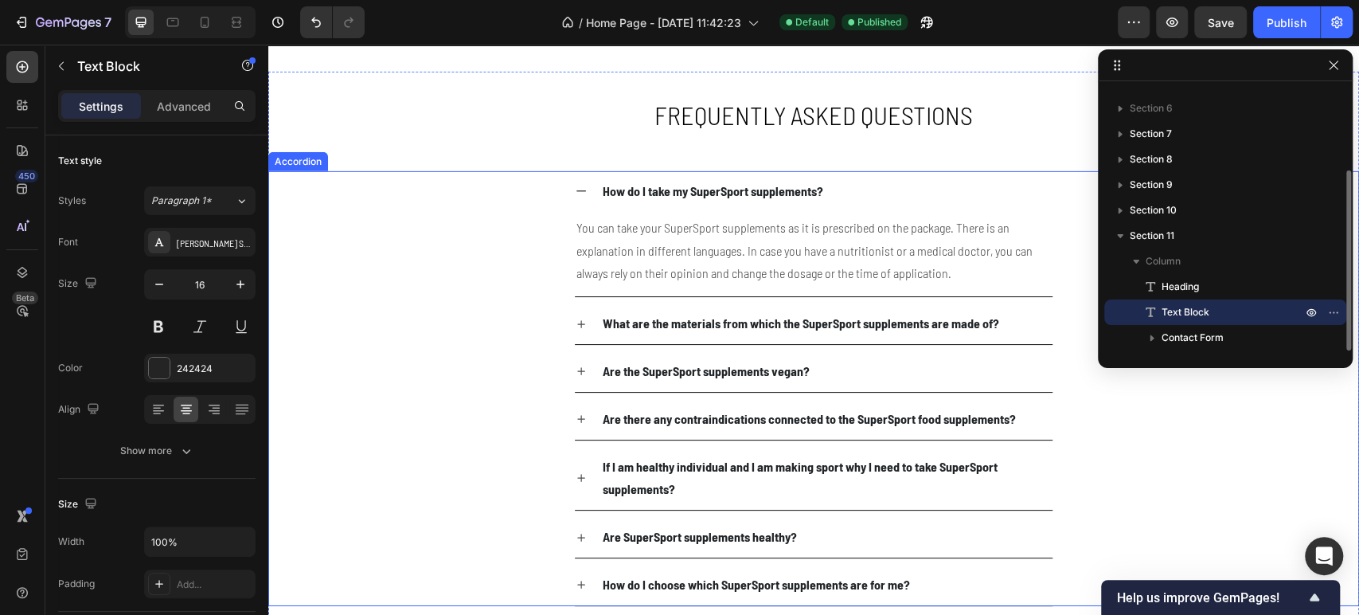
scroll to position [2956, 0]
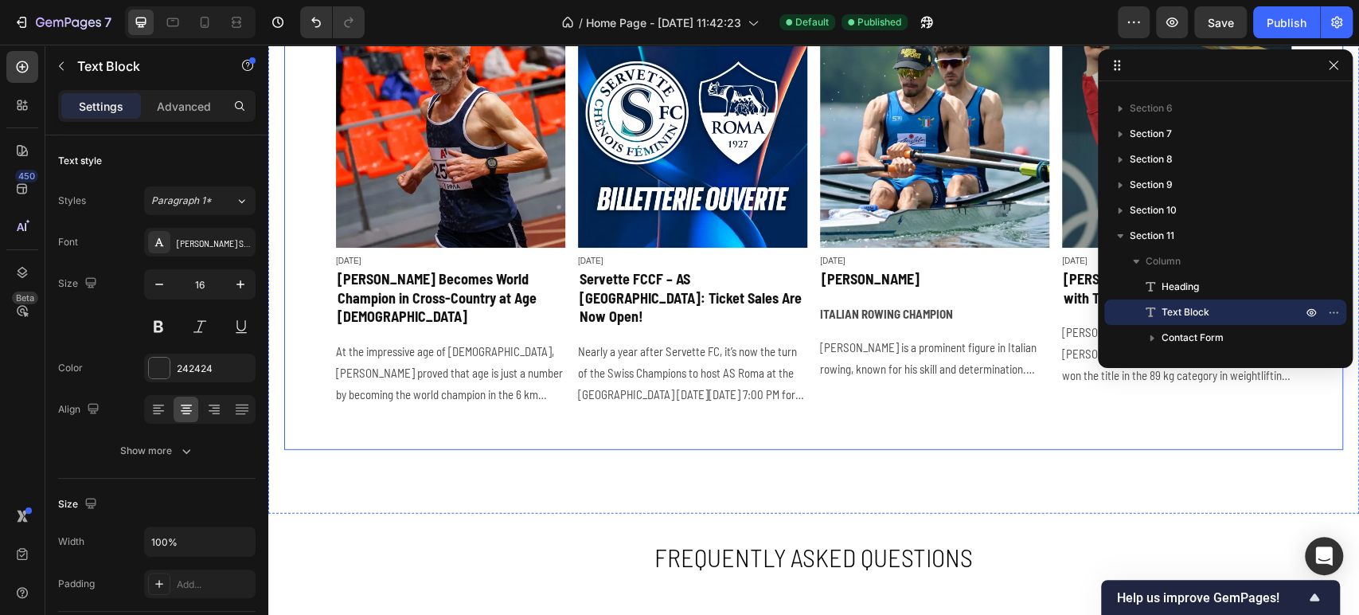
click at [689, 361] on p "Nearly a year after Servette FC, it’s now the turn of the Swiss Champions to ho…" at bounding box center [692, 373] width 229 height 64
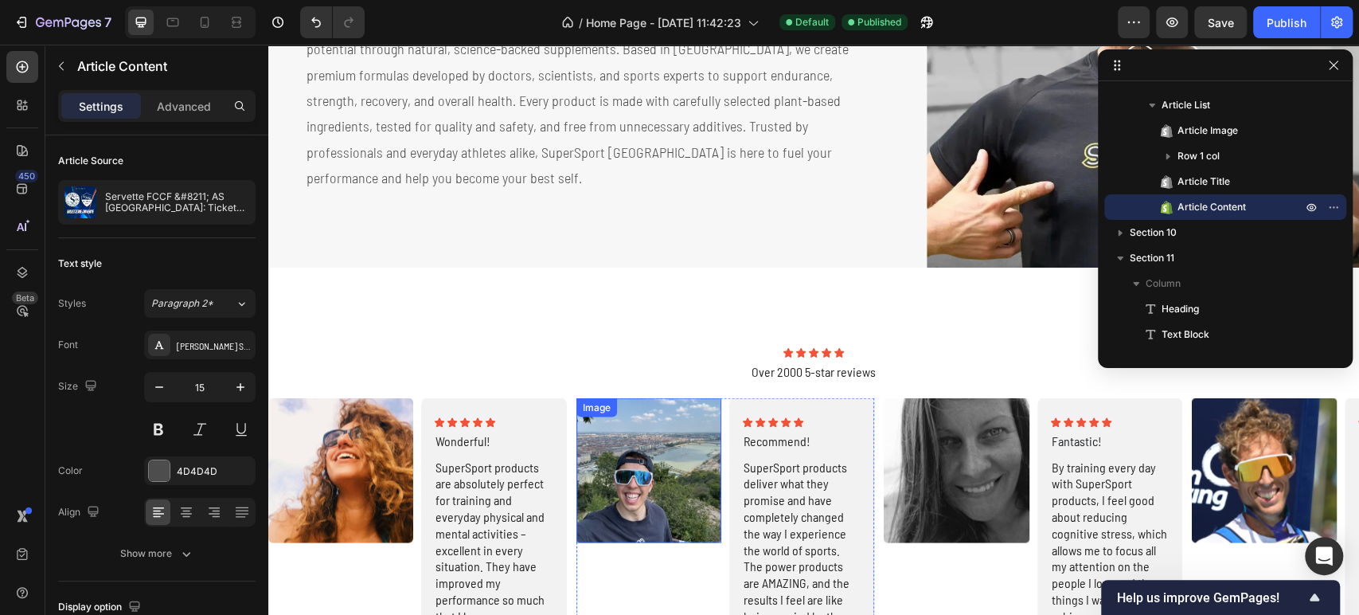
scroll to position [1717, 0]
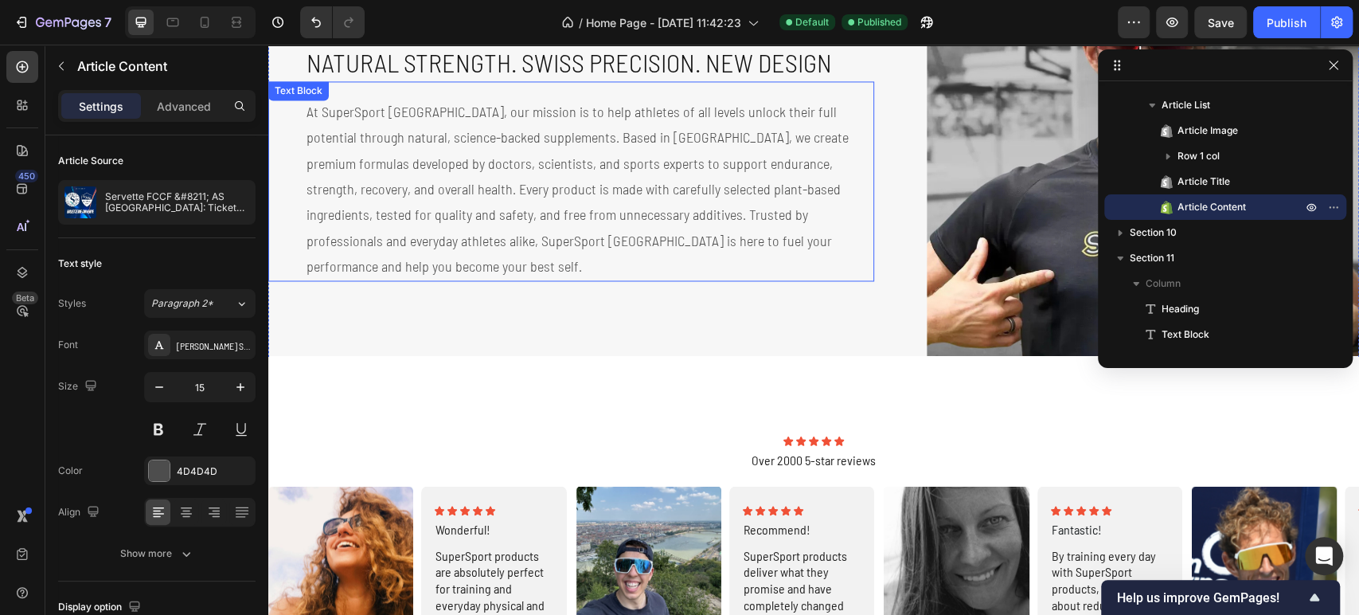
click at [598, 207] on p "At SuperSport [GEOGRAPHIC_DATA], our mission is to help athletes of all levels …" at bounding box center [590, 189] width 566 height 181
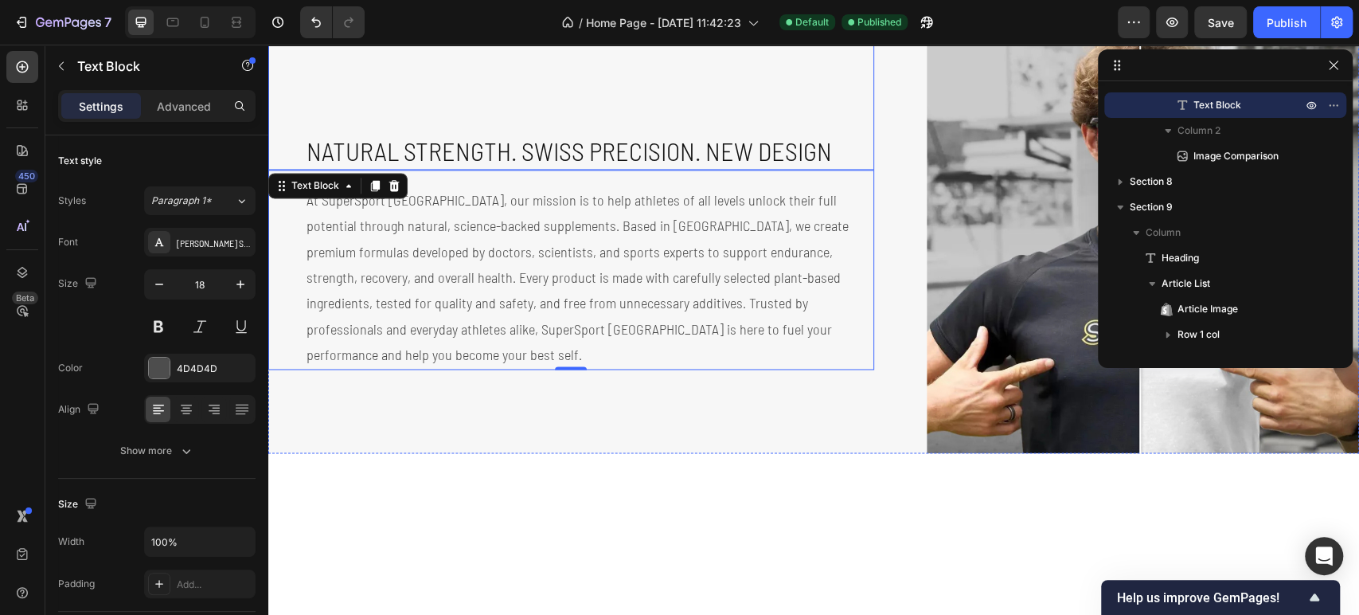
scroll to position [1540, 0]
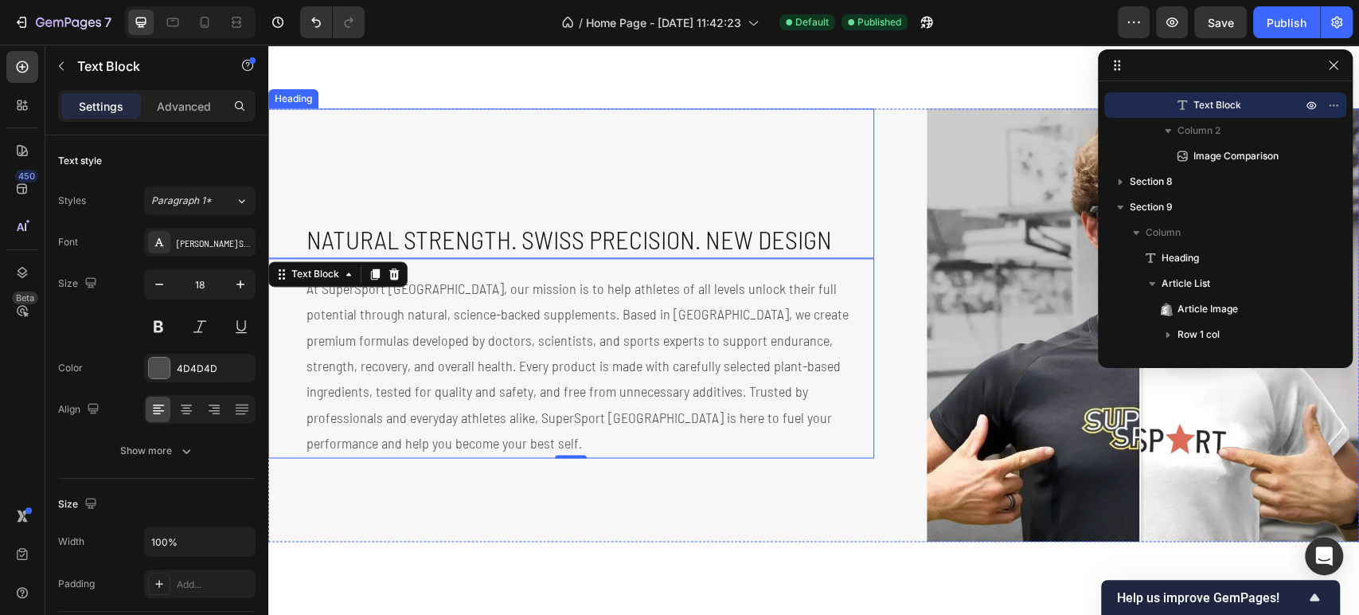
click at [512, 237] on h2 "Natural Strength. Swiss Precision. NEW DESIGN" at bounding box center [589, 239] width 569 height 37
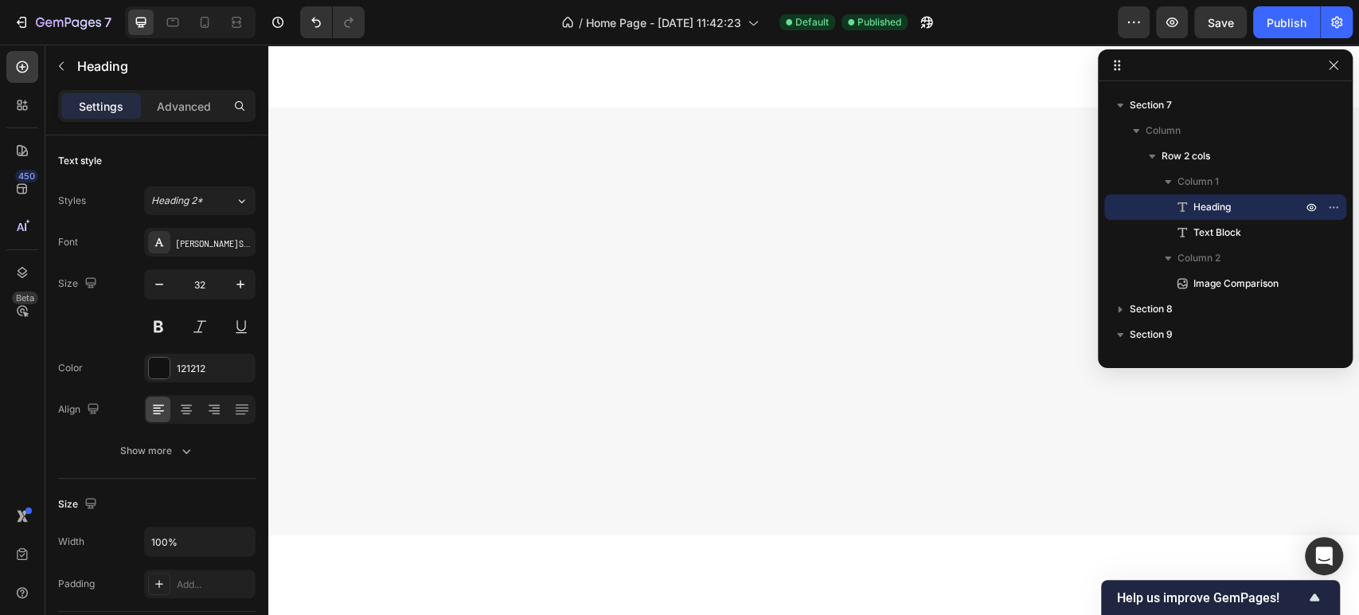
scroll to position [0, 0]
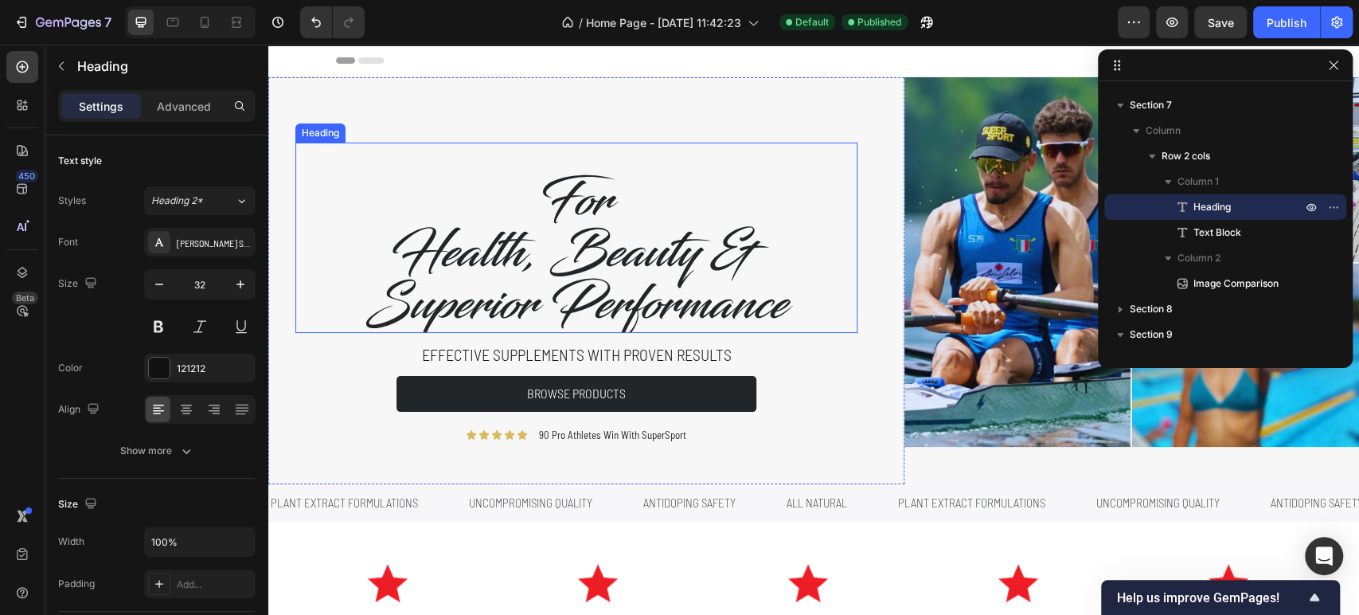
click at [549, 244] on h2 "For Health, Beauty & Superior Performance" at bounding box center [577, 253] width 478 height 158
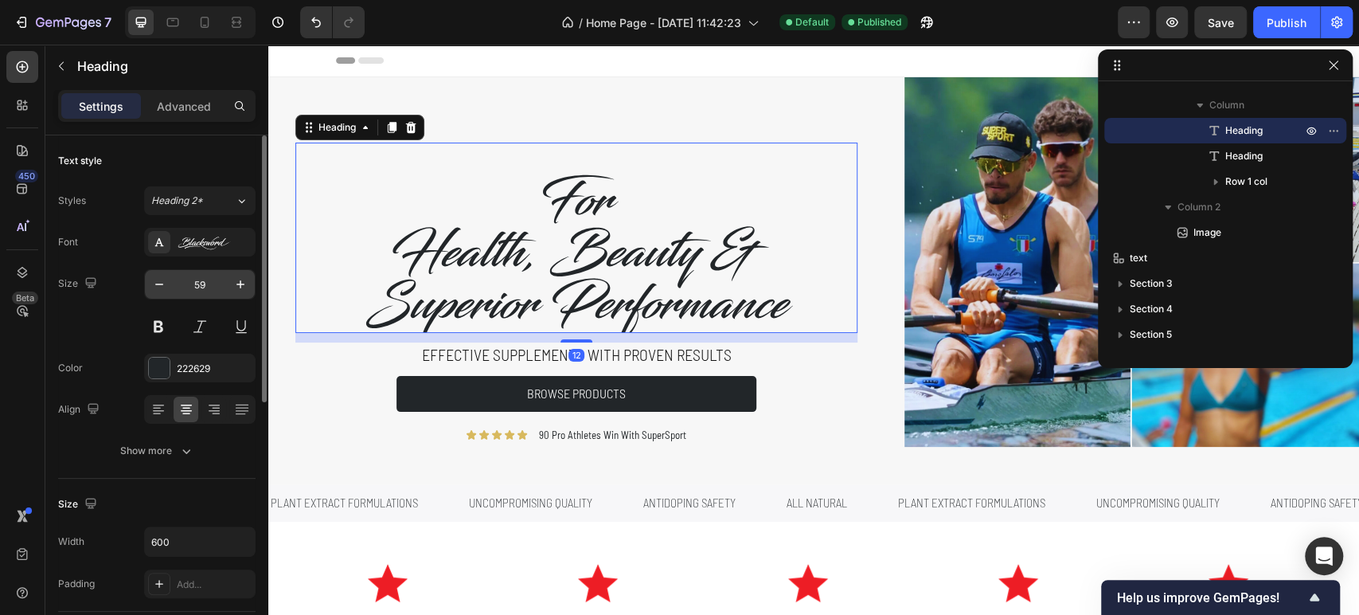
click at [191, 285] on input "59" at bounding box center [200, 284] width 53 height 29
click at [153, 293] on button "button" at bounding box center [159, 284] width 29 height 29
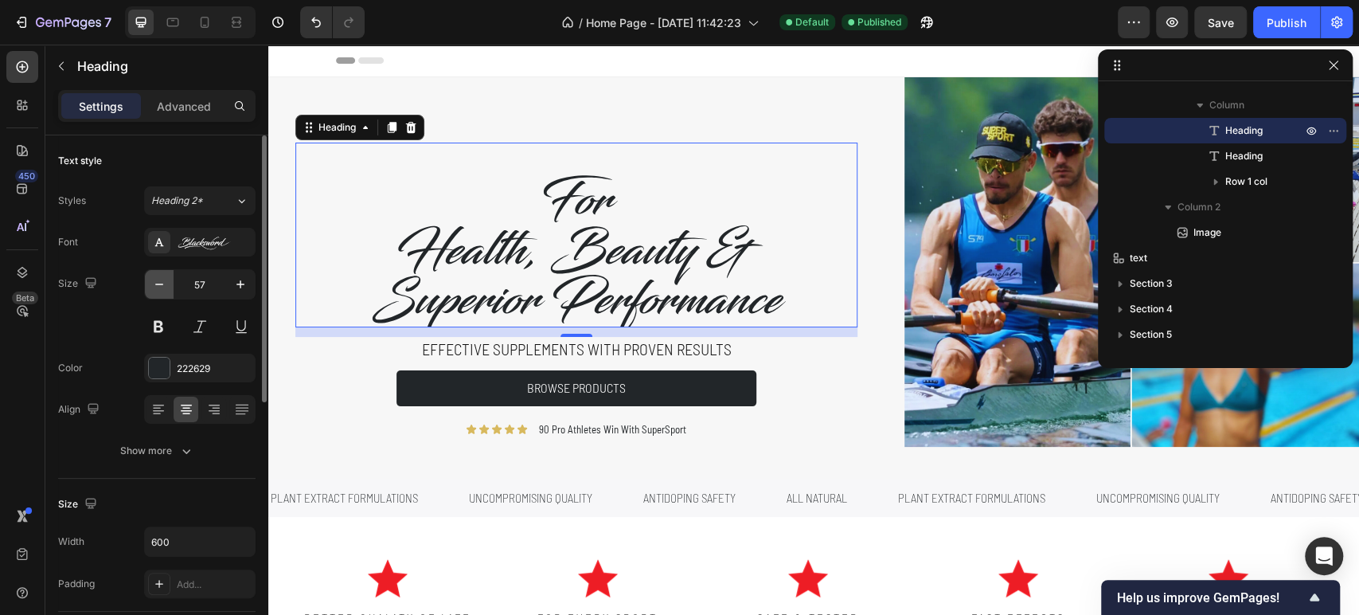
click at [154, 291] on icon "button" at bounding box center [159, 284] width 16 height 16
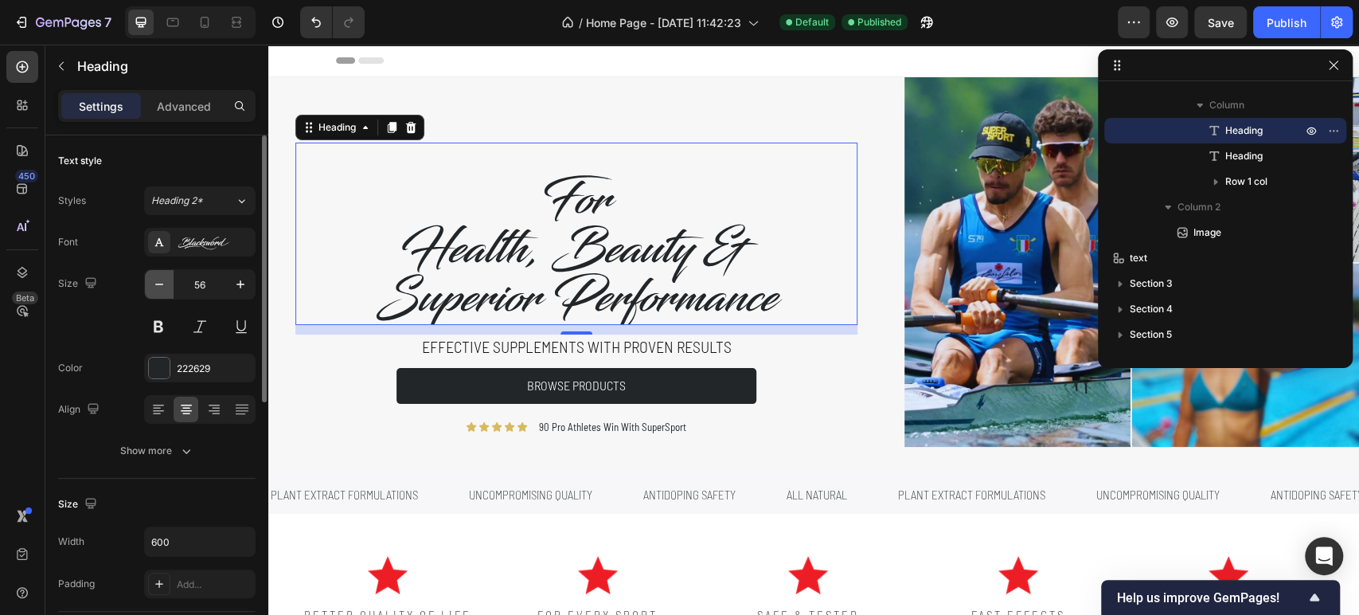
click at [154, 291] on icon "button" at bounding box center [159, 284] width 16 height 16
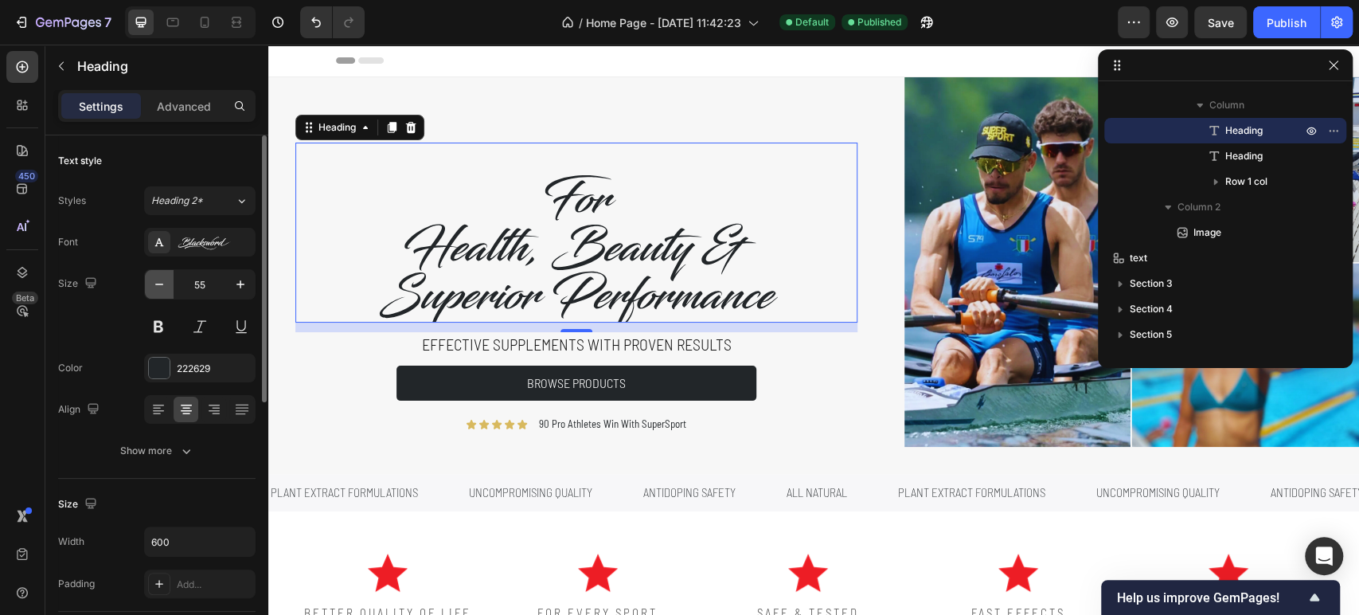
click at [154, 291] on icon "button" at bounding box center [159, 284] width 16 height 16
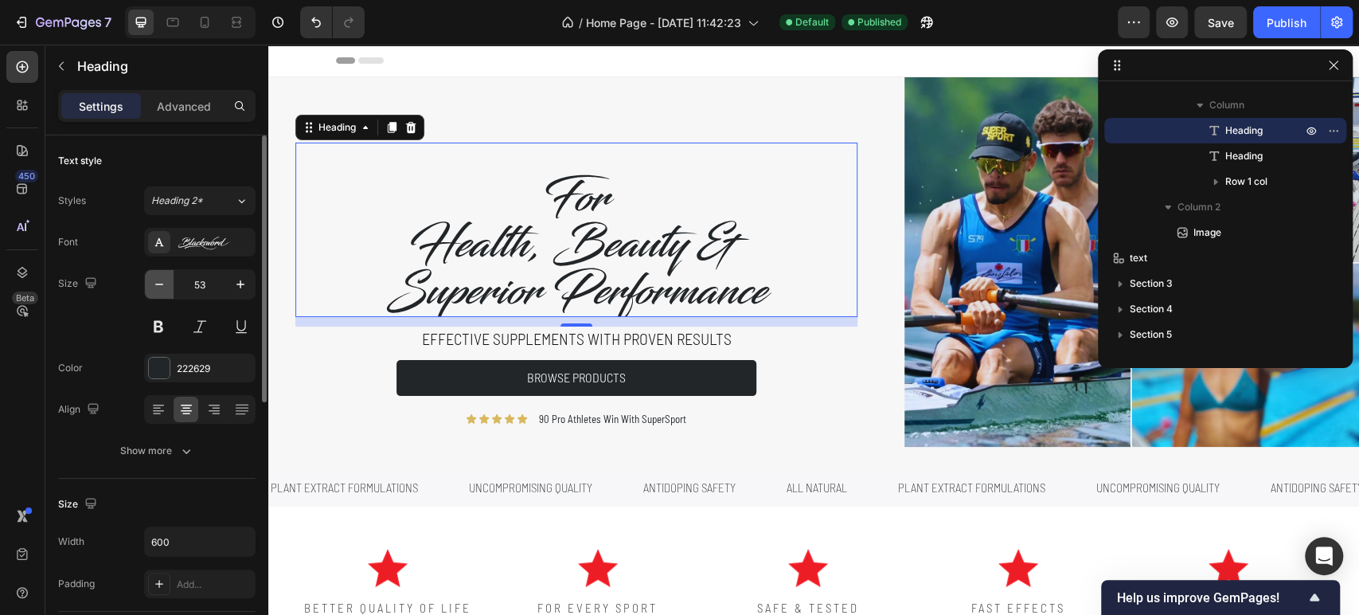
click at [154, 291] on icon "button" at bounding box center [159, 284] width 16 height 16
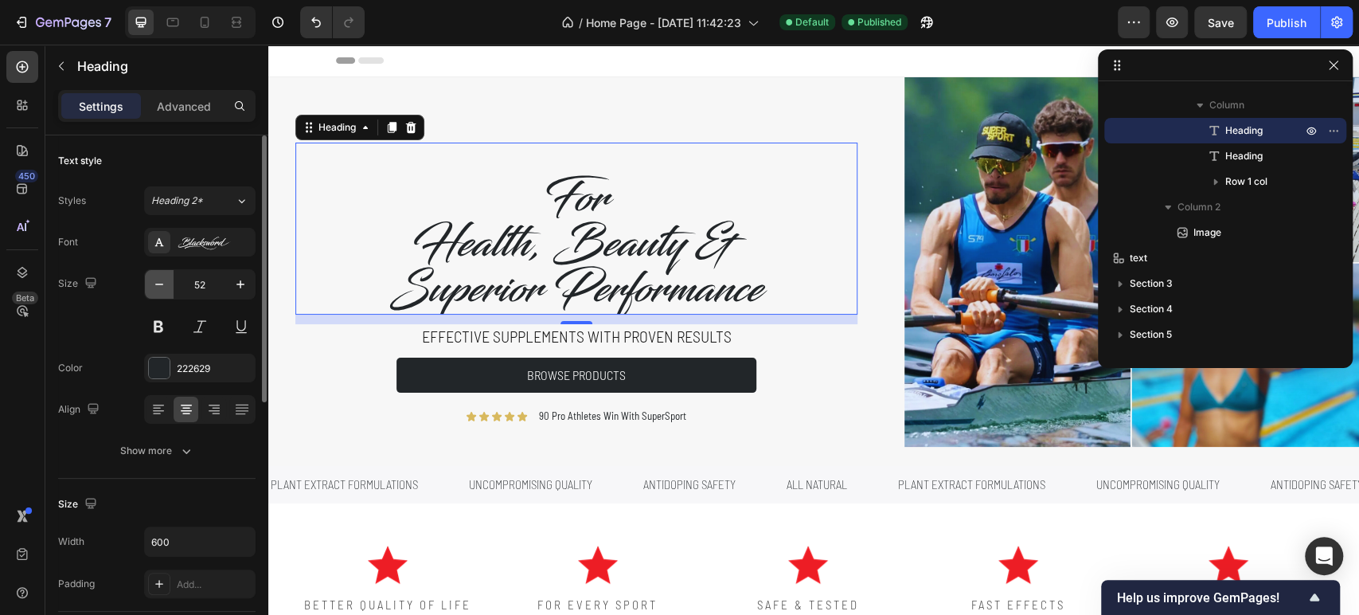
click at [154, 291] on icon "button" at bounding box center [159, 284] width 16 height 16
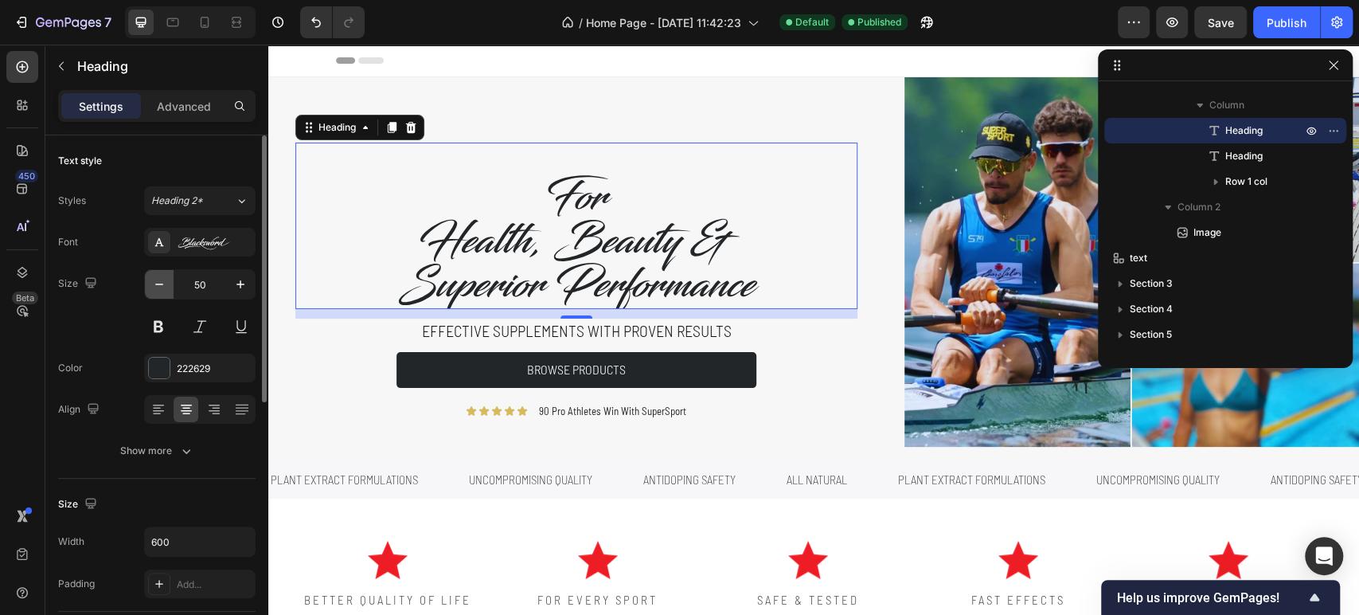
click at [154, 291] on icon "button" at bounding box center [159, 284] width 16 height 16
type input "49"
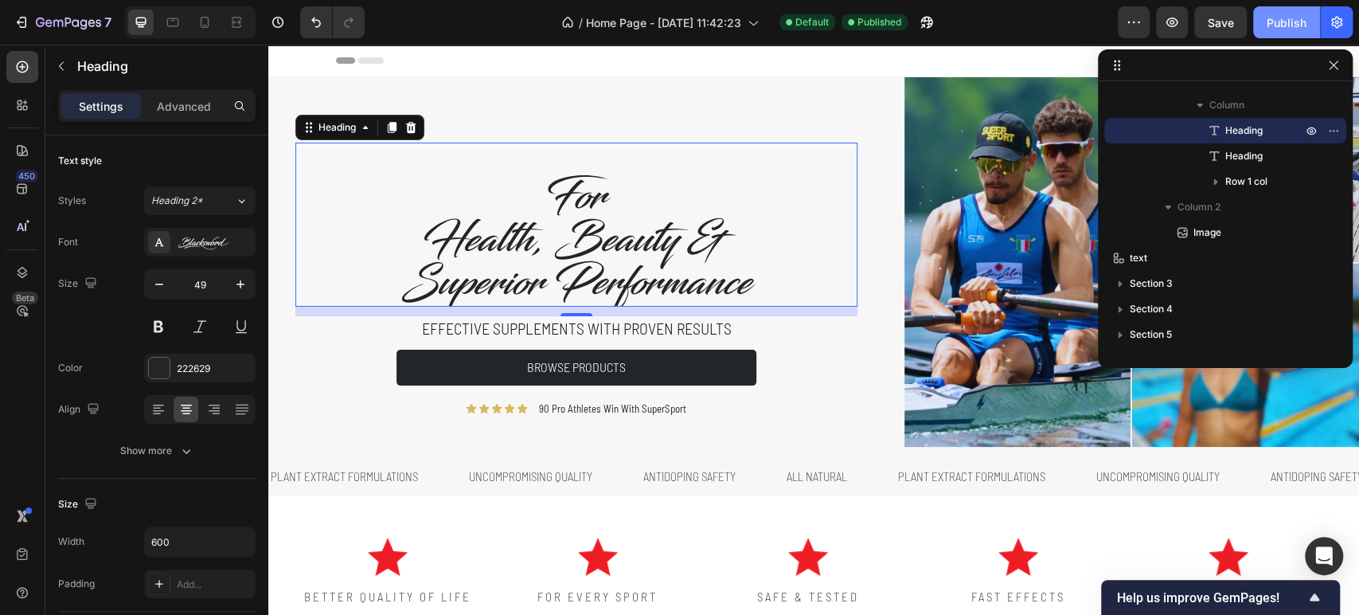
click at [1286, 23] on div "Publish" at bounding box center [1287, 22] width 40 height 17
